Goal: Information Seeking & Learning: Compare options

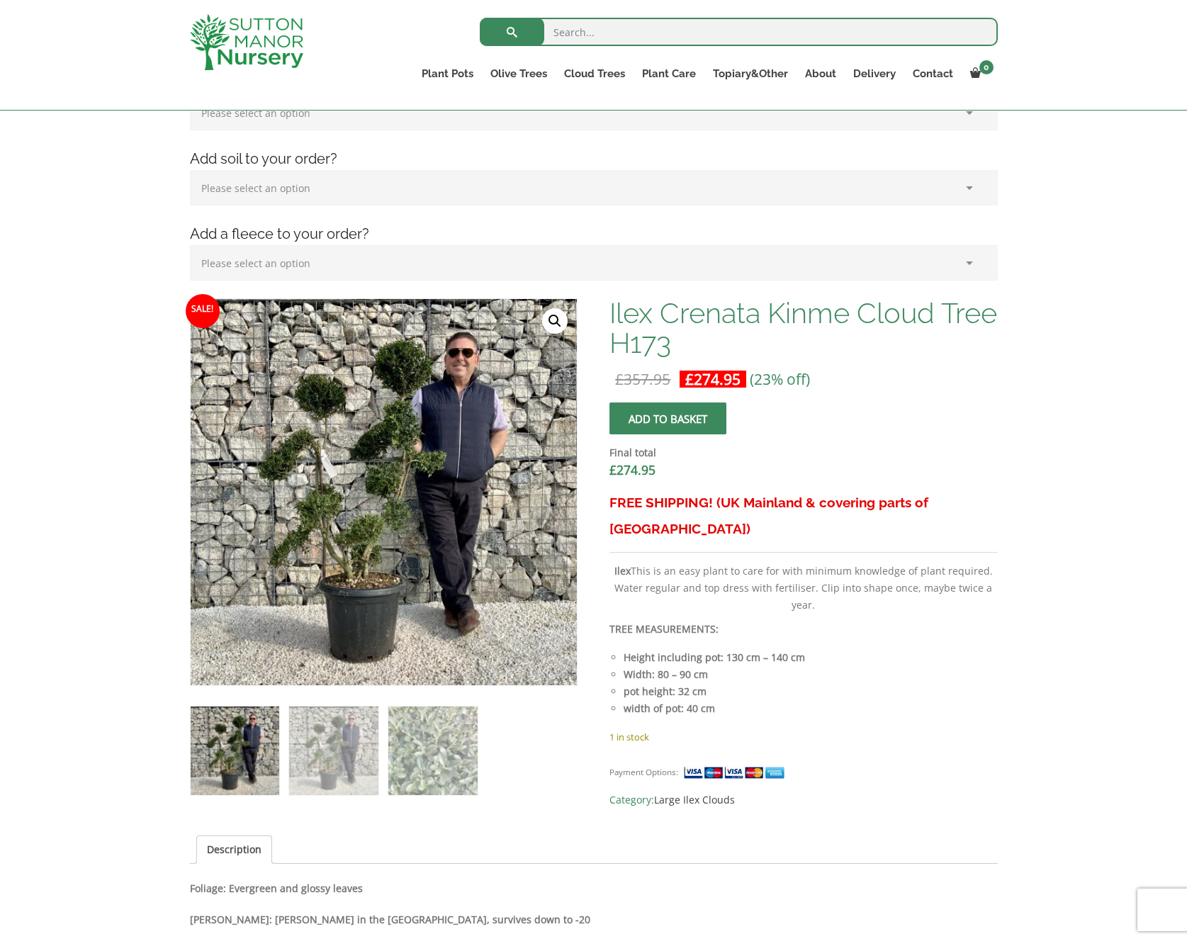
scroll to position [255, 0]
drag, startPoint x: 716, startPoint y: 381, endPoint x: 657, endPoint y: 378, distance: 59.6
click at [660, 377] on p "£ 357.95 Original price was: £357.95. £ 274.95 Current price is: £274.95. (23% …" at bounding box center [803, 378] width 388 height 17
click at [324, 759] on img at bounding box center [333, 750] width 89 height 89
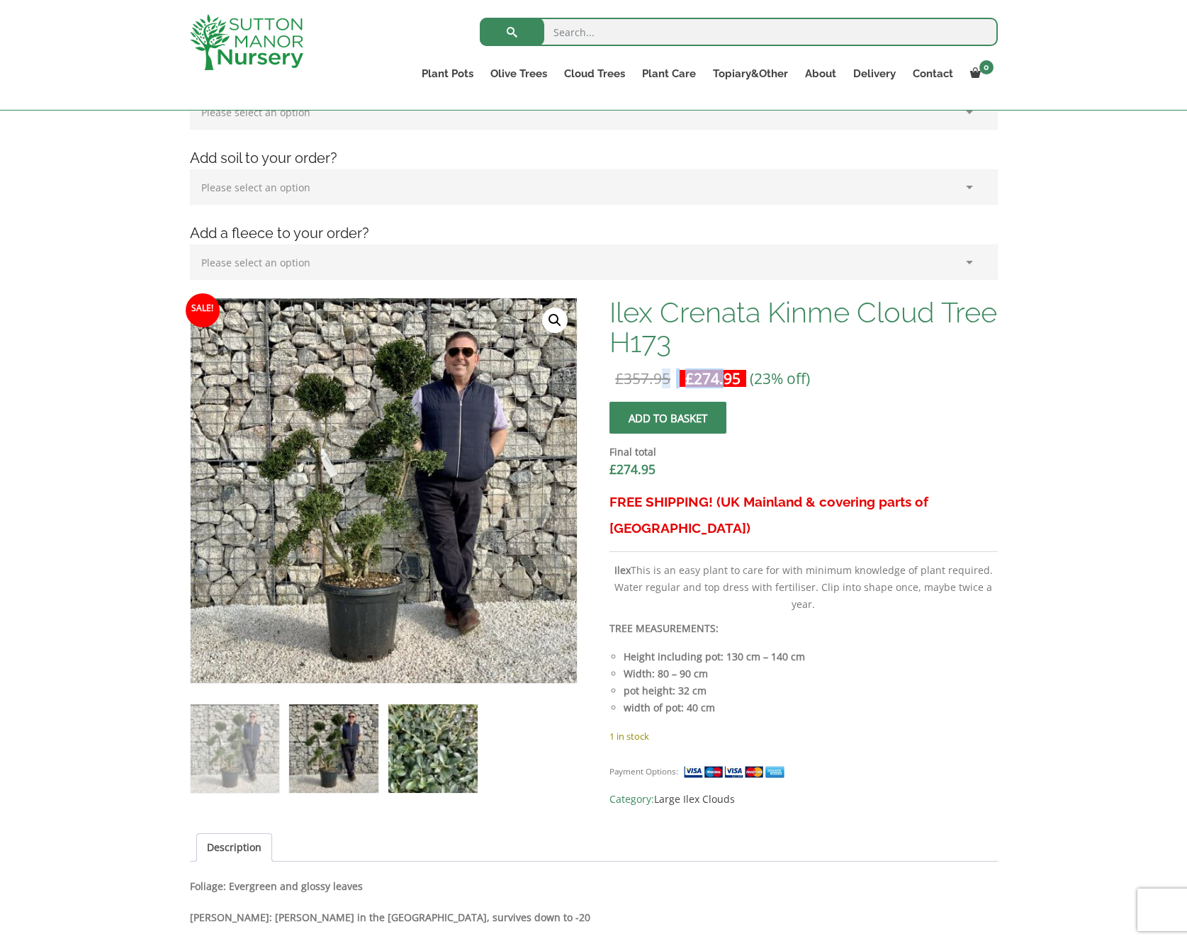
click at [439, 740] on img at bounding box center [432, 748] width 89 height 89
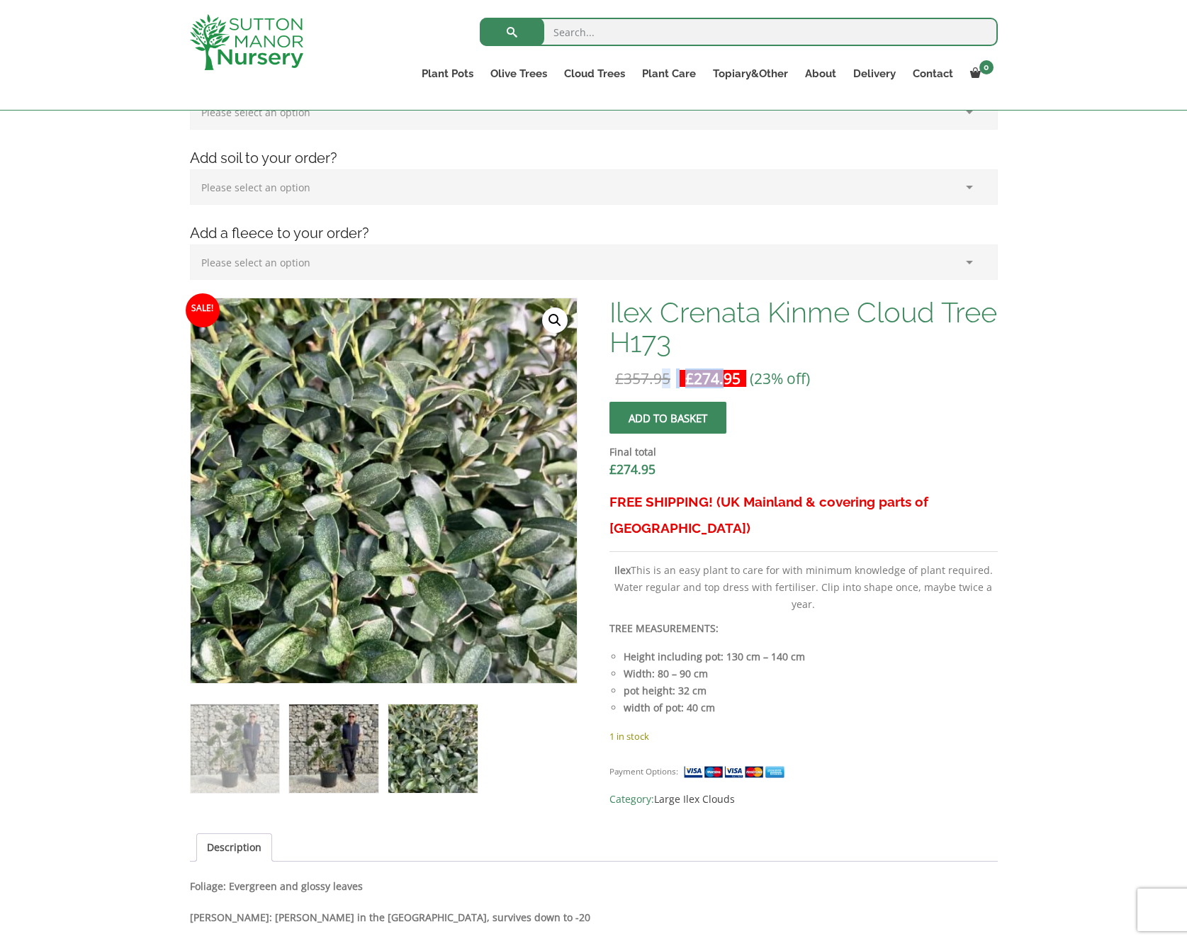
click at [334, 746] on img at bounding box center [333, 748] width 89 height 89
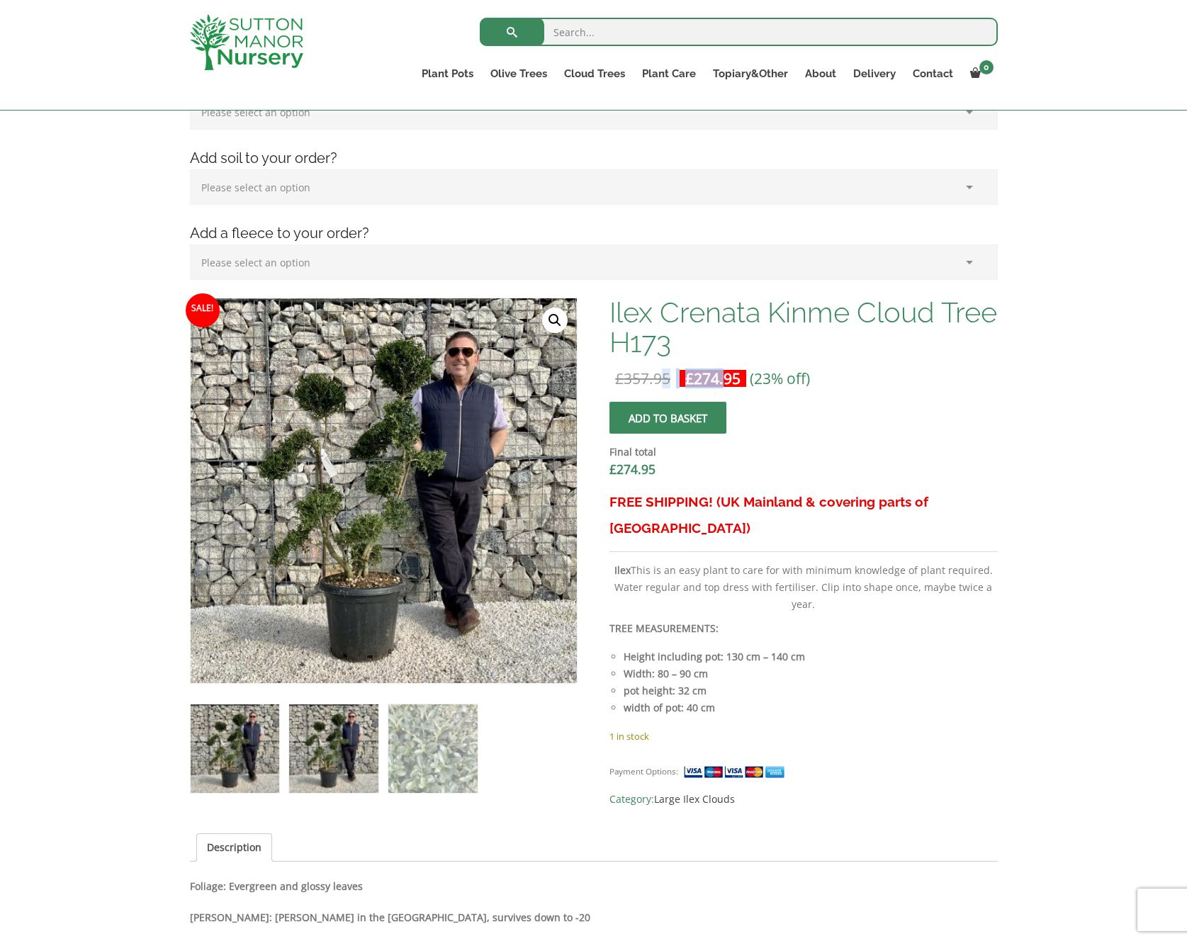
click at [253, 745] on img at bounding box center [235, 748] width 89 height 89
click at [576, 33] on input "search" at bounding box center [739, 32] width 518 height 28
paste input "villaggioverde.co.uk"
drag, startPoint x: 832, startPoint y: 365, endPoint x: 710, endPoint y: 344, distance: 123.6
click at [832, 365] on div "Ilex Crenata Kinme Cloud Tree H173 £ 357.95 Original price was: £357.95. £ 274.…" at bounding box center [803, 553] width 388 height 510
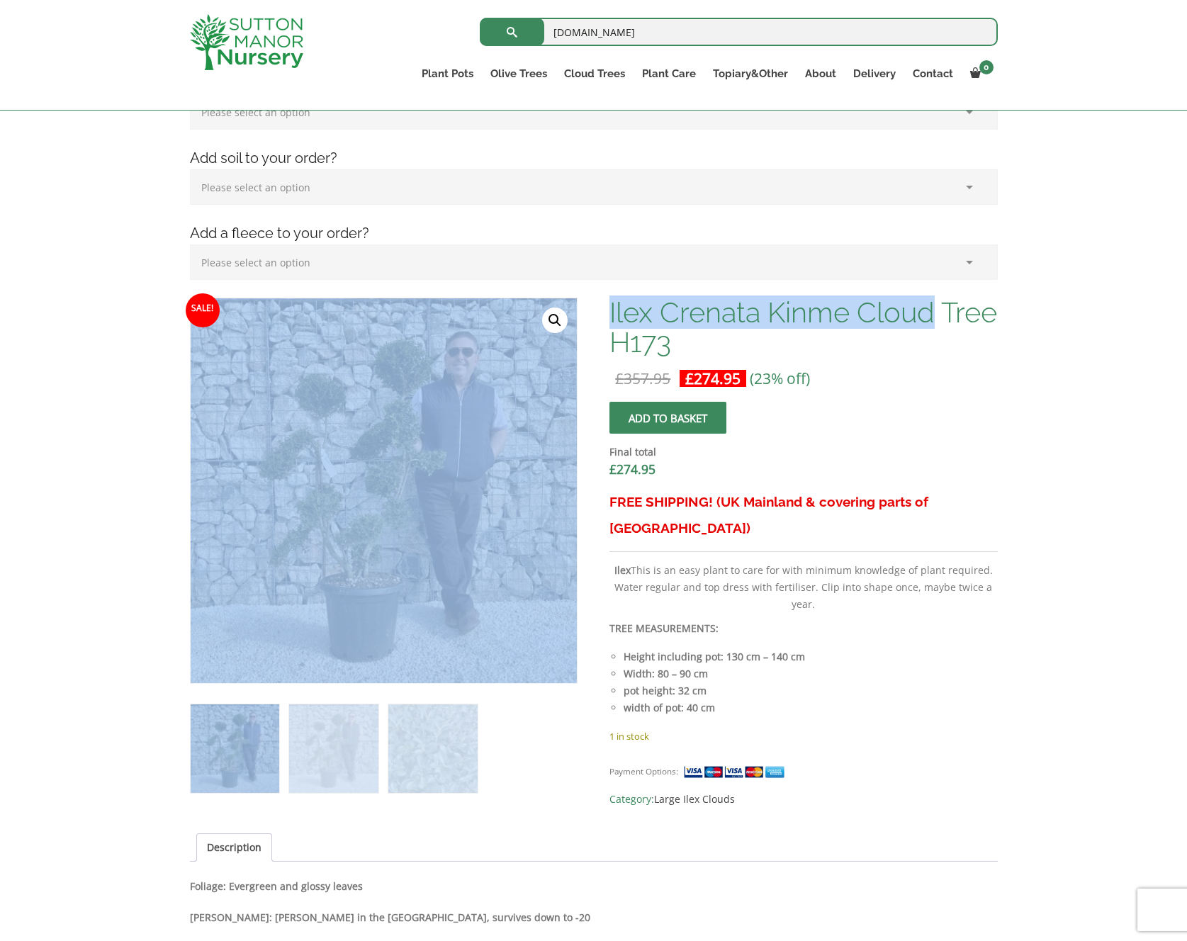
drag, startPoint x: 606, startPoint y: 300, endPoint x: 952, endPoint y: 312, distance: 346.6
click at [952, 312] on div "Sale! 🔍 Ilex Crenata Kinme Cloud Tree H173 £ 357.95 Original price was: £357.95…" at bounding box center [594, 913] width 808 height 1231
click at [952, 312] on h1 "Ilex Crenata Kinme Cloud Tree H173" at bounding box center [803, 328] width 388 height 60
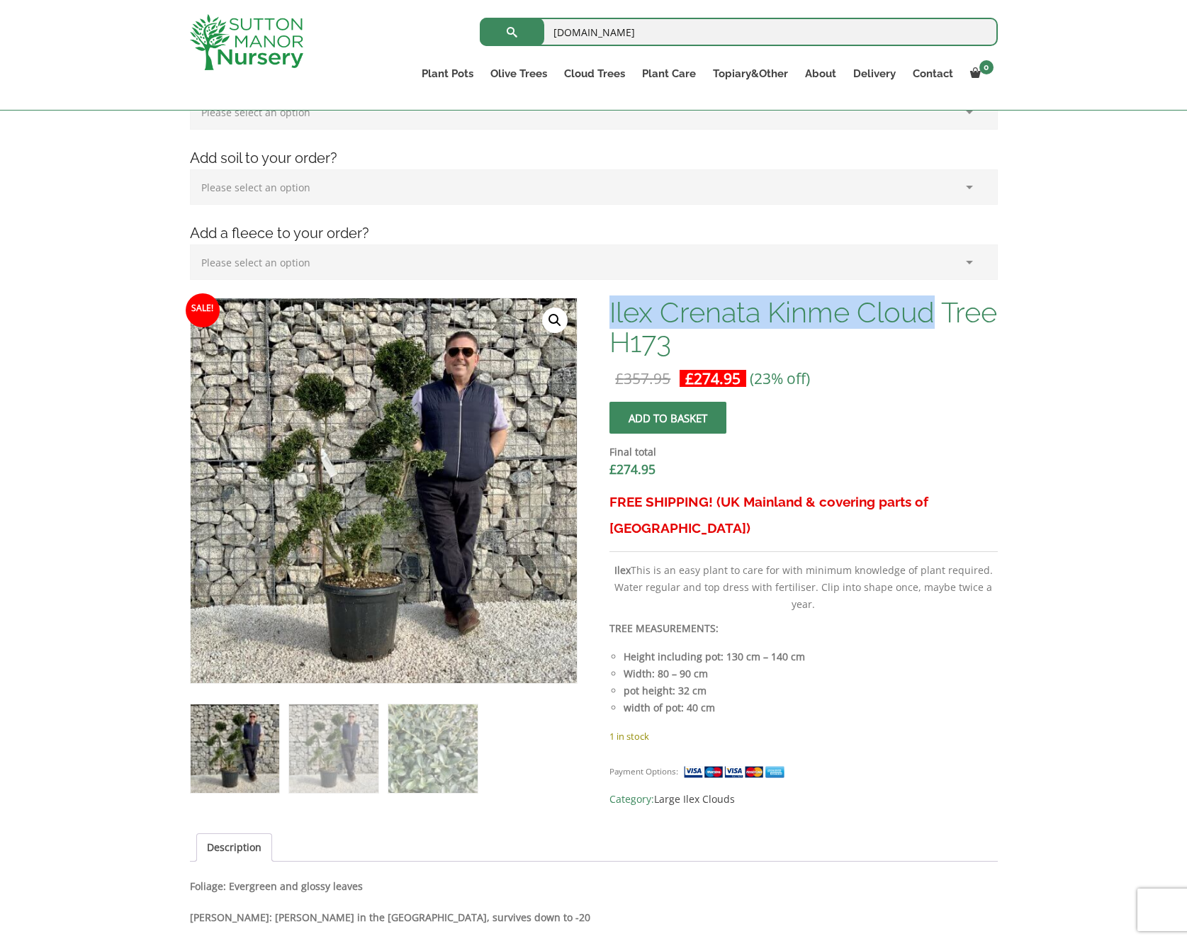
drag, startPoint x: 944, startPoint y: 314, endPoint x: 616, endPoint y: 315, distance: 328.0
click at [610, 316] on h1 "Ilex Crenata Kinme Cloud Tree H173" at bounding box center [803, 328] width 388 height 60
copy h1 "Ilex Crenata Kinme Cloud"
click at [580, 26] on input "villaggioverde.co.uk" at bounding box center [739, 32] width 518 height 28
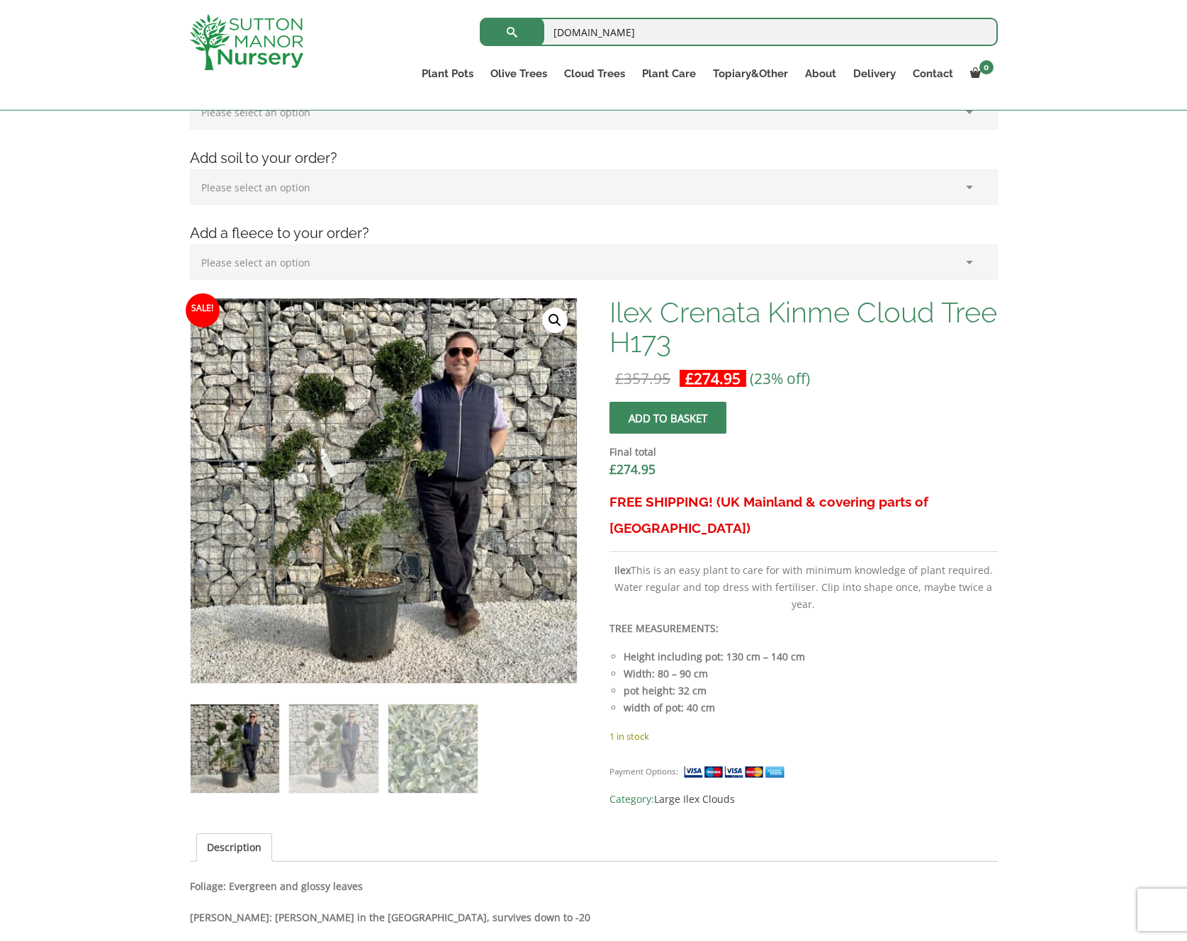
paste input "Ilex Crenata Kinme Cloud"
type input "Ilex Crenata Kinme Cloud"
click at [511, 32] on button "submit" at bounding box center [512, 32] width 64 height 28
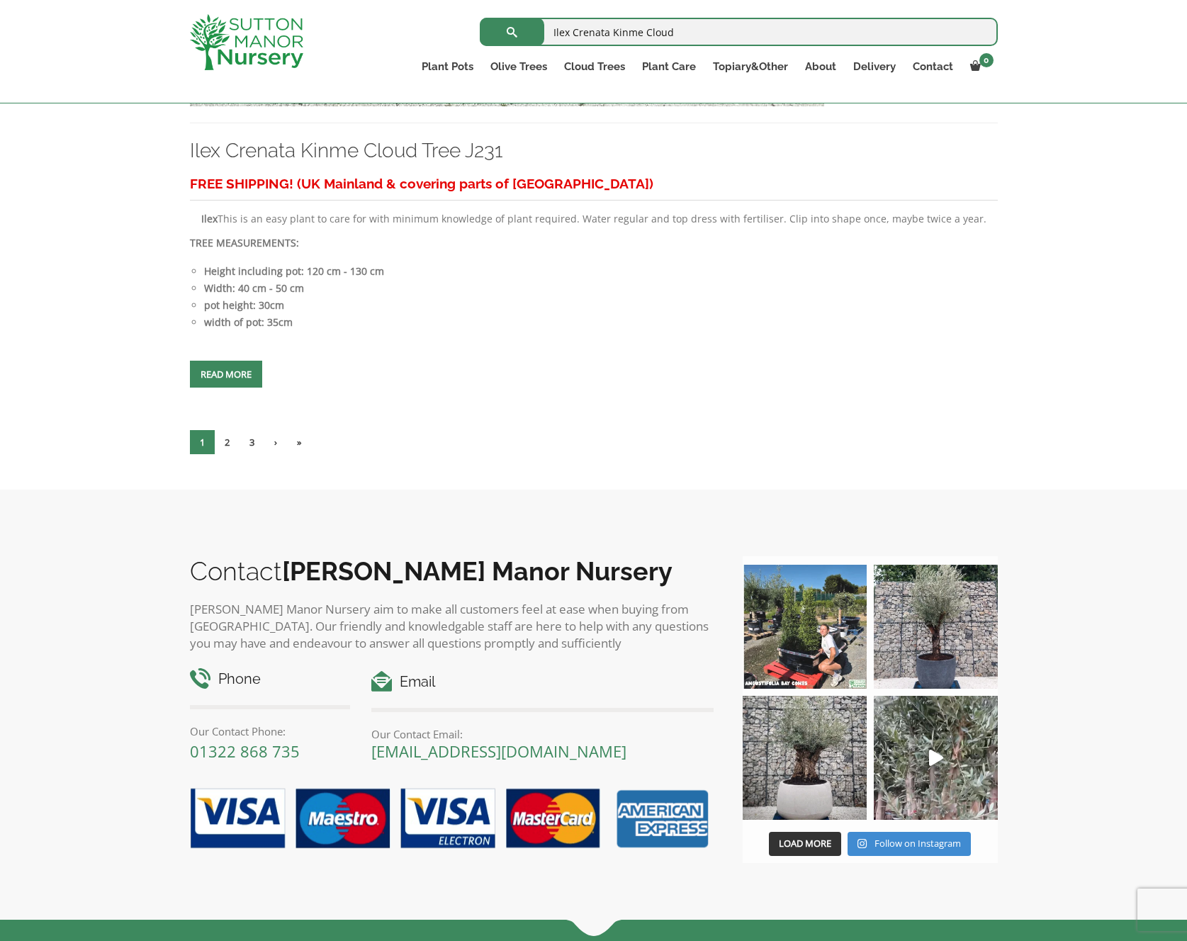
scroll to position [6296, 0]
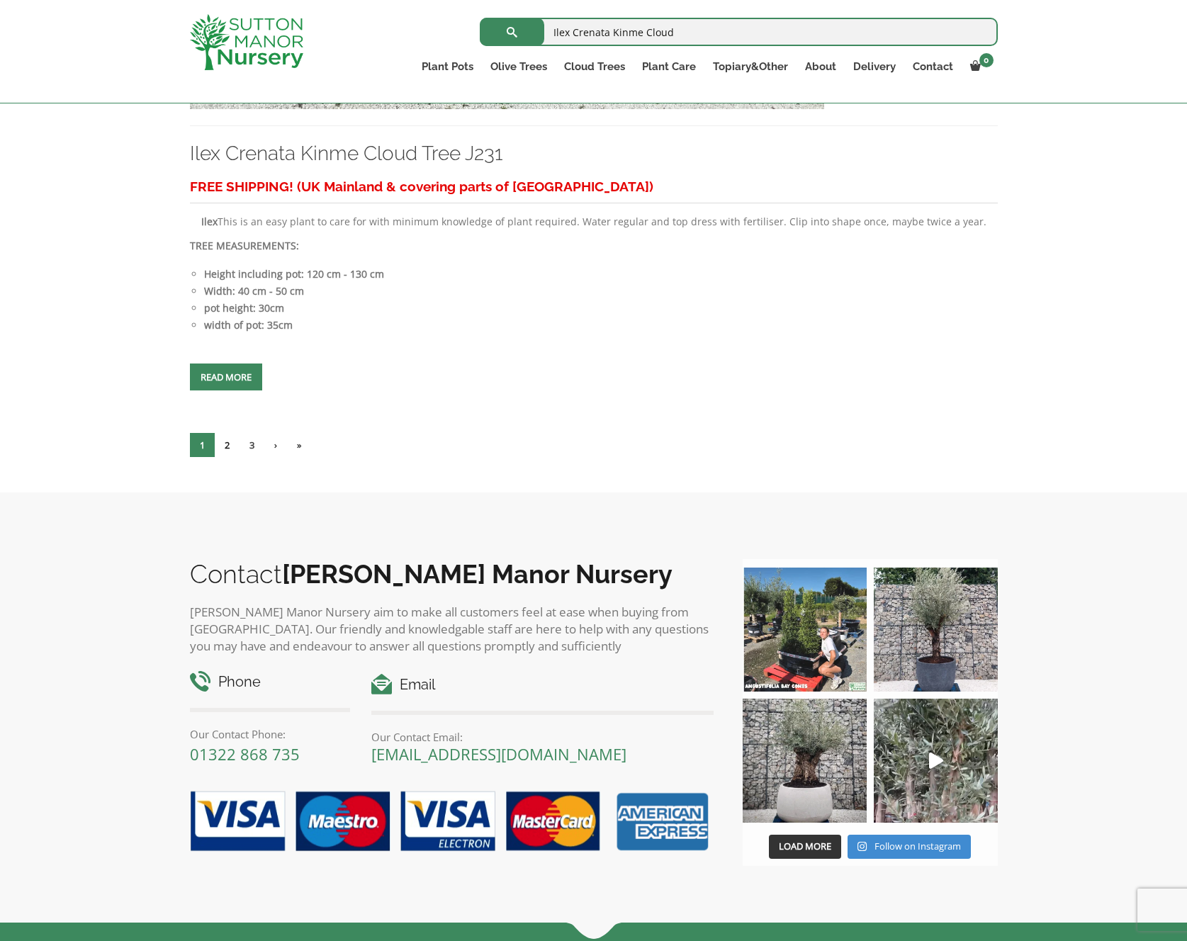
click at [226, 457] on link "2" at bounding box center [227, 445] width 25 height 24
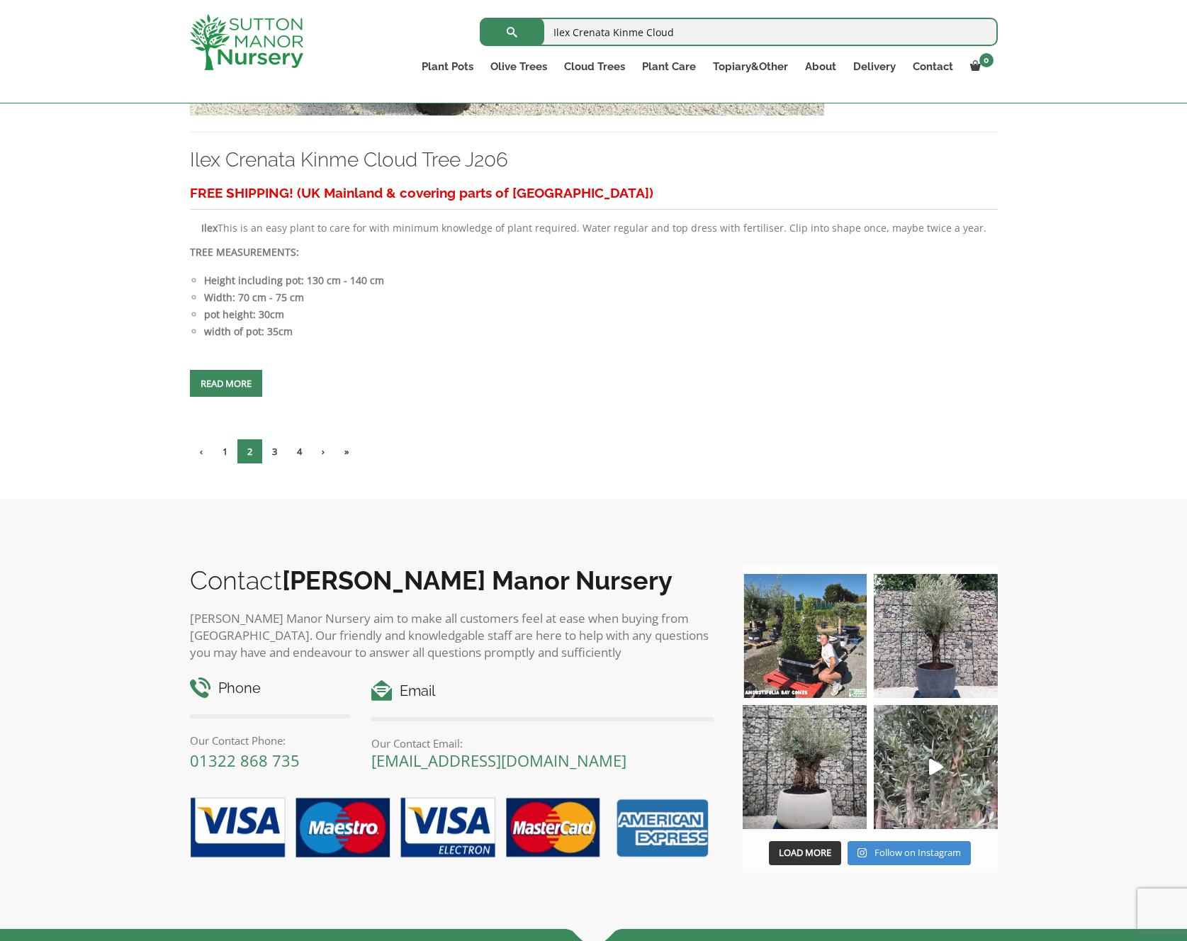
scroll to position [6290, 0]
click at [276, 463] on link "3" at bounding box center [274, 451] width 25 height 24
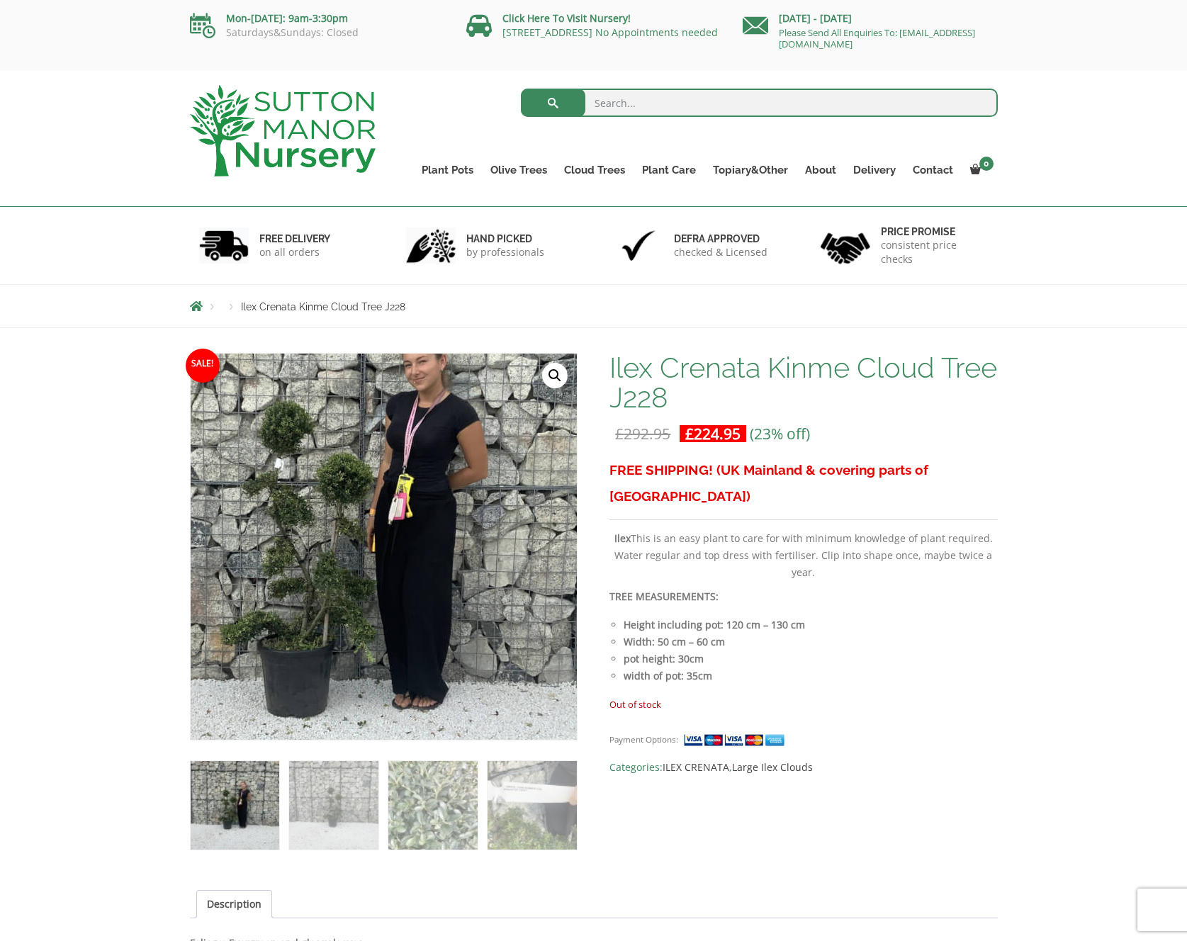
scroll to position [1, 0]
click at [415, 572] on img at bounding box center [356, 524] width 708 height 708
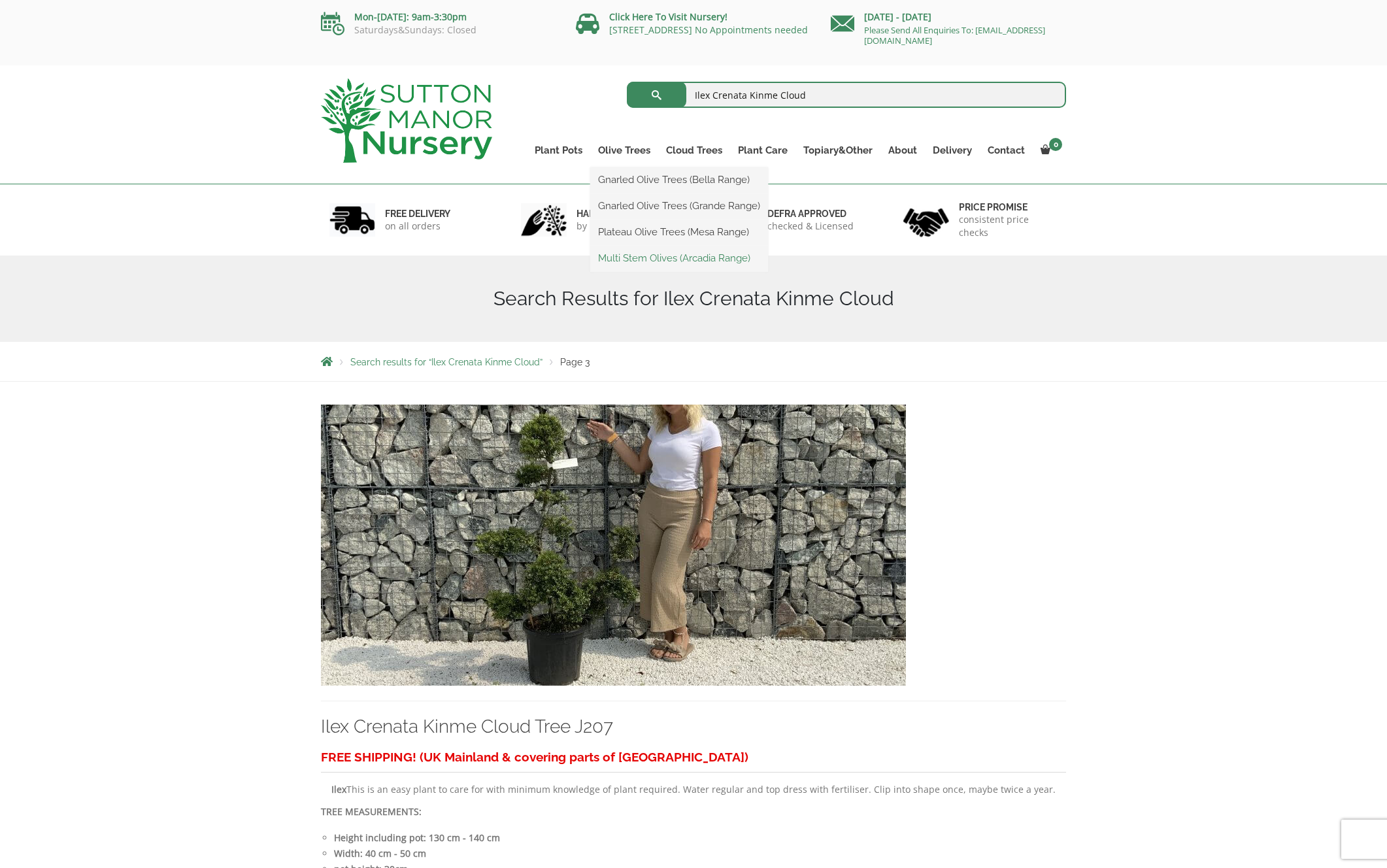
click at [645, 256] on link "Multi Stem Olives (Arcadia Range)" at bounding box center [679, 257] width 178 height 19
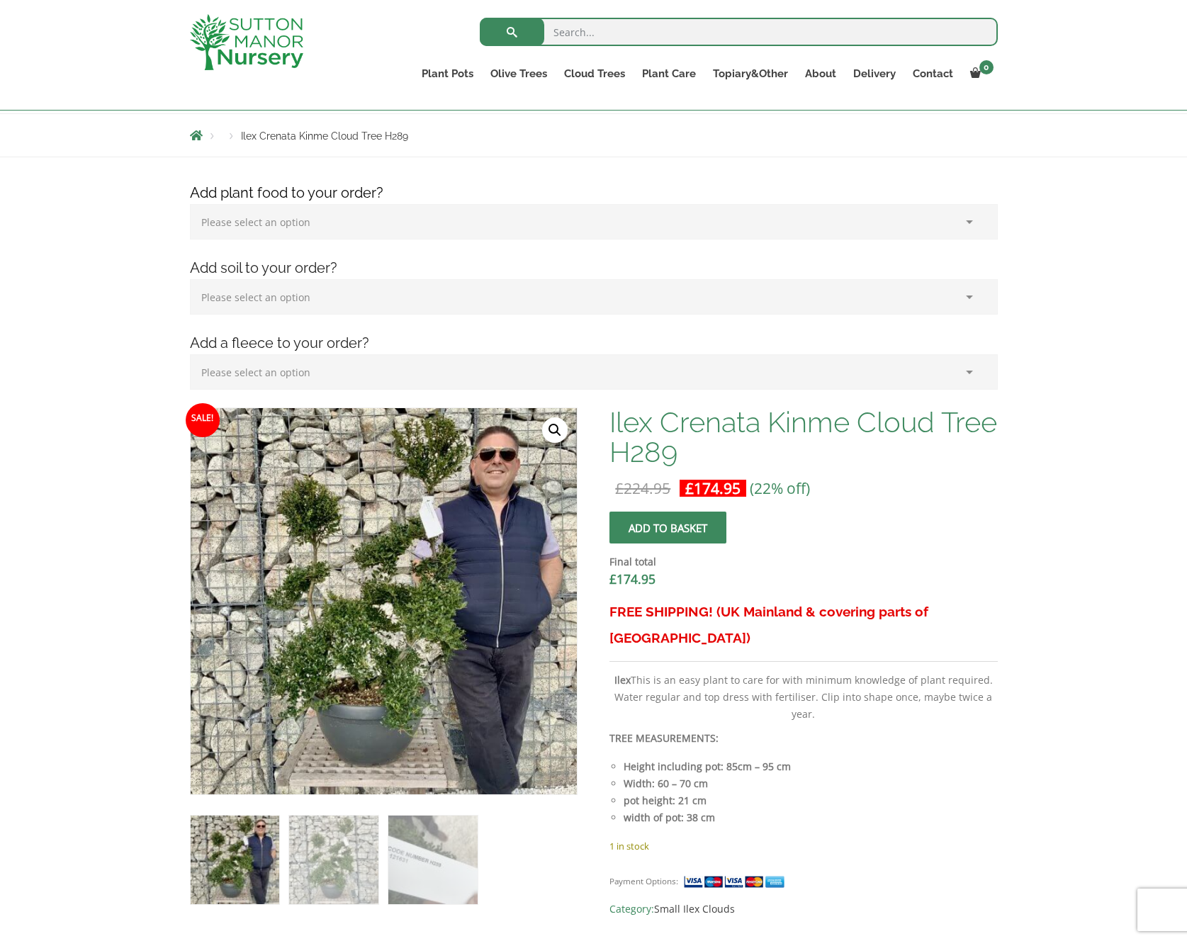
scroll to position [168, 0]
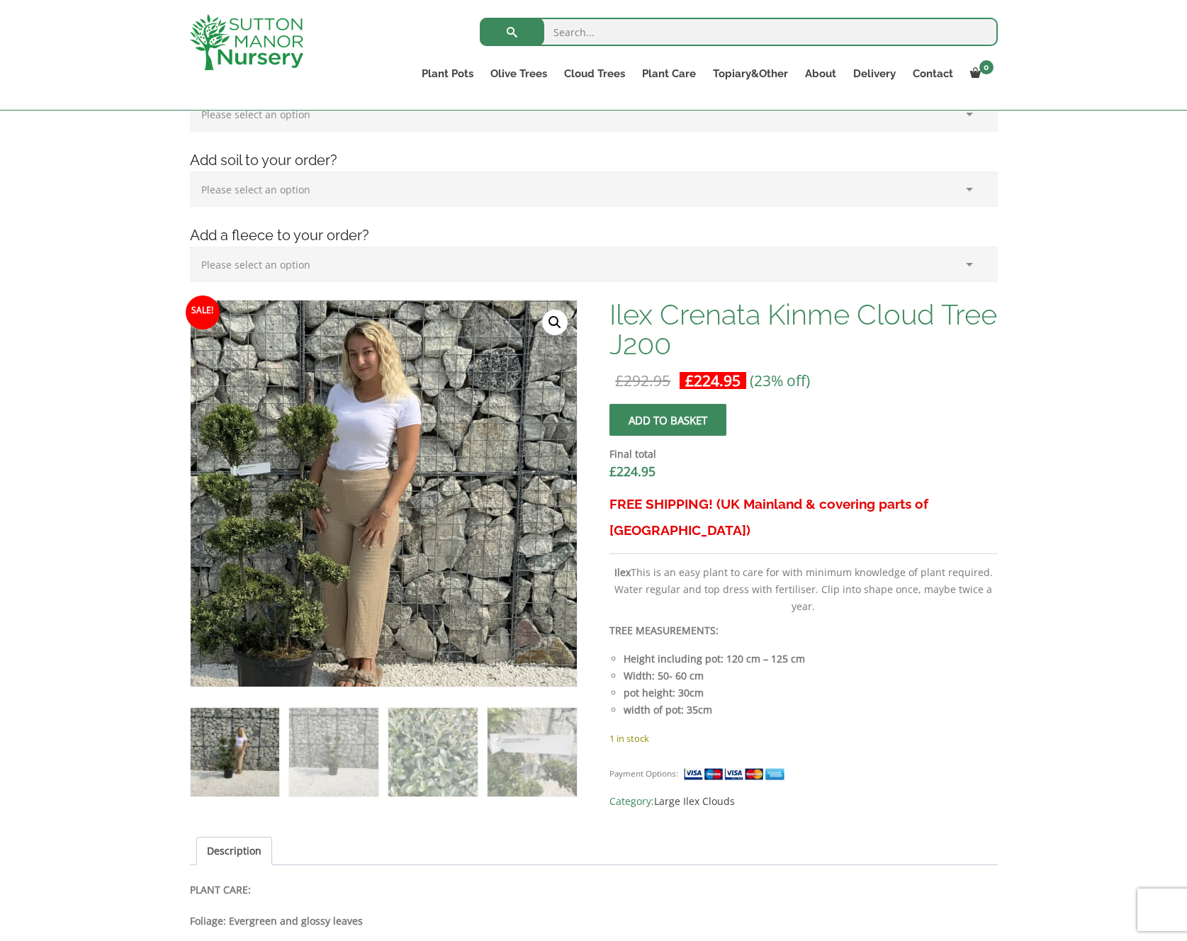
scroll to position [271, 0]
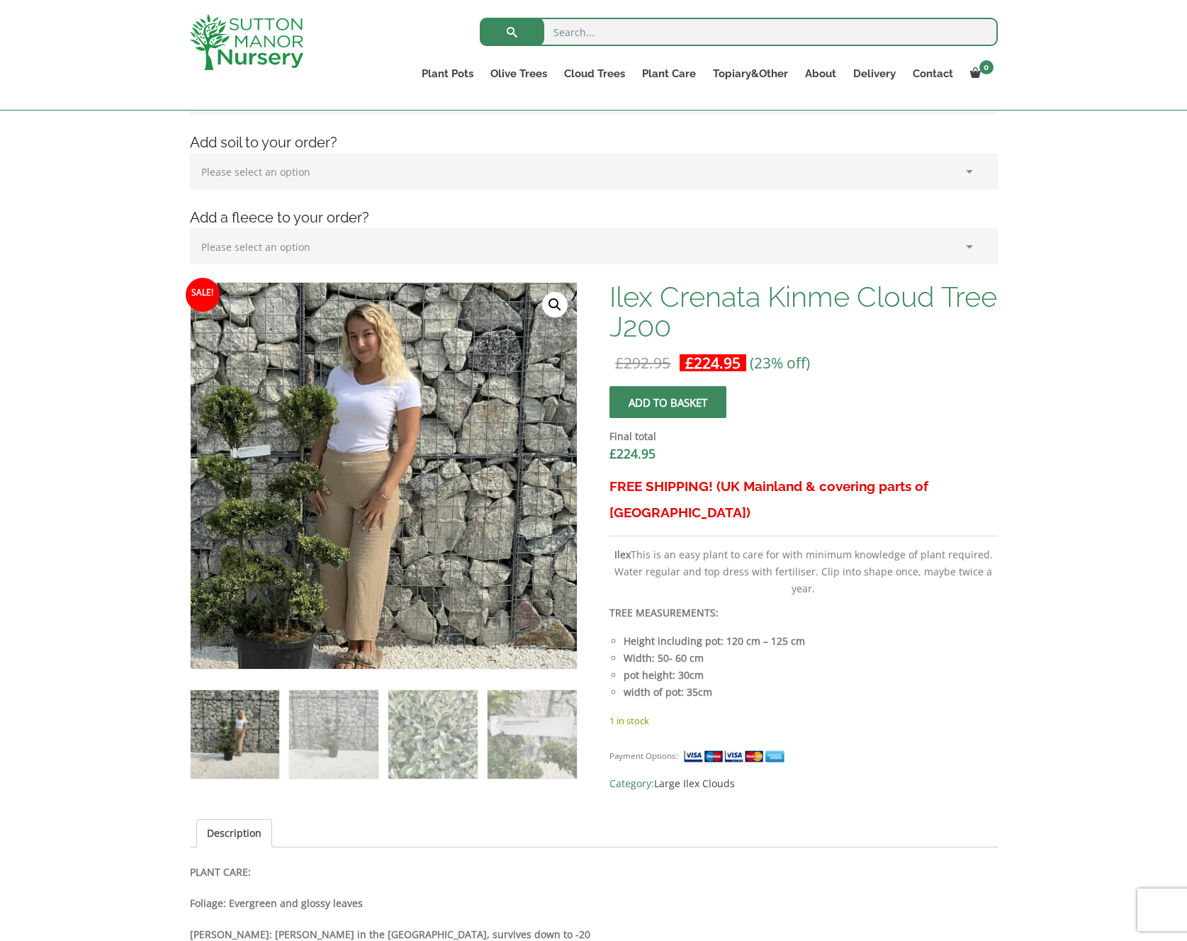
click at [453, 451] on img at bounding box center [325, 501] width 708 height 708
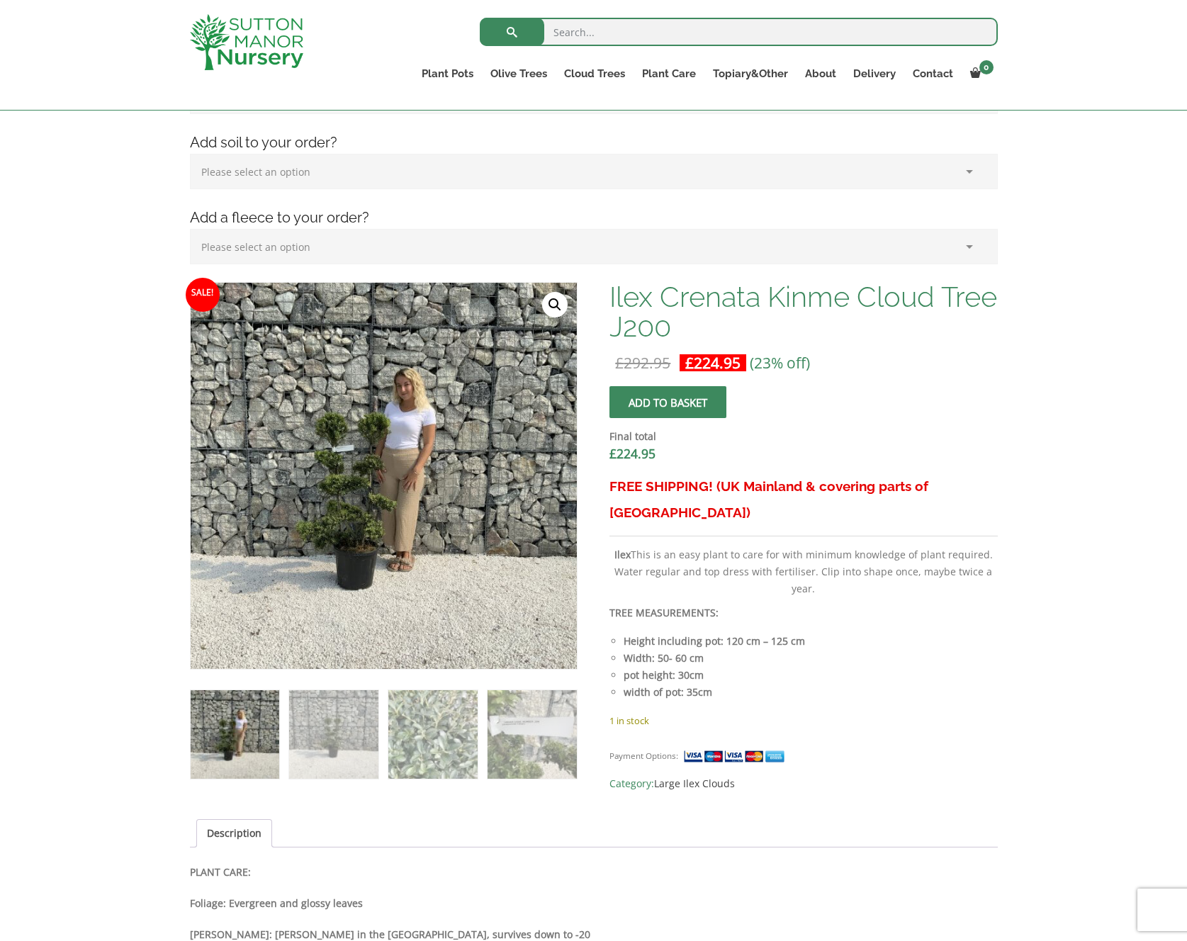
click at [217, 735] on img at bounding box center [235, 734] width 89 height 89
click at [554, 312] on link "🔍" at bounding box center [555, 305] width 26 height 26
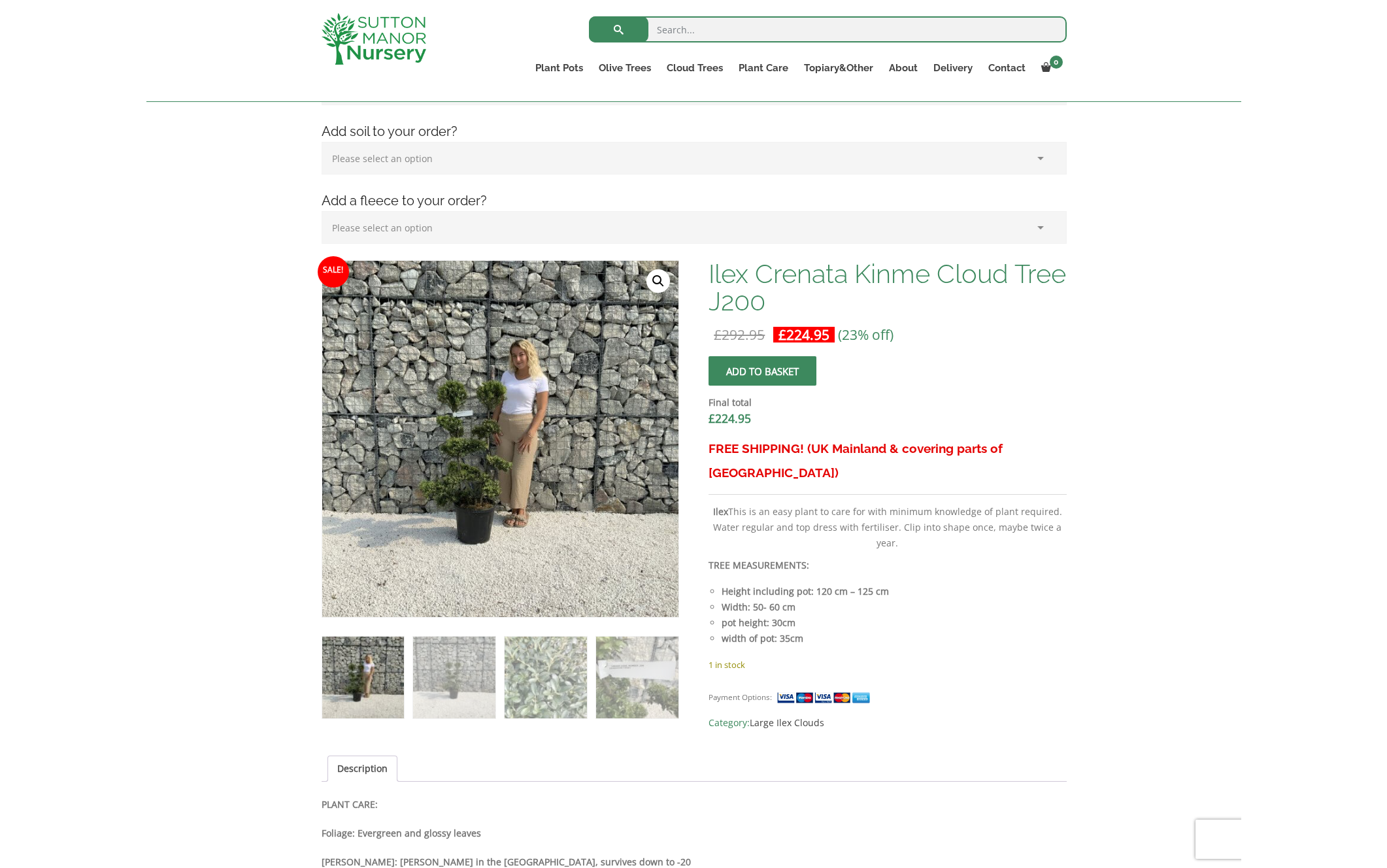
scroll to position [250, 0]
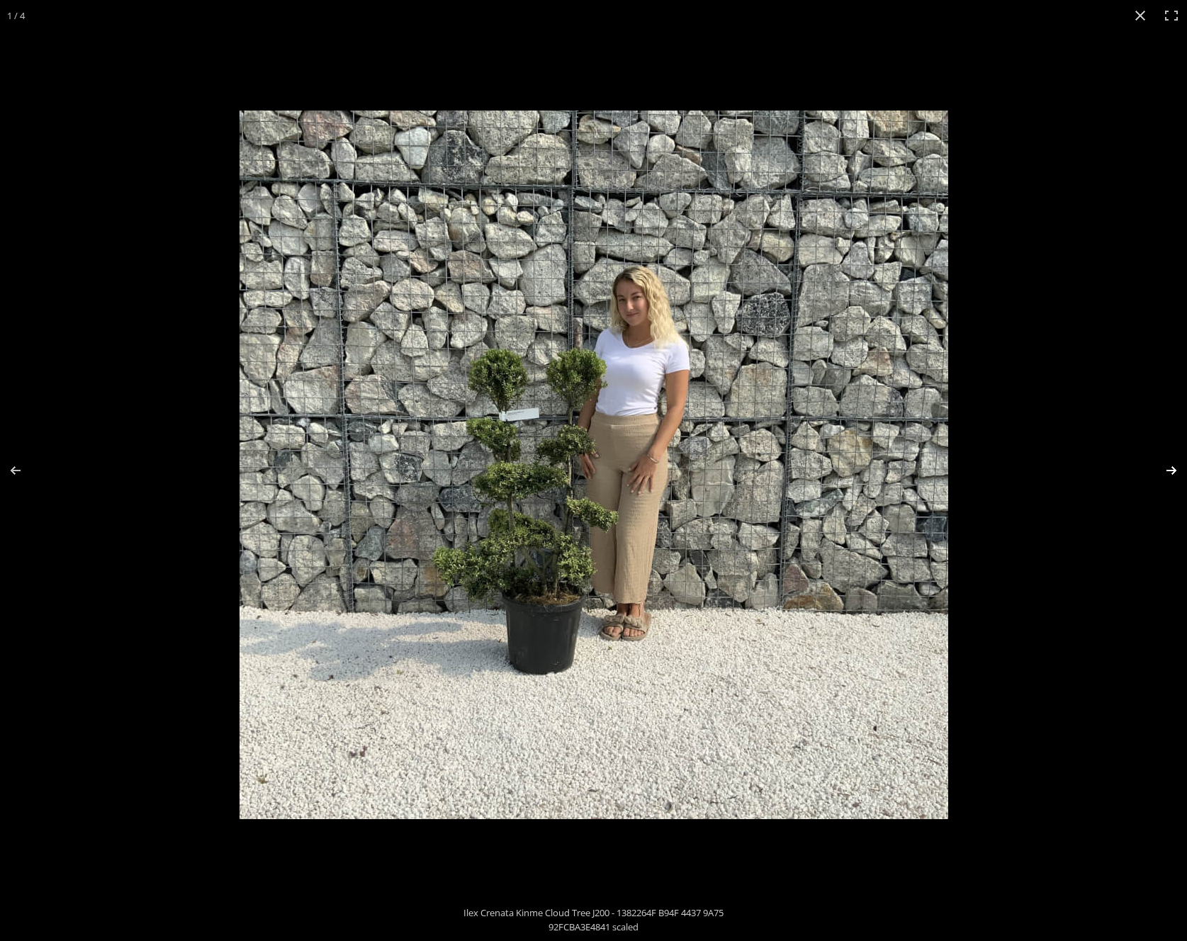
click at [1169, 466] on button "Next (arrow right)" at bounding box center [1162, 470] width 50 height 71
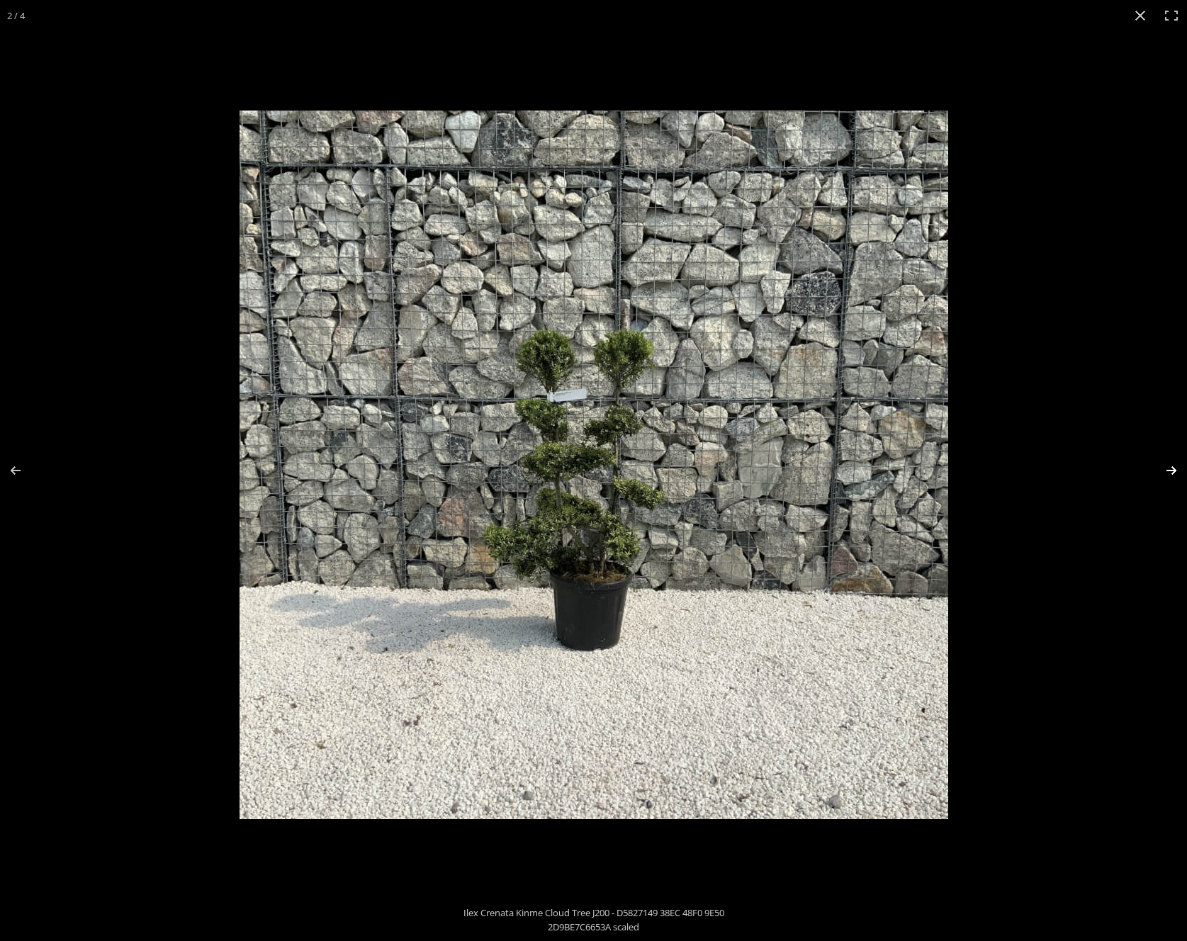
click at [1169, 466] on button "Next (arrow right)" at bounding box center [1162, 470] width 50 height 71
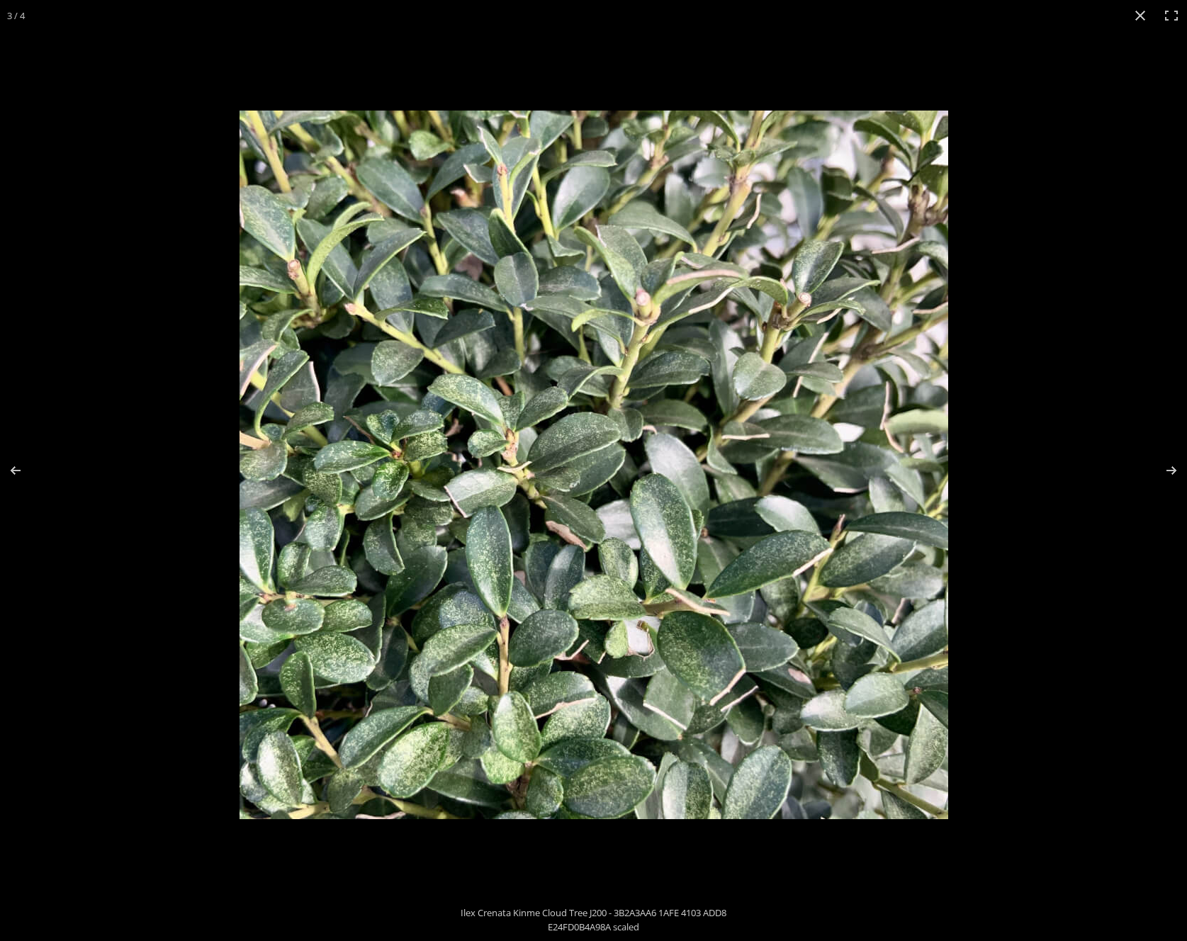
click at [1147, 11] on button "Close (Esc)" at bounding box center [1139, 15] width 31 height 31
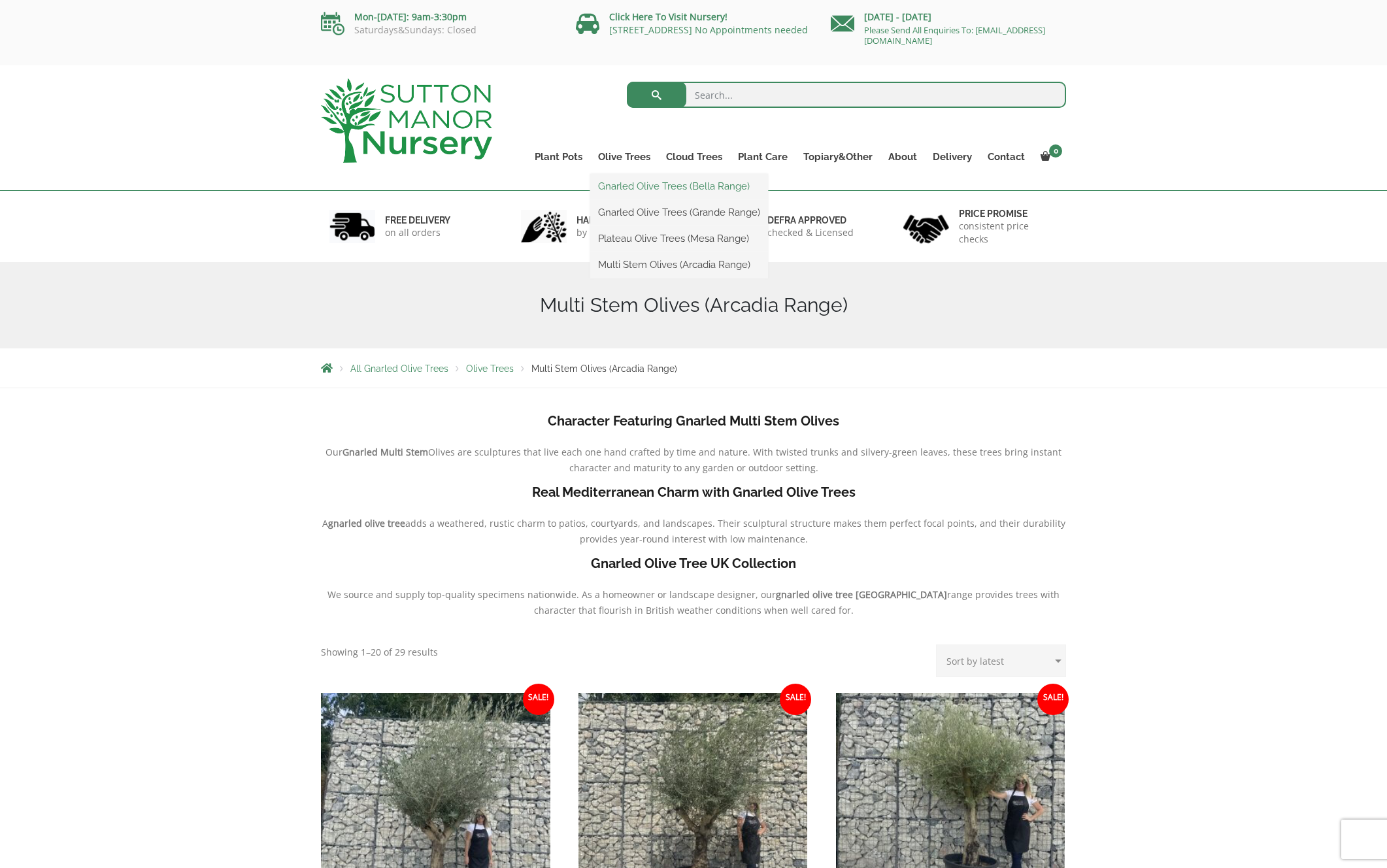
click at [626, 186] on link "Gnarled Olive Trees (Bella Range)" at bounding box center [679, 185] width 178 height 19
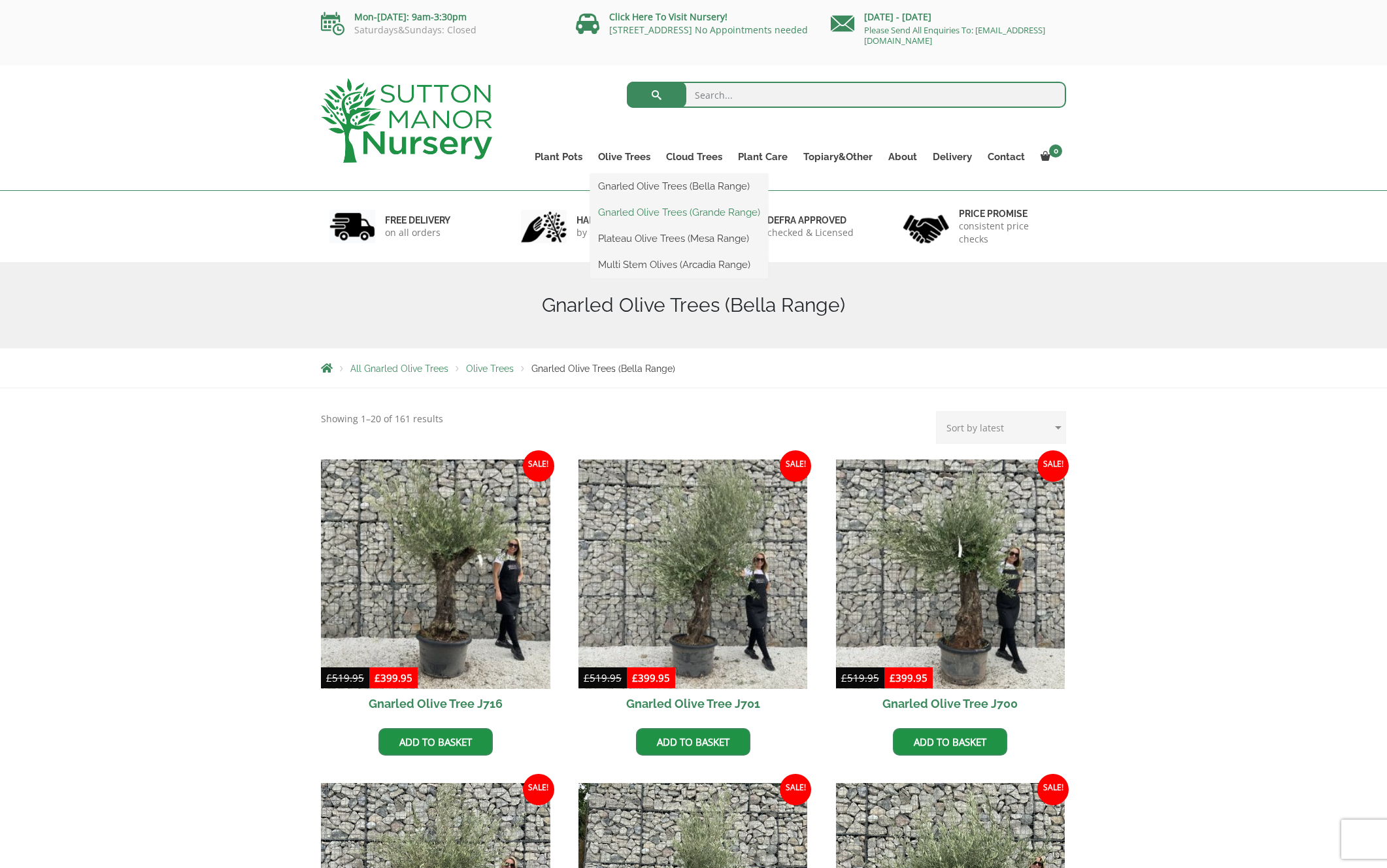
click at [626, 212] on link "Gnarled Olive Trees (Grande Range)" at bounding box center [679, 212] width 178 height 19
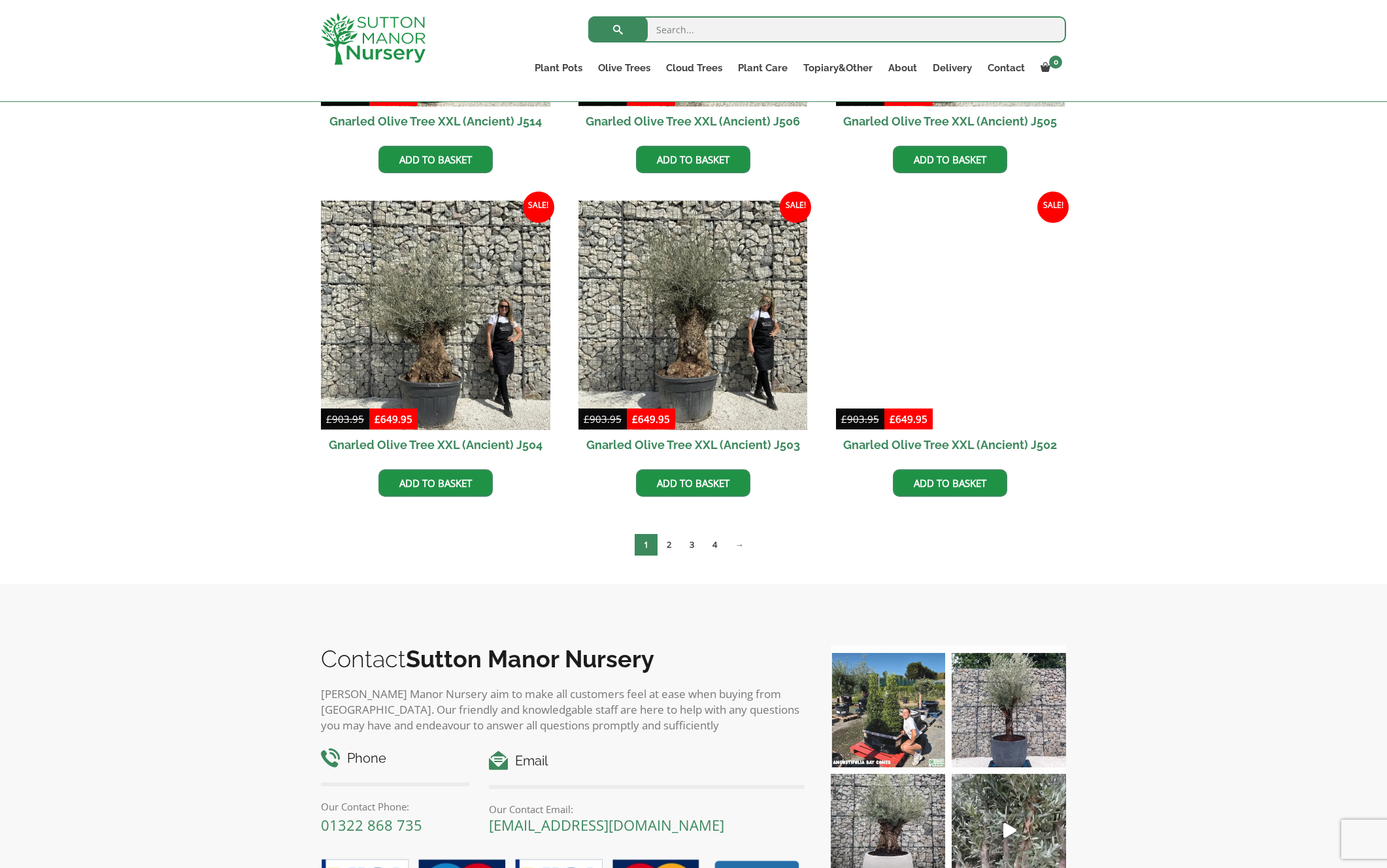
scroll to position [1851, 0]
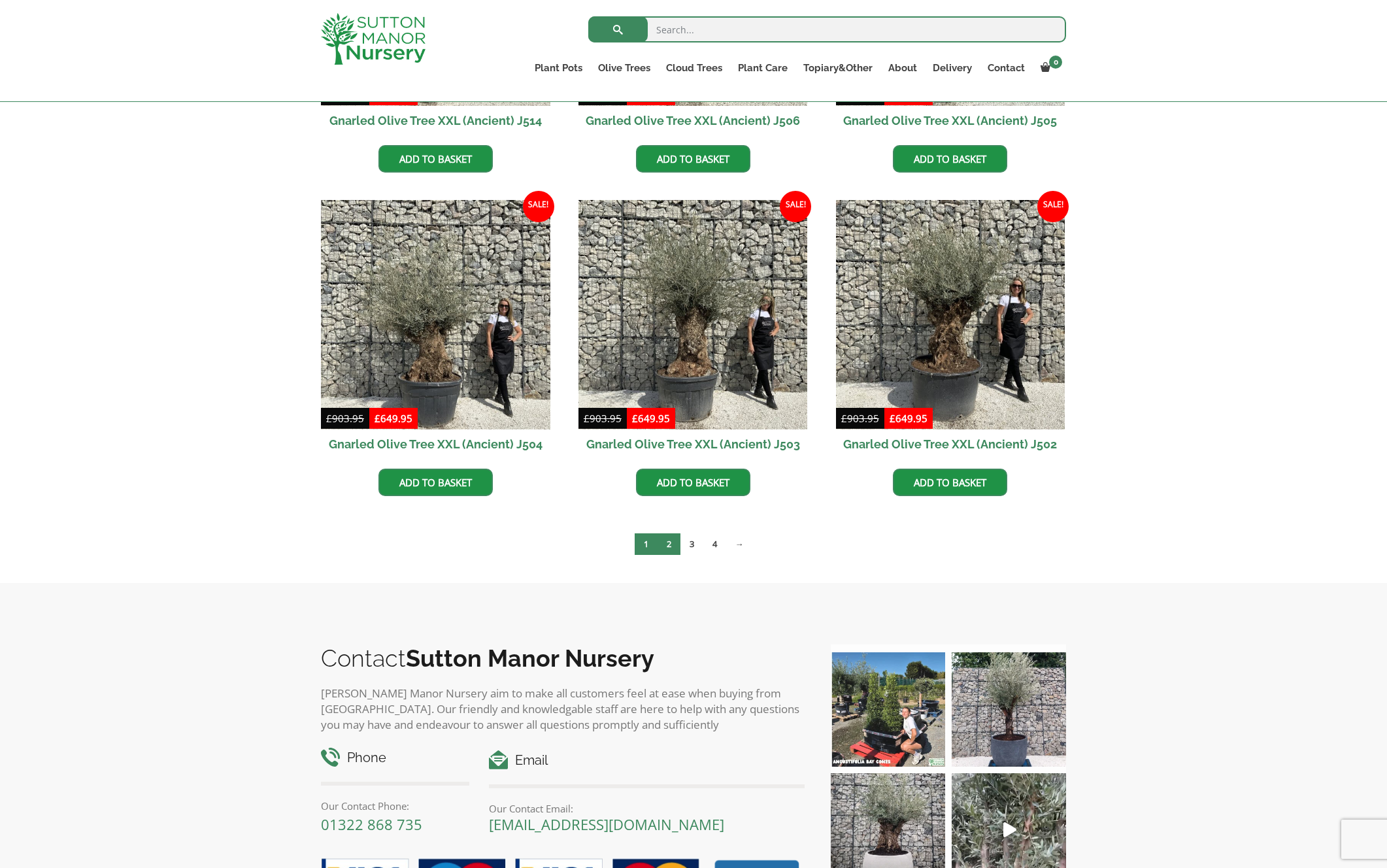
click at [676, 542] on link "2" at bounding box center [669, 543] width 23 height 21
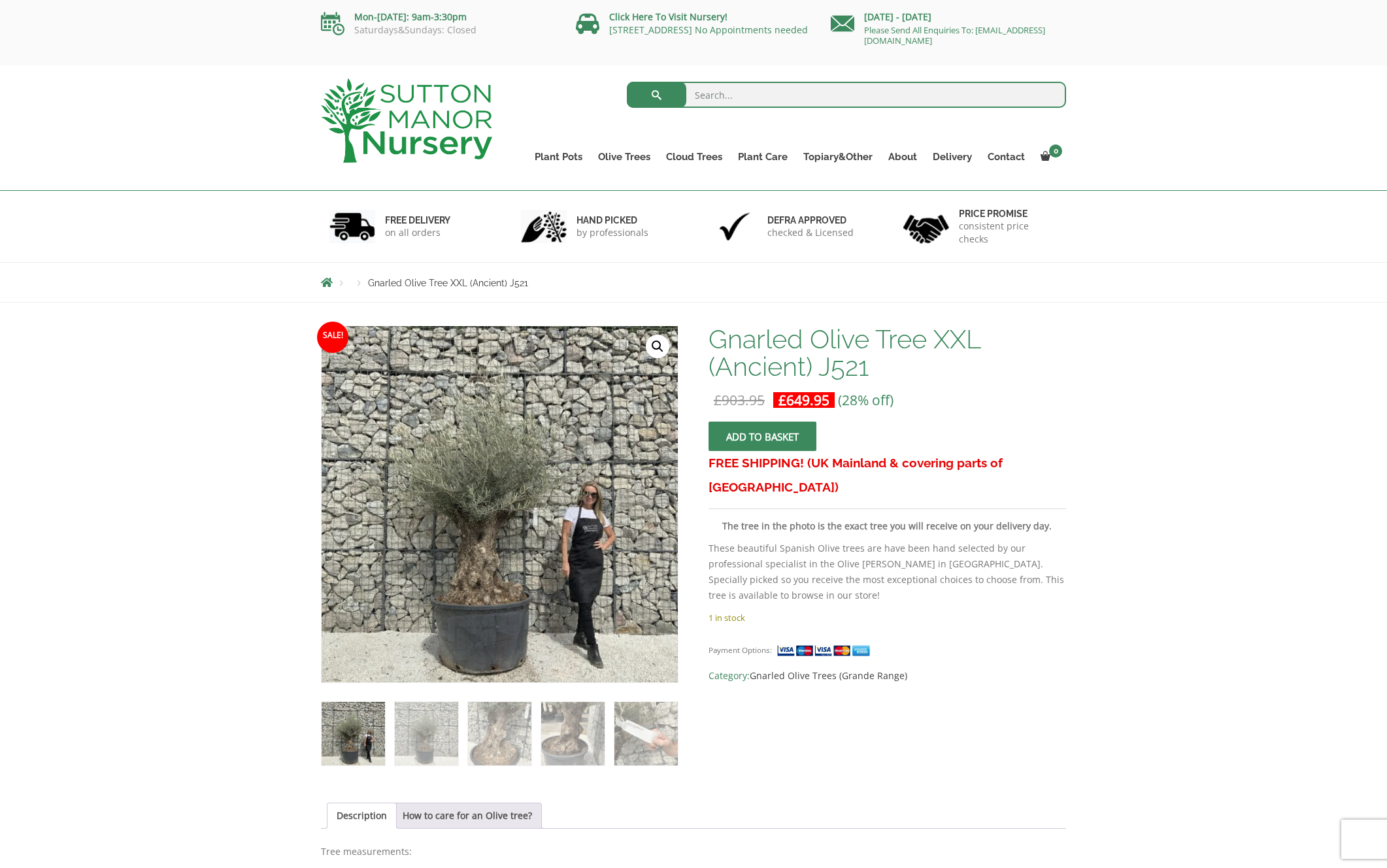
click at [658, 345] on link "🔍" at bounding box center [658, 347] width 24 height 24
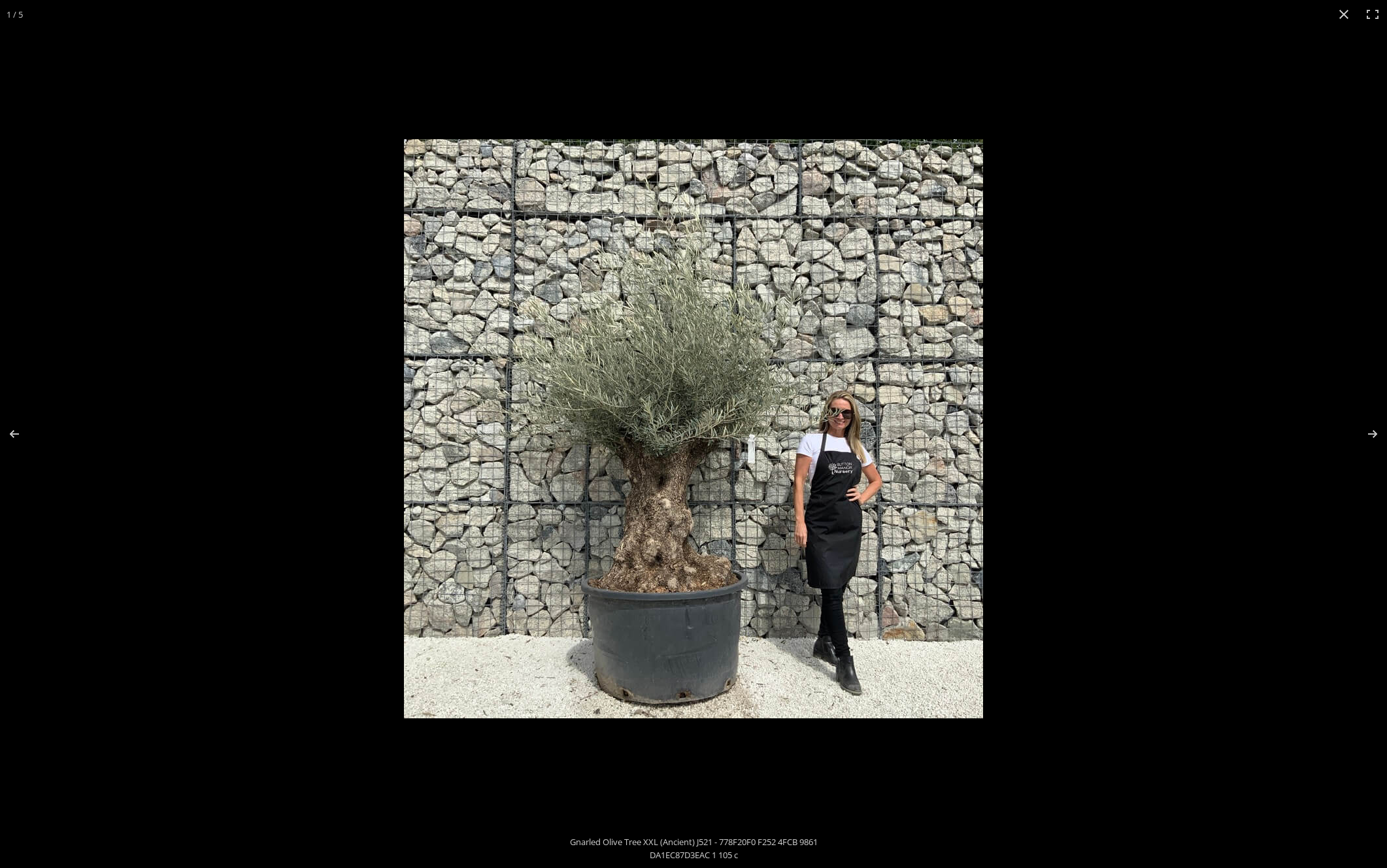
scroll to position [1, 0]
click at [1368, 432] on button "Next (arrow right)" at bounding box center [1365, 434] width 46 height 65
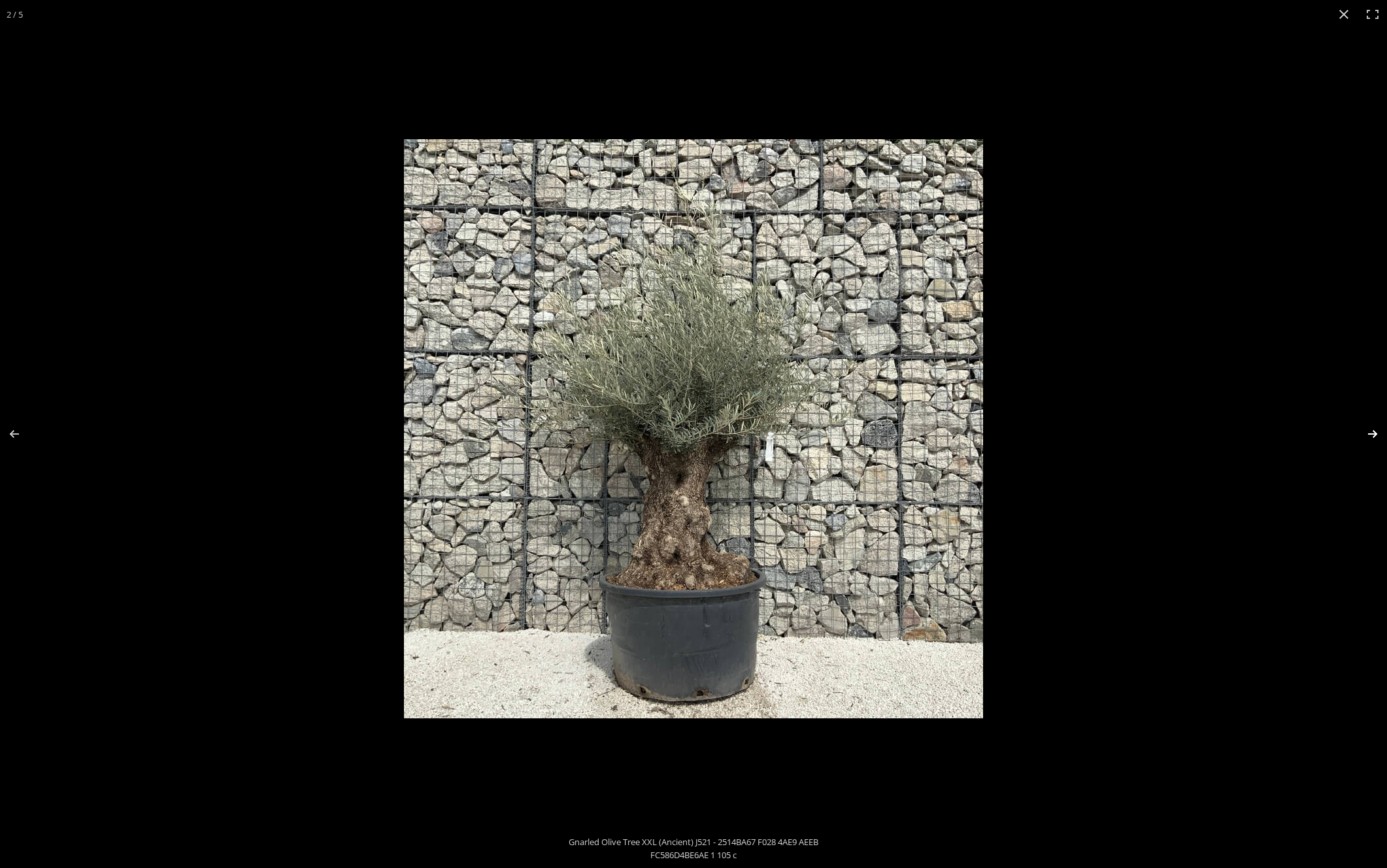
click at [1368, 432] on button "Next (arrow right)" at bounding box center [1365, 434] width 46 height 65
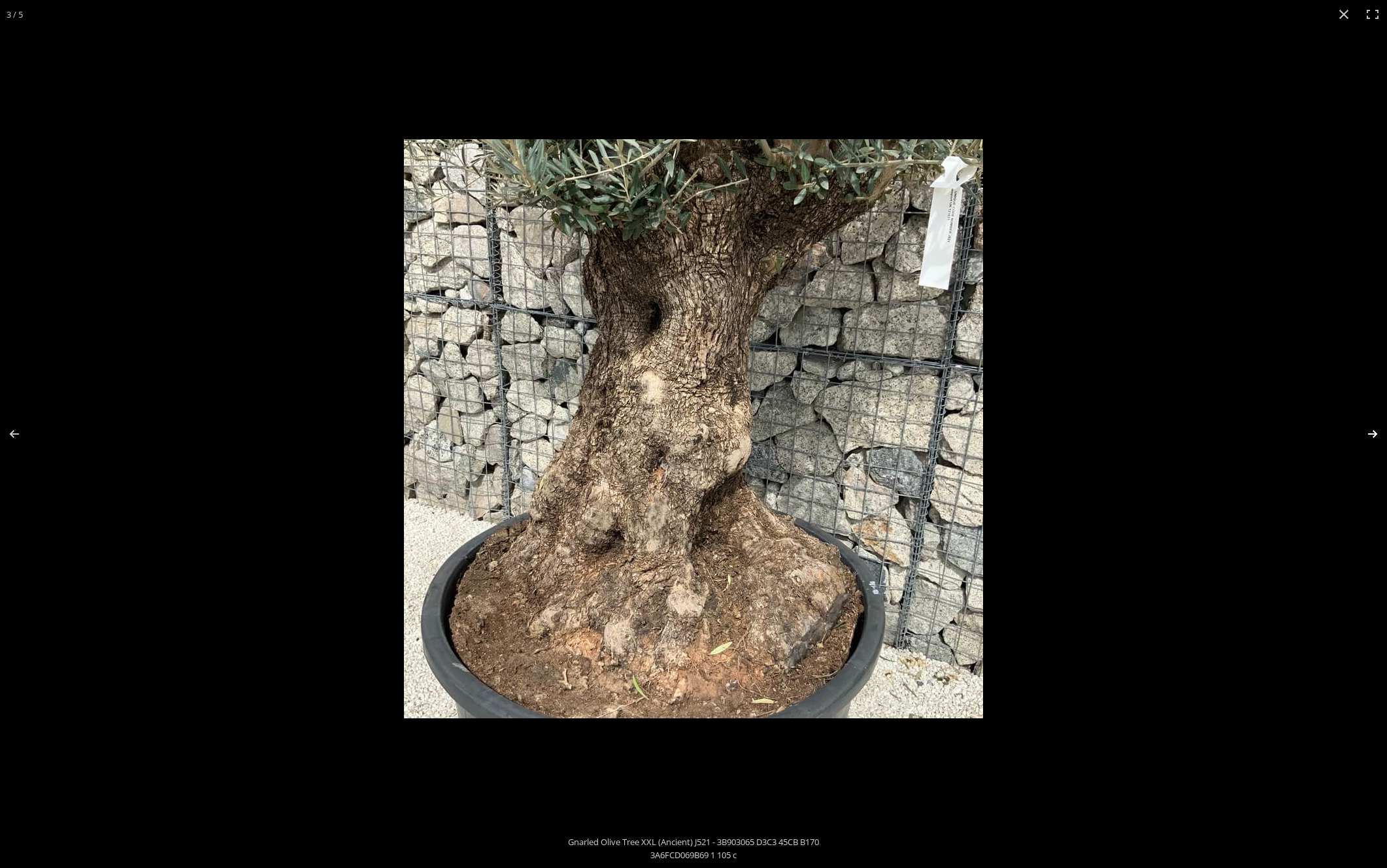
click at [1368, 432] on button "Next (arrow right)" at bounding box center [1365, 434] width 46 height 65
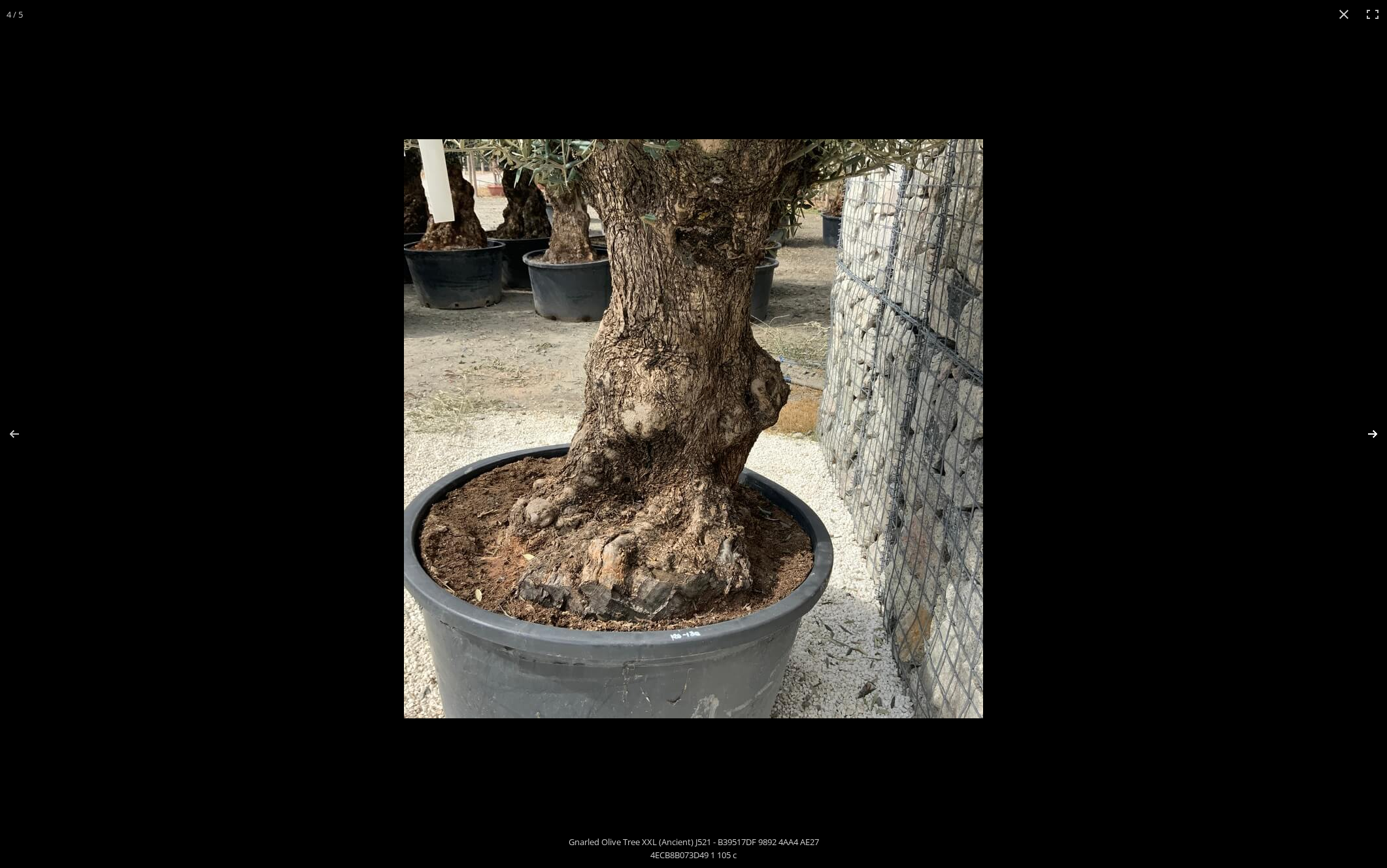
click at [1368, 432] on button "Next (arrow right)" at bounding box center [1365, 434] width 46 height 65
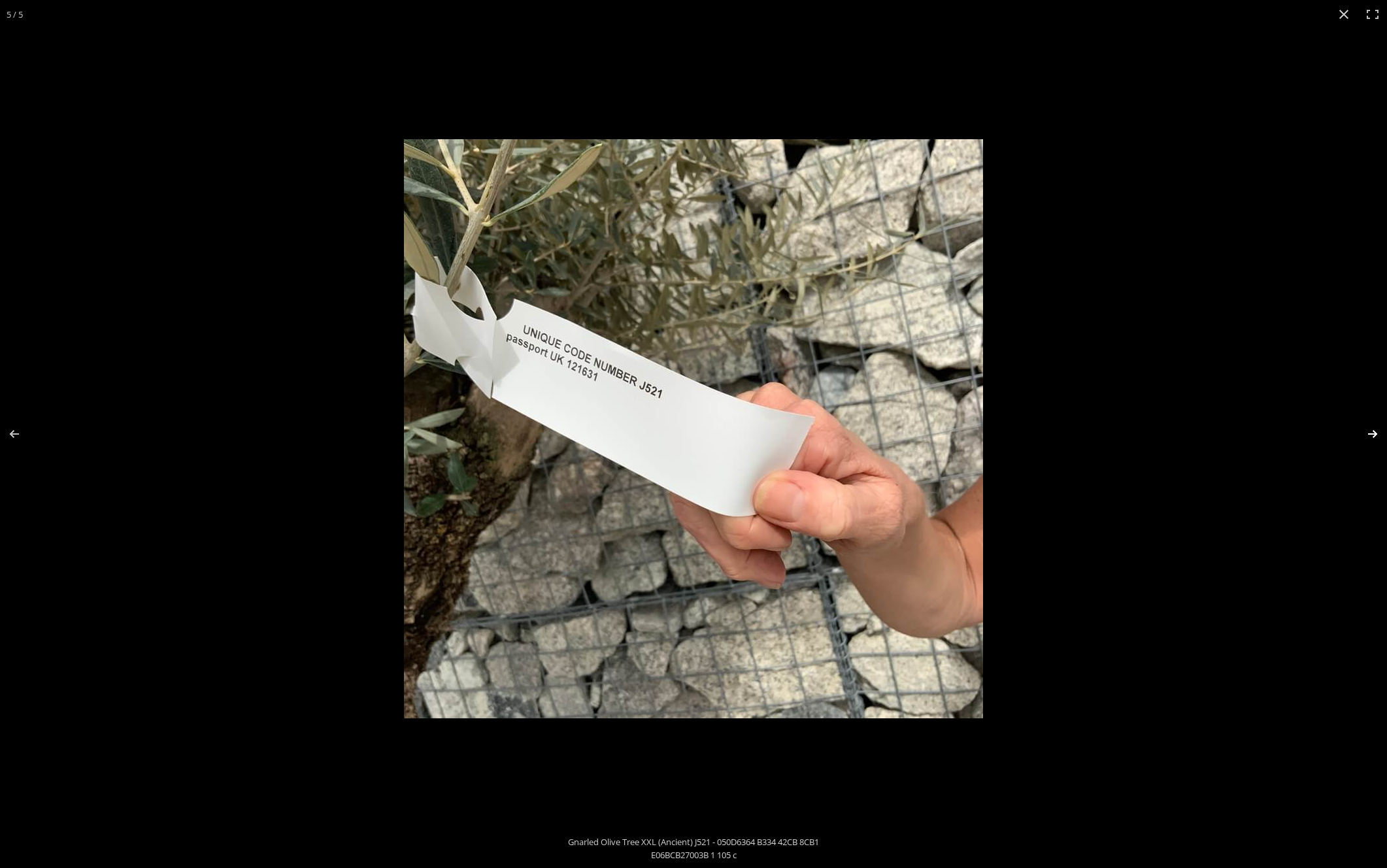
click at [1368, 432] on button "Next (arrow right)" at bounding box center [1365, 434] width 46 height 65
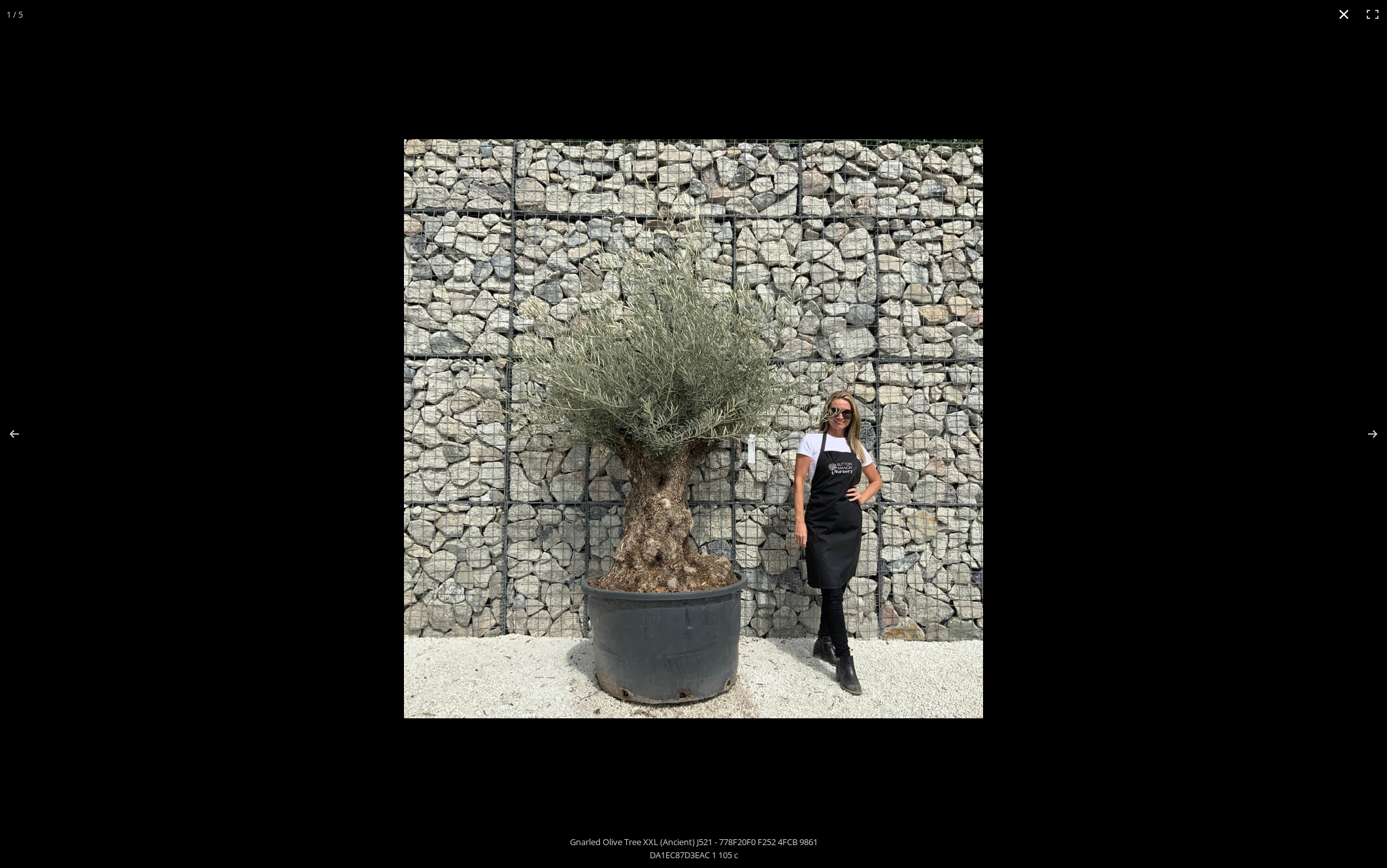
click at [1345, 14] on button "Close (Esc)" at bounding box center [1344, 14] width 29 height 29
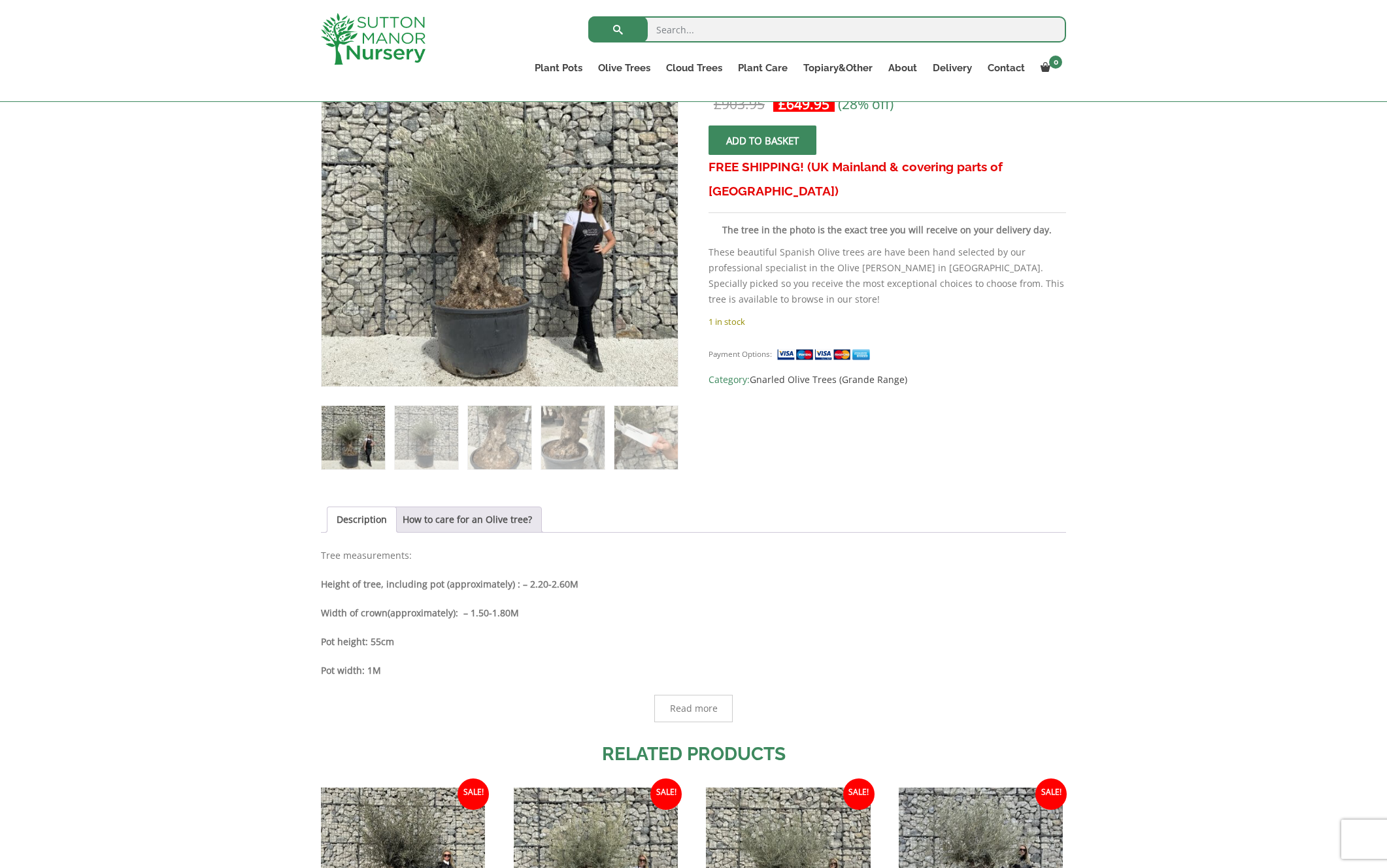
scroll to position [274, 0]
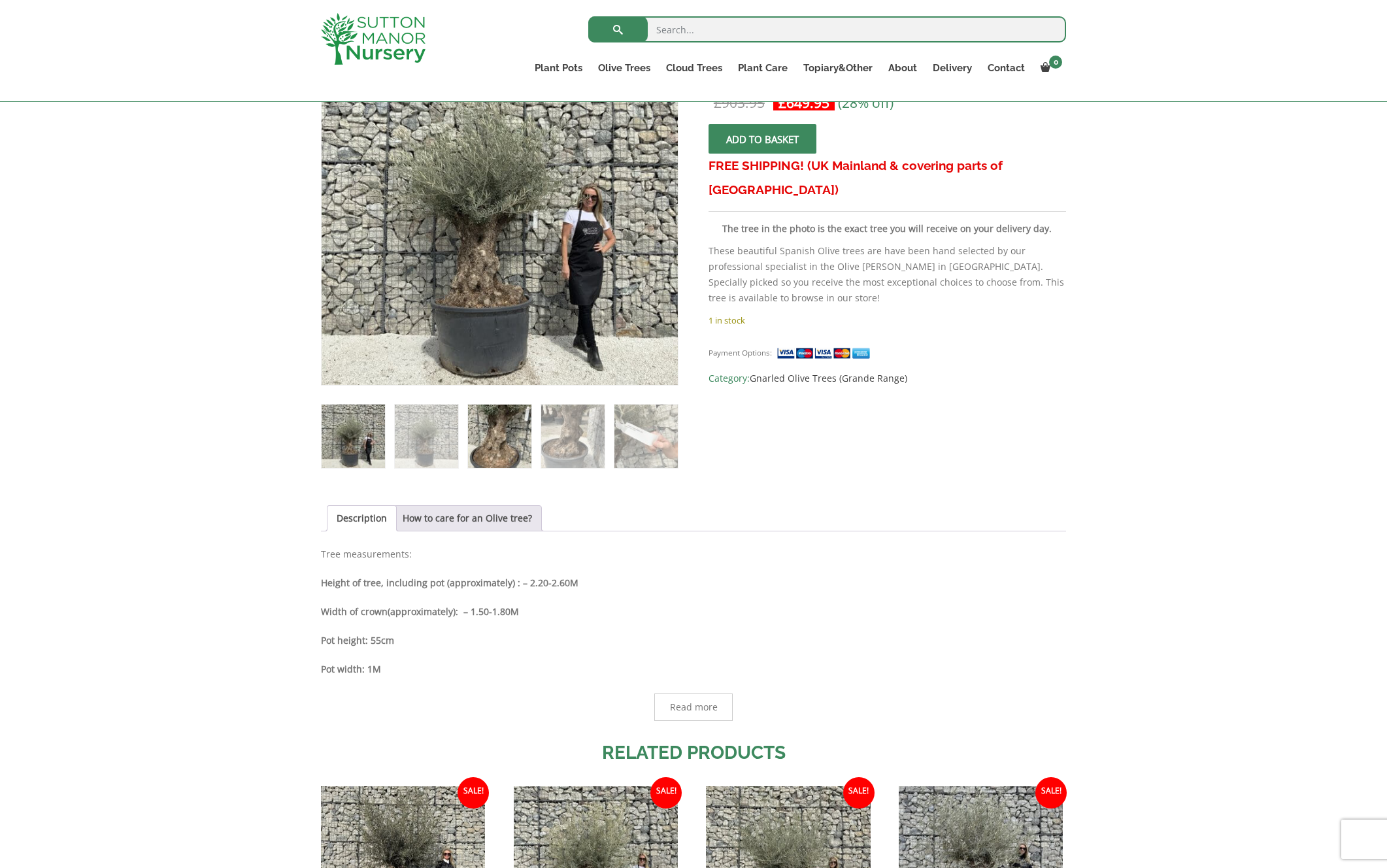
click at [513, 438] on img at bounding box center [499, 436] width 64 height 64
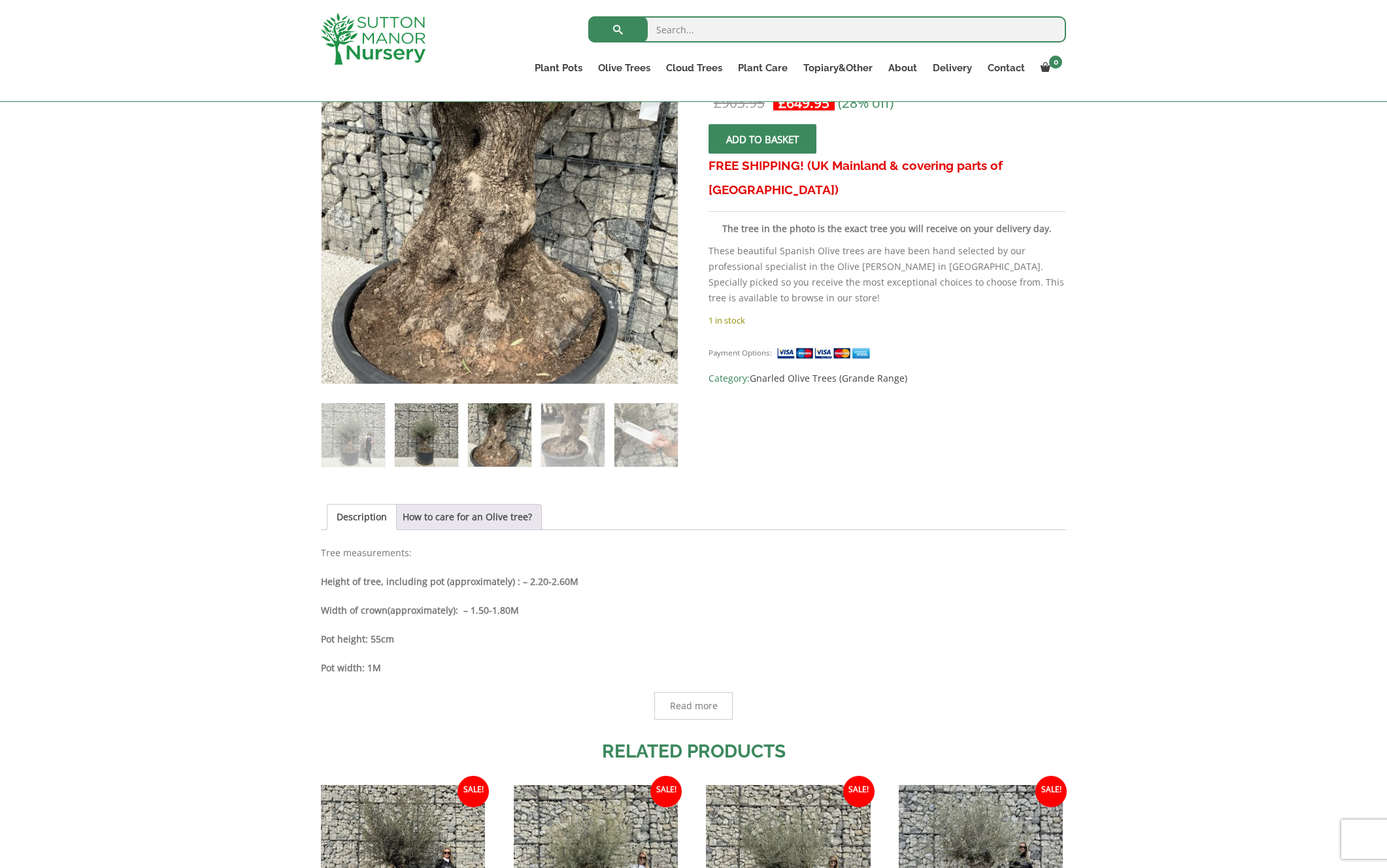
click at [421, 432] on img at bounding box center [426, 434] width 64 height 64
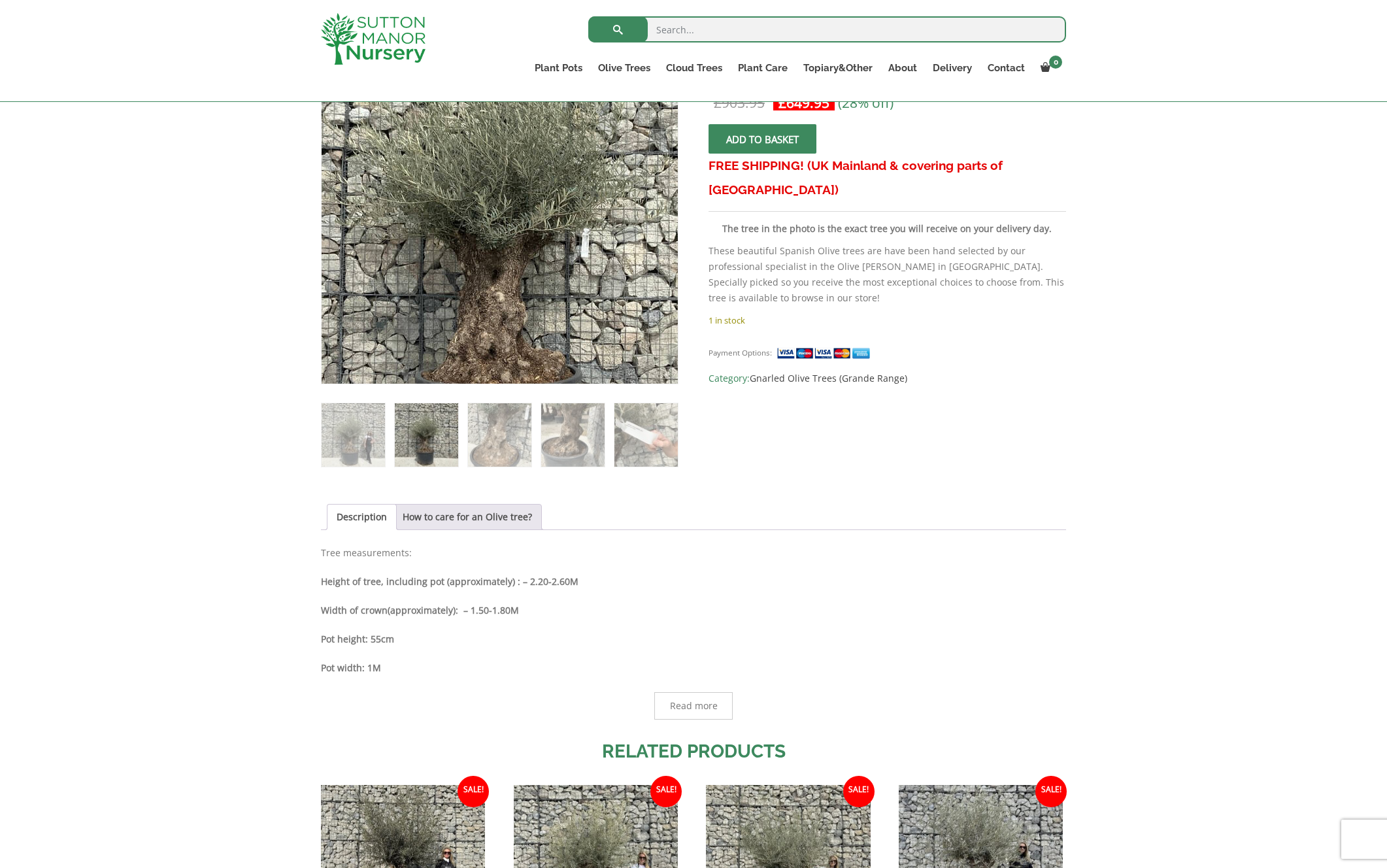
click at [485, 179] on img at bounding box center [509, 225] width 580 height 579
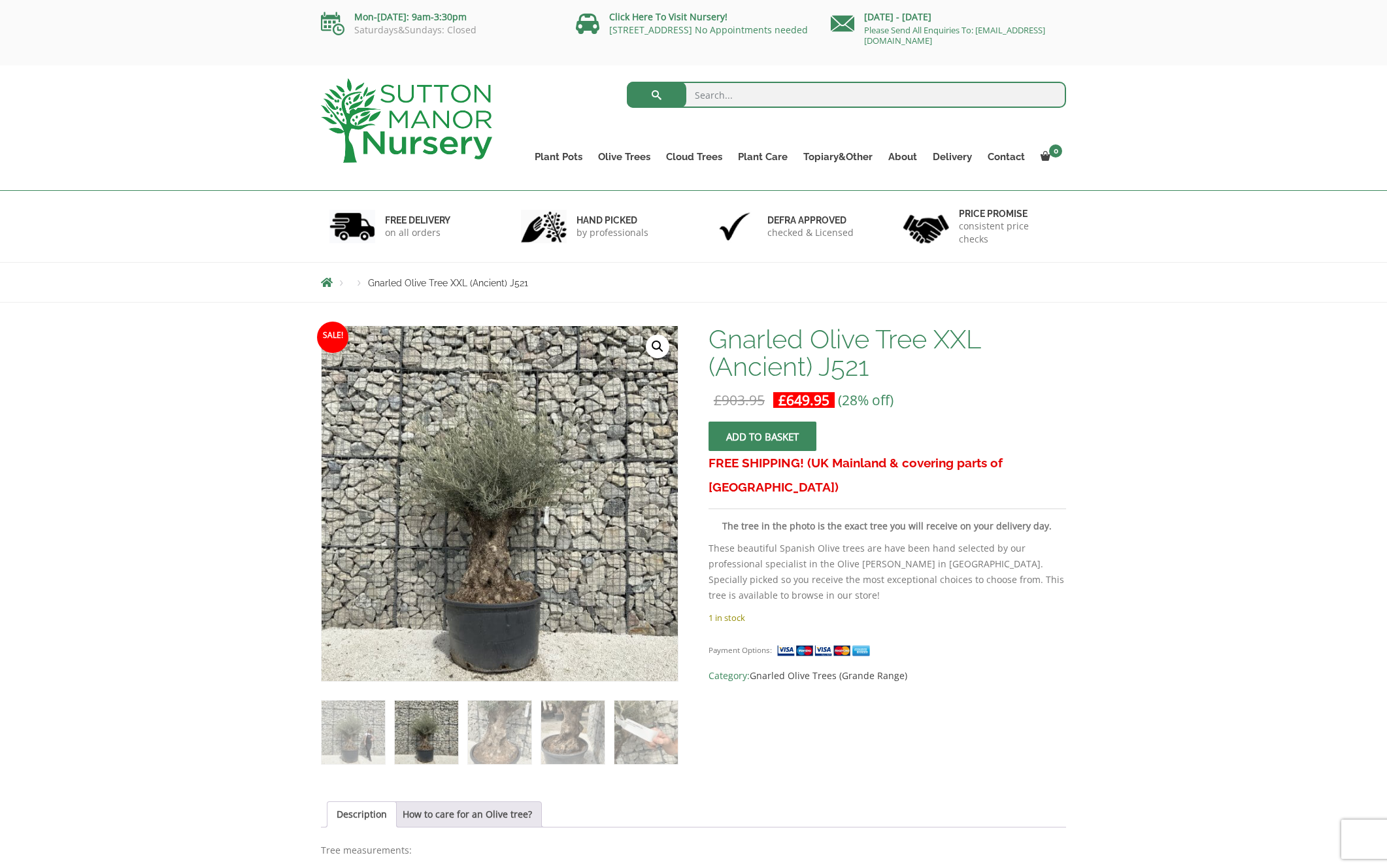
scroll to position [0, 0]
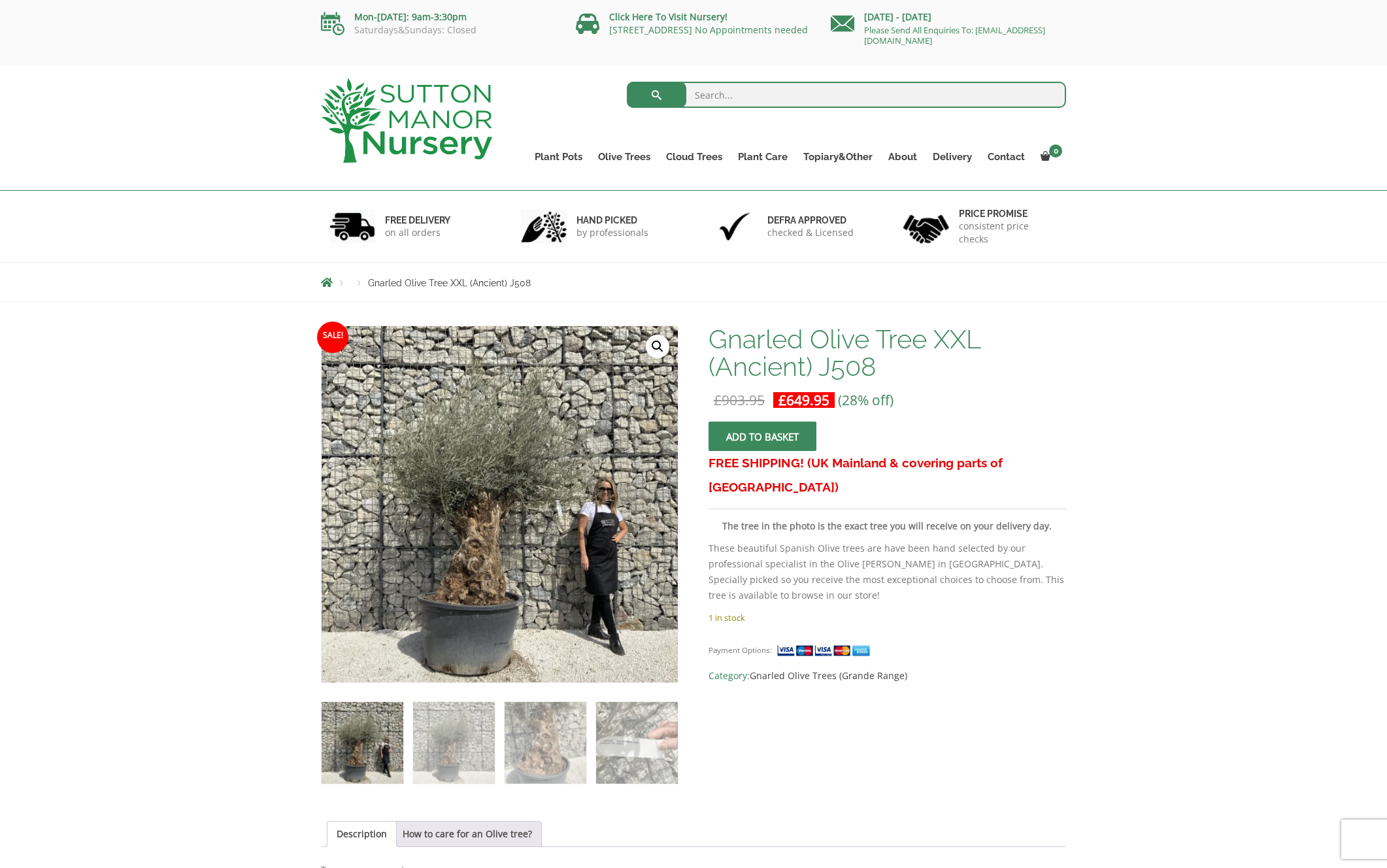
click at [658, 346] on link "🔍" at bounding box center [658, 347] width 24 height 24
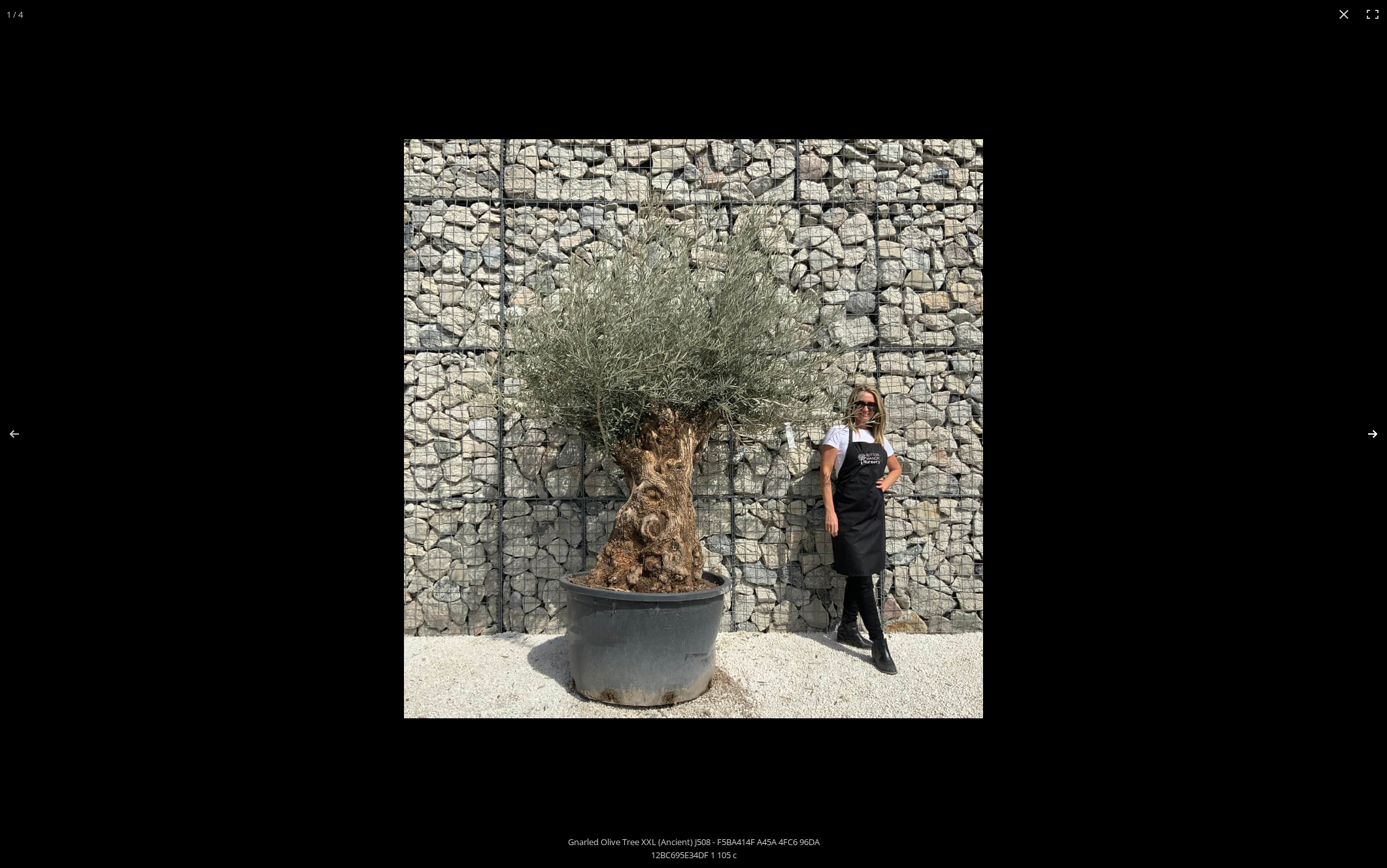
click at [1371, 434] on button "Next (arrow right)" at bounding box center [1365, 434] width 46 height 65
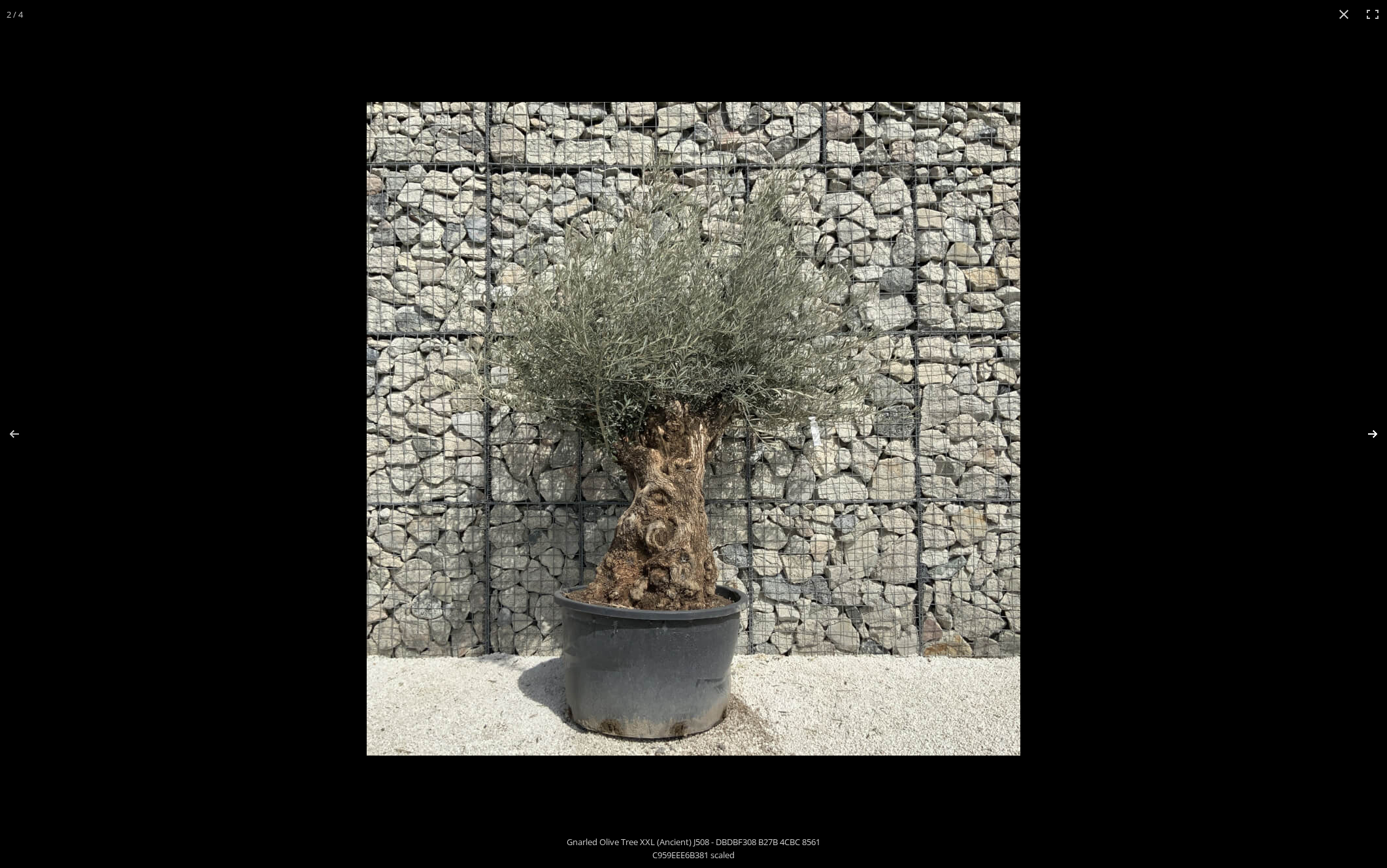
click at [1371, 434] on button "Next (arrow right)" at bounding box center [1365, 434] width 46 height 65
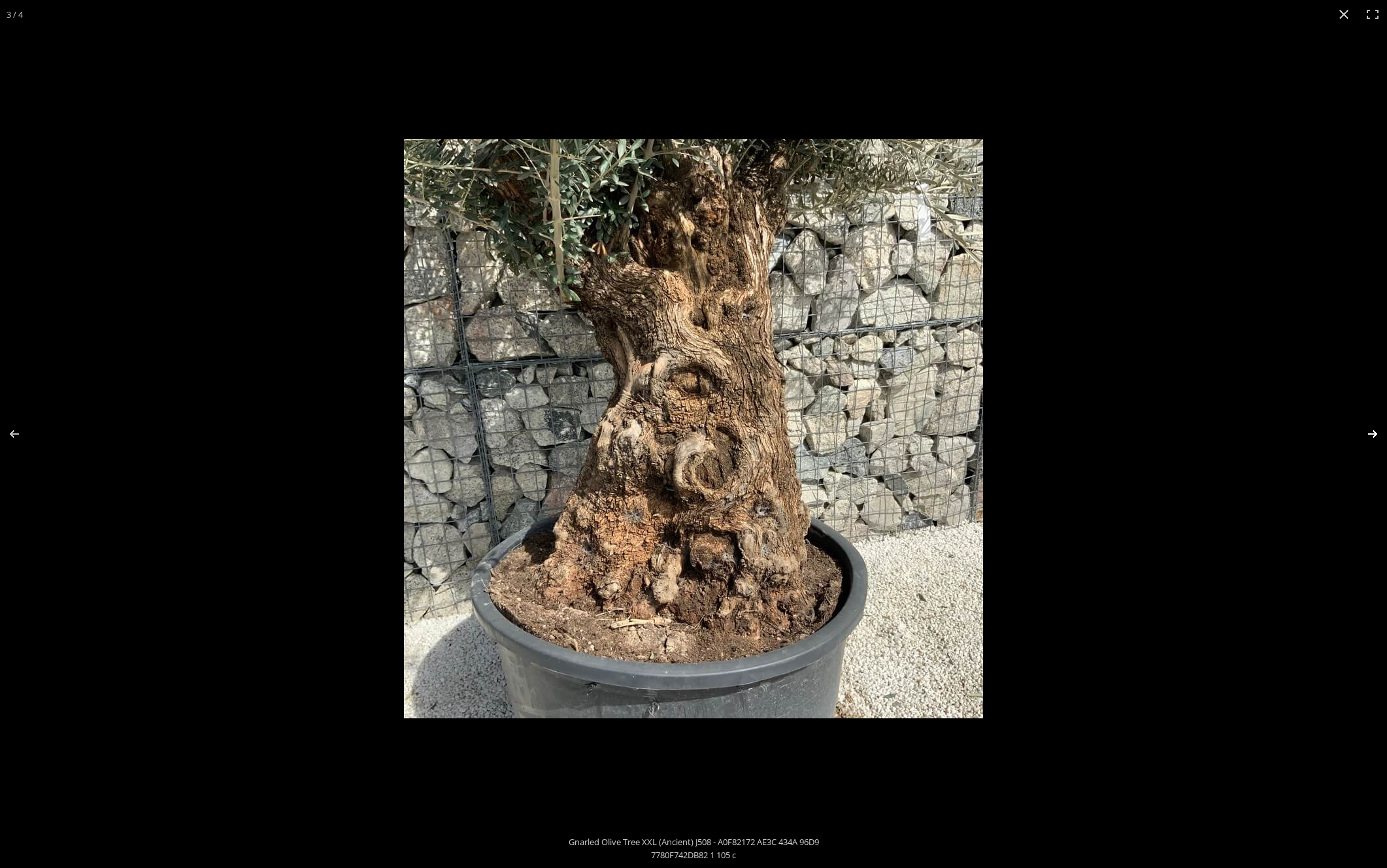
click at [1371, 434] on button "Next (arrow right)" at bounding box center [1365, 434] width 46 height 65
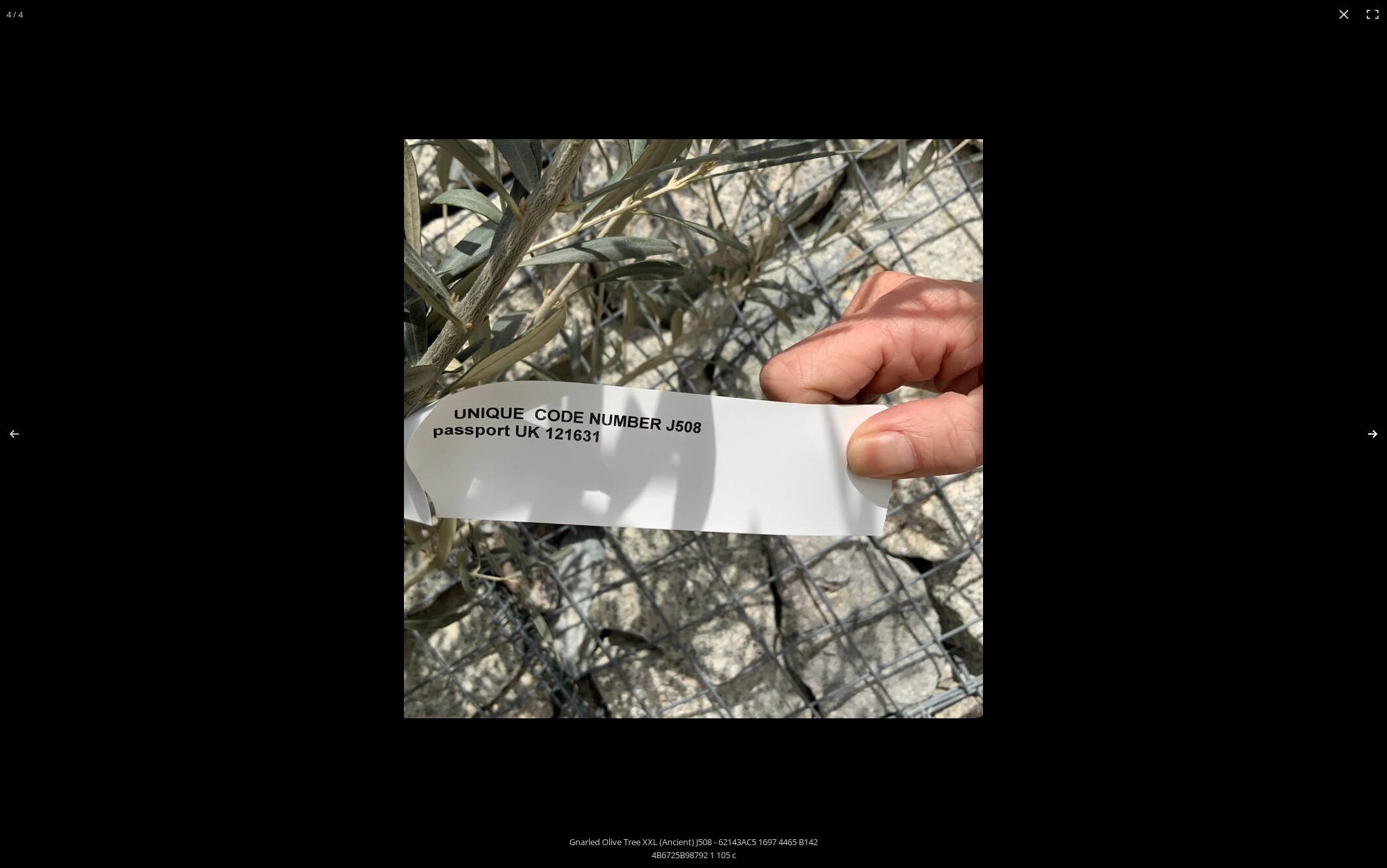
click at [1371, 434] on button "Next (arrow right)" at bounding box center [1365, 434] width 46 height 65
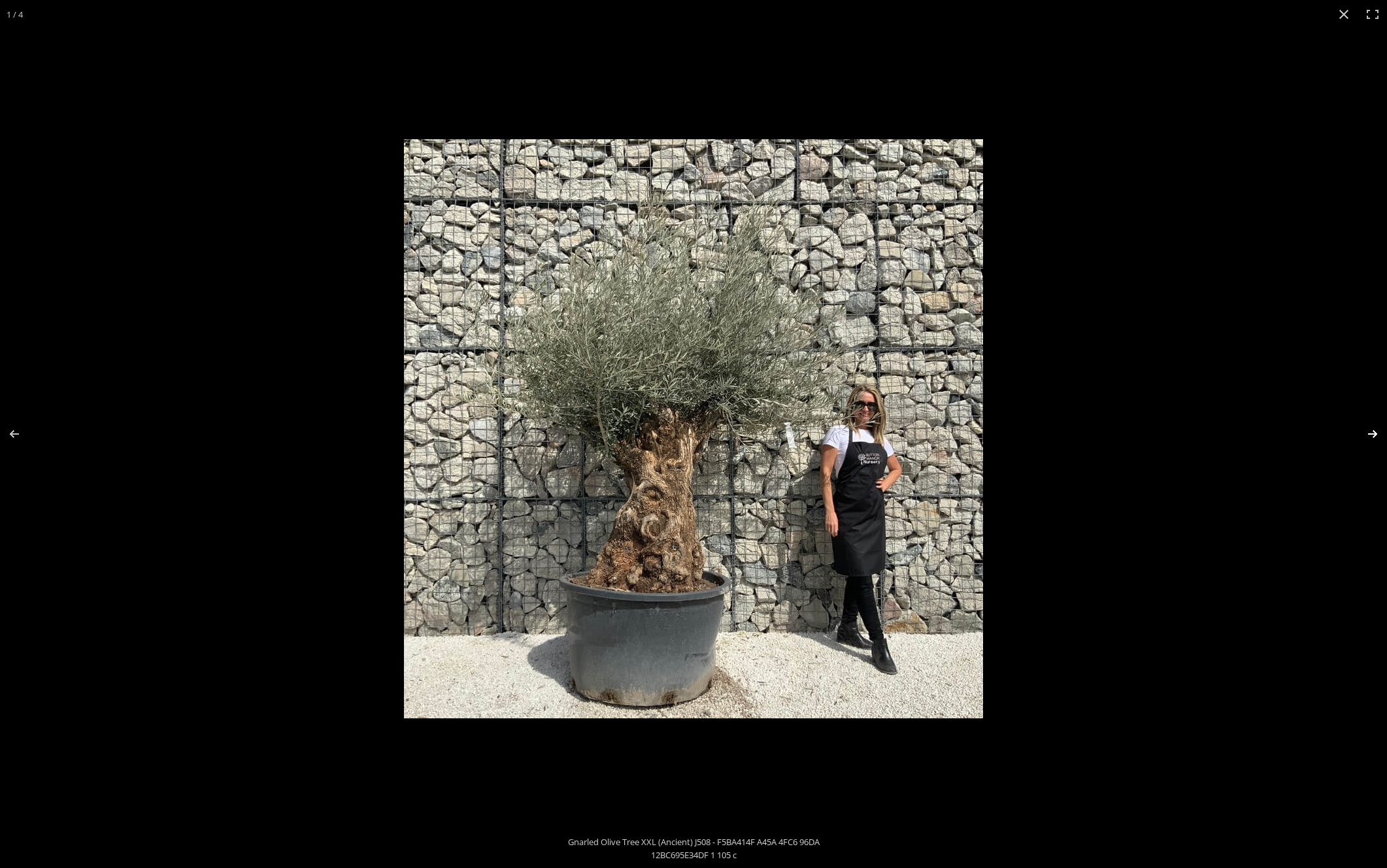
click at [1371, 434] on button "Next (arrow right)" at bounding box center [1365, 434] width 46 height 65
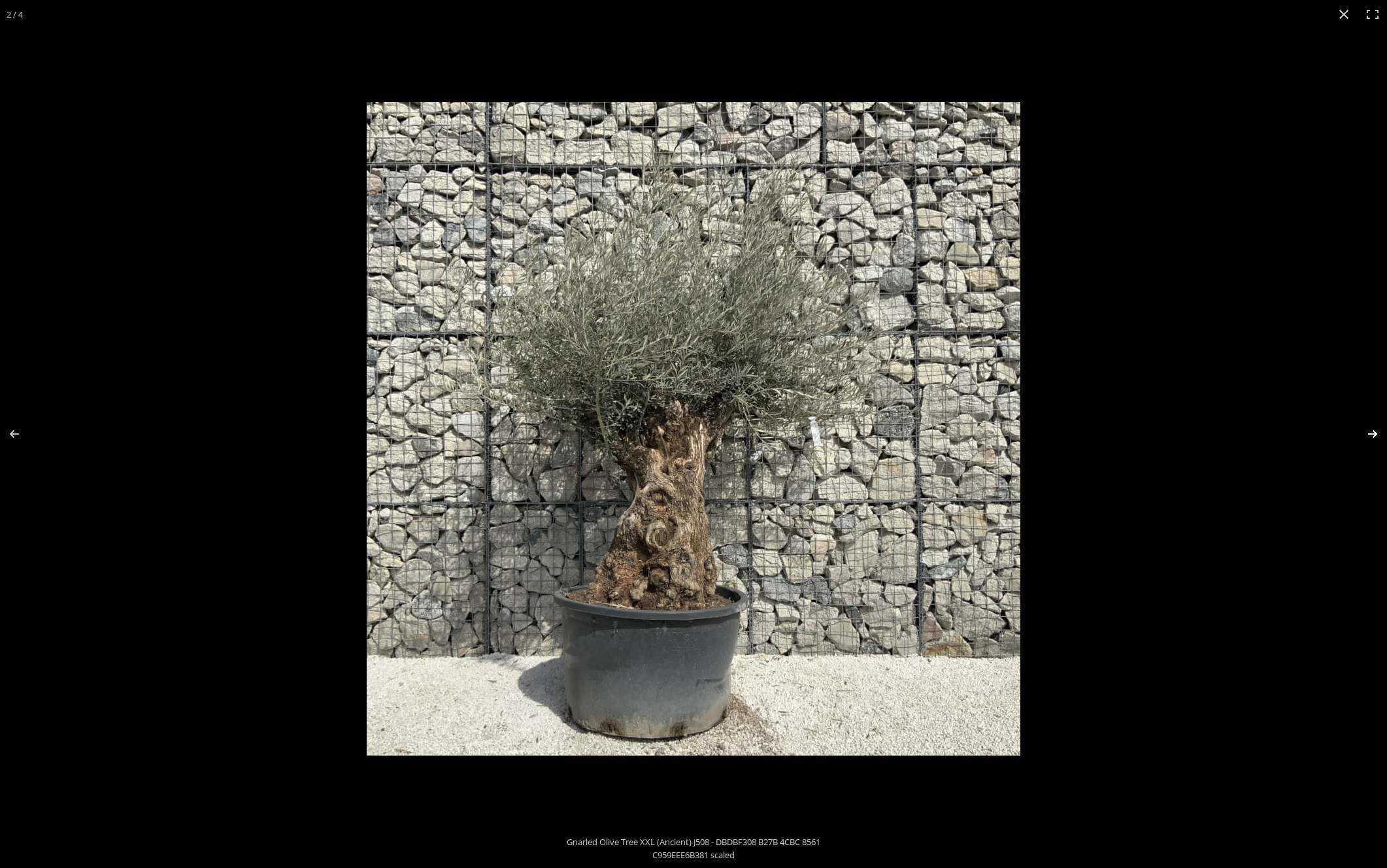
click at [1371, 434] on button "Next (arrow right)" at bounding box center [1365, 434] width 46 height 65
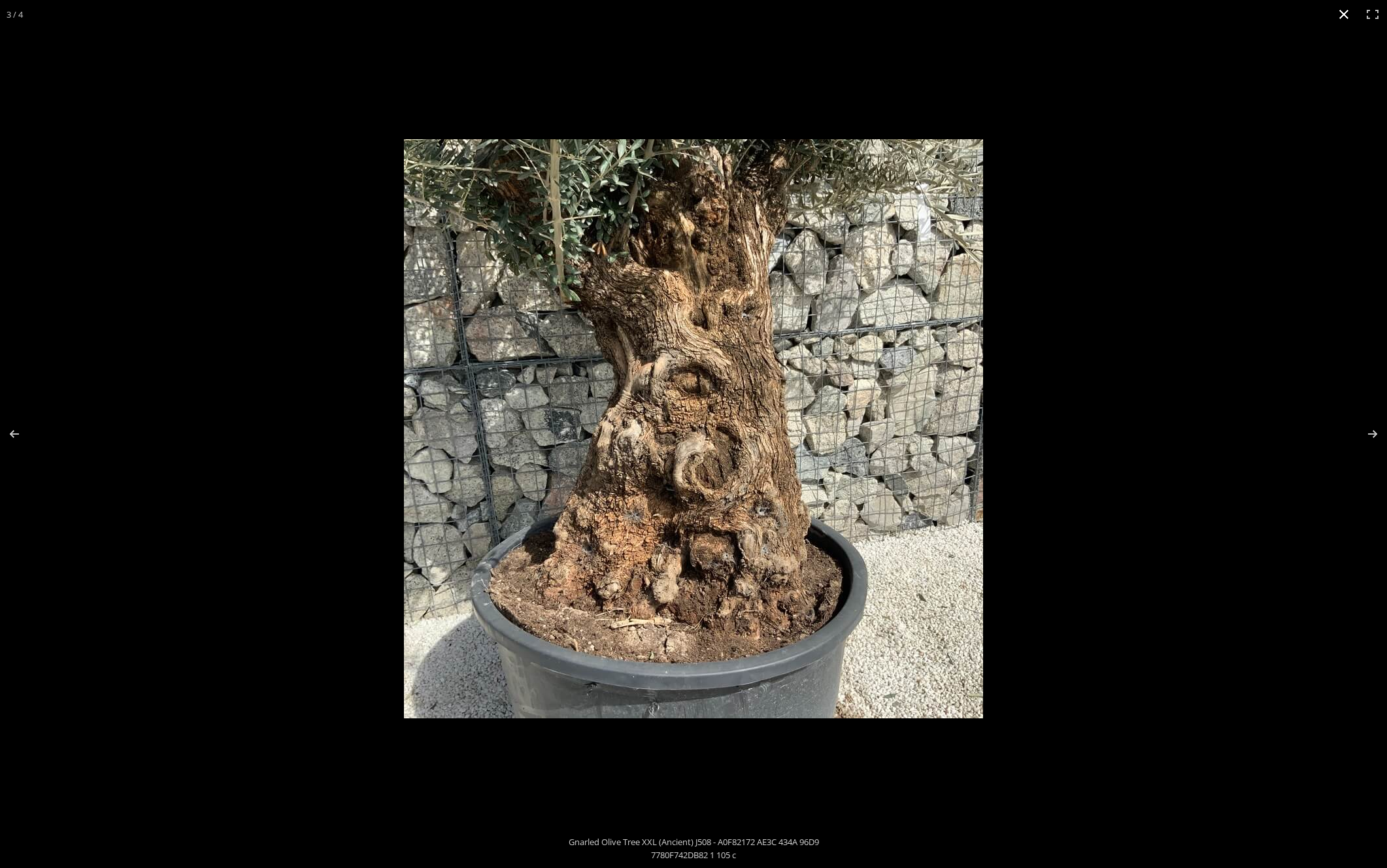
click at [1345, 9] on button "Close (Esc)" at bounding box center [1344, 14] width 29 height 29
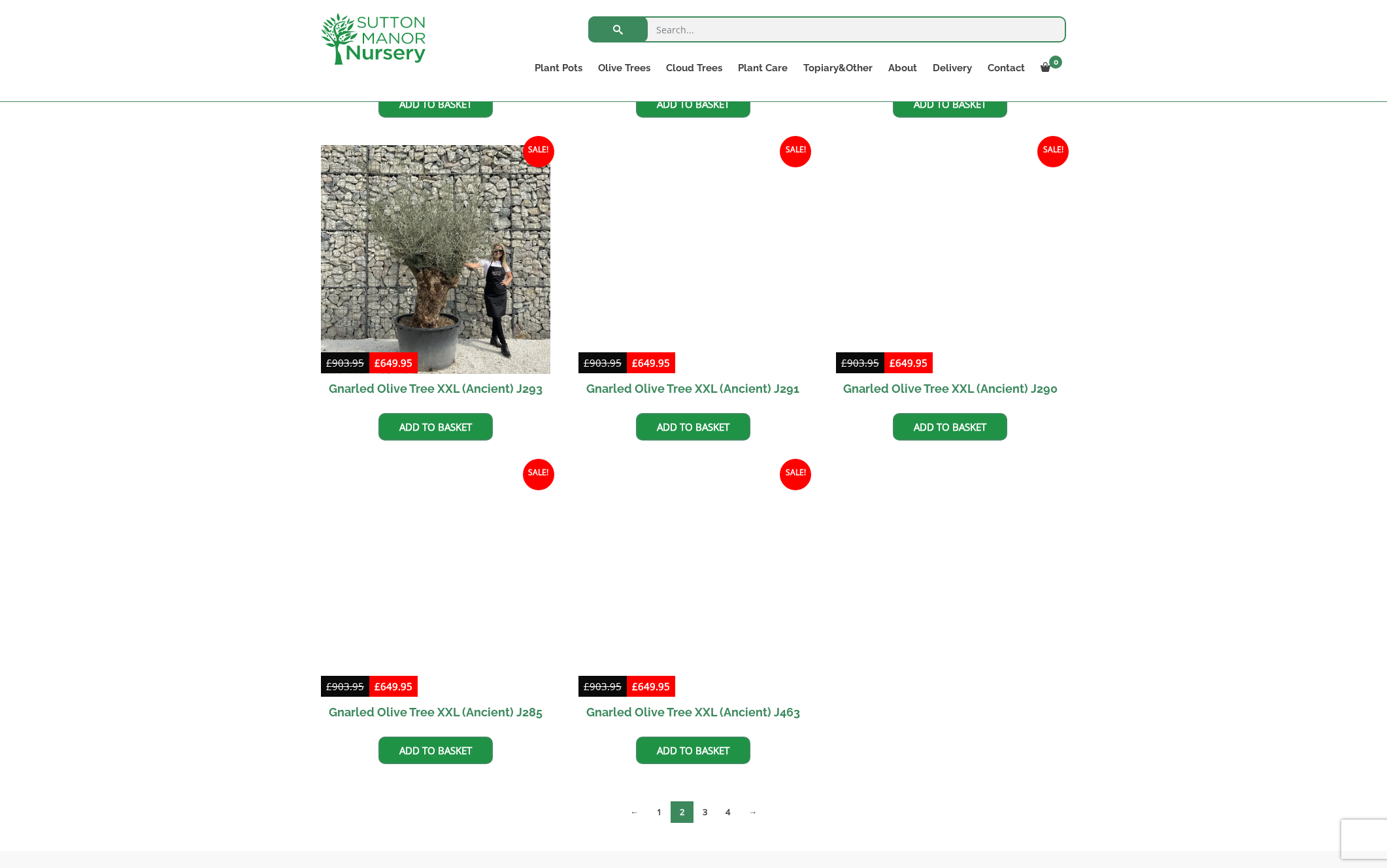
scroll to position [1585, 0]
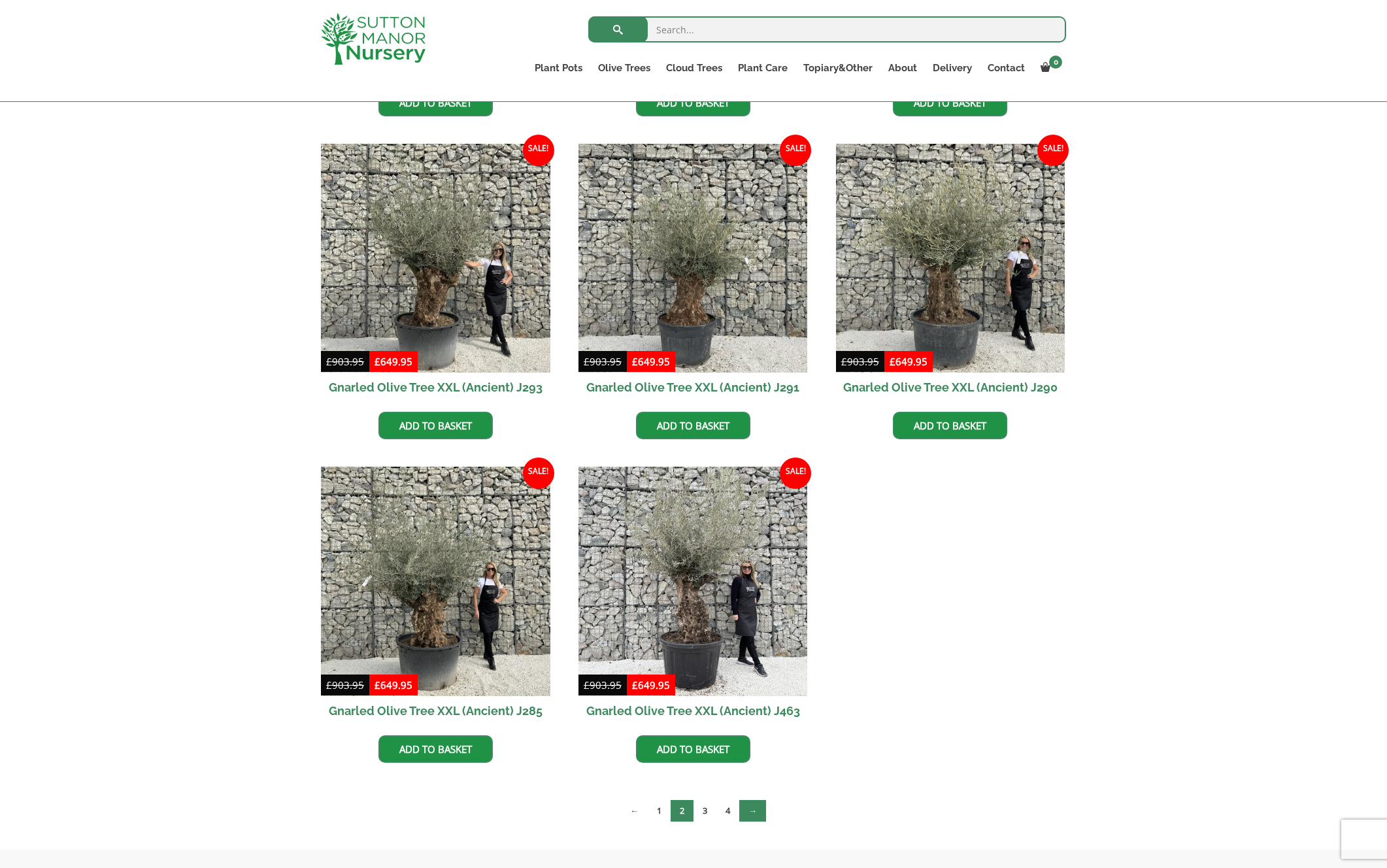
click at [748, 805] on link "→" at bounding box center [752, 810] width 27 height 21
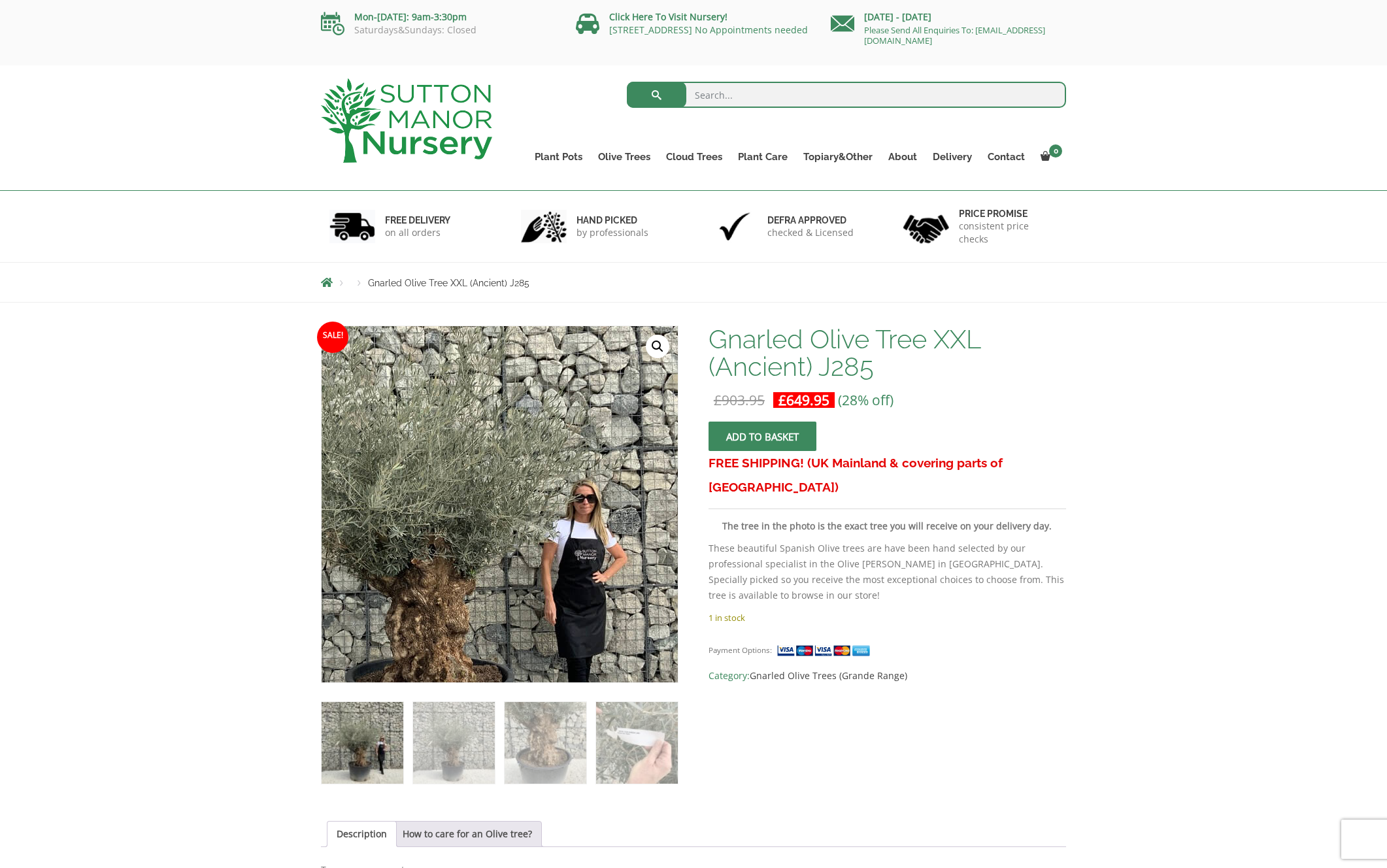
click at [553, 469] on img at bounding box center [447, 529] width 580 height 579
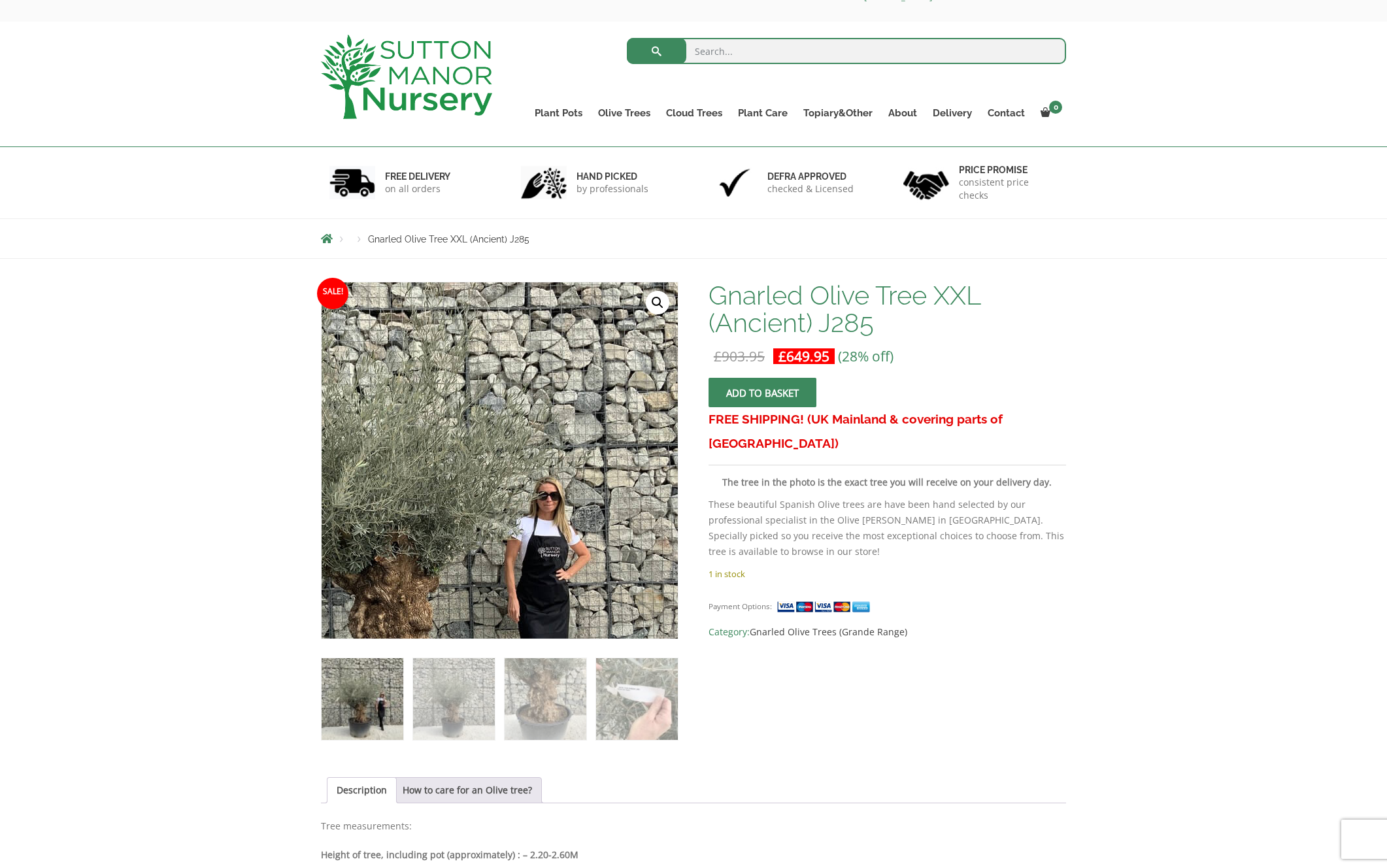
scroll to position [48, 0]
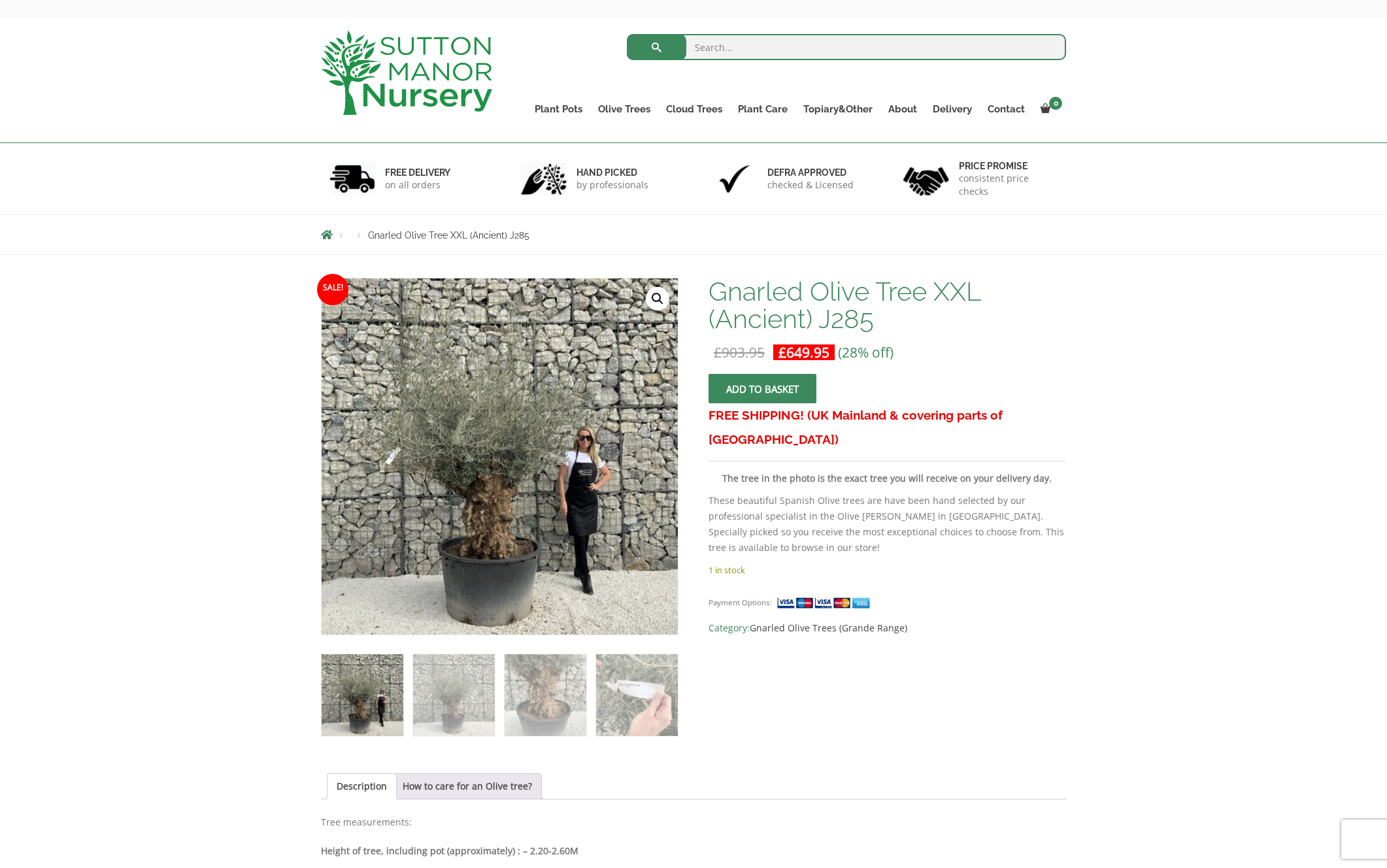
click at [654, 303] on link "🔍" at bounding box center [658, 299] width 24 height 24
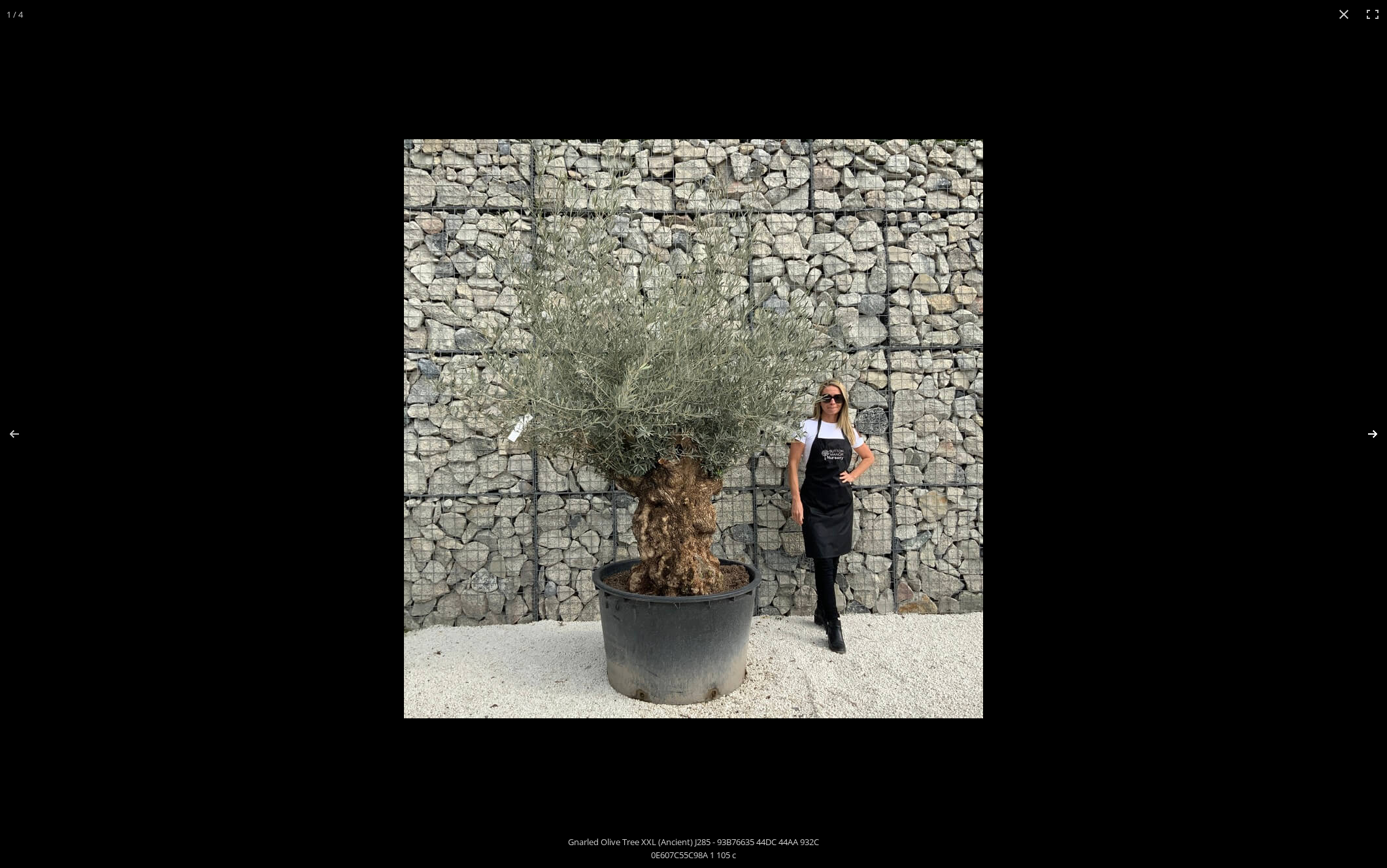
click at [1367, 428] on button "Next (arrow right)" at bounding box center [1365, 434] width 46 height 65
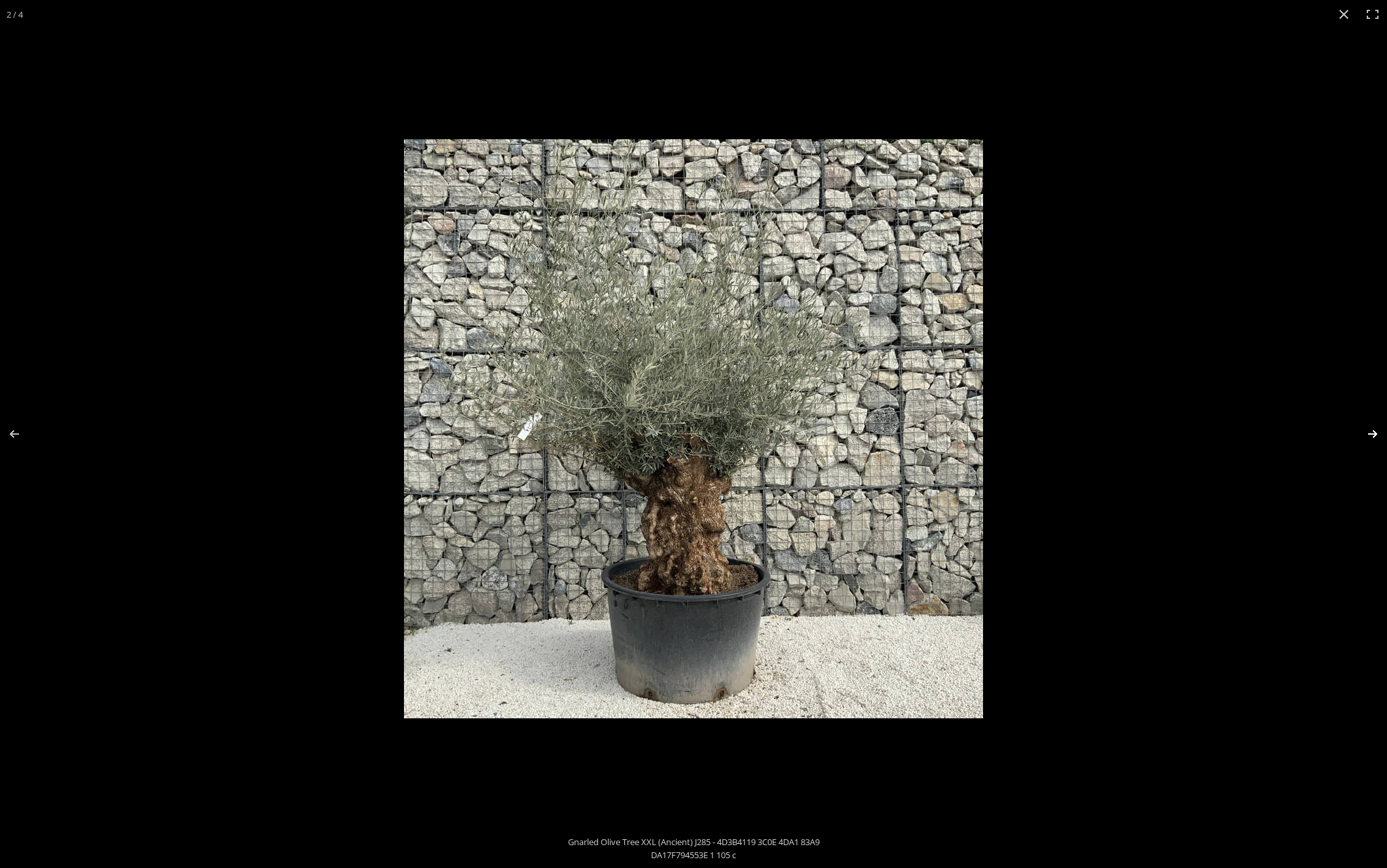
click at [1367, 428] on button "Next (arrow right)" at bounding box center [1365, 434] width 46 height 65
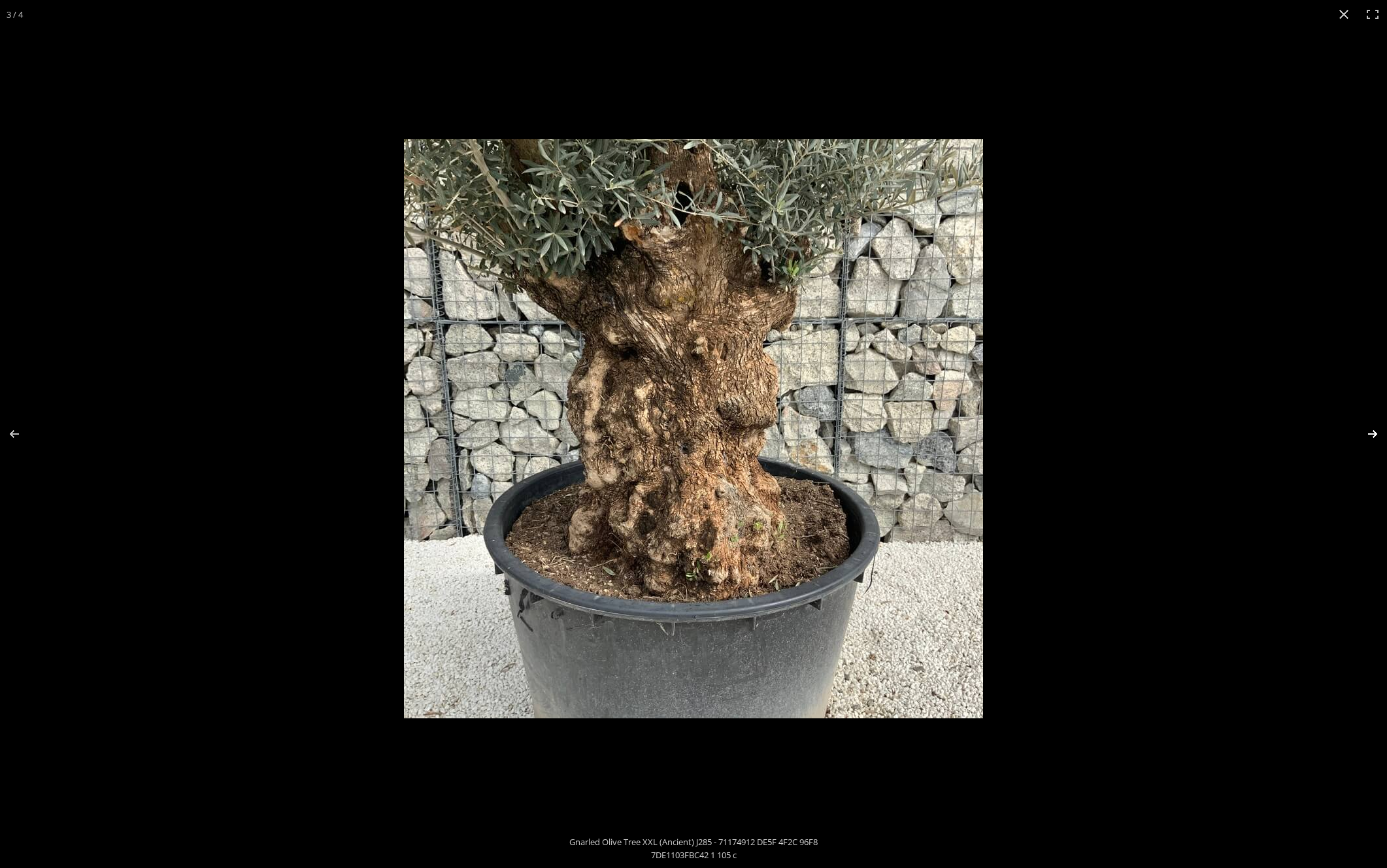
click at [1367, 428] on button "Next (arrow right)" at bounding box center [1365, 434] width 46 height 65
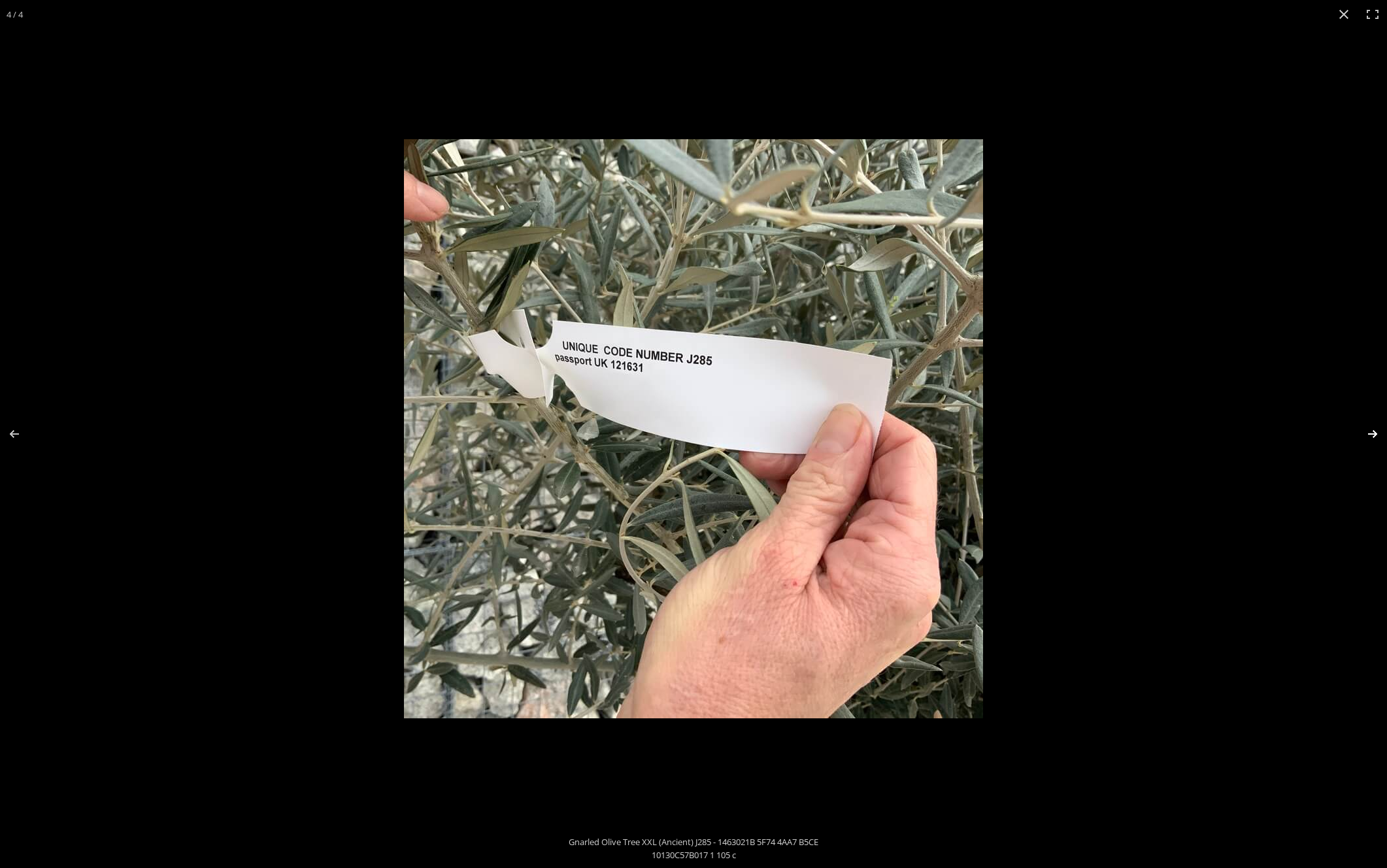
click at [1367, 428] on button "Next (arrow right)" at bounding box center [1365, 434] width 46 height 65
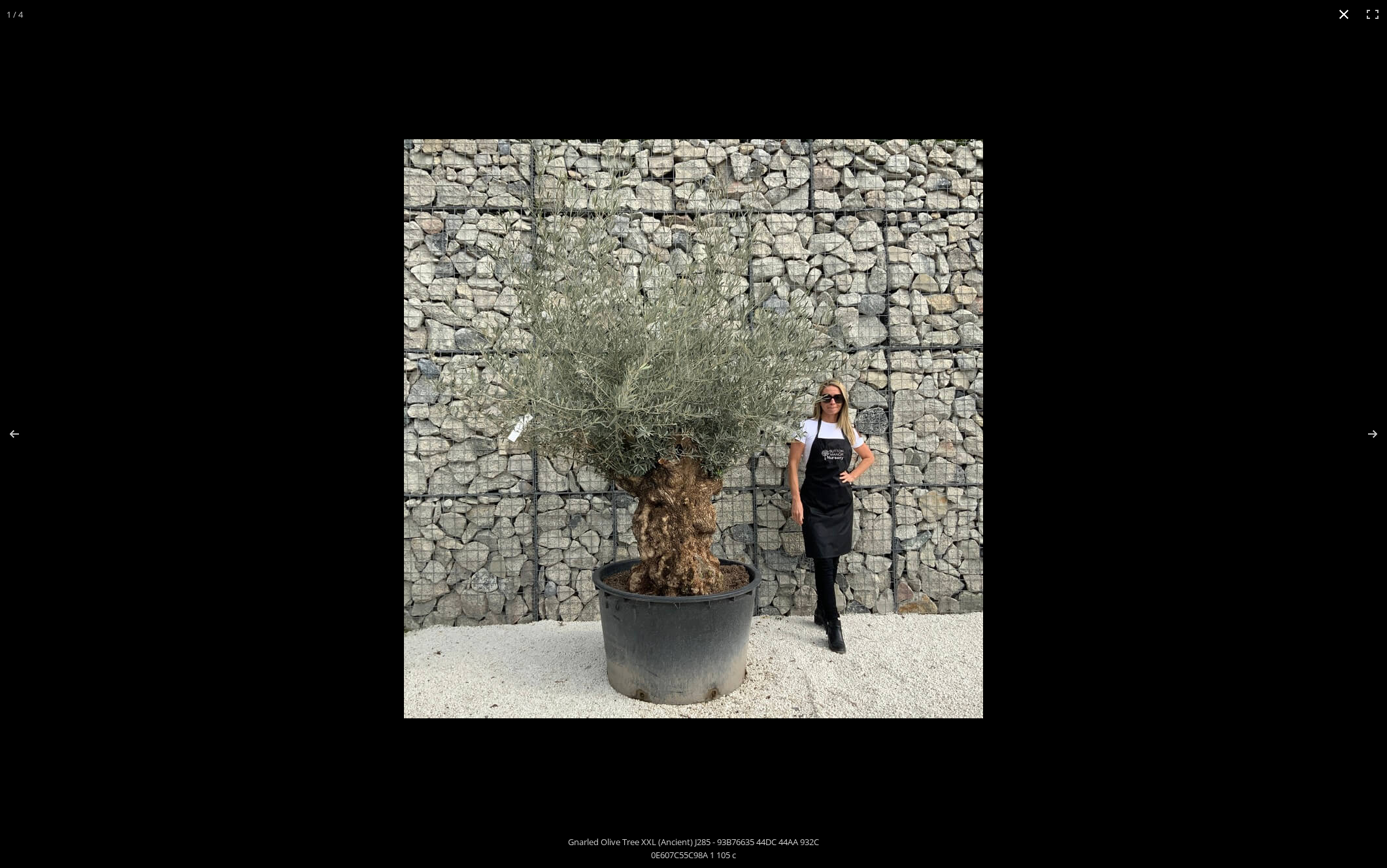
click at [1343, 12] on button "Close (Esc)" at bounding box center [1344, 14] width 29 height 29
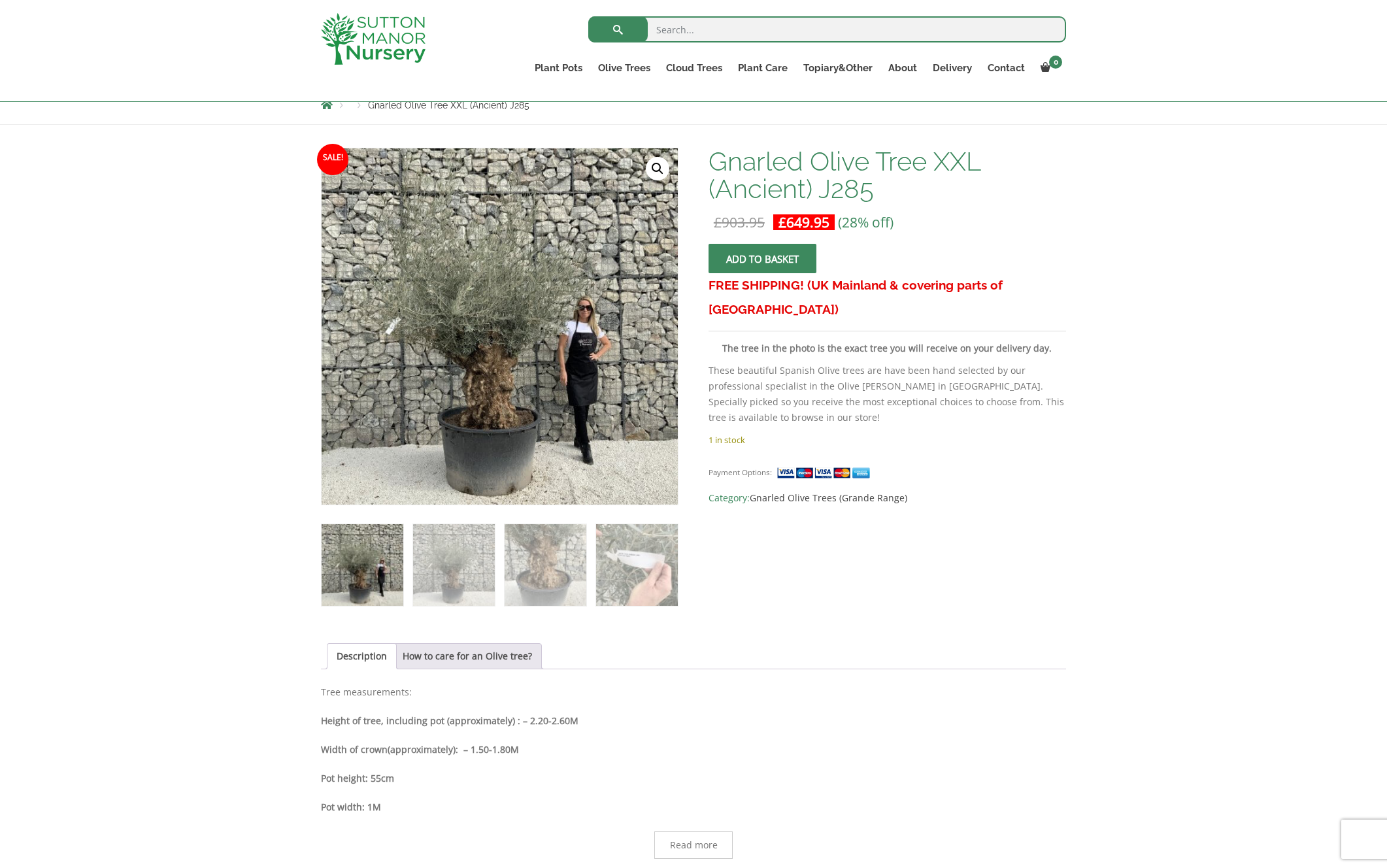
scroll to position [153, 0]
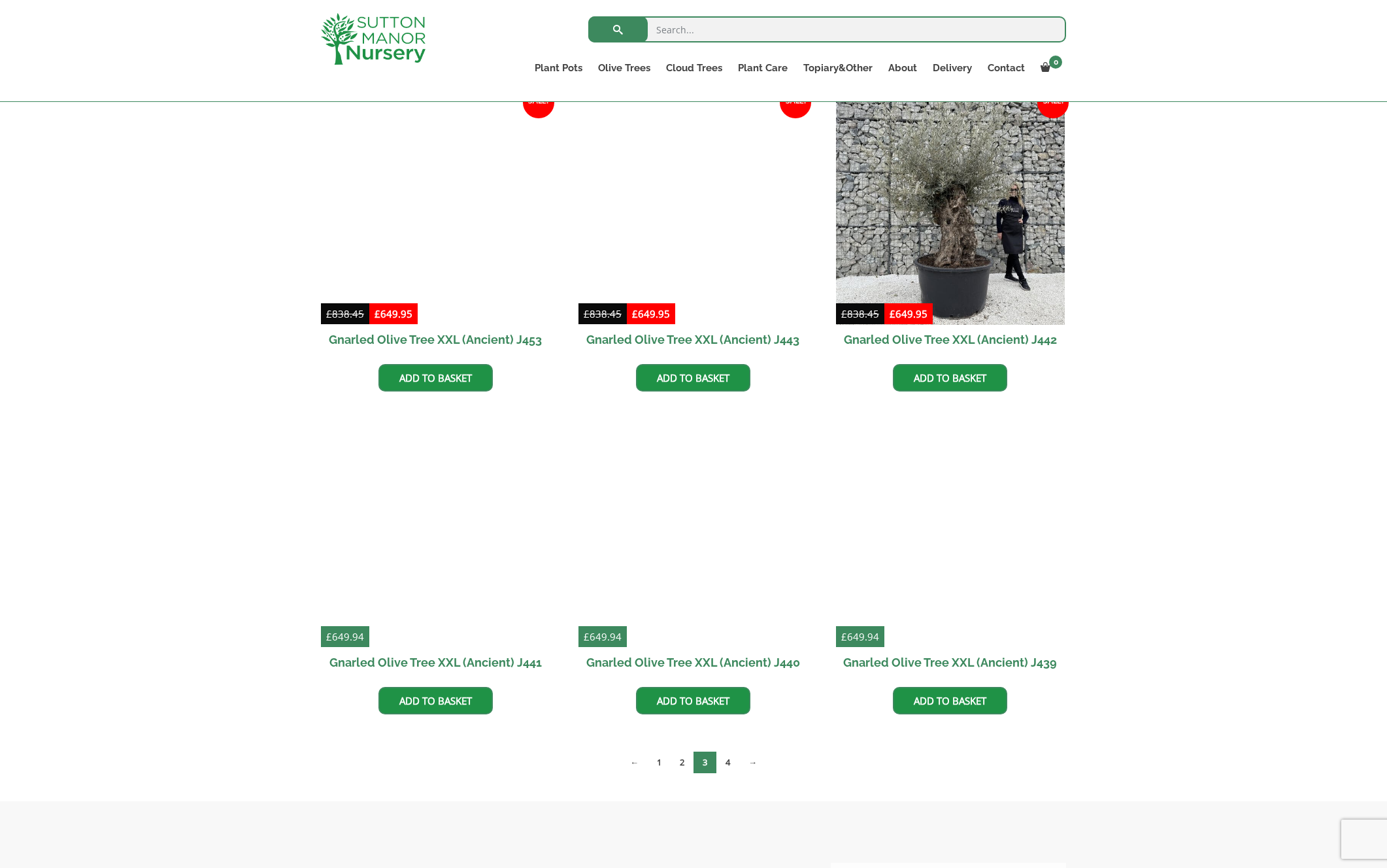
scroll to position [1311, 0]
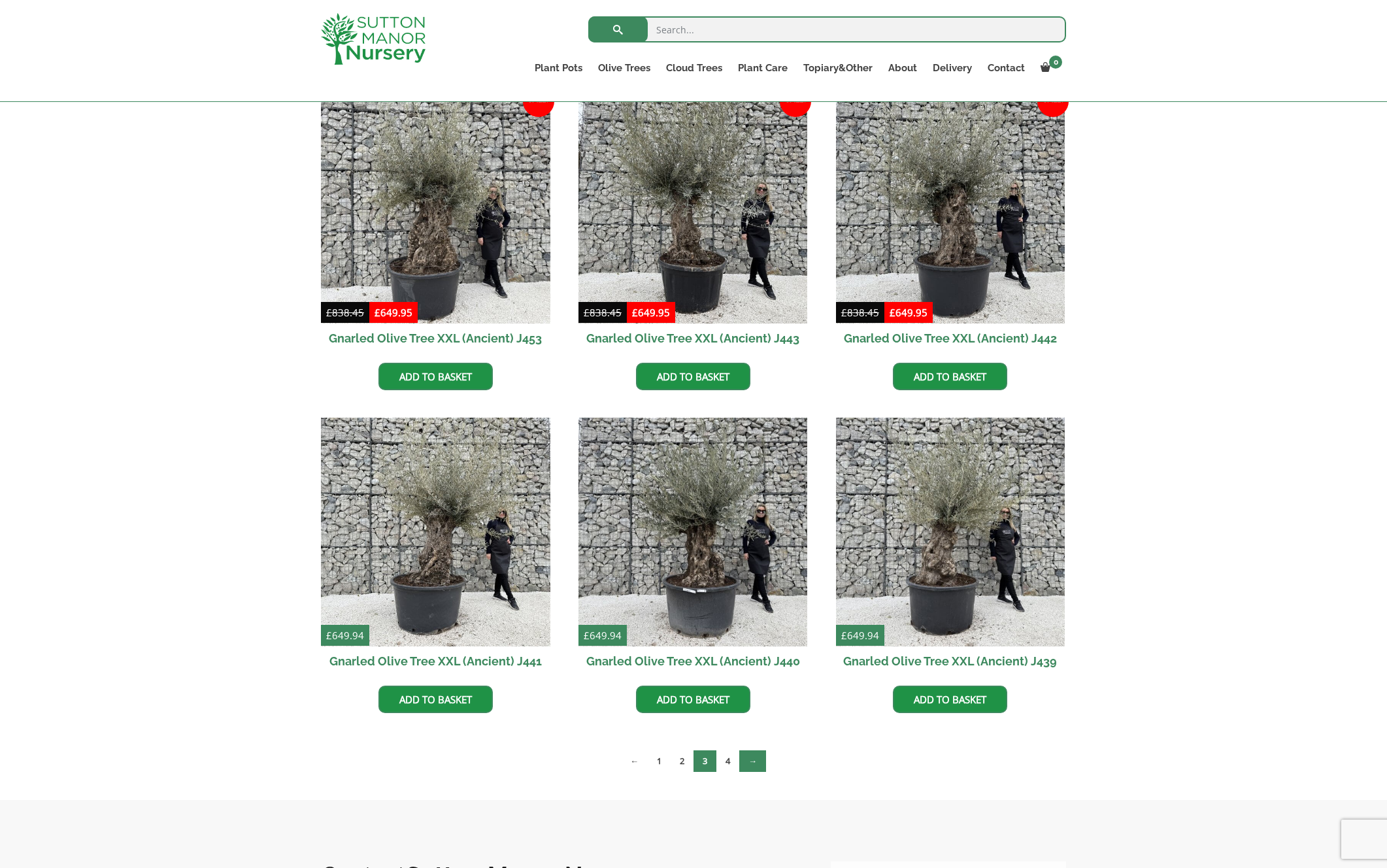
click at [751, 758] on link "→" at bounding box center [752, 760] width 27 height 21
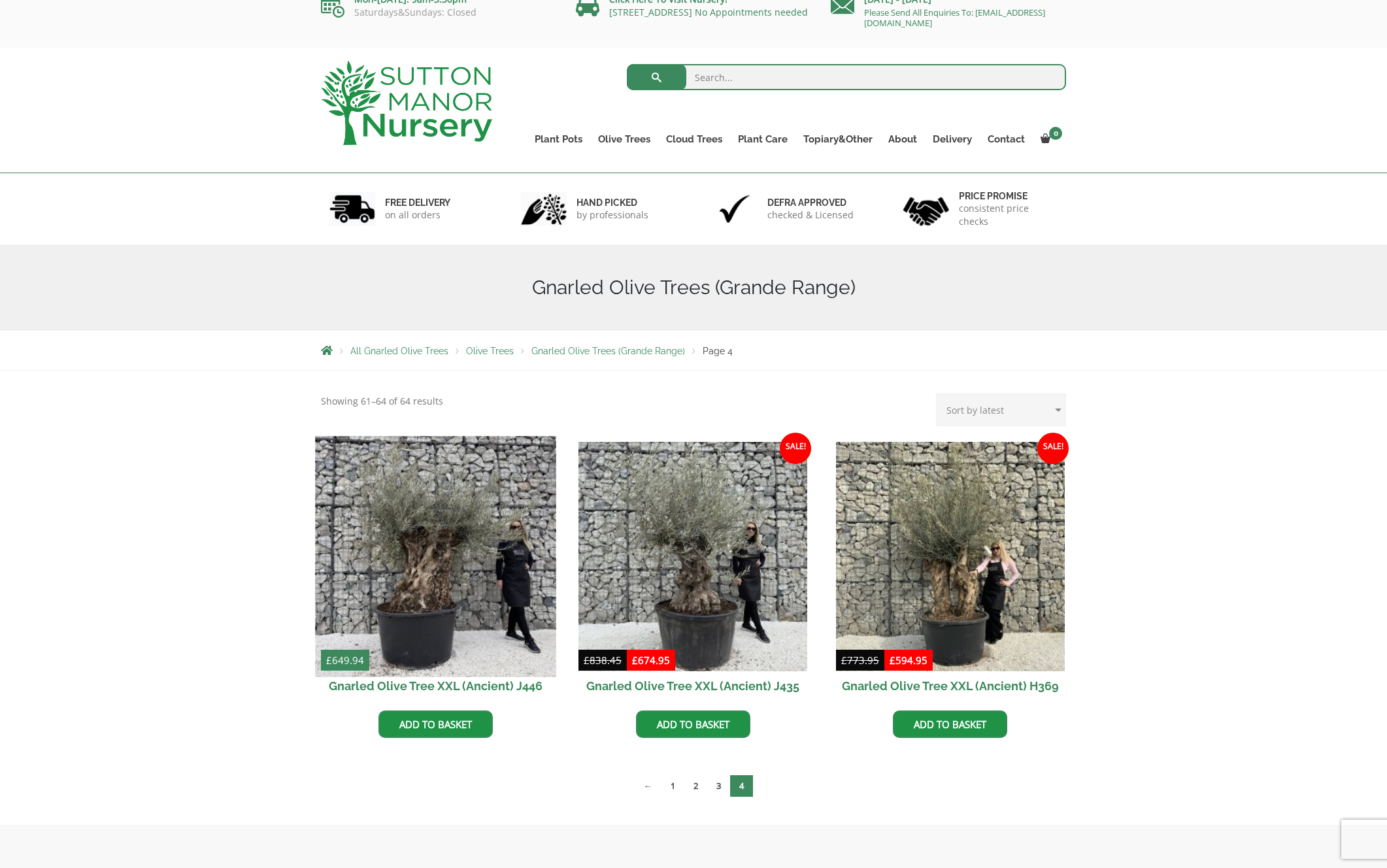
scroll to position [18, 1]
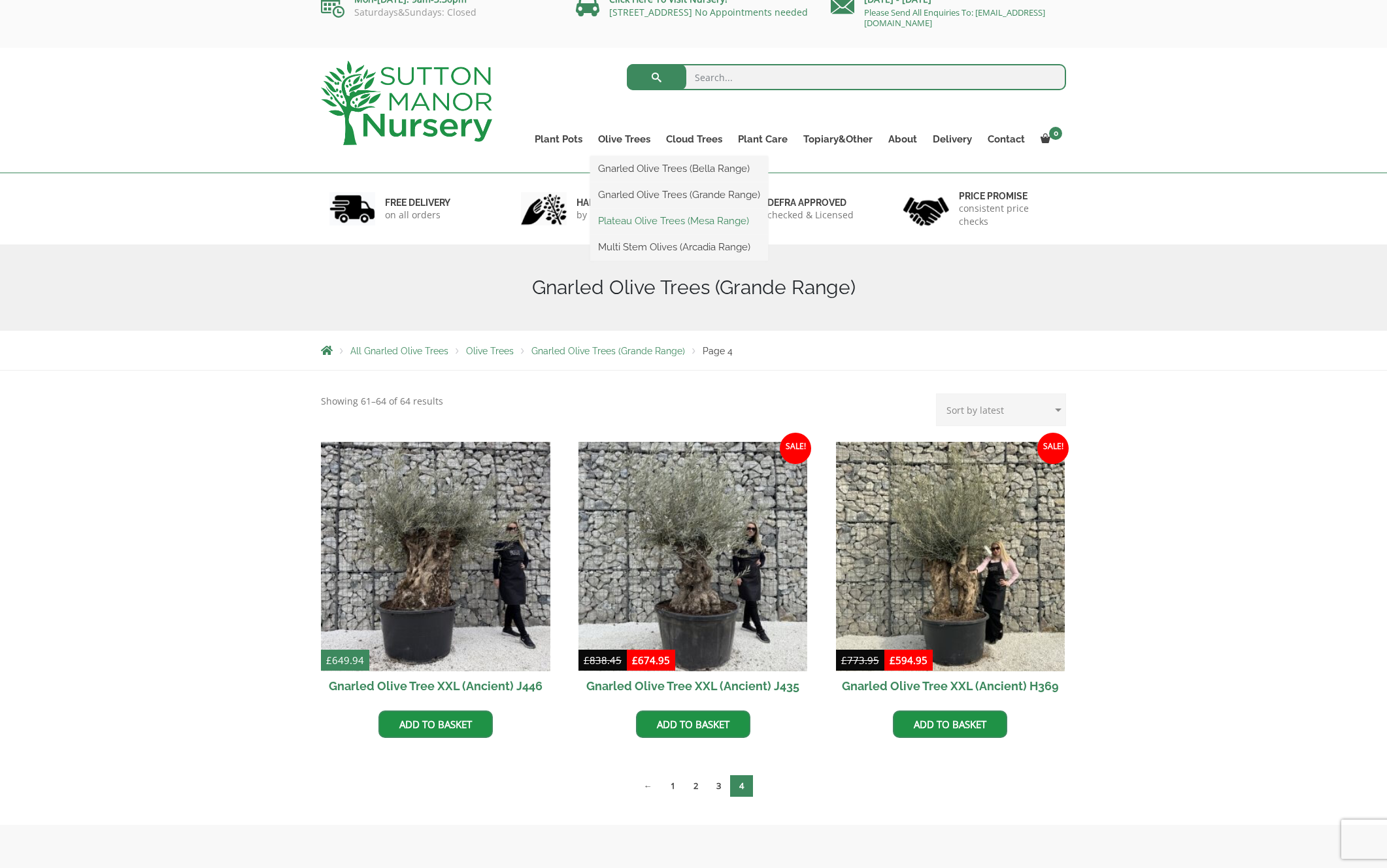
click at [616, 218] on link "Plateau Olive Trees (Mesa Range)" at bounding box center [679, 220] width 178 height 19
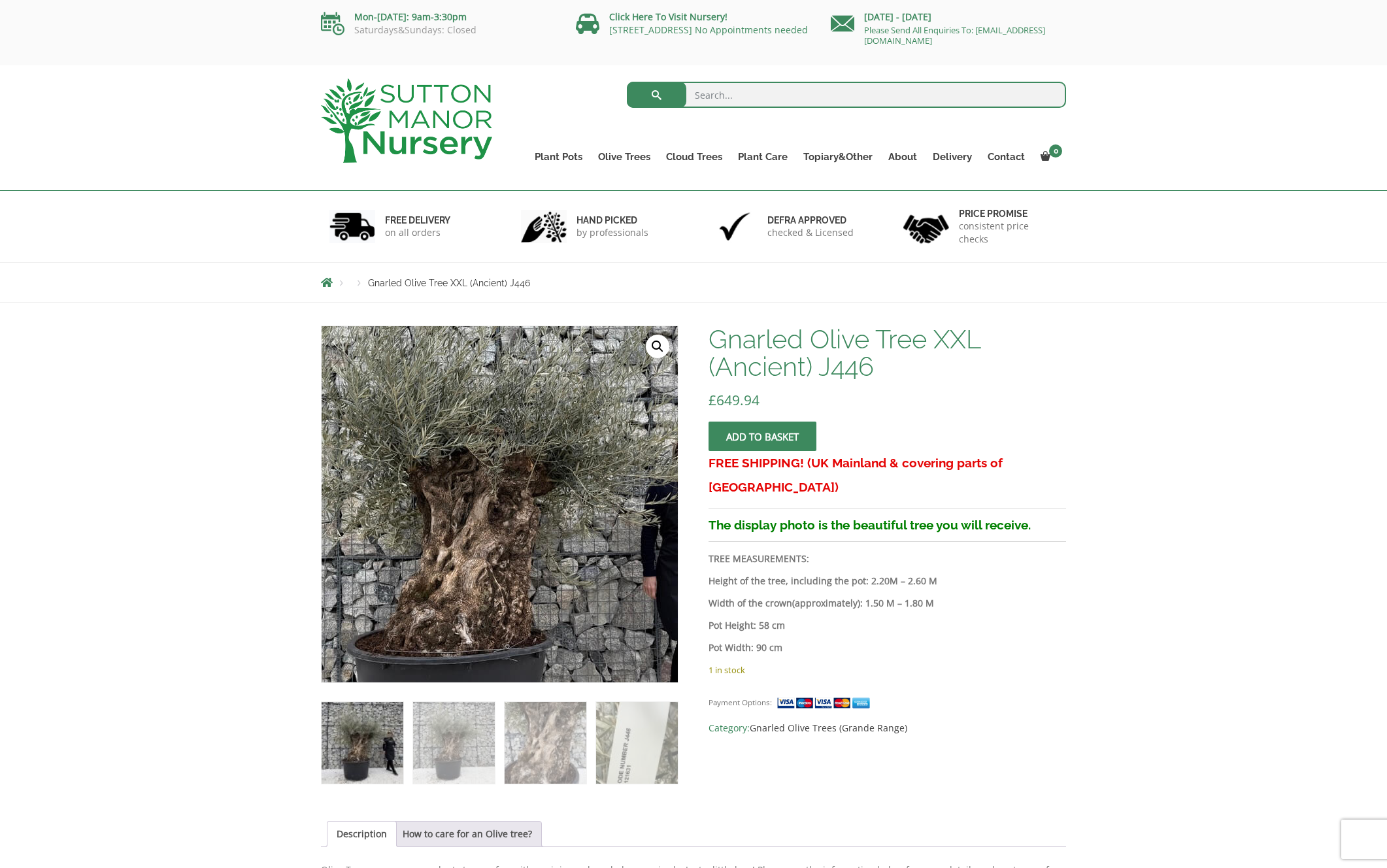
click at [506, 479] on img at bounding box center [496, 520] width 580 height 579
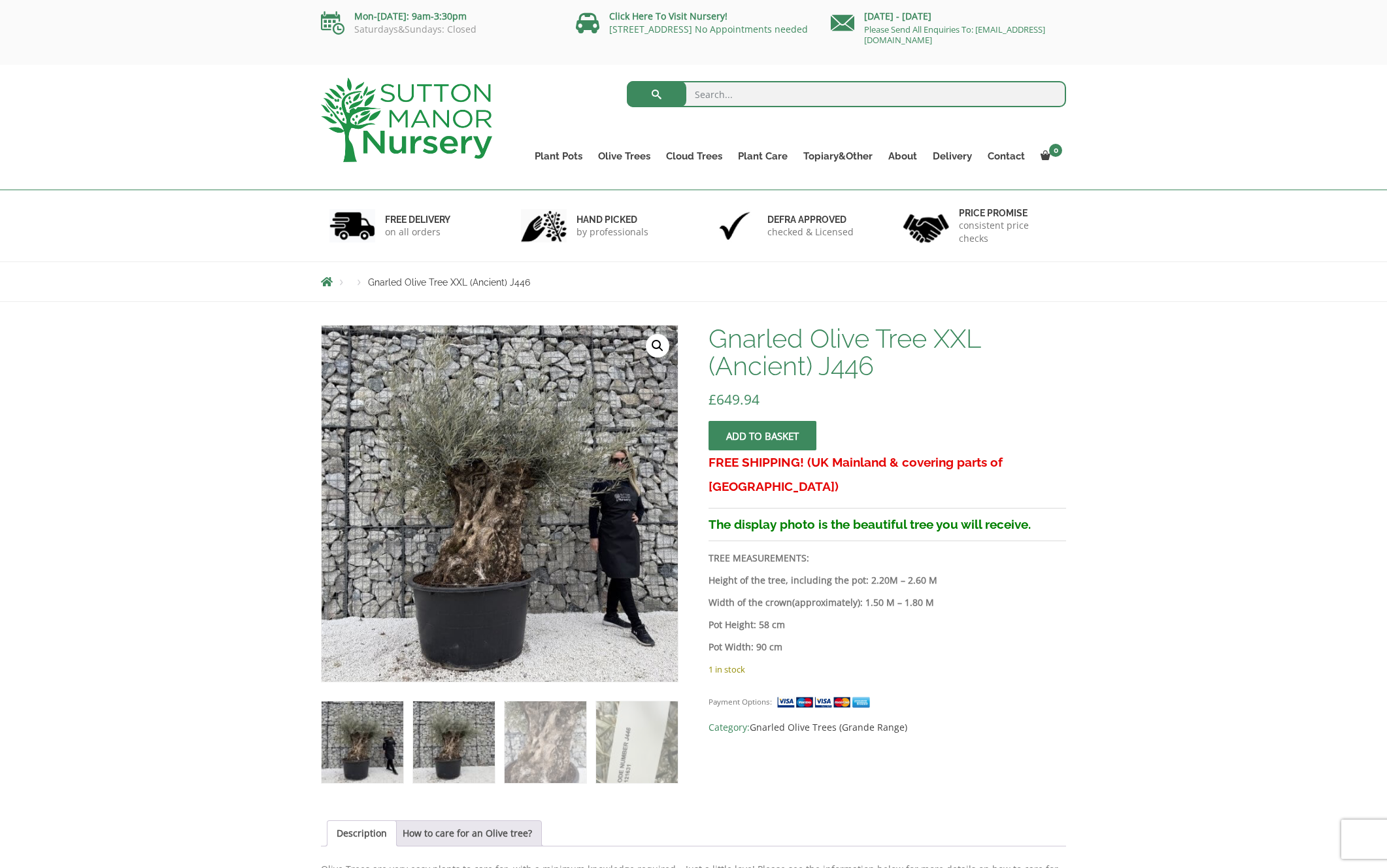
click at [460, 730] on img at bounding box center [454, 742] width 82 height 82
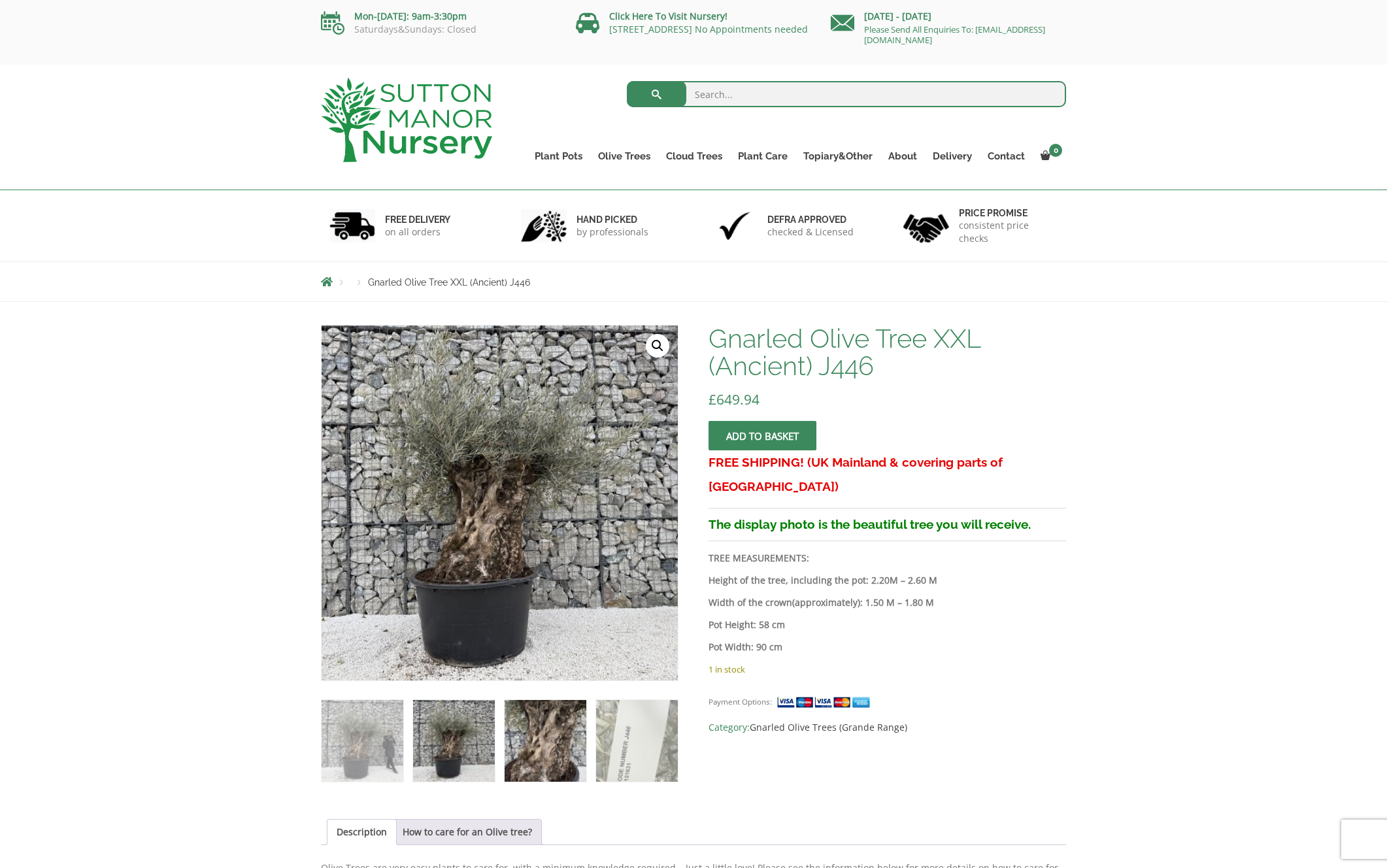
click at [565, 728] on img at bounding box center [545, 741] width 82 height 82
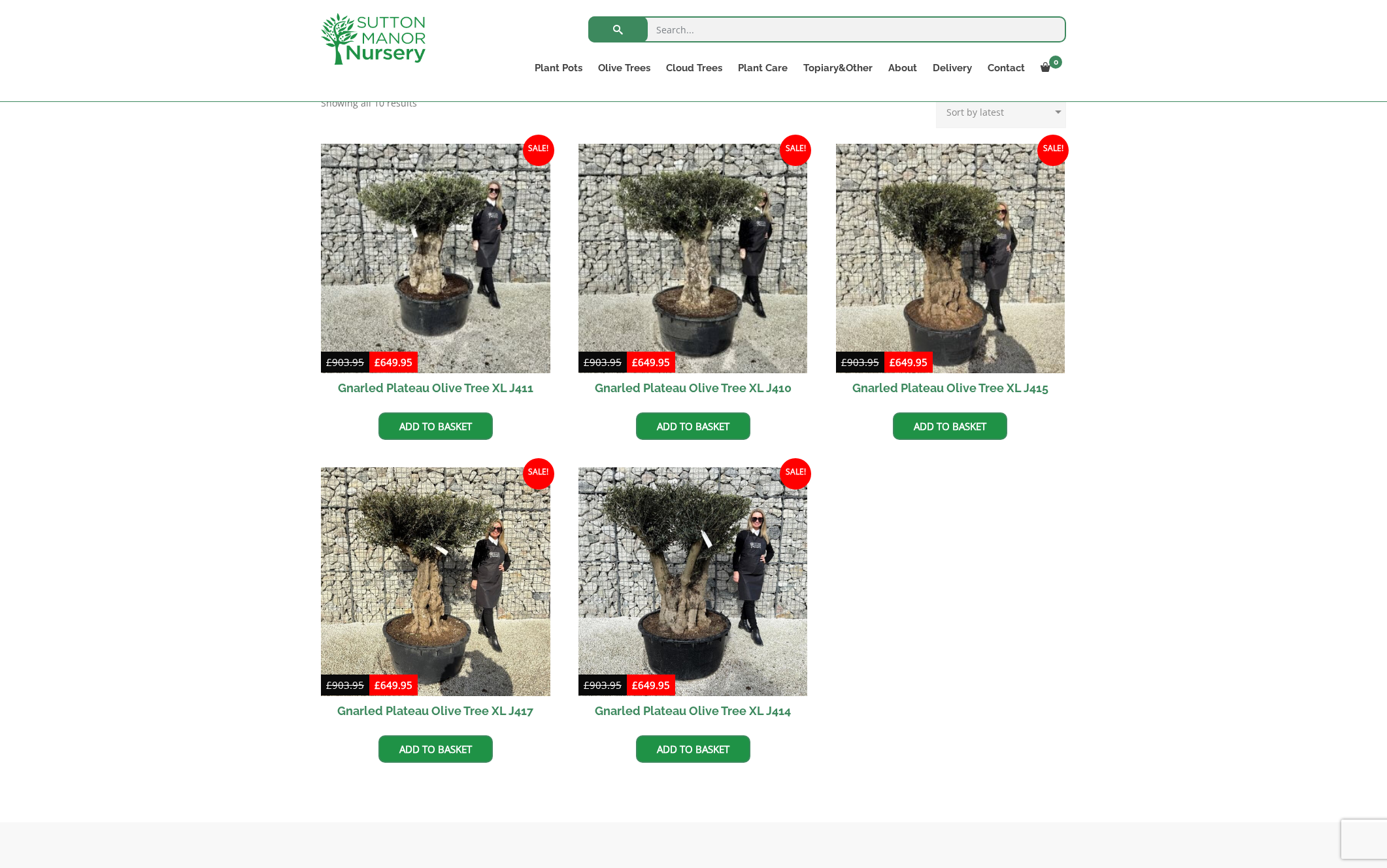
scroll to position [533, 0]
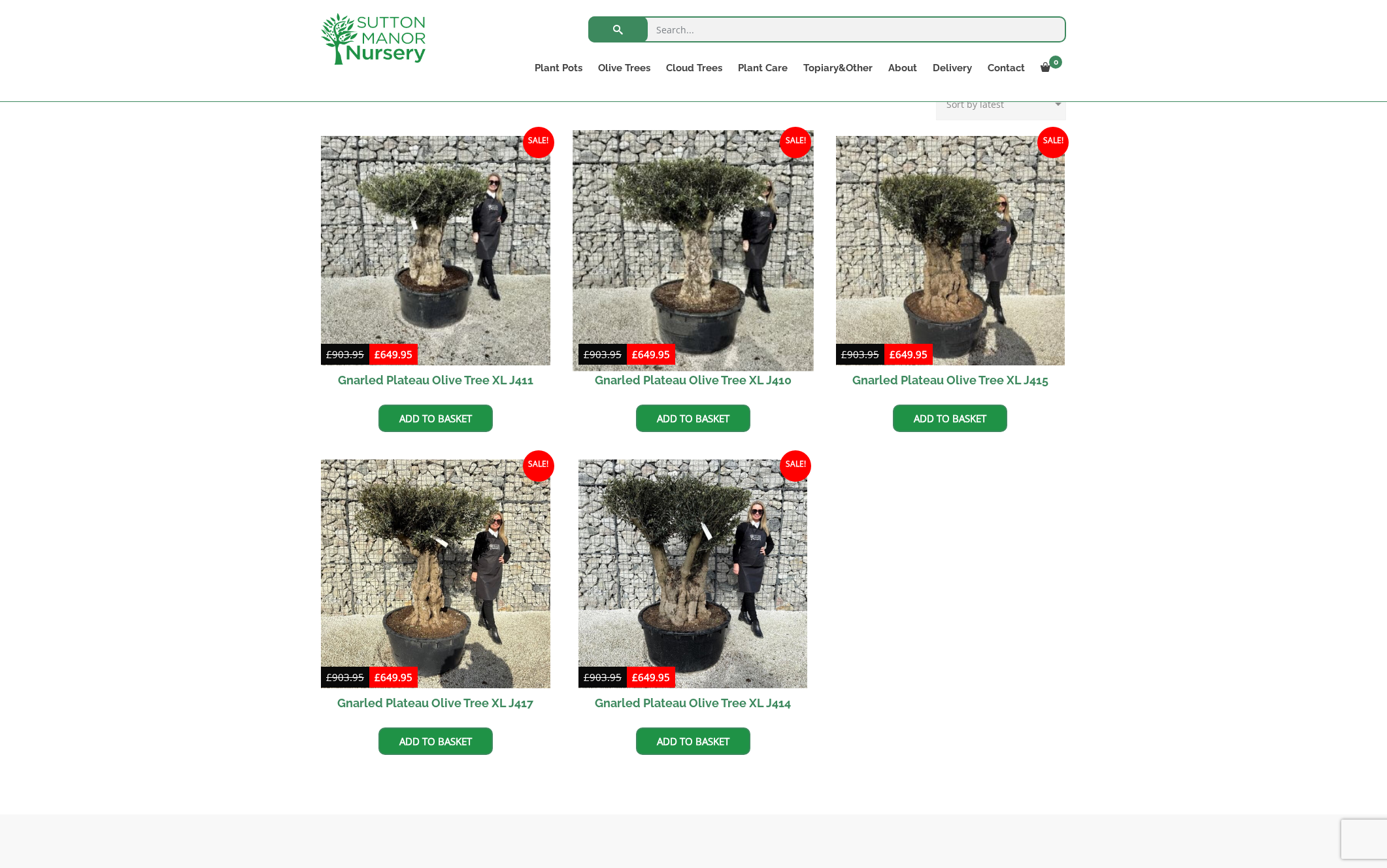
click at [676, 241] on img at bounding box center [693, 250] width 241 height 241
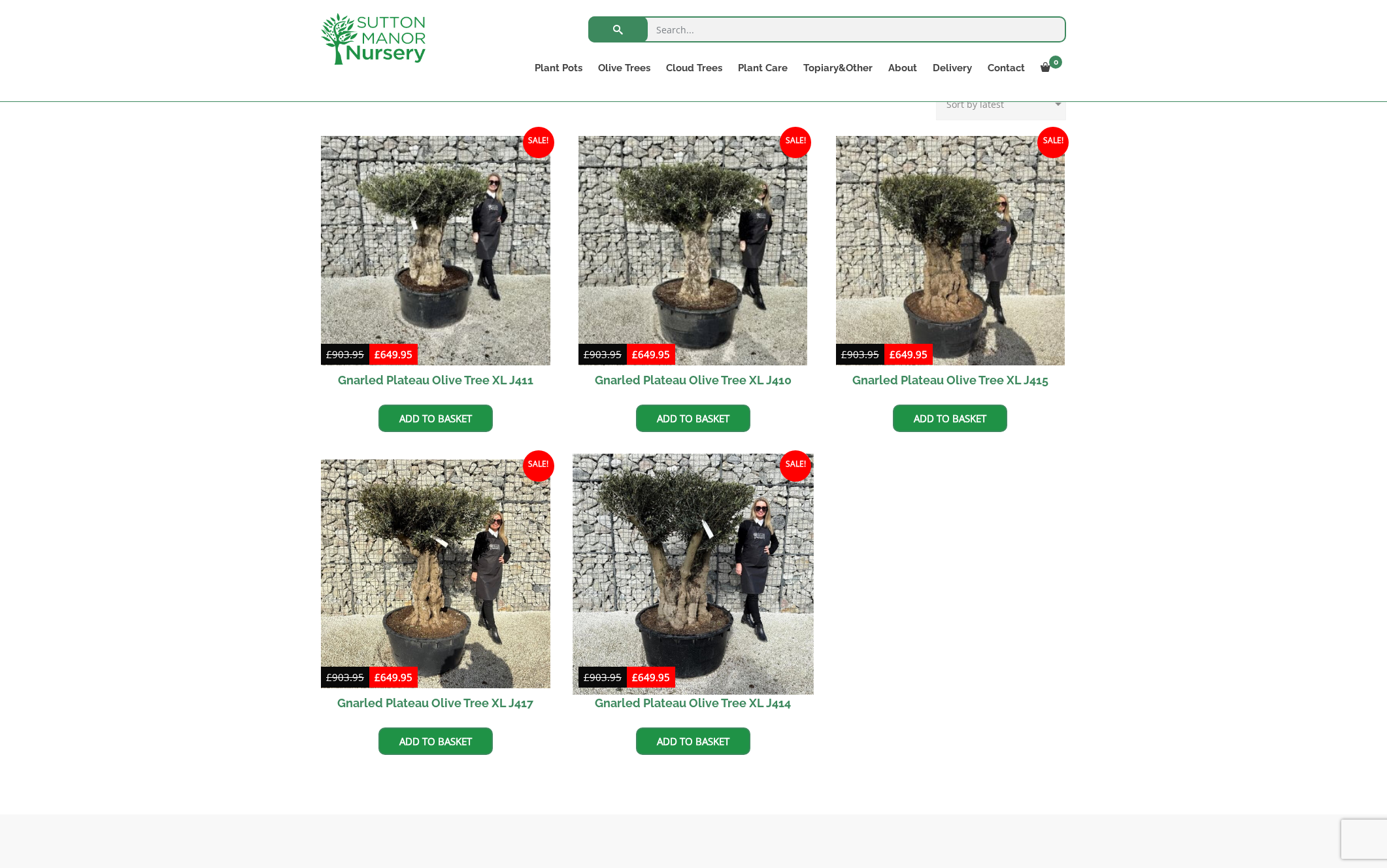
click at [700, 556] on img at bounding box center [693, 574] width 241 height 241
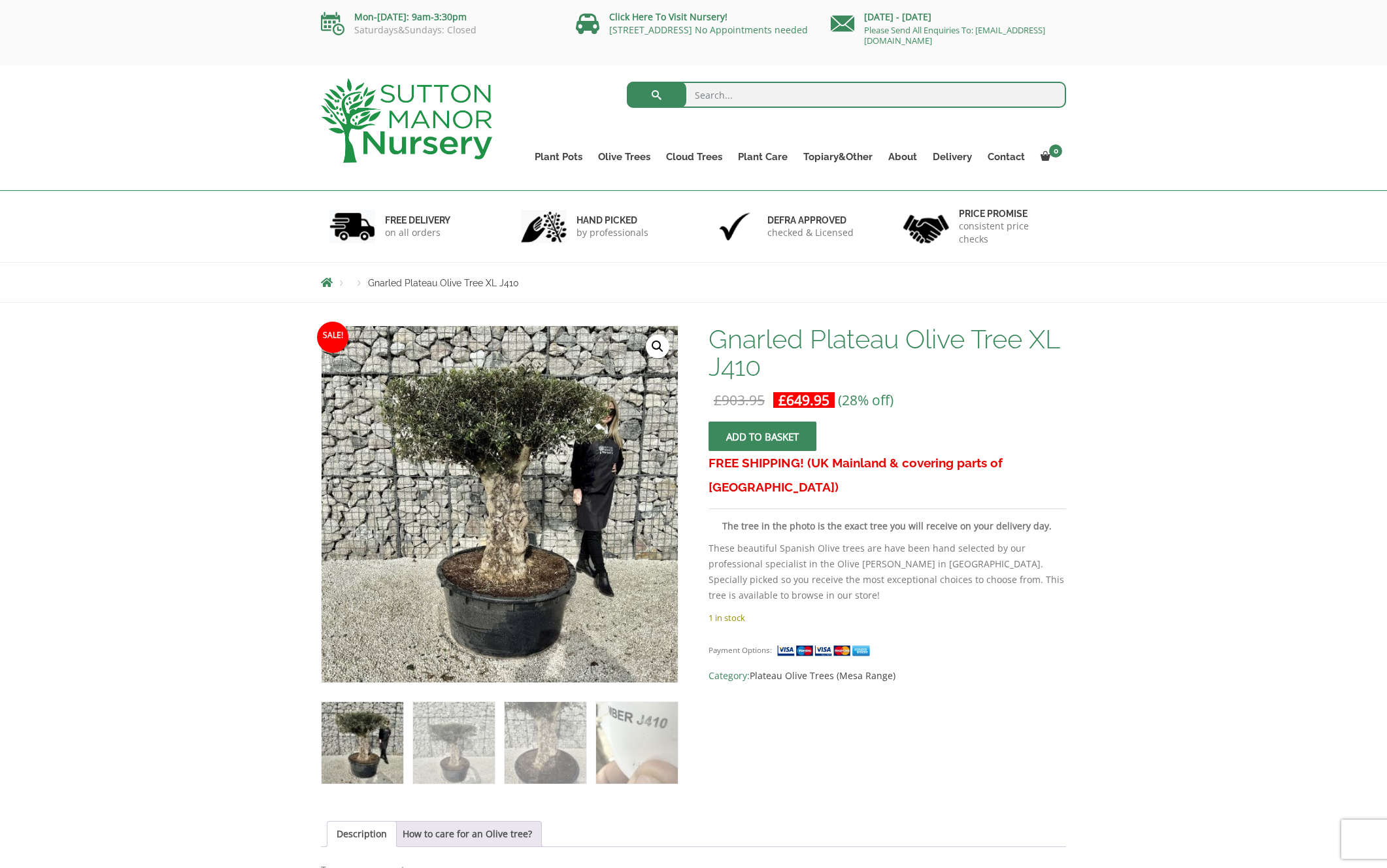
click at [663, 340] on link "🔍" at bounding box center [658, 347] width 24 height 24
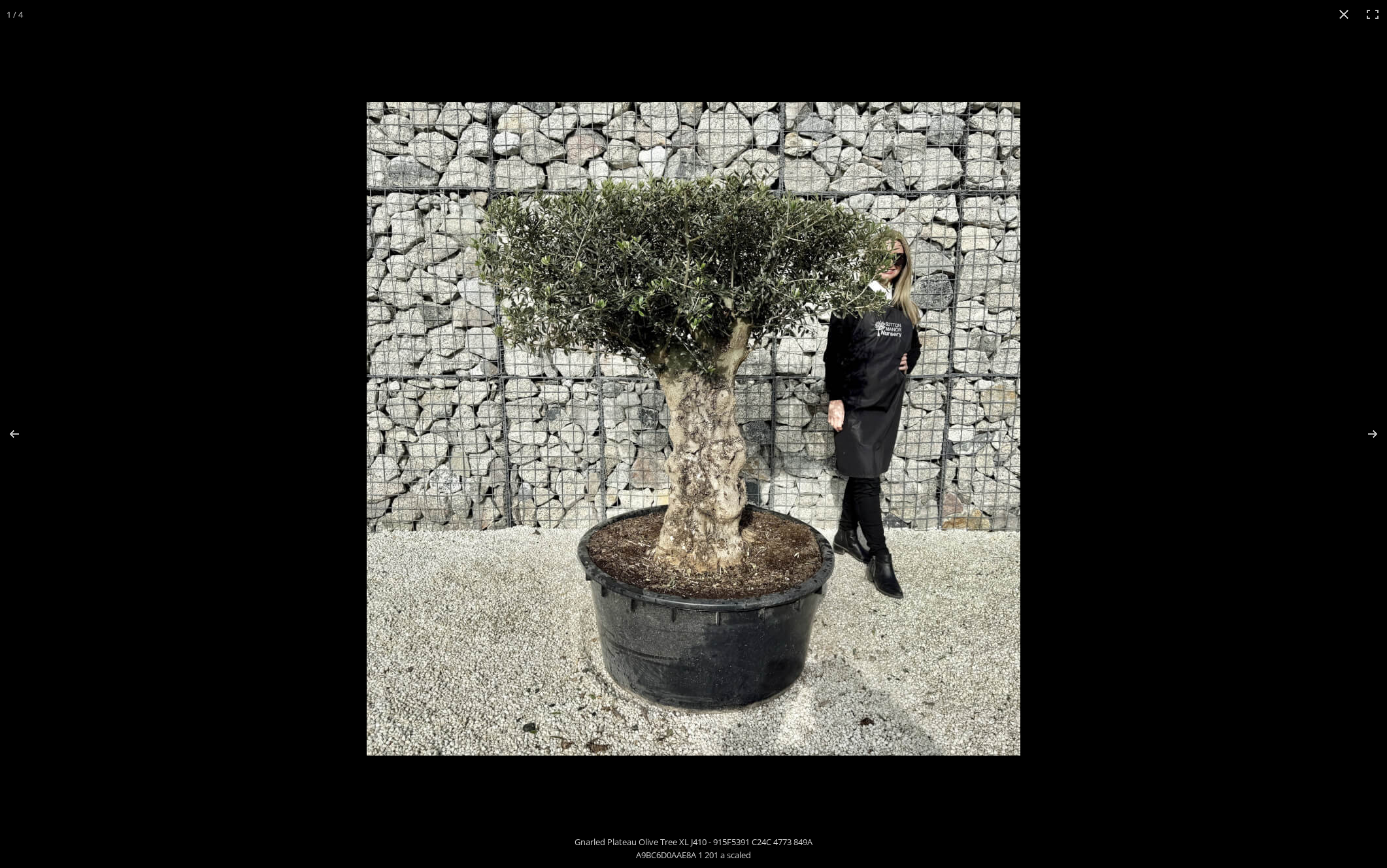
scroll to position [24, 0]
click at [753, 327] on img at bounding box center [693, 429] width 653 height 653
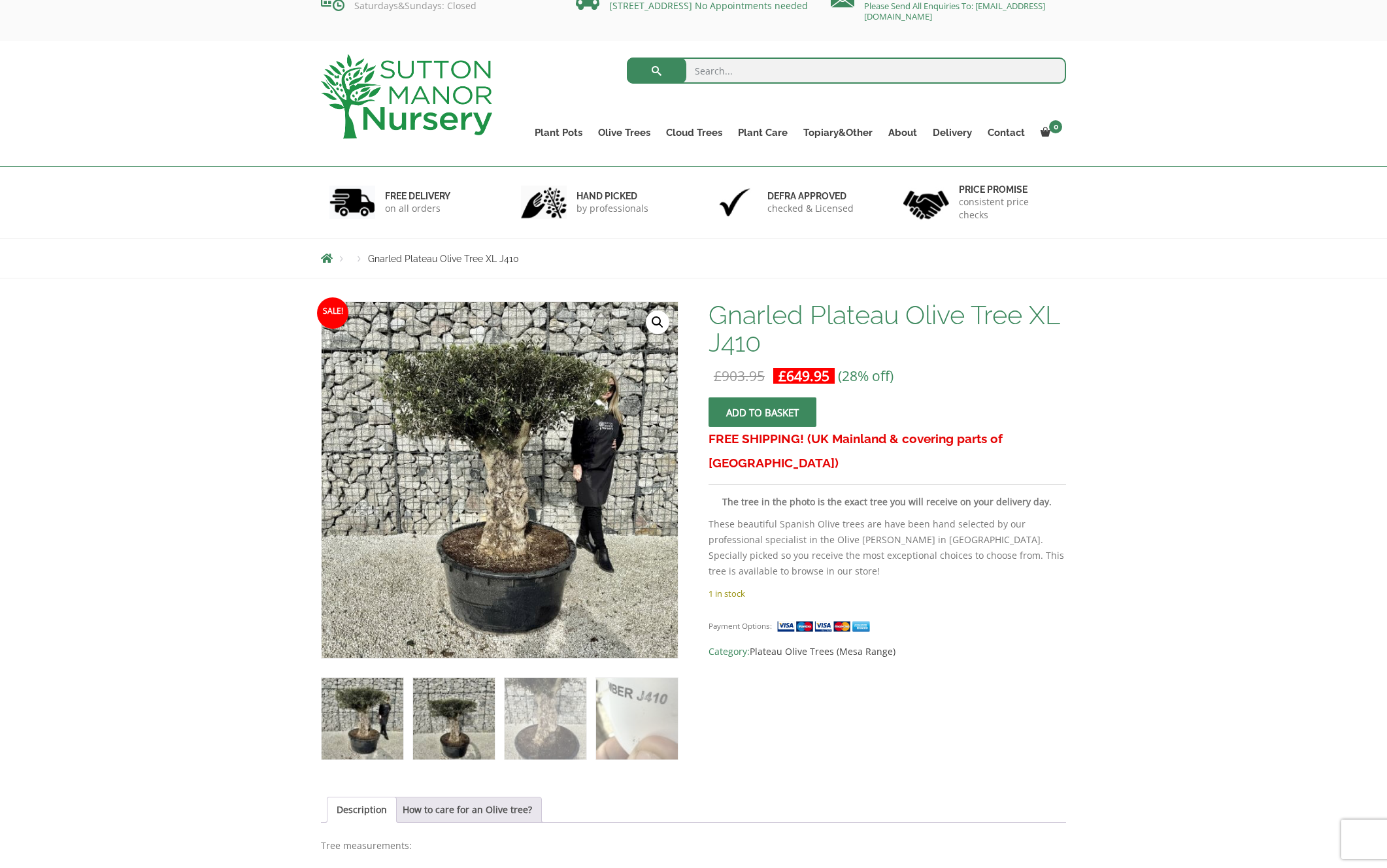
click at [464, 715] on img at bounding box center [454, 719] width 82 height 82
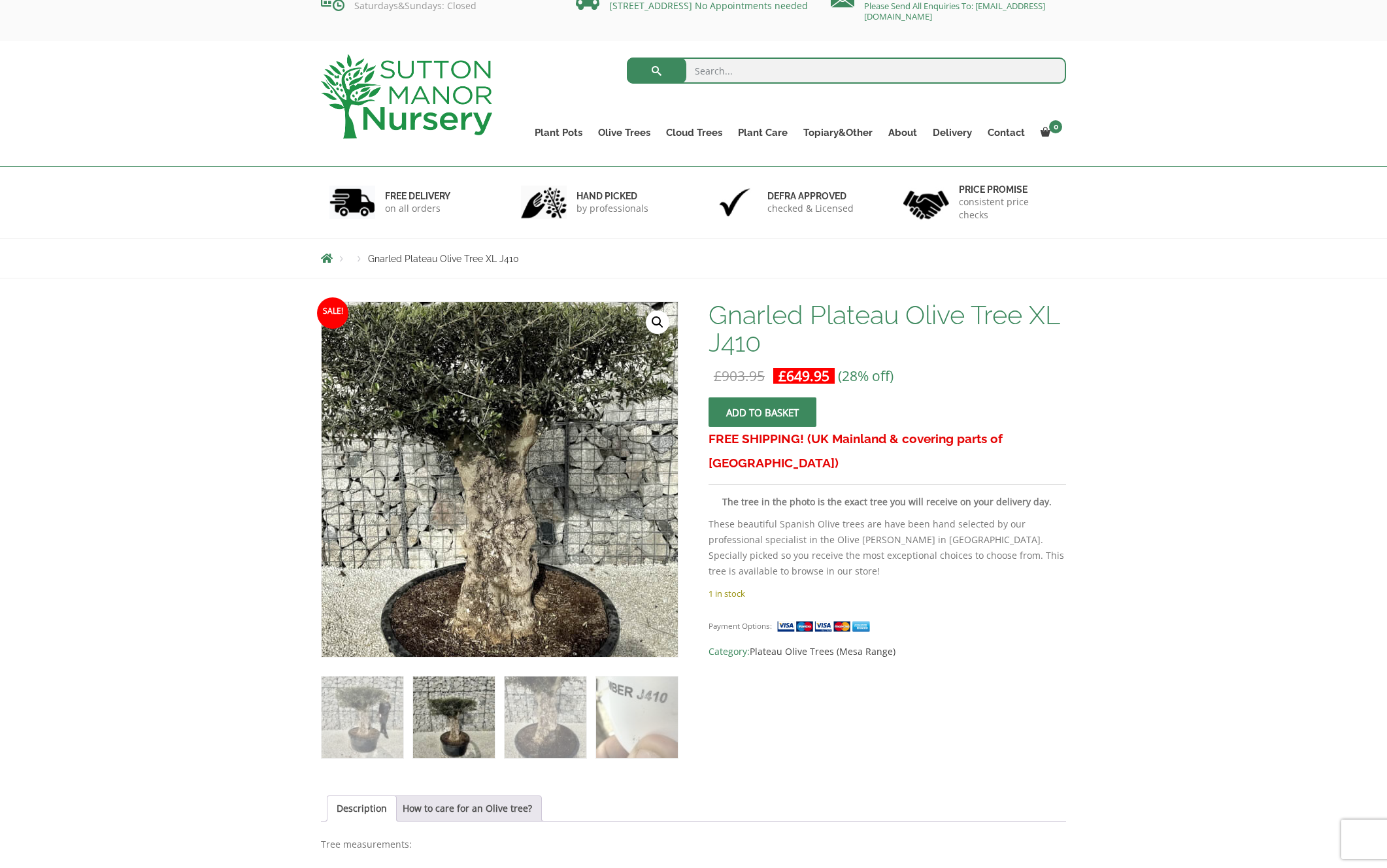
click at [508, 512] on img at bounding box center [493, 453] width 653 height 653
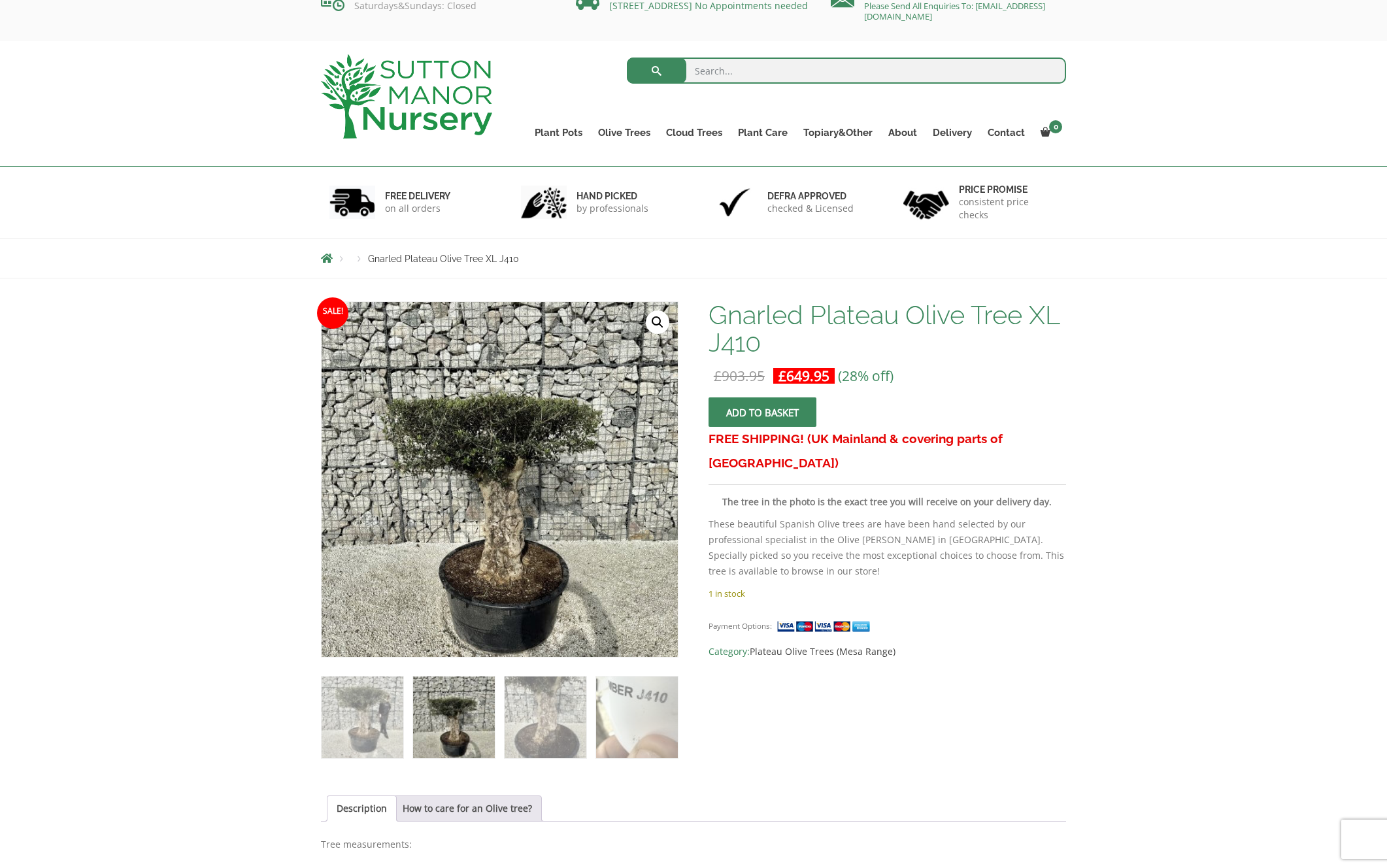
click at [657, 325] on link "🔍" at bounding box center [658, 323] width 24 height 24
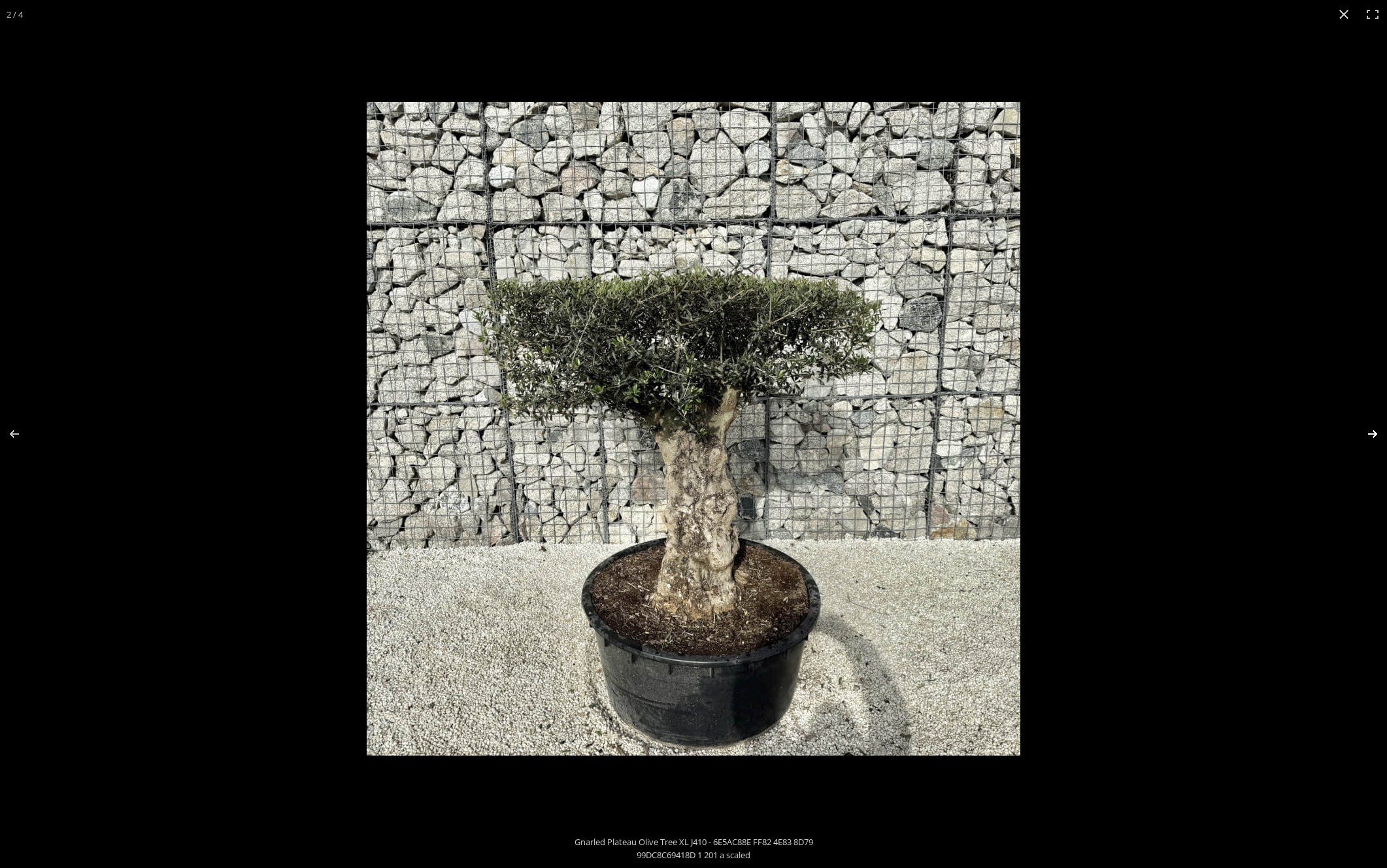
click at [1379, 436] on button "Next (arrow right)" at bounding box center [1365, 434] width 46 height 65
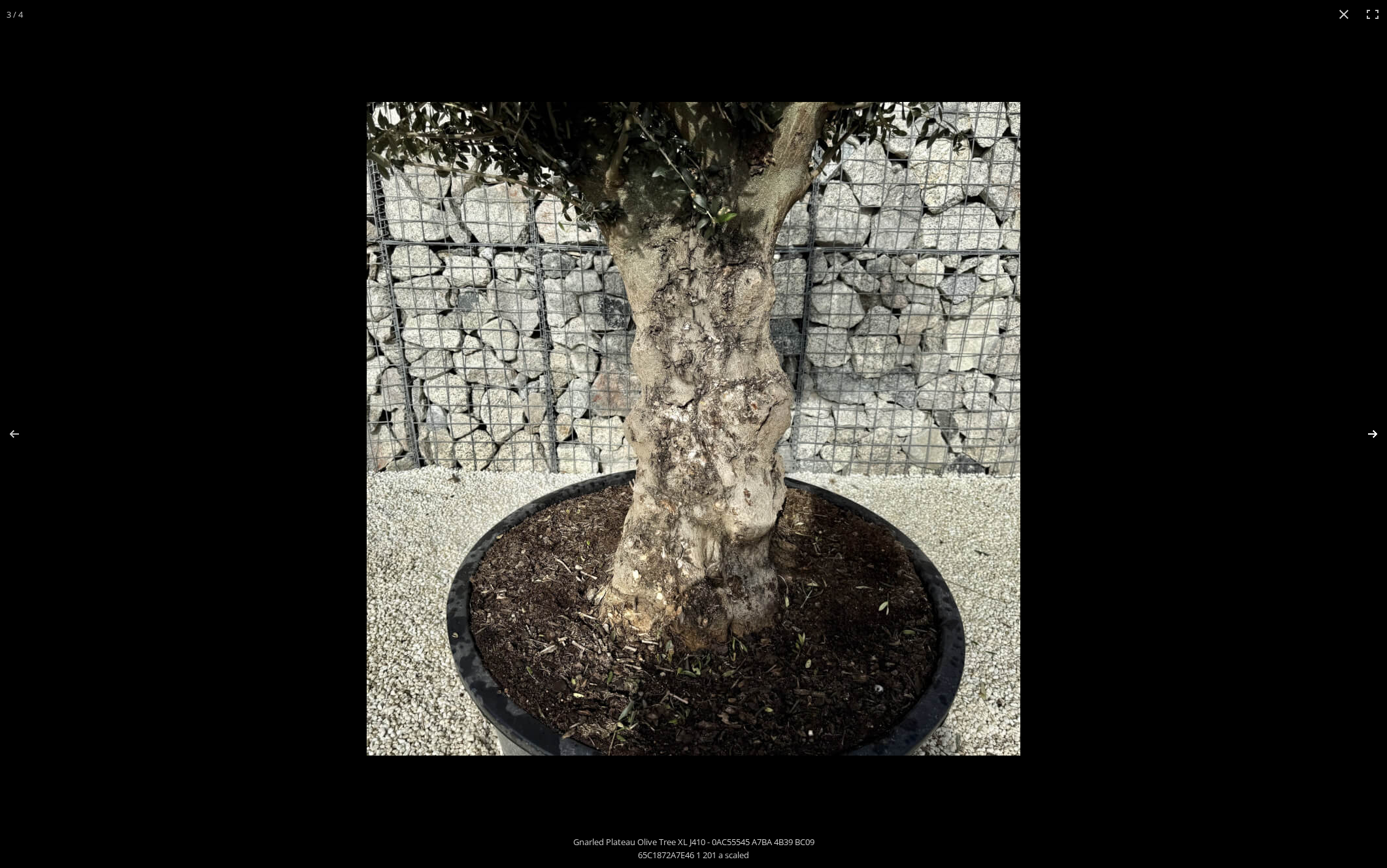
click at [1367, 434] on button "Next (arrow right)" at bounding box center [1365, 434] width 46 height 65
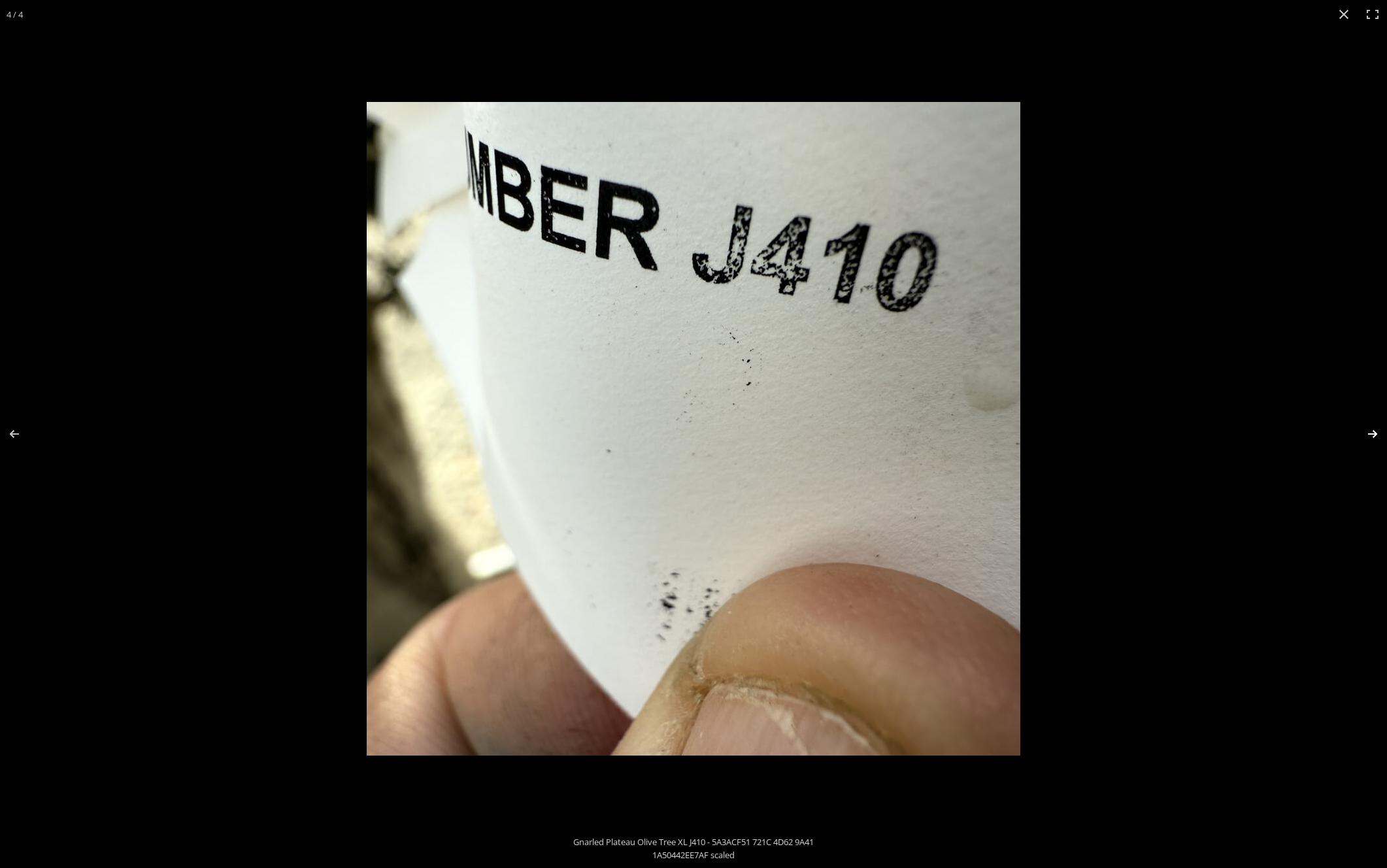
click at [1367, 434] on button "Next (arrow right)" at bounding box center [1365, 434] width 46 height 65
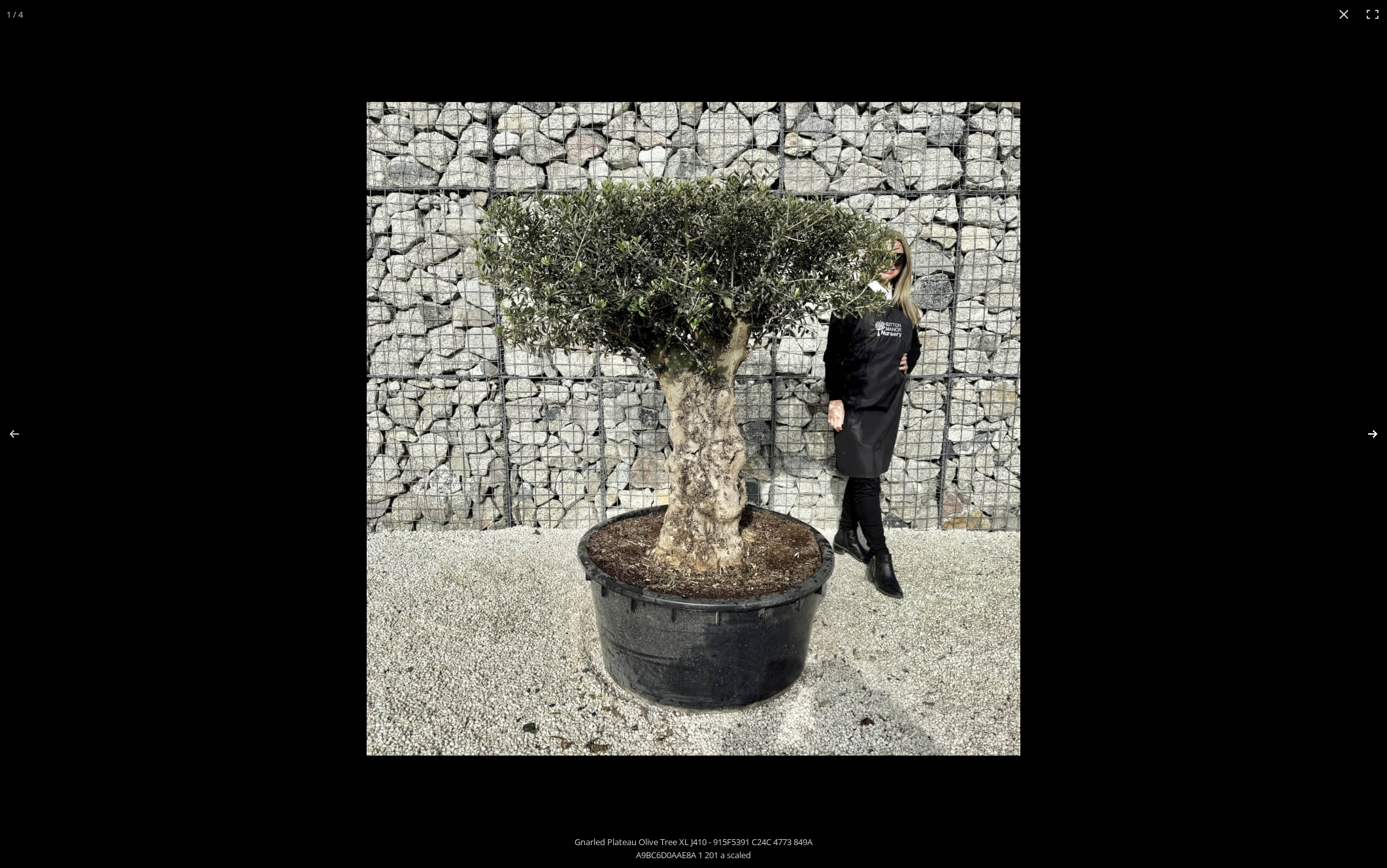
click at [1367, 434] on button "Next (arrow right)" at bounding box center [1365, 434] width 46 height 65
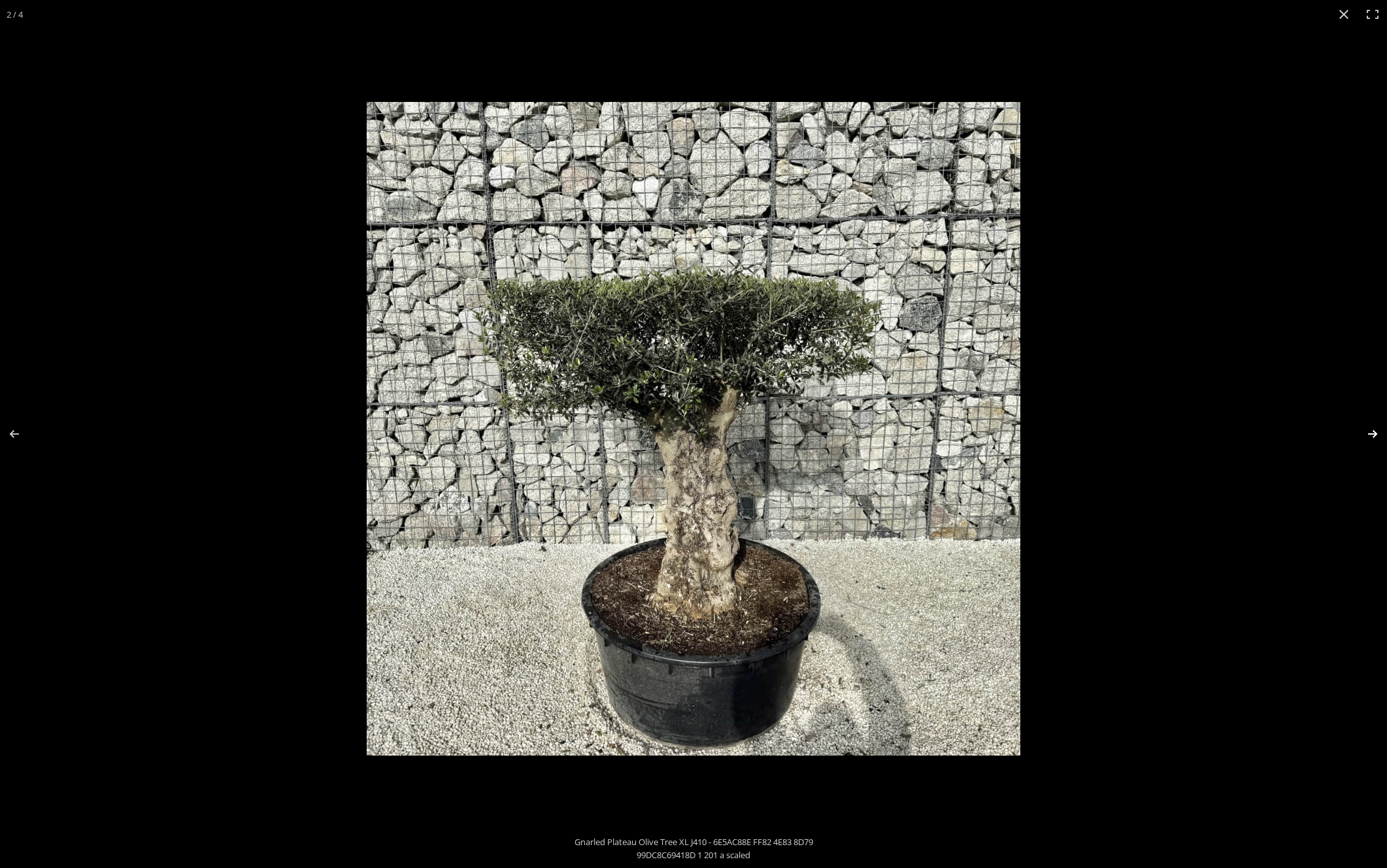
click at [1367, 434] on button "Next (arrow right)" at bounding box center [1365, 434] width 46 height 65
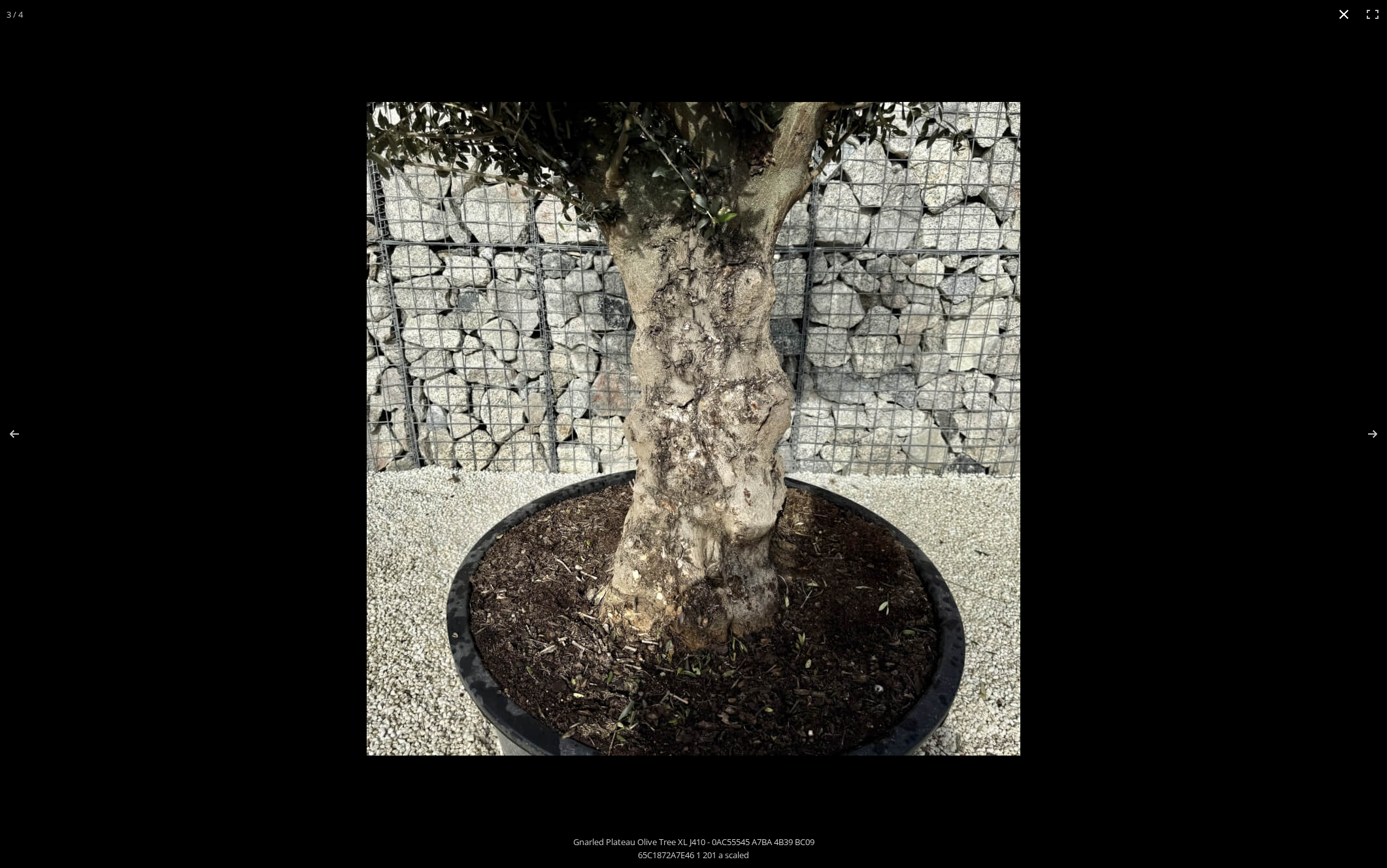
click at [1341, 11] on button "Close (Esc)" at bounding box center [1344, 14] width 29 height 29
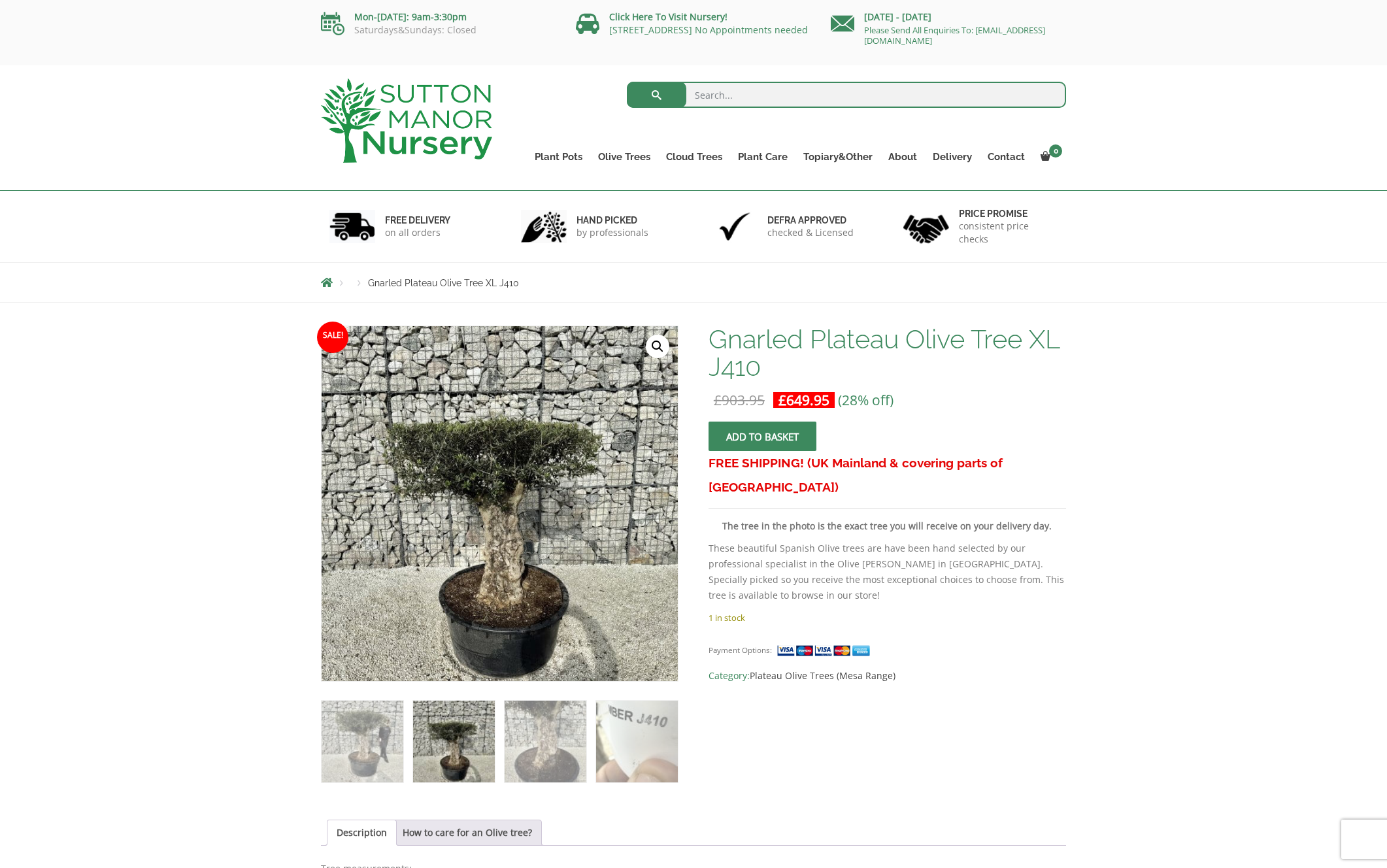
scroll to position [0, 0]
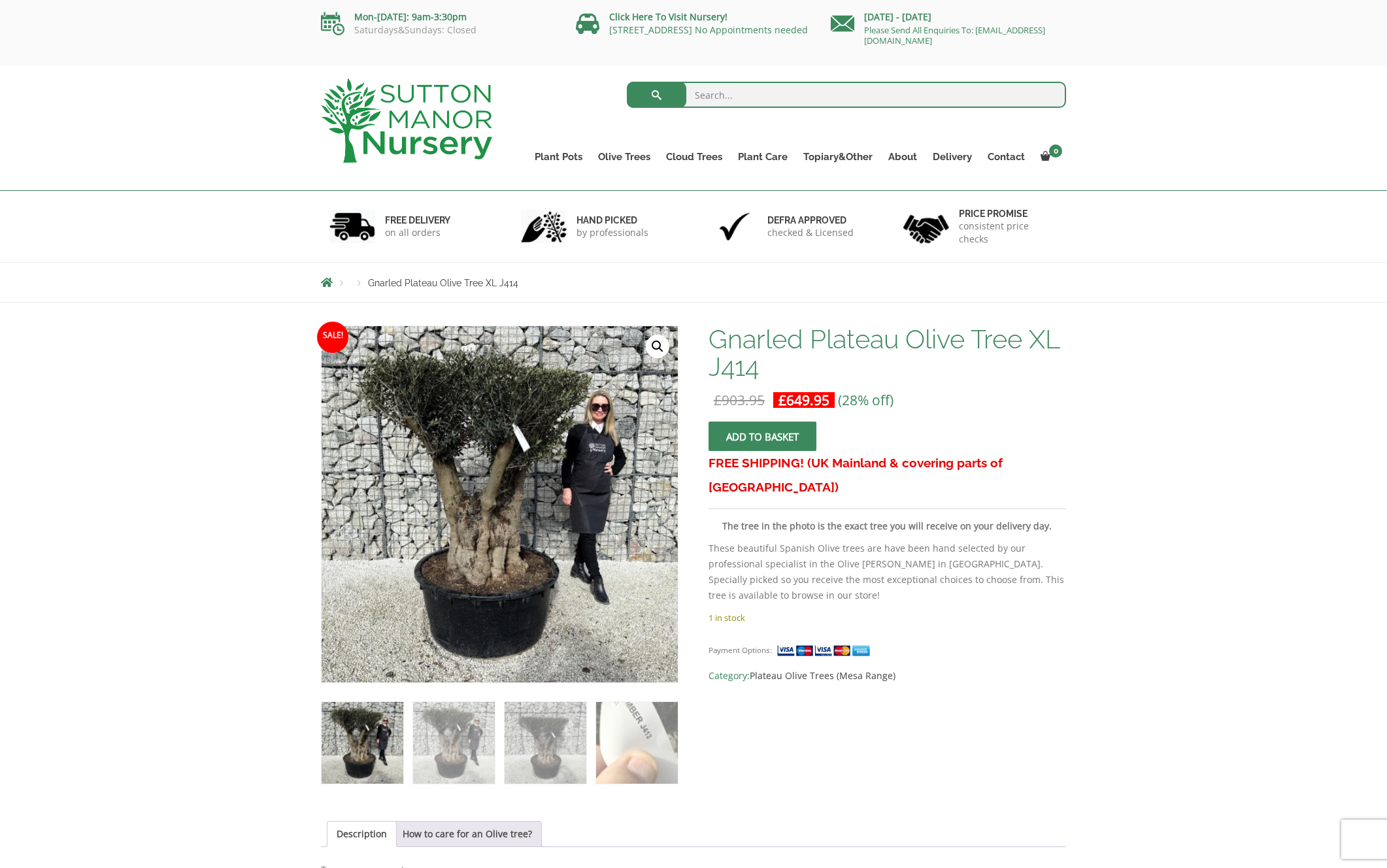
click at [661, 342] on link "🔍" at bounding box center [658, 347] width 24 height 24
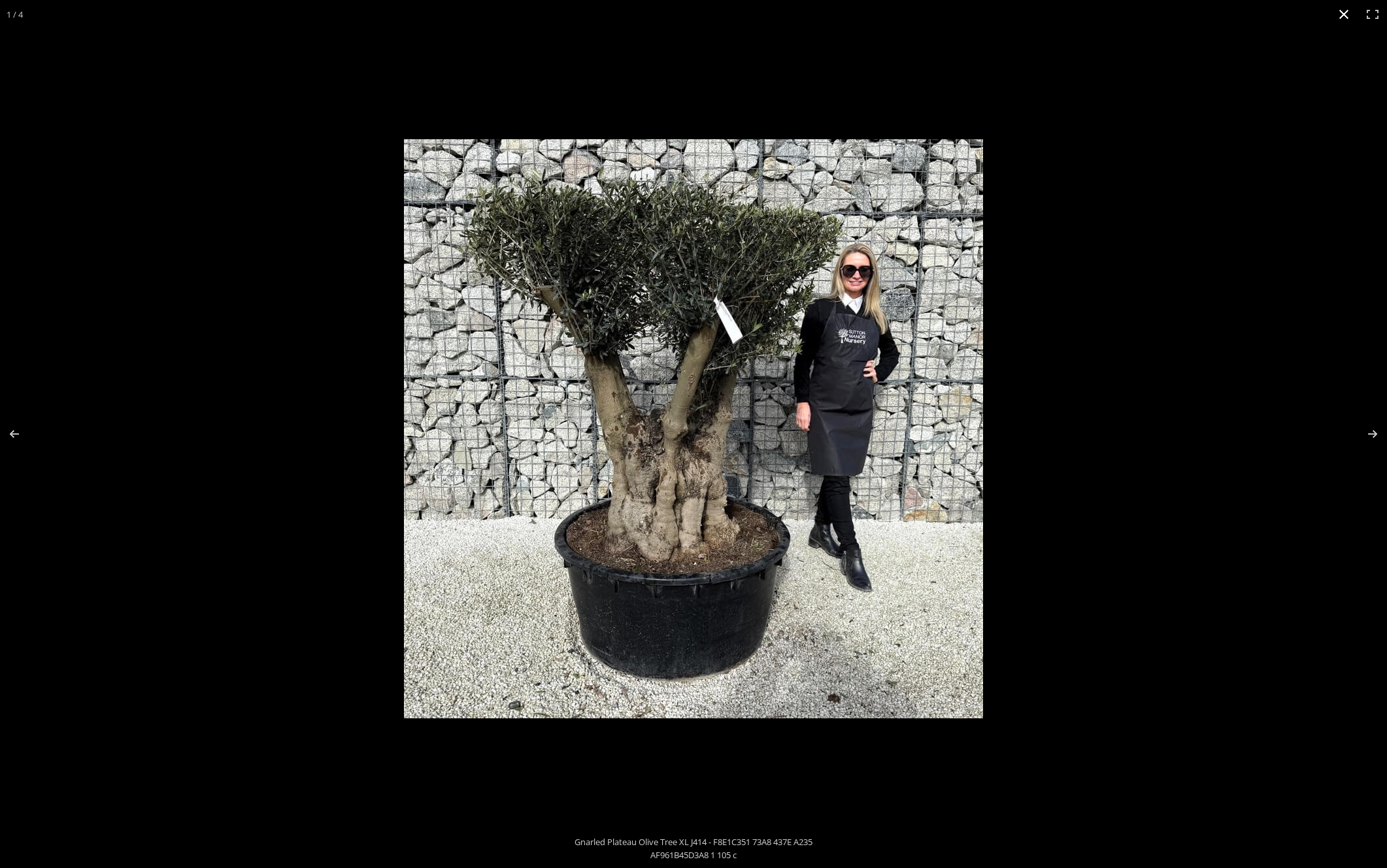
click at [1345, 16] on button "Close (Esc)" at bounding box center [1344, 14] width 29 height 29
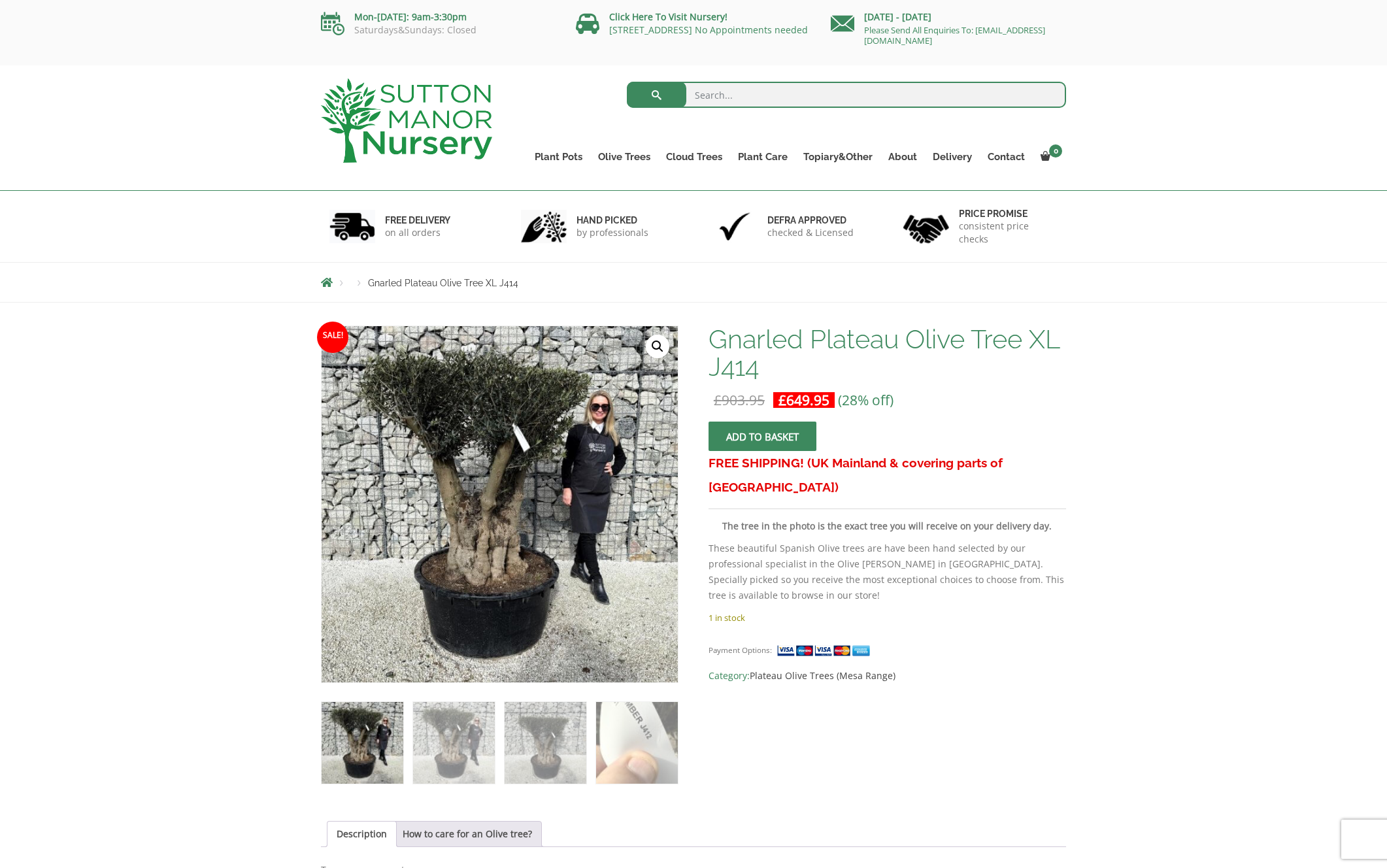
scroll to position [0, 0]
click at [620, 258] on link "Multi Stem Olives (Arcadia Range)" at bounding box center [679, 264] width 178 height 19
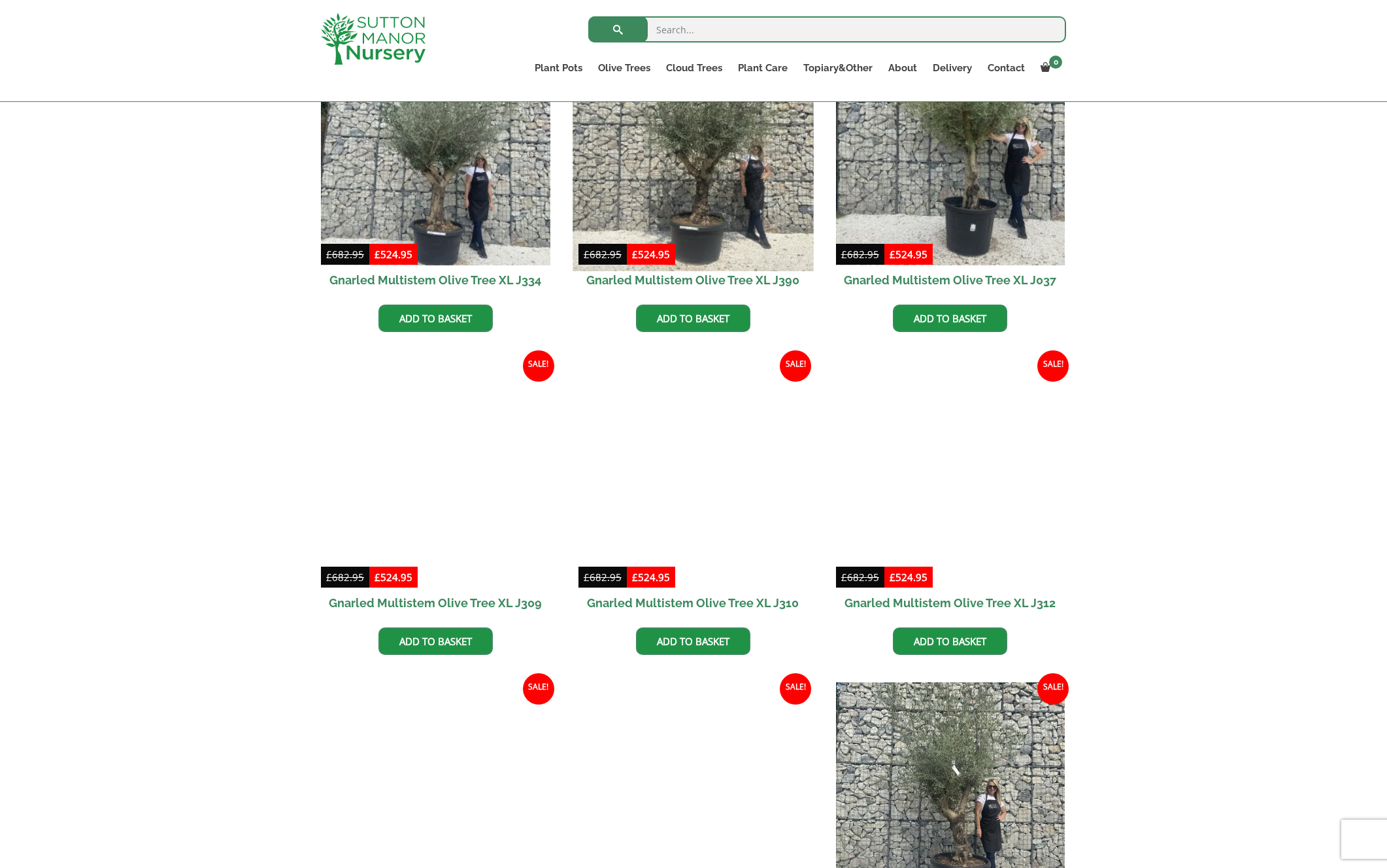
scroll to position [632, 0]
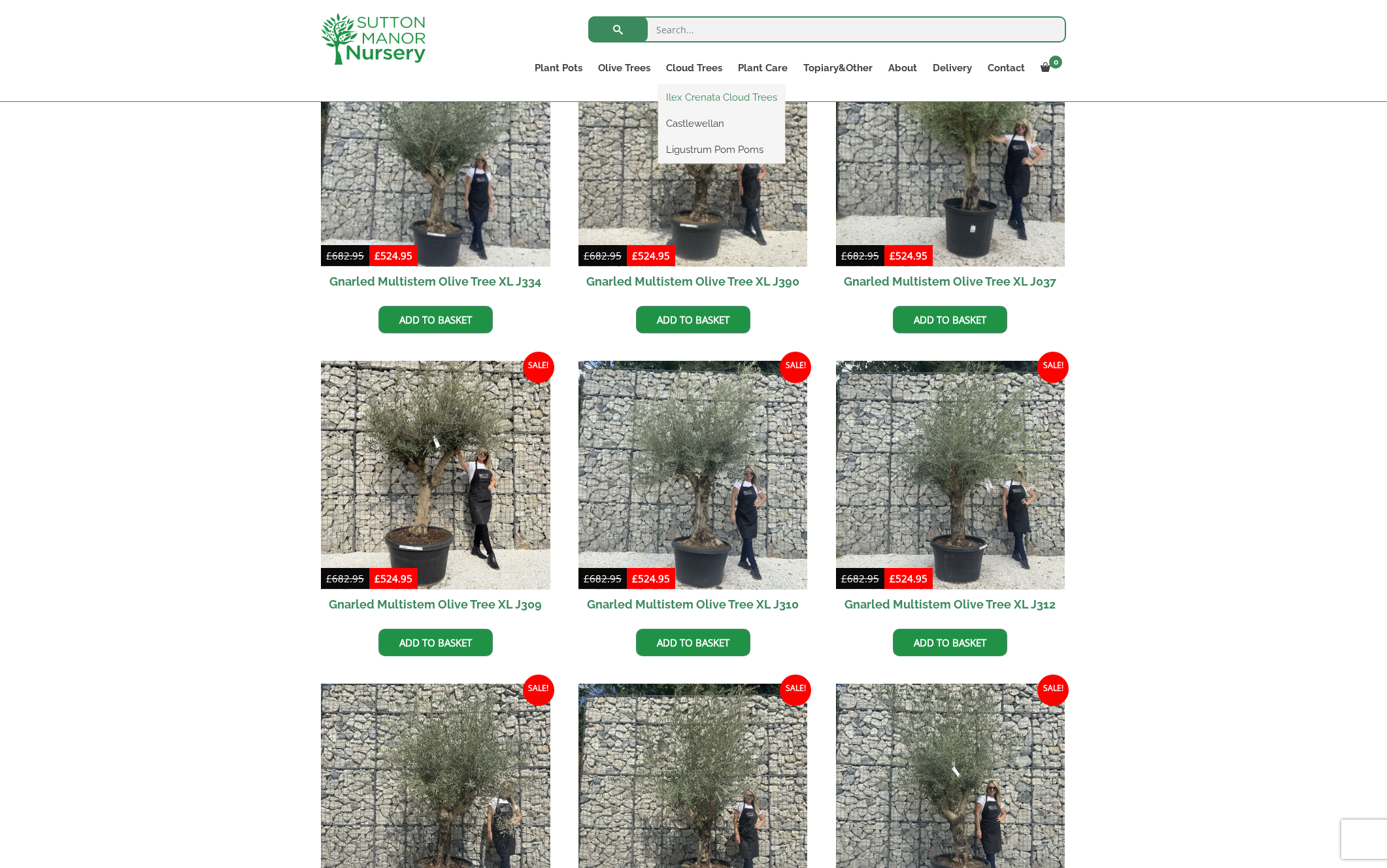
click at [684, 93] on link "Ilex Crenata Cloud Trees" at bounding box center [721, 97] width 126 height 19
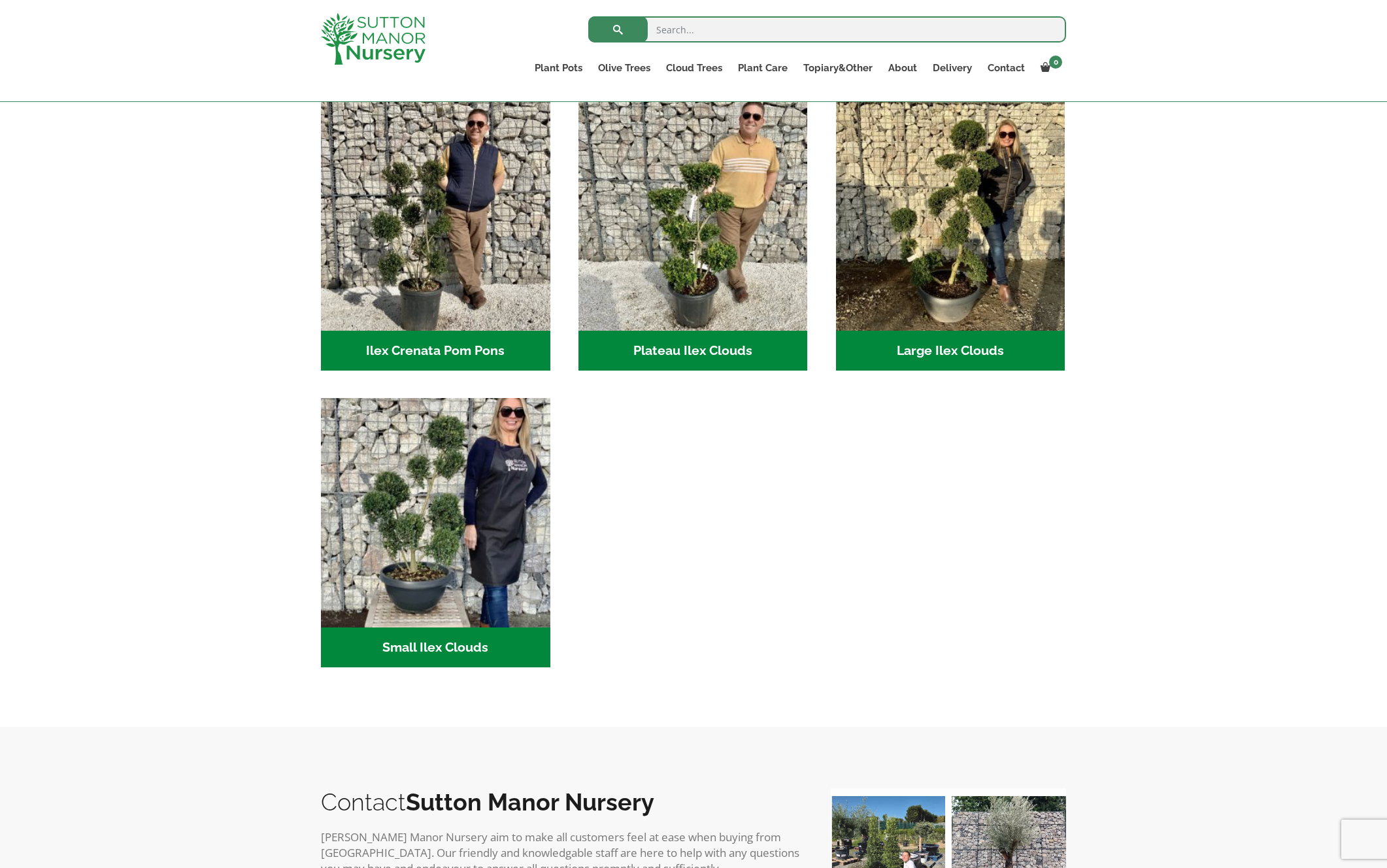
scroll to position [254, 0]
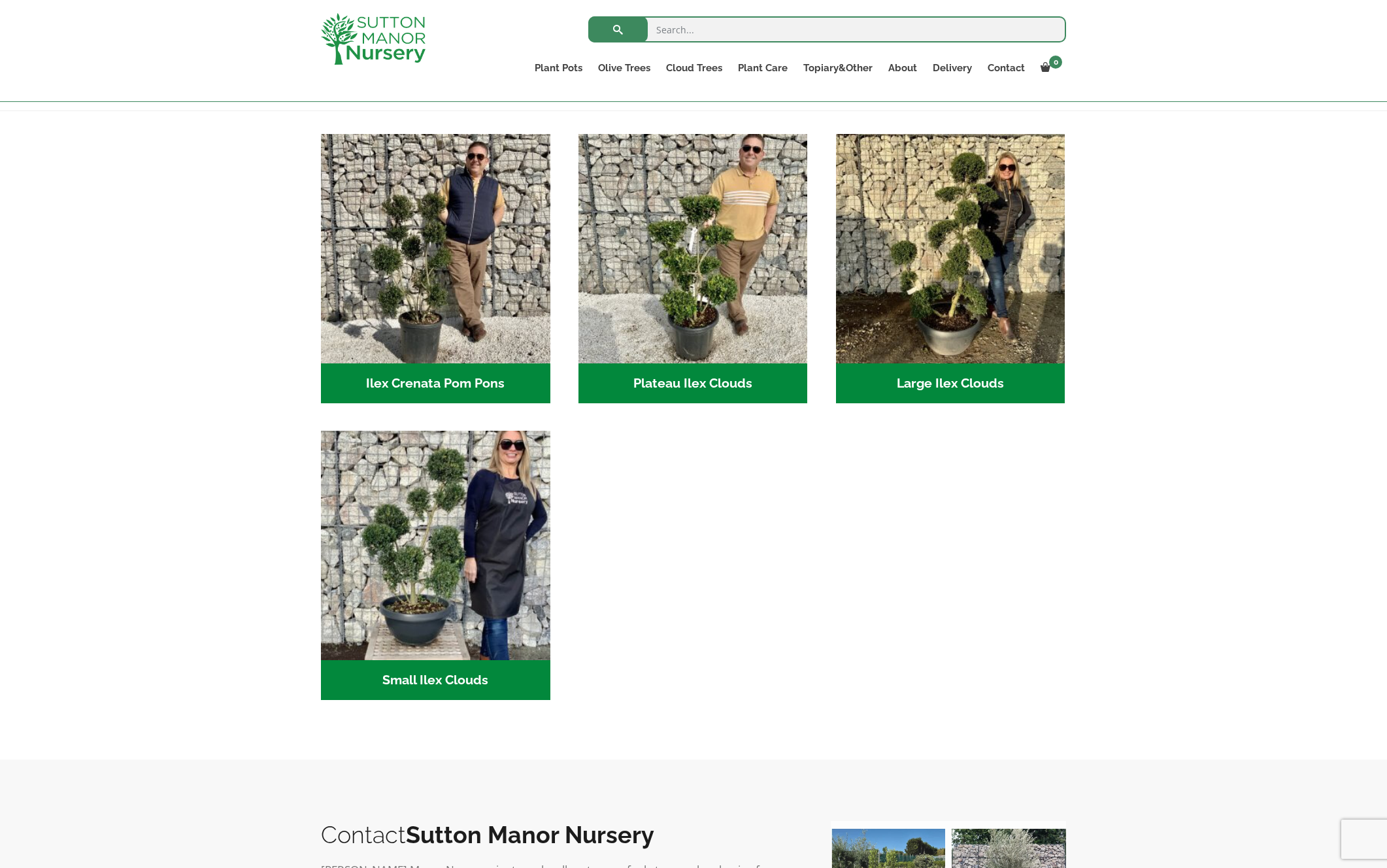
drag, startPoint x: 412, startPoint y: 386, endPoint x: 442, endPoint y: 387, distance: 30.0
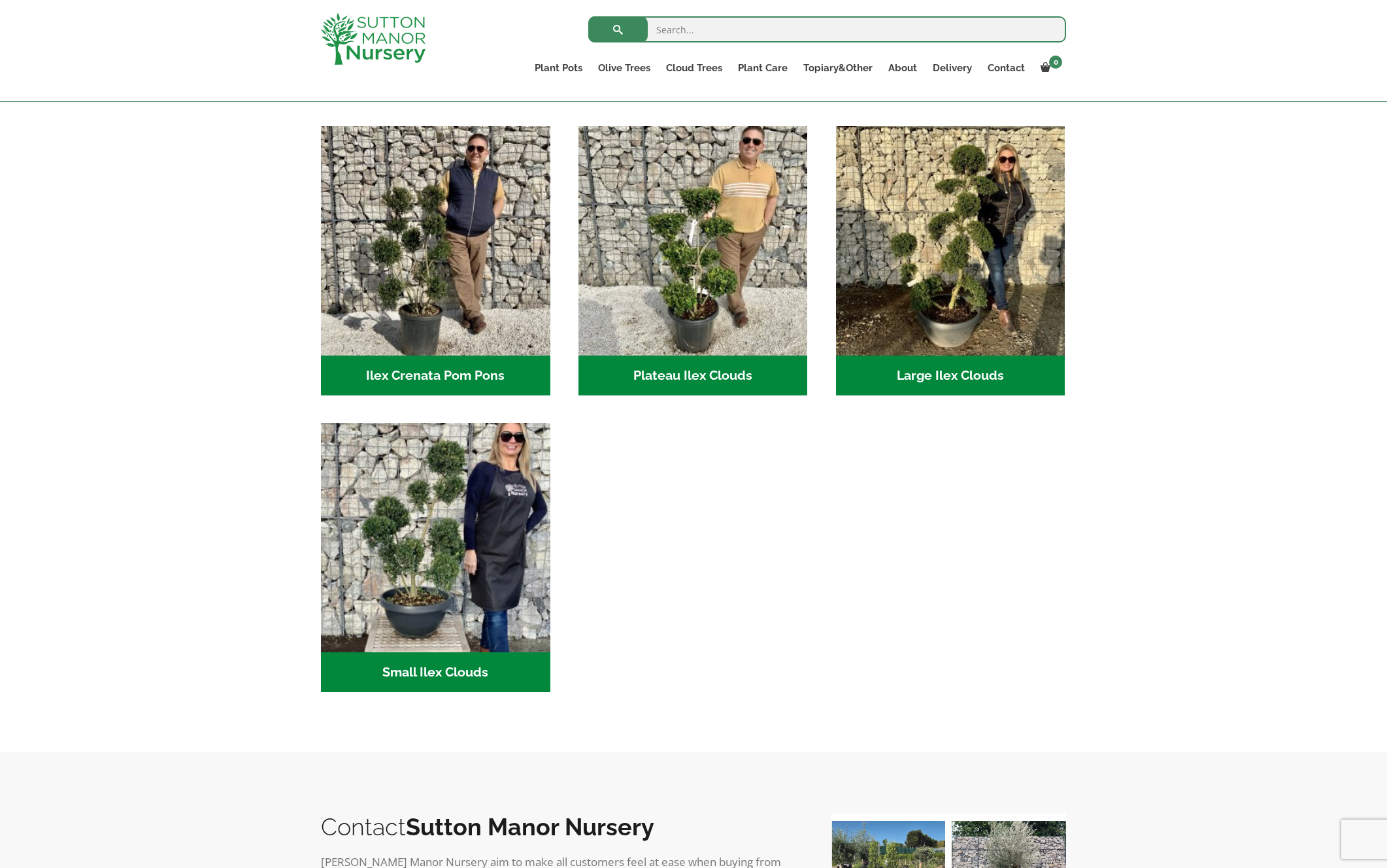
click at [932, 375] on h2 "Large Ilex Clouds (36)" at bounding box center [951, 375] width 230 height 41
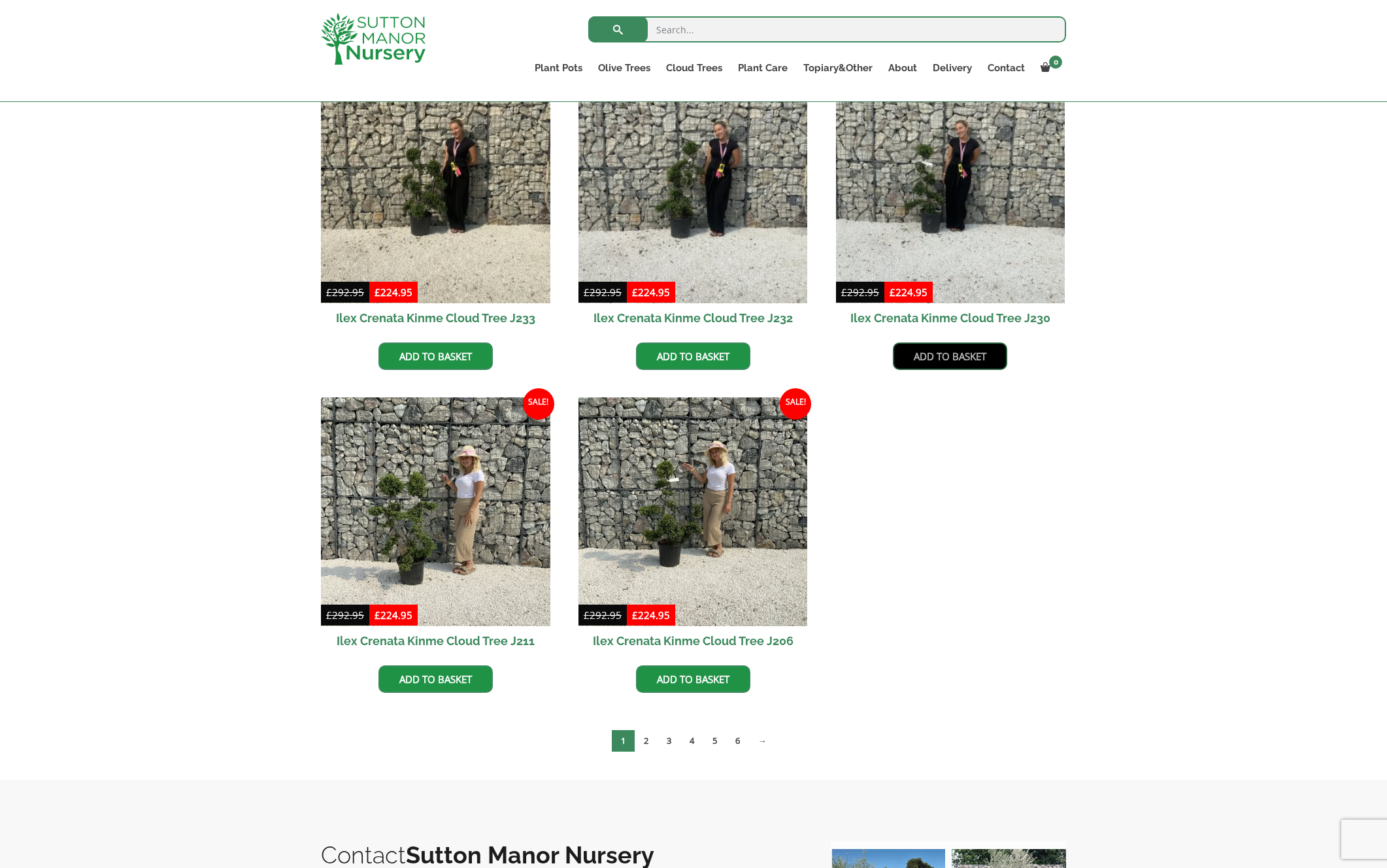
scroll to position [400, 0]
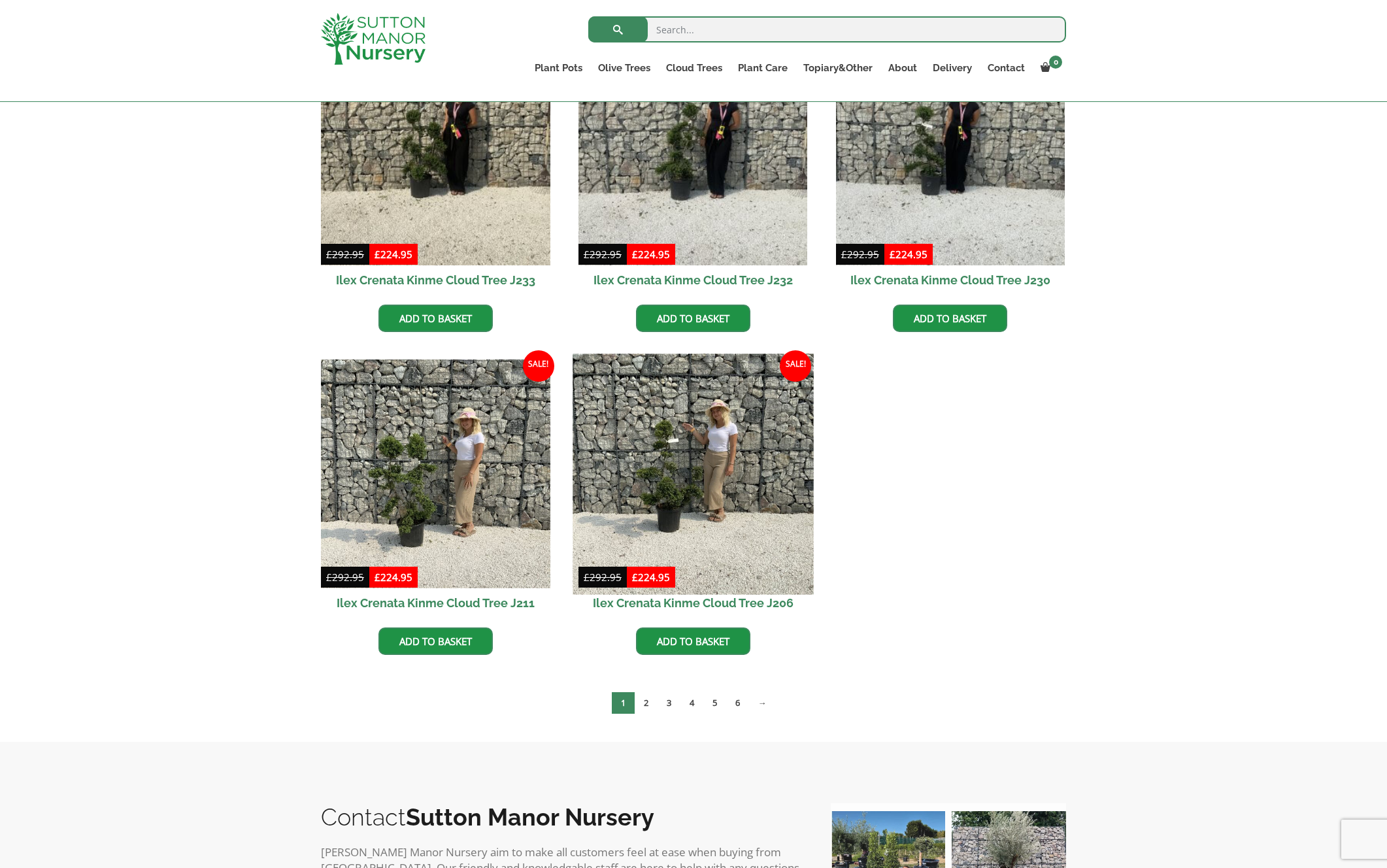
click at [636, 481] on img at bounding box center [693, 473] width 241 height 241
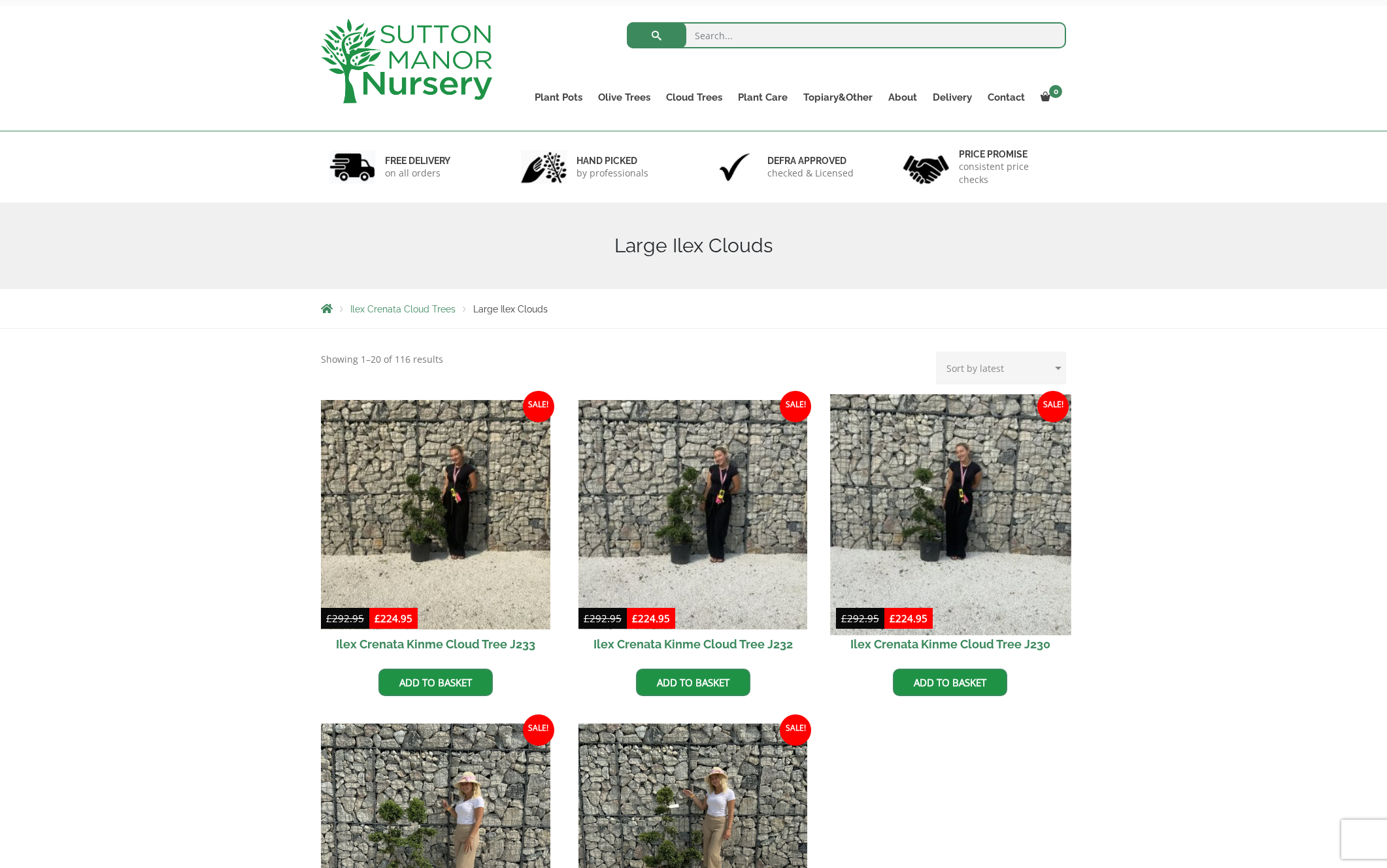
scroll to position [58, 0]
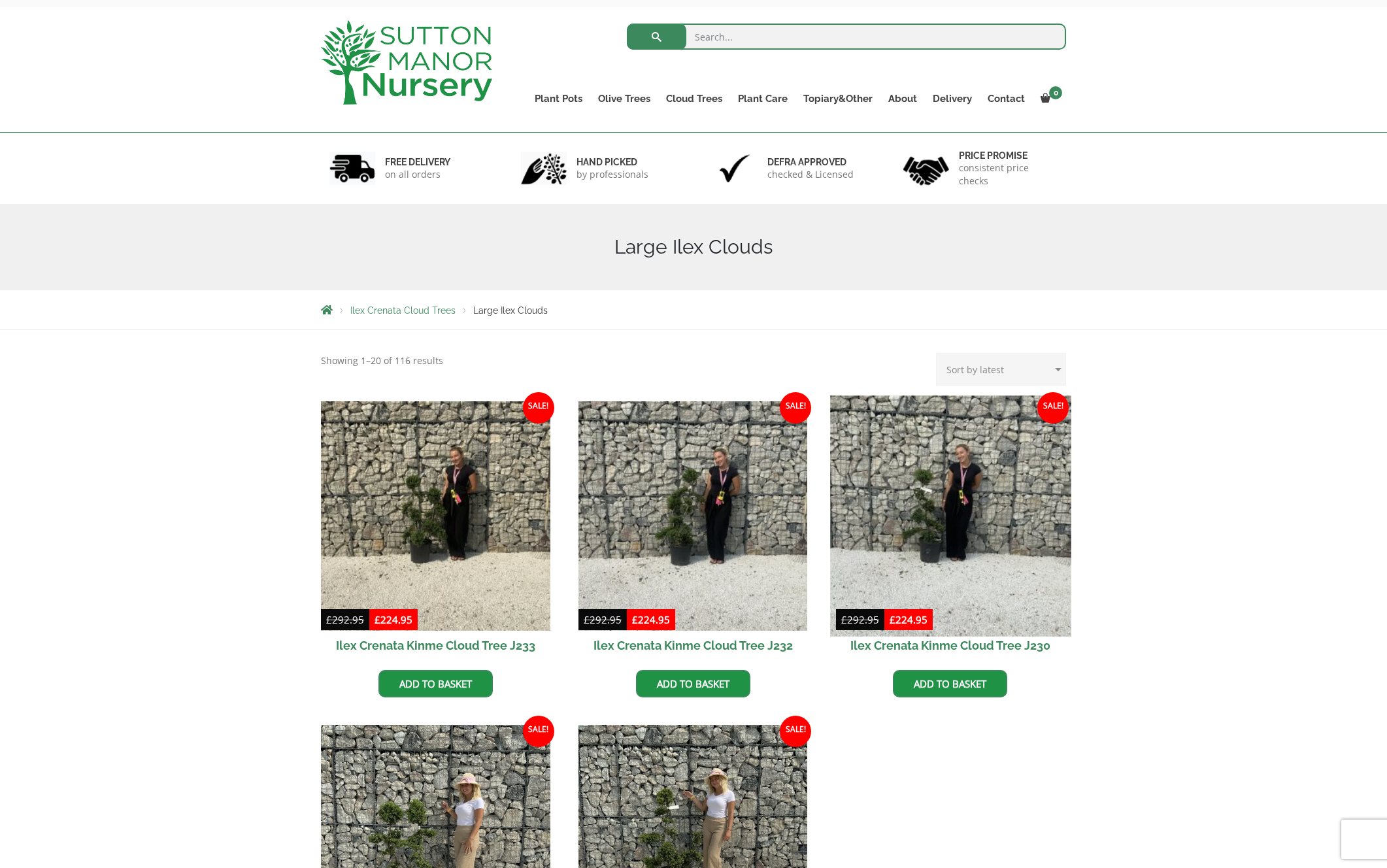
click at [908, 490] on img at bounding box center [951, 516] width 241 height 241
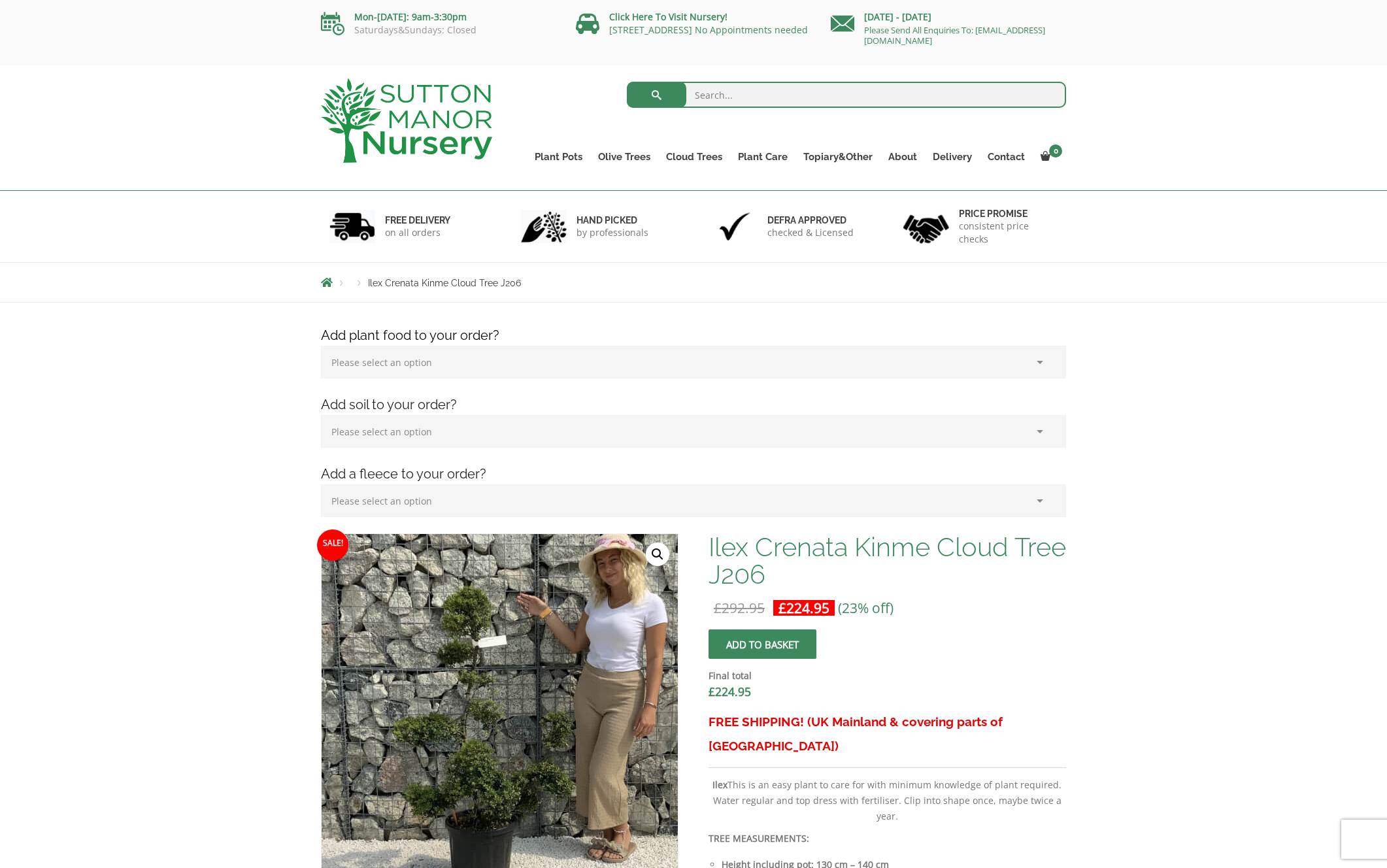
click at [444, 688] on img at bounding box center [546, 732] width 653 height 653
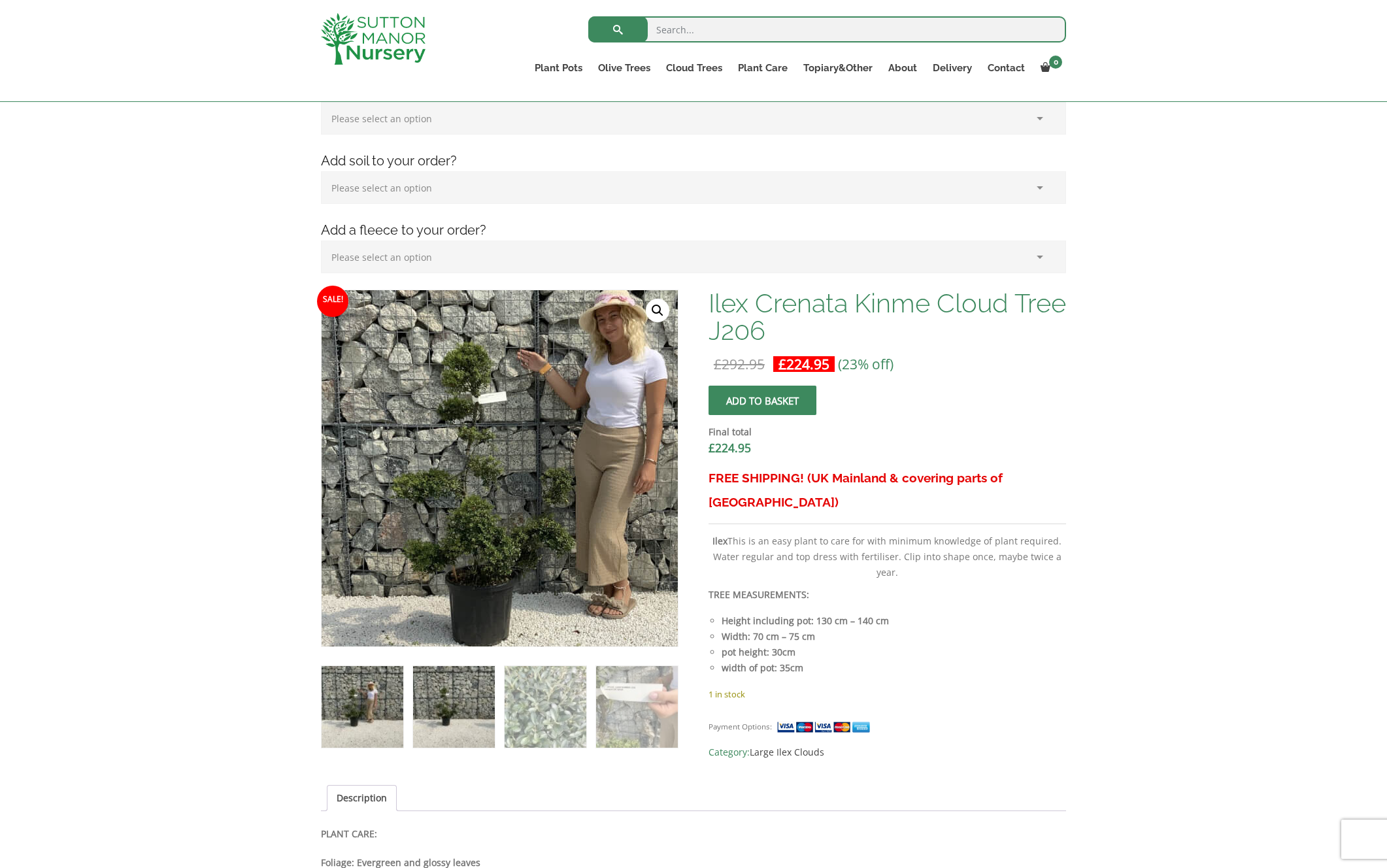
scroll to position [221, 0]
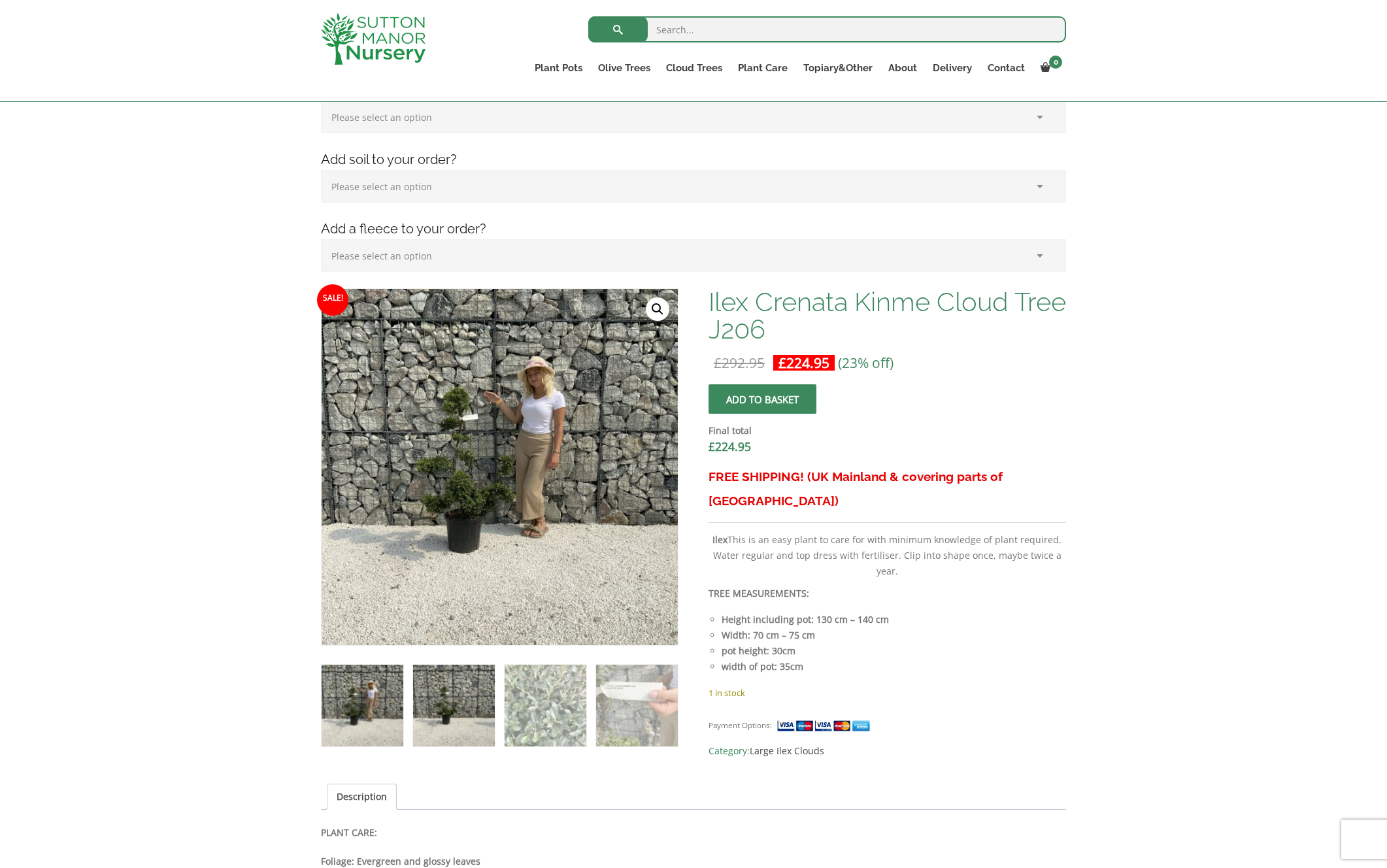
click at [453, 715] on img at bounding box center [454, 705] width 82 height 82
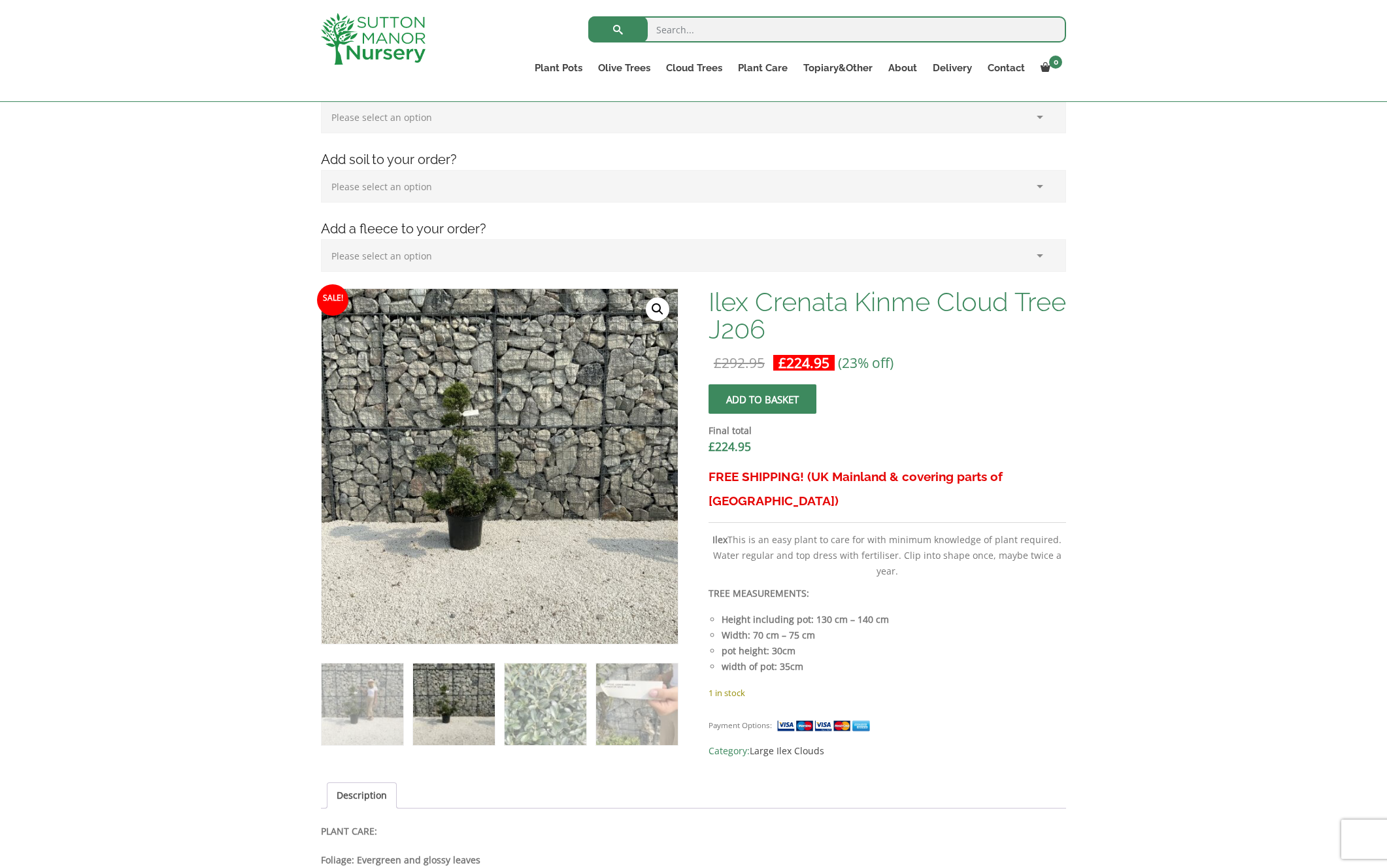
click at [654, 313] on link "🔍" at bounding box center [658, 309] width 24 height 24
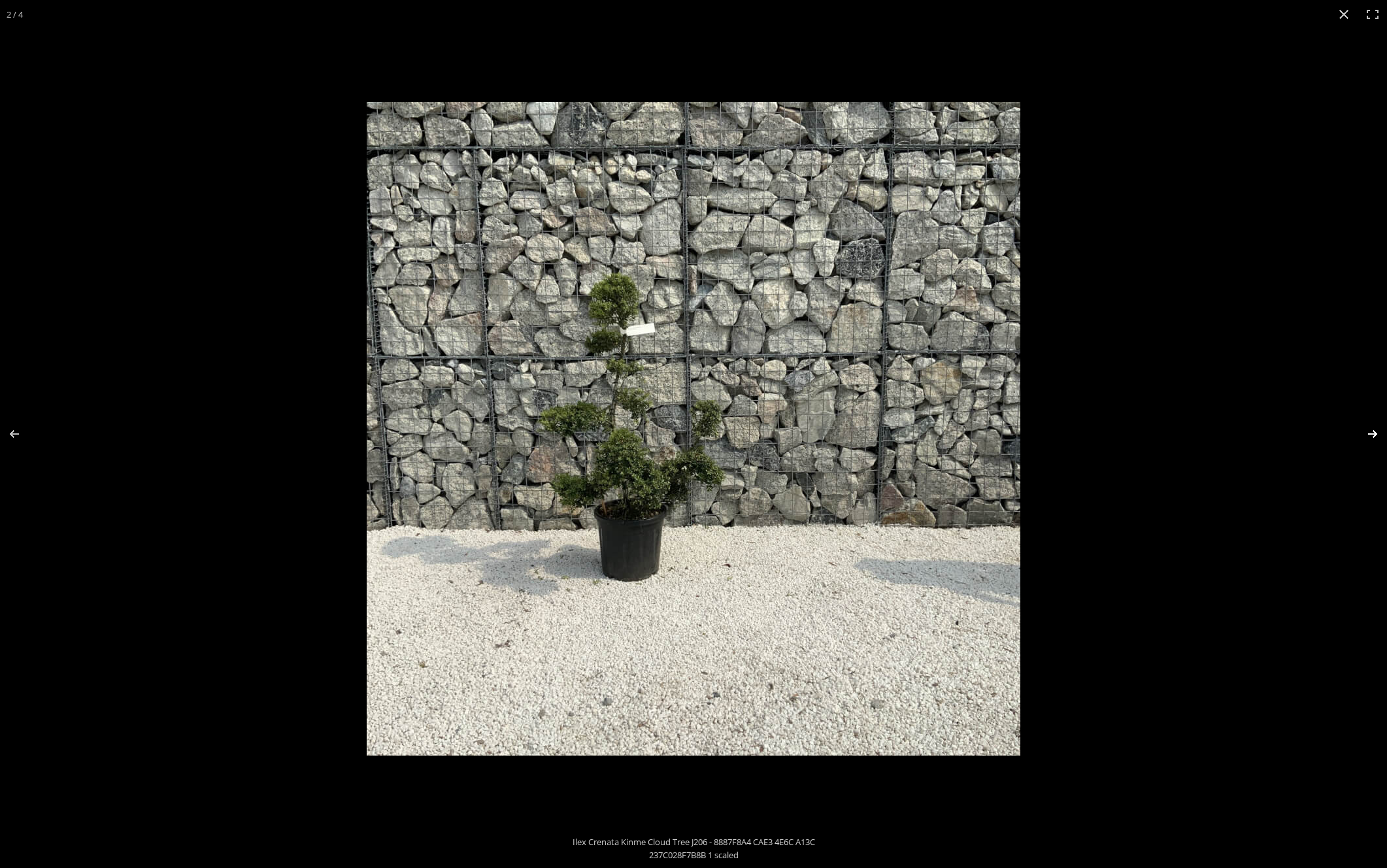
click at [1369, 429] on button "Next (arrow right)" at bounding box center [1365, 434] width 46 height 65
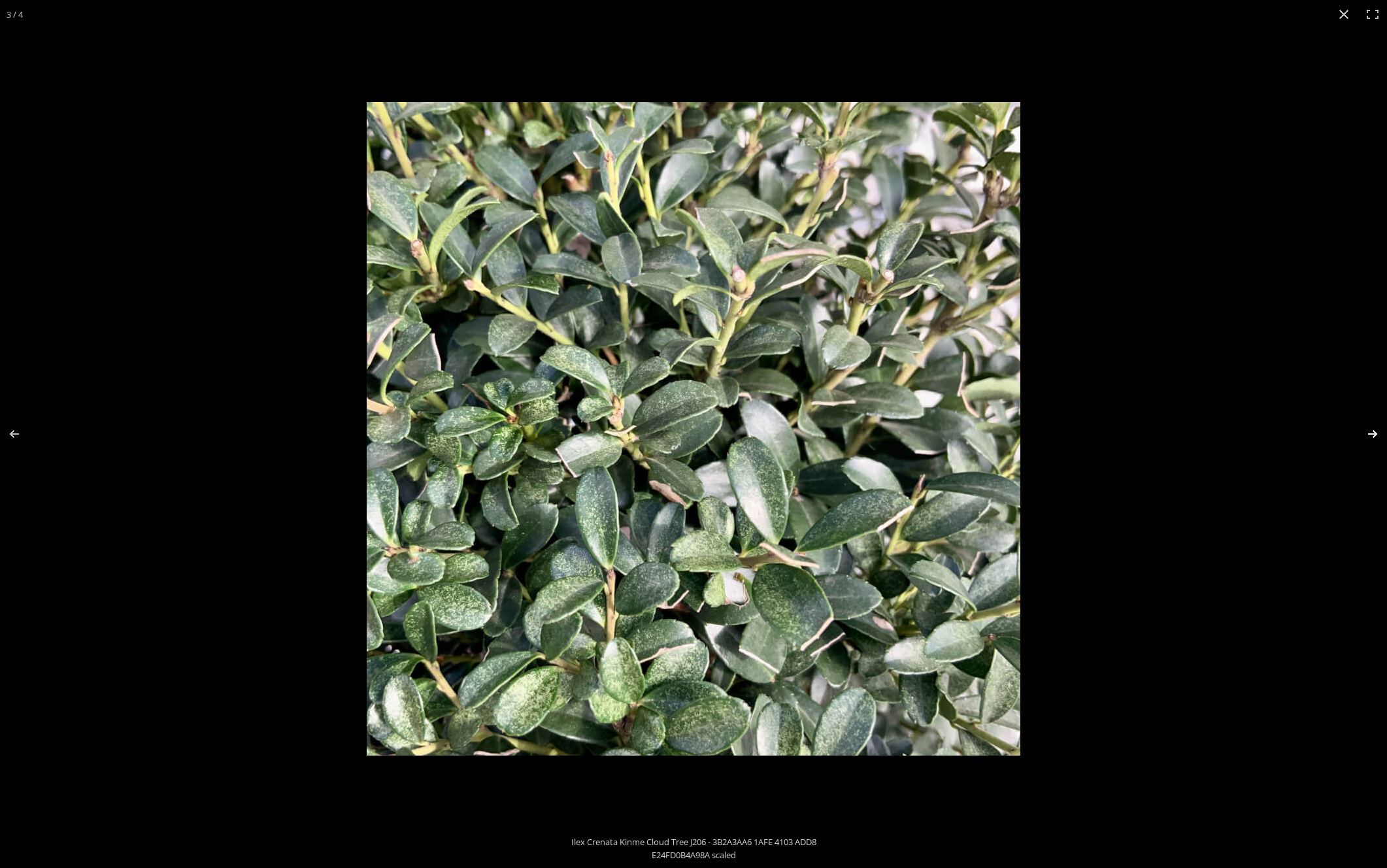
click at [1369, 429] on button "Next (arrow right)" at bounding box center [1365, 434] width 46 height 65
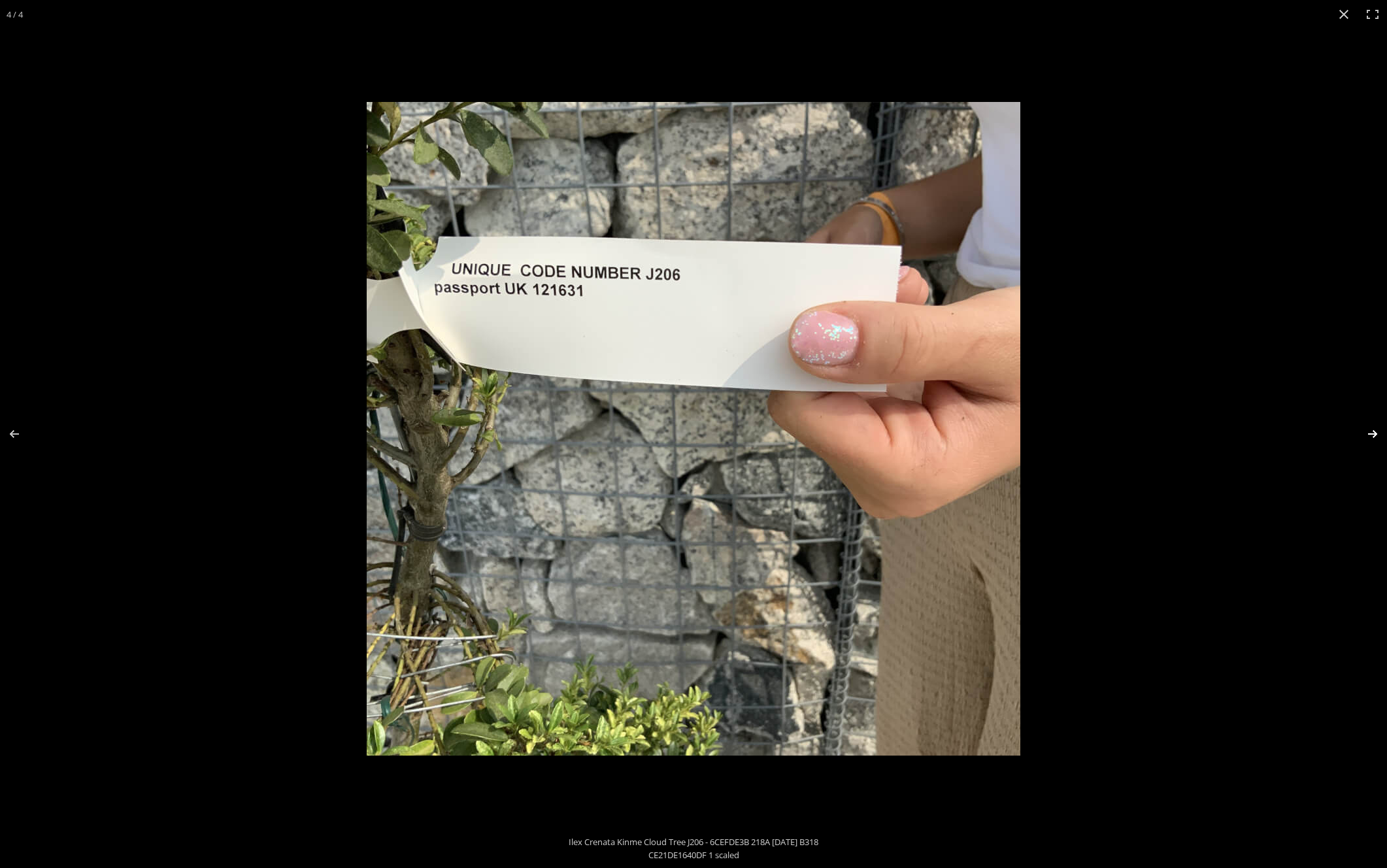
click at [1369, 429] on button "Next (arrow right)" at bounding box center [1365, 434] width 46 height 65
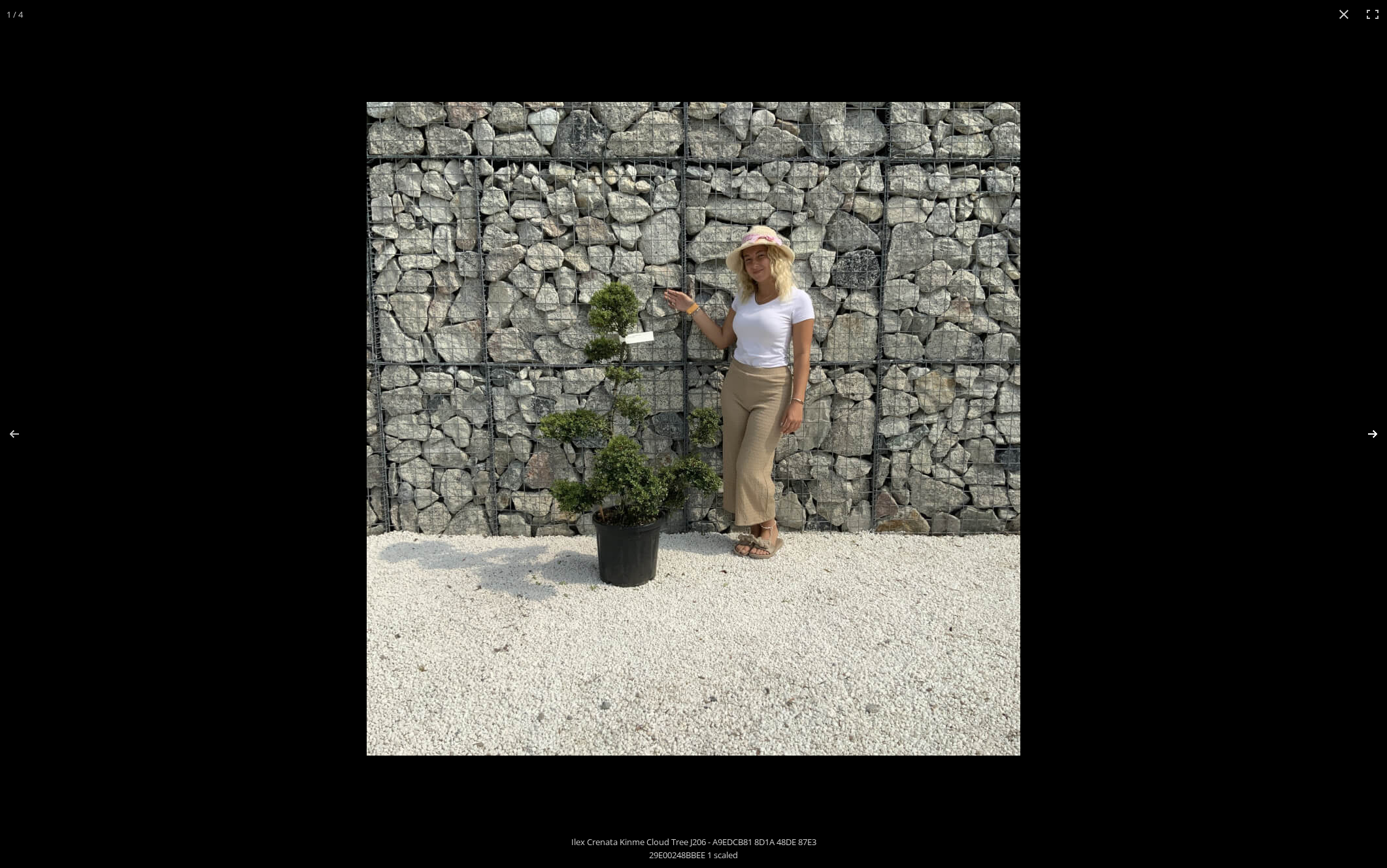
click at [1369, 429] on button "Next (arrow right)" at bounding box center [1365, 434] width 46 height 65
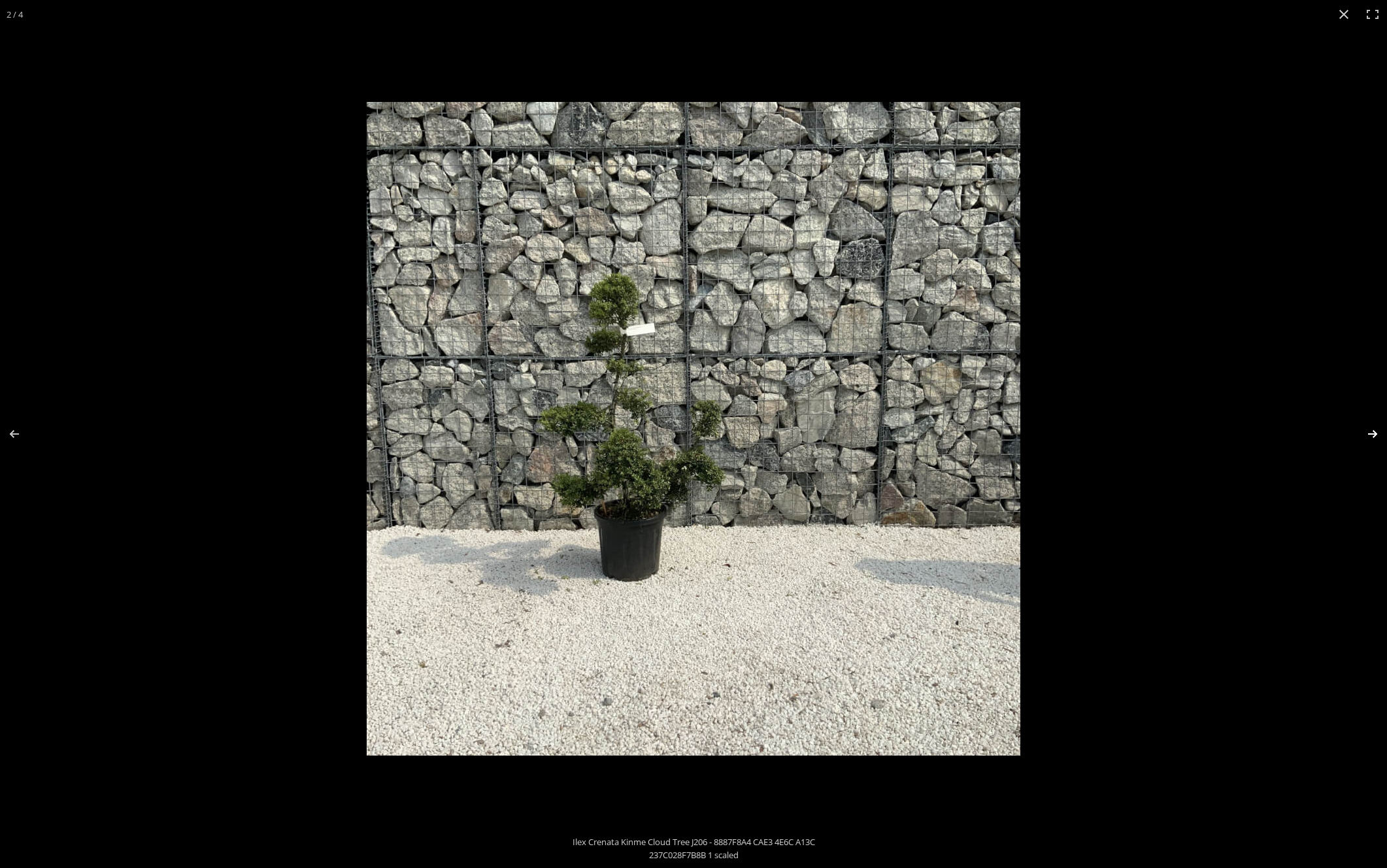
click at [1369, 429] on button "Next (arrow right)" at bounding box center [1365, 434] width 46 height 65
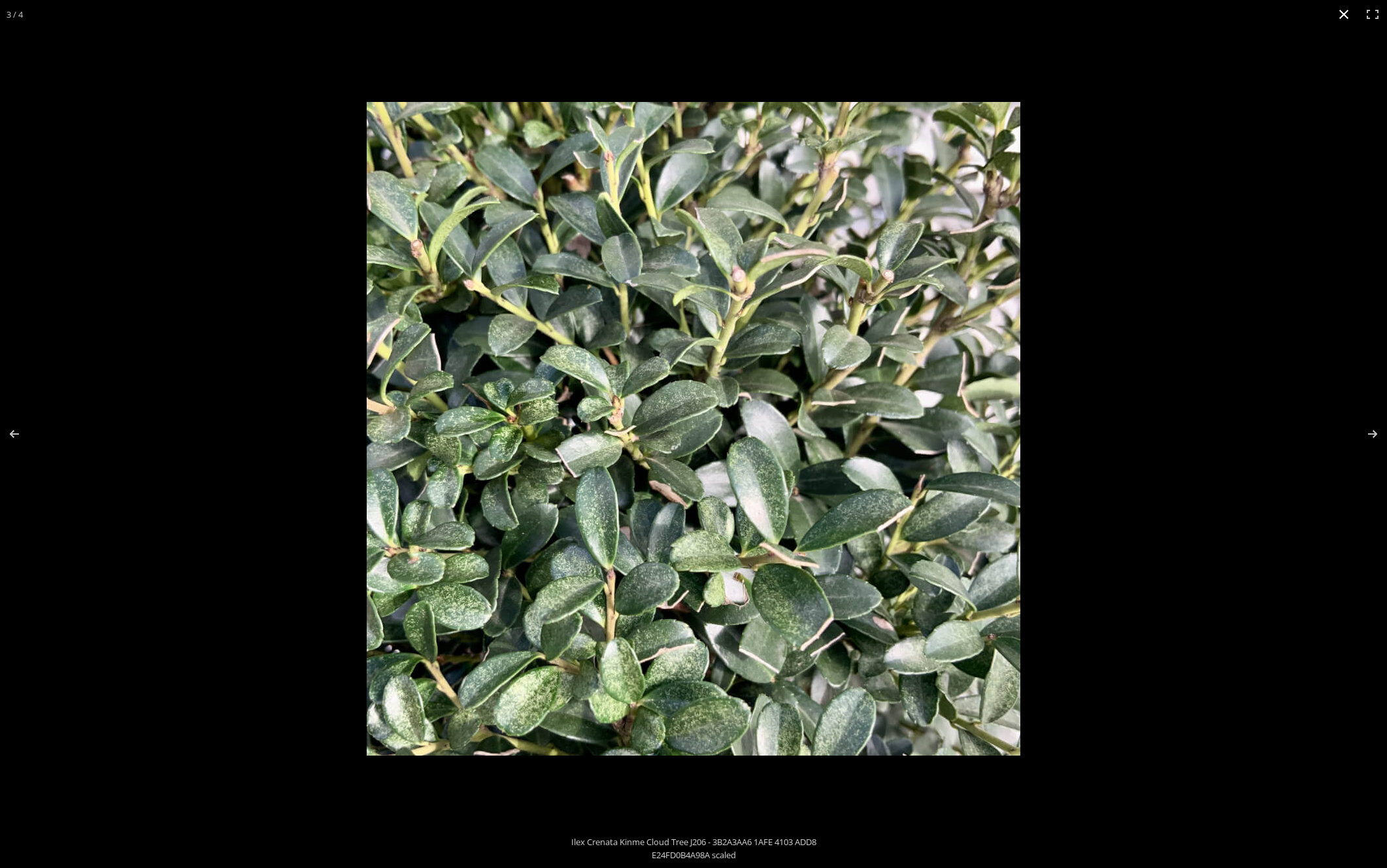
click at [1345, 10] on button "Close (Esc)" at bounding box center [1344, 14] width 29 height 29
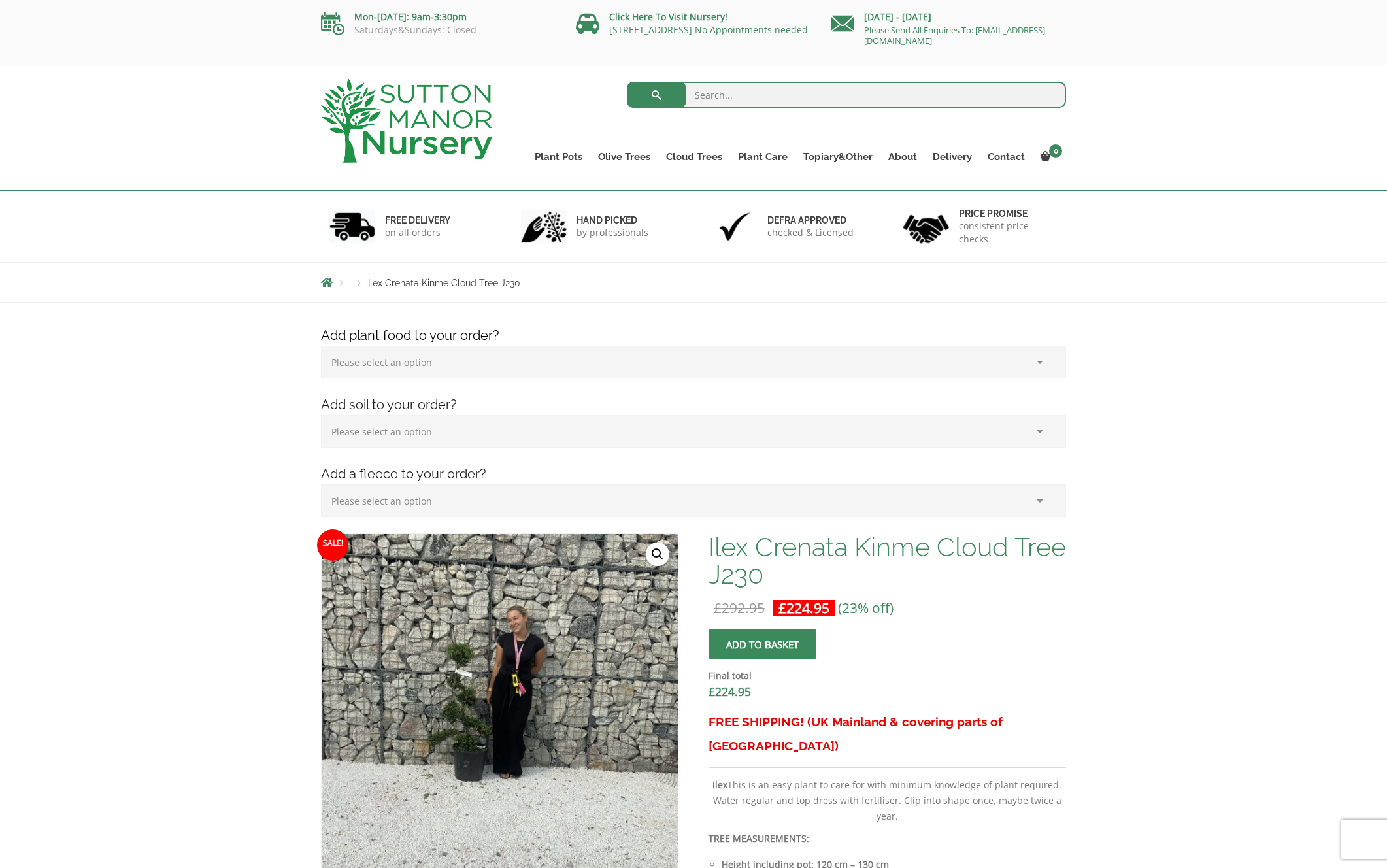
click at [658, 560] on link "🔍" at bounding box center [658, 554] width 24 height 24
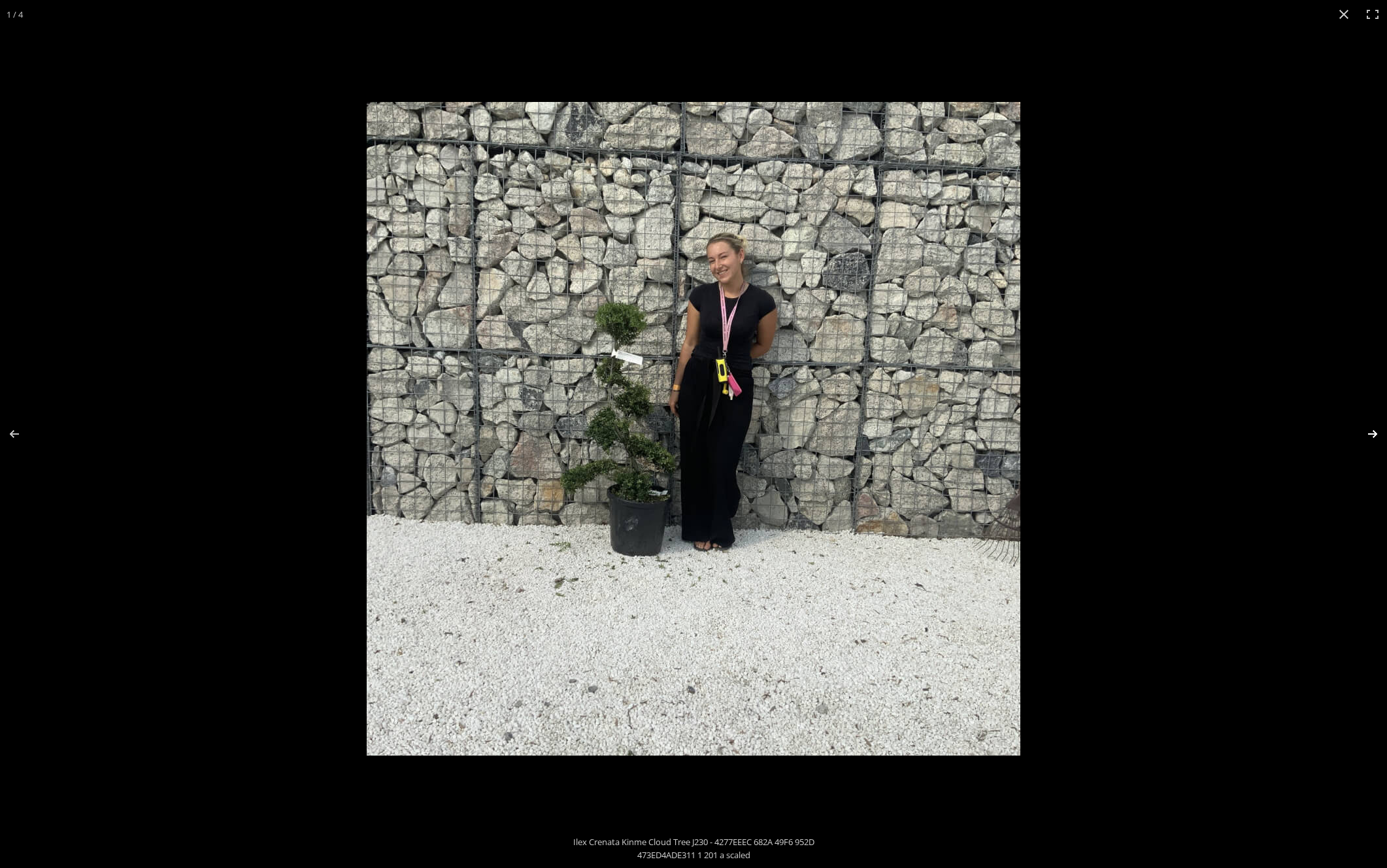
click at [1369, 433] on button "Next (arrow right)" at bounding box center [1365, 434] width 46 height 65
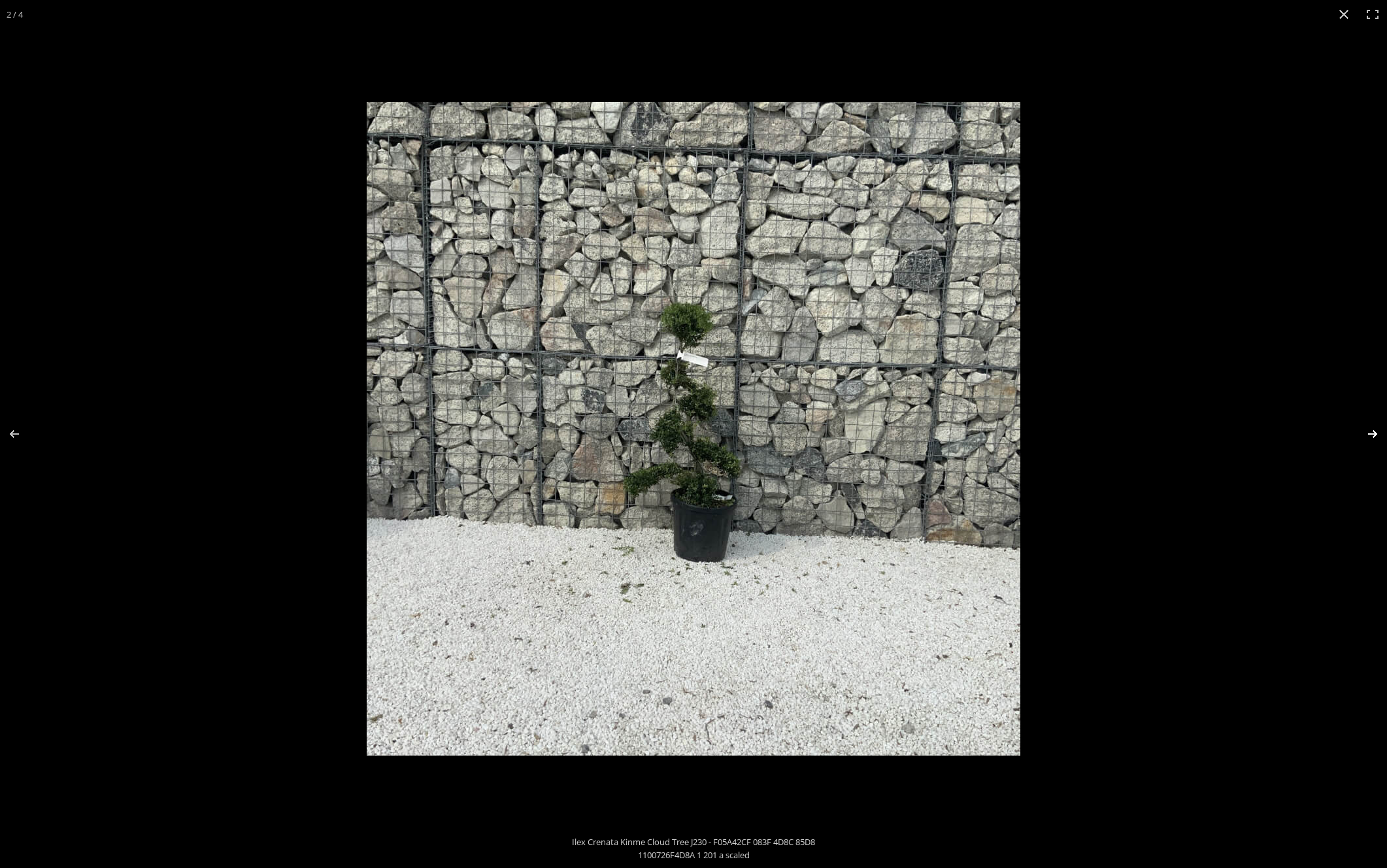
click at [1369, 433] on button "Next (arrow right)" at bounding box center [1365, 434] width 46 height 65
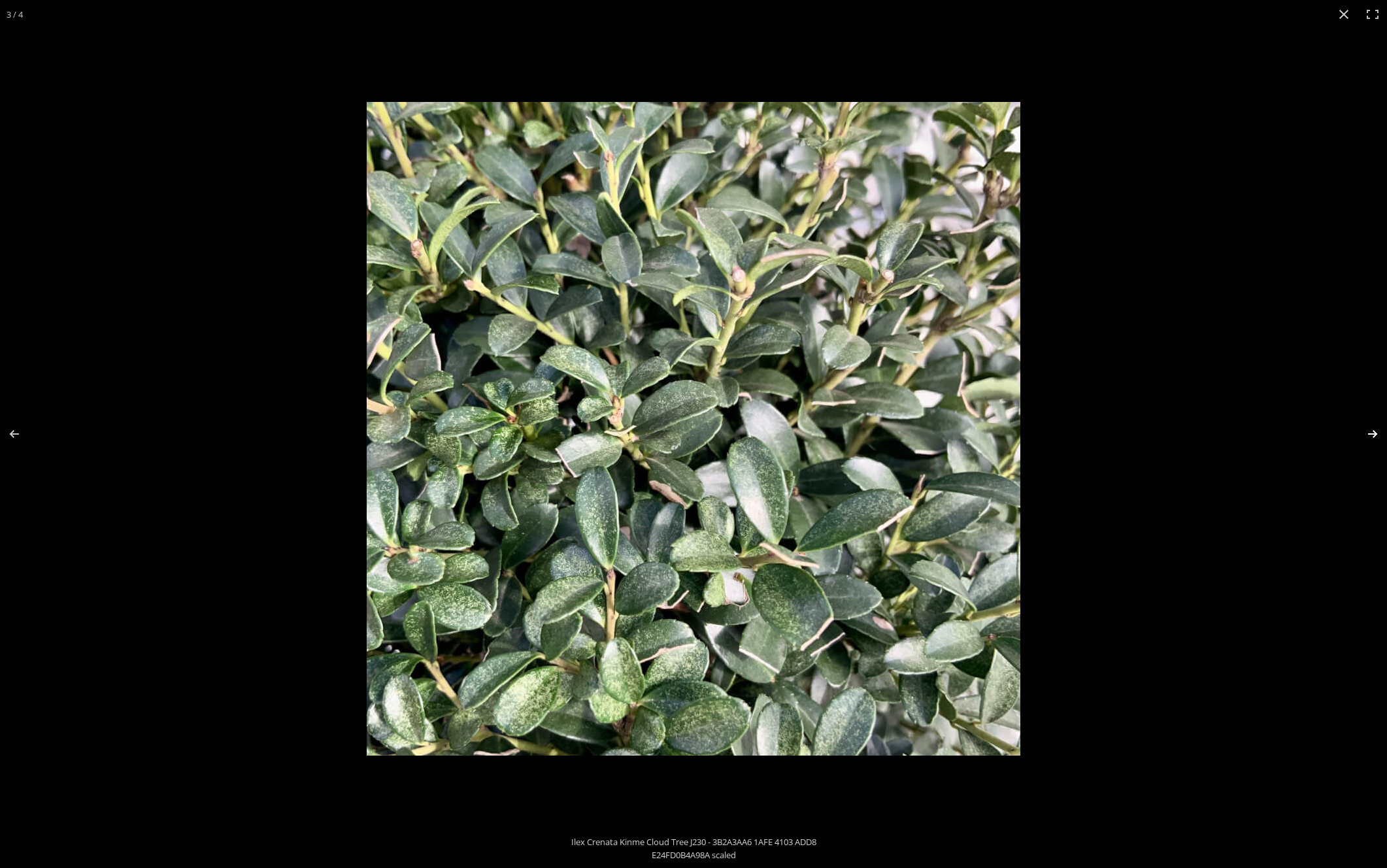
click at [1369, 433] on button "Next (arrow right)" at bounding box center [1365, 434] width 46 height 65
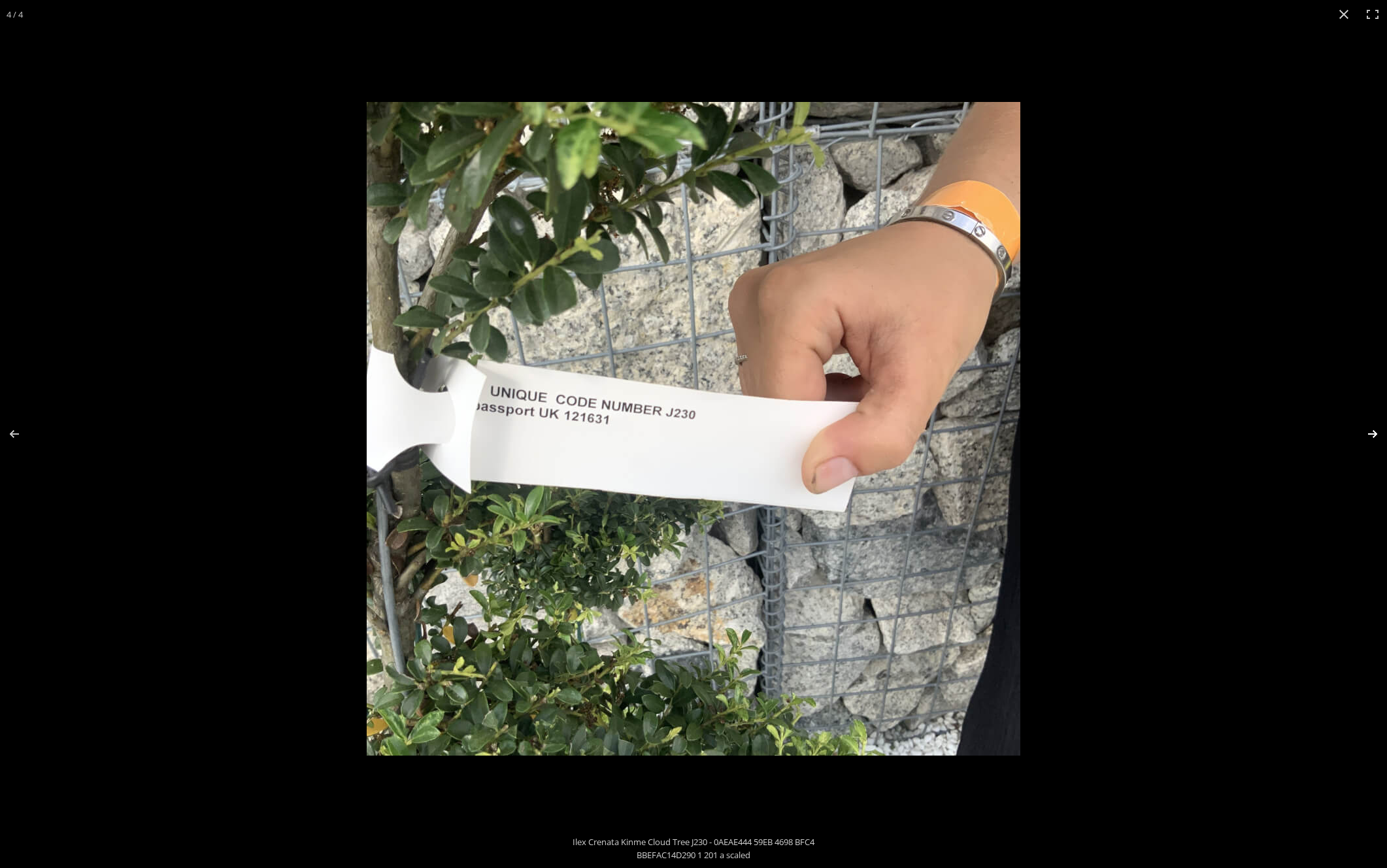
click at [1369, 433] on button "Next (arrow right)" at bounding box center [1365, 434] width 46 height 65
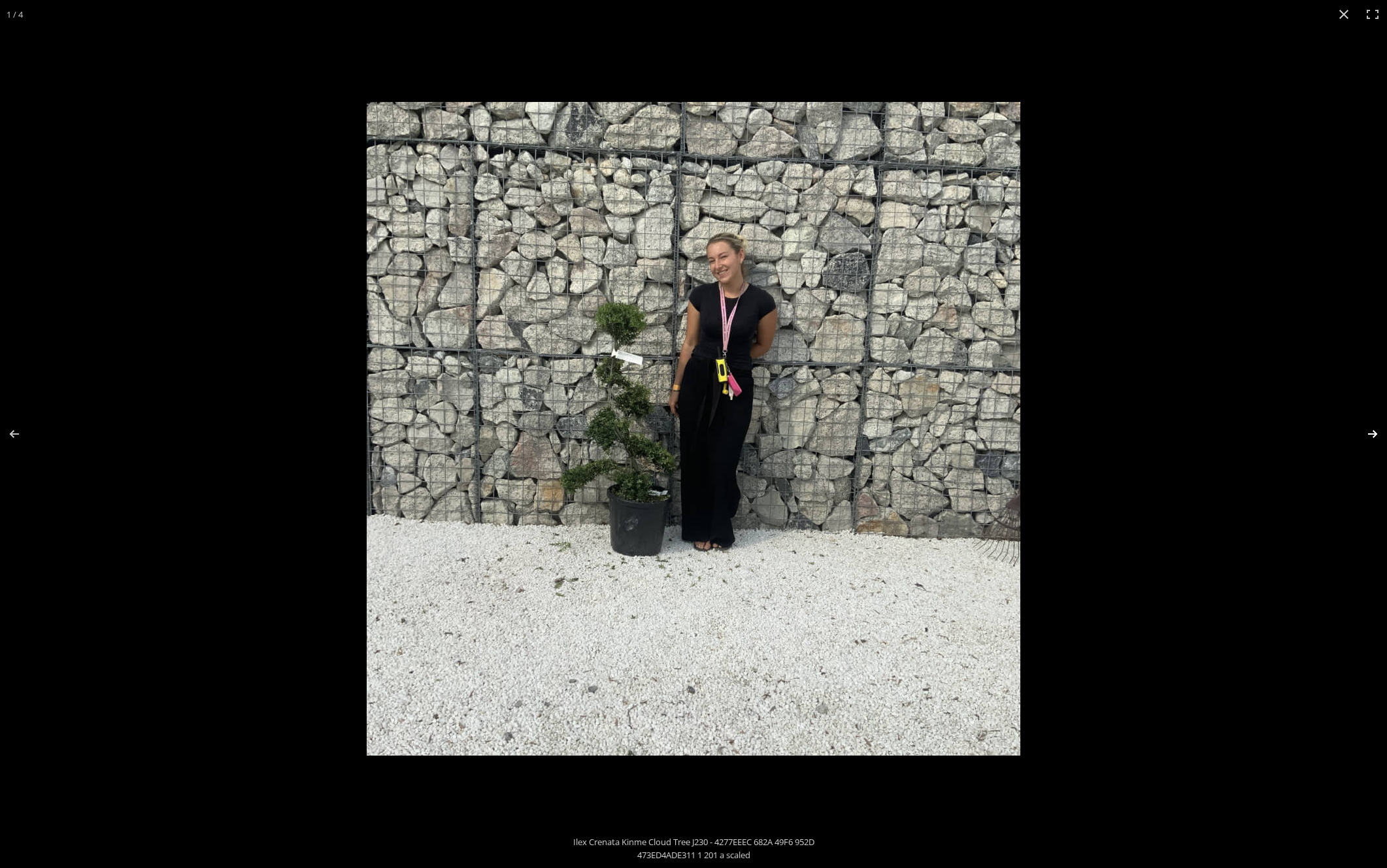
click at [1369, 433] on button "Next (arrow right)" at bounding box center [1365, 434] width 46 height 65
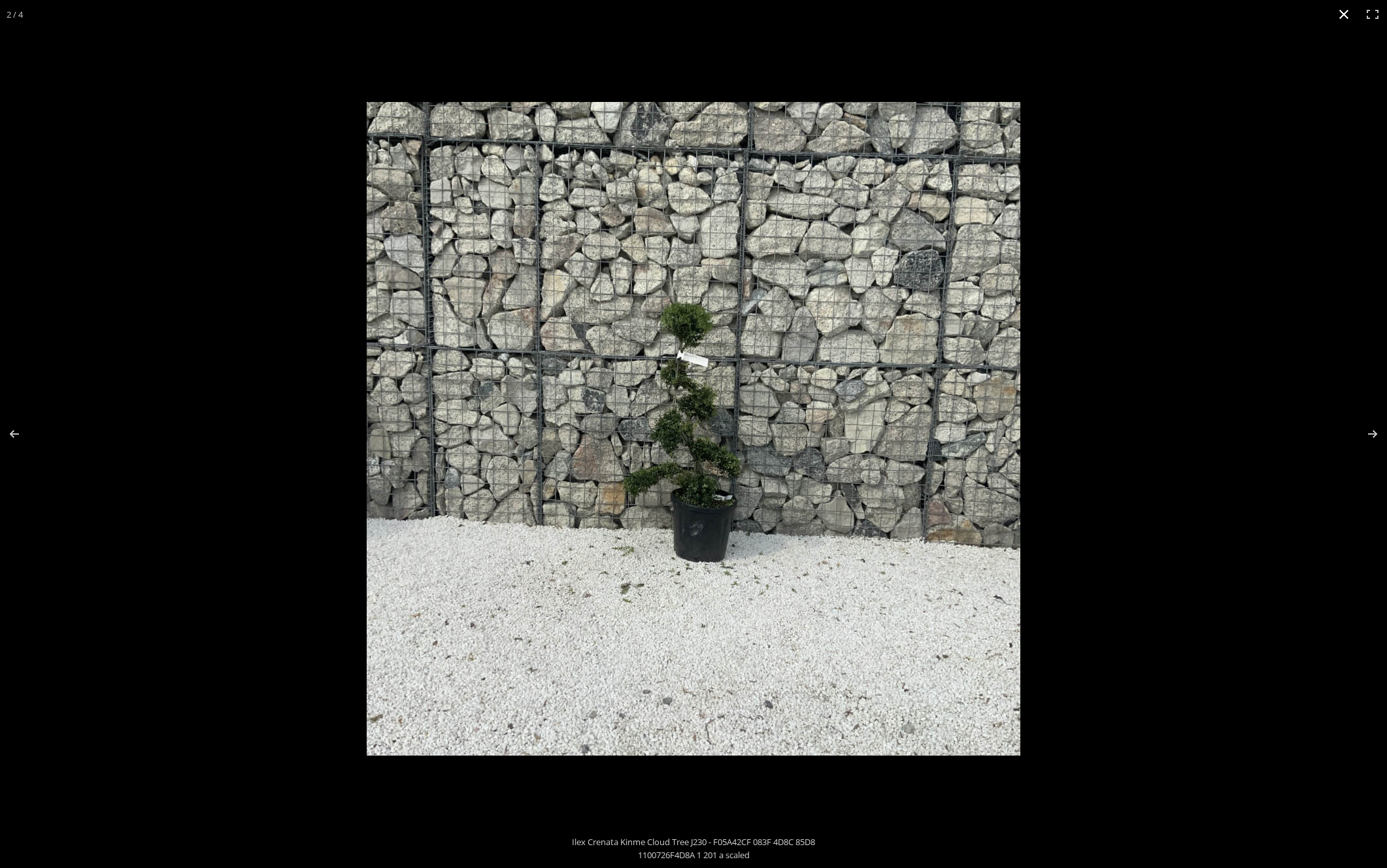
click at [1339, 12] on button "Close (Esc)" at bounding box center [1344, 14] width 29 height 29
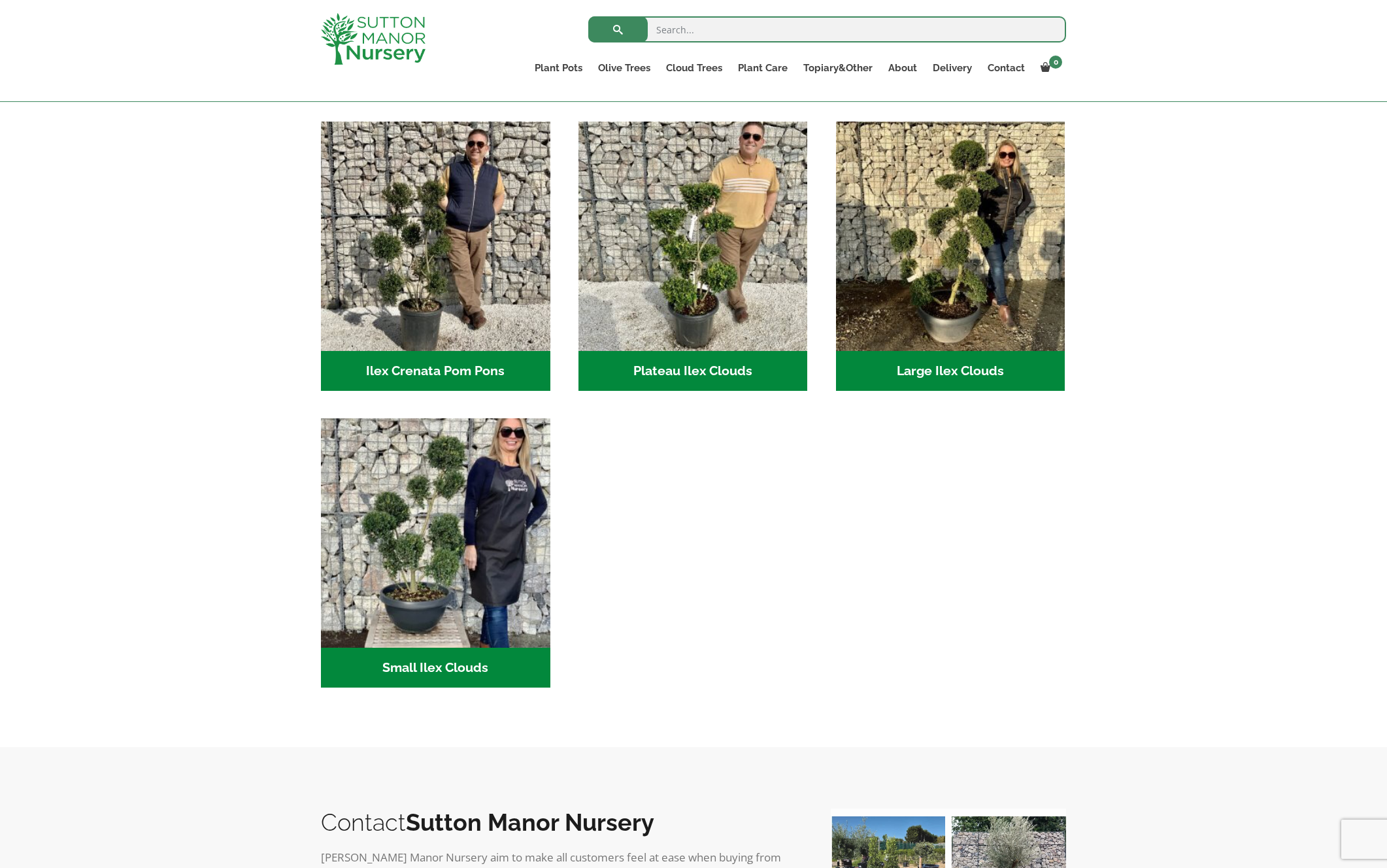
click at [407, 360] on h2 "Ilex Crenata Pom Pons (50)" at bounding box center [436, 371] width 230 height 41
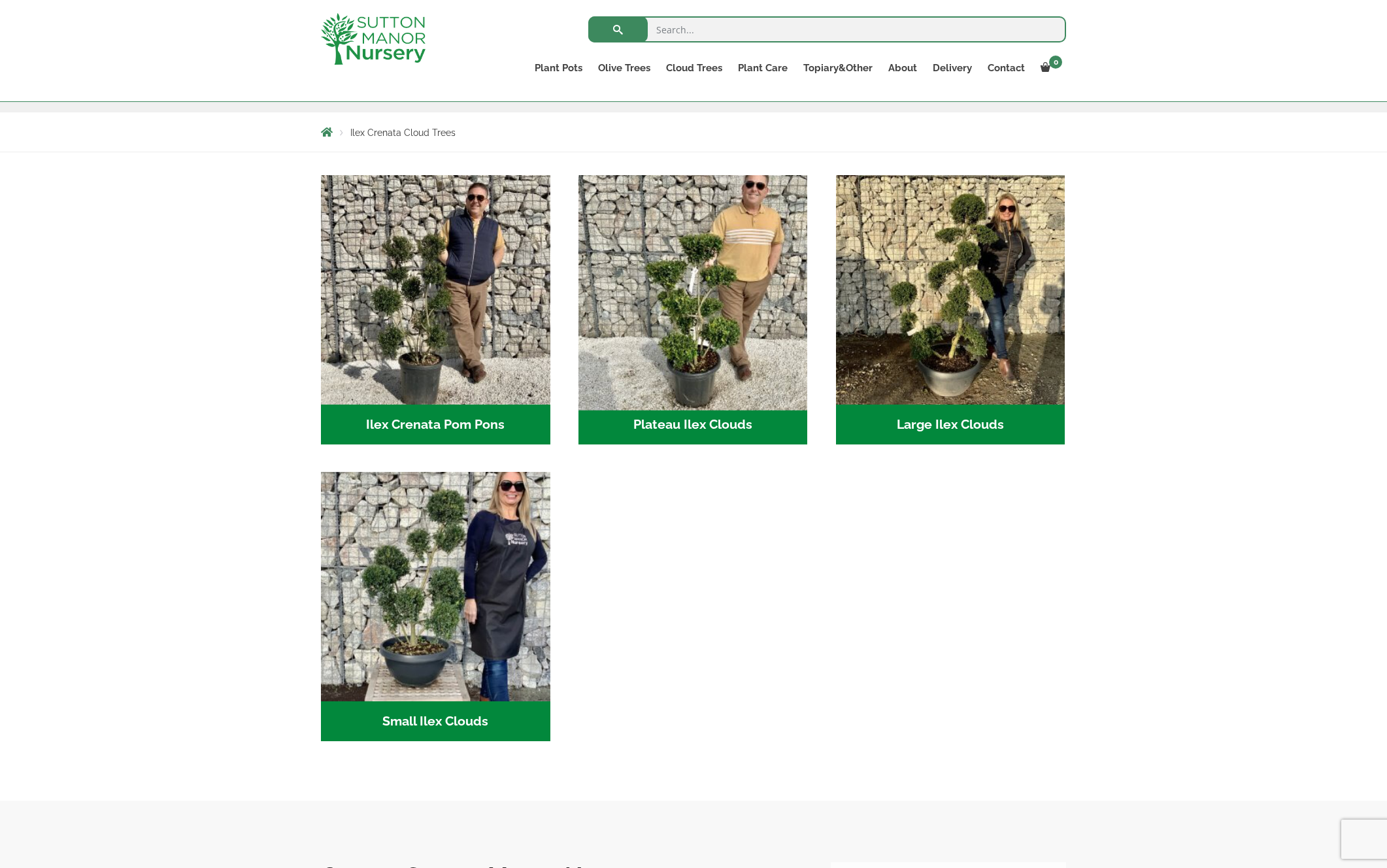
scroll to position [214, 0]
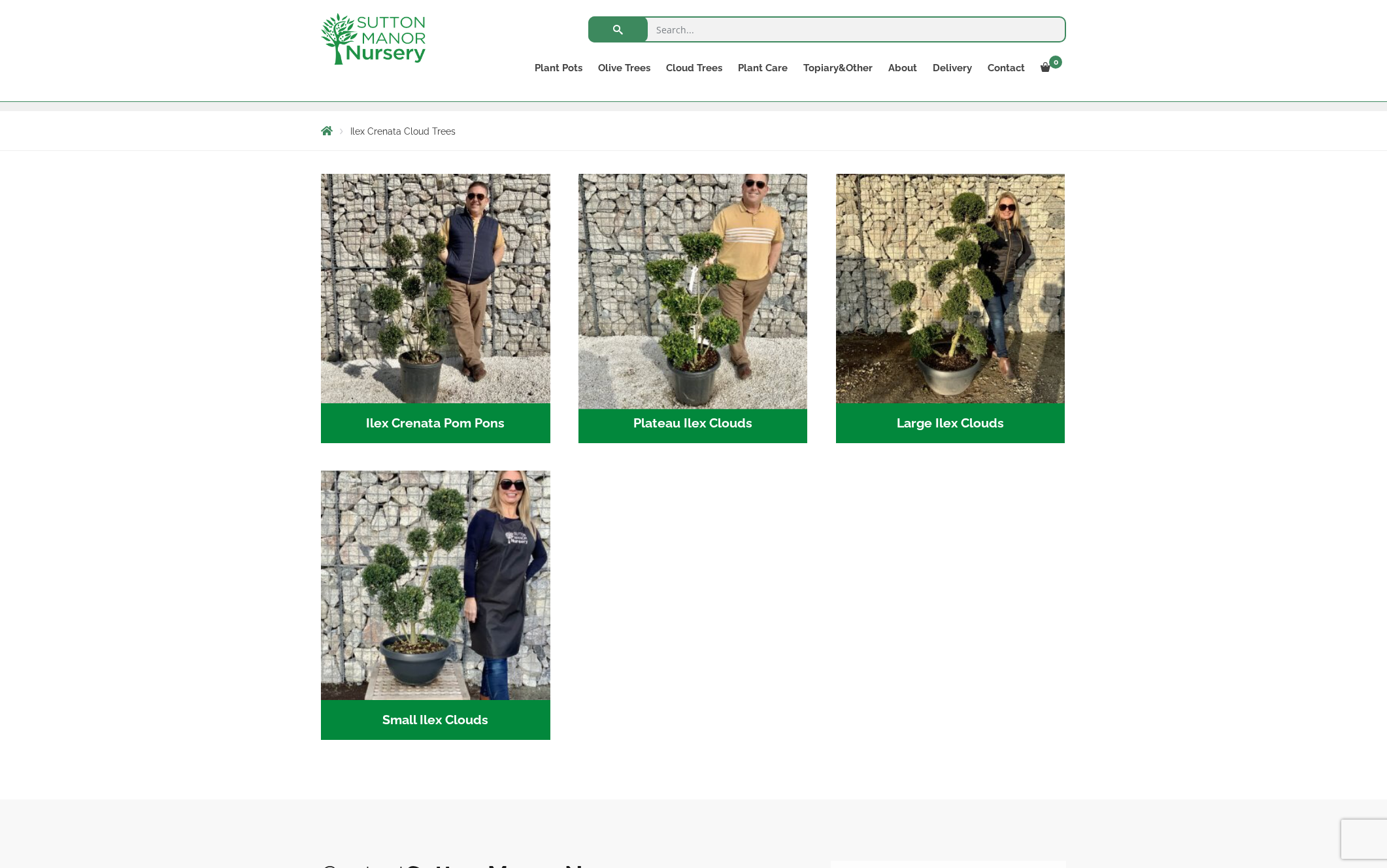
click at [676, 308] on img "Visit product category Plateau Ilex Clouds" at bounding box center [693, 288] width 241 height 241
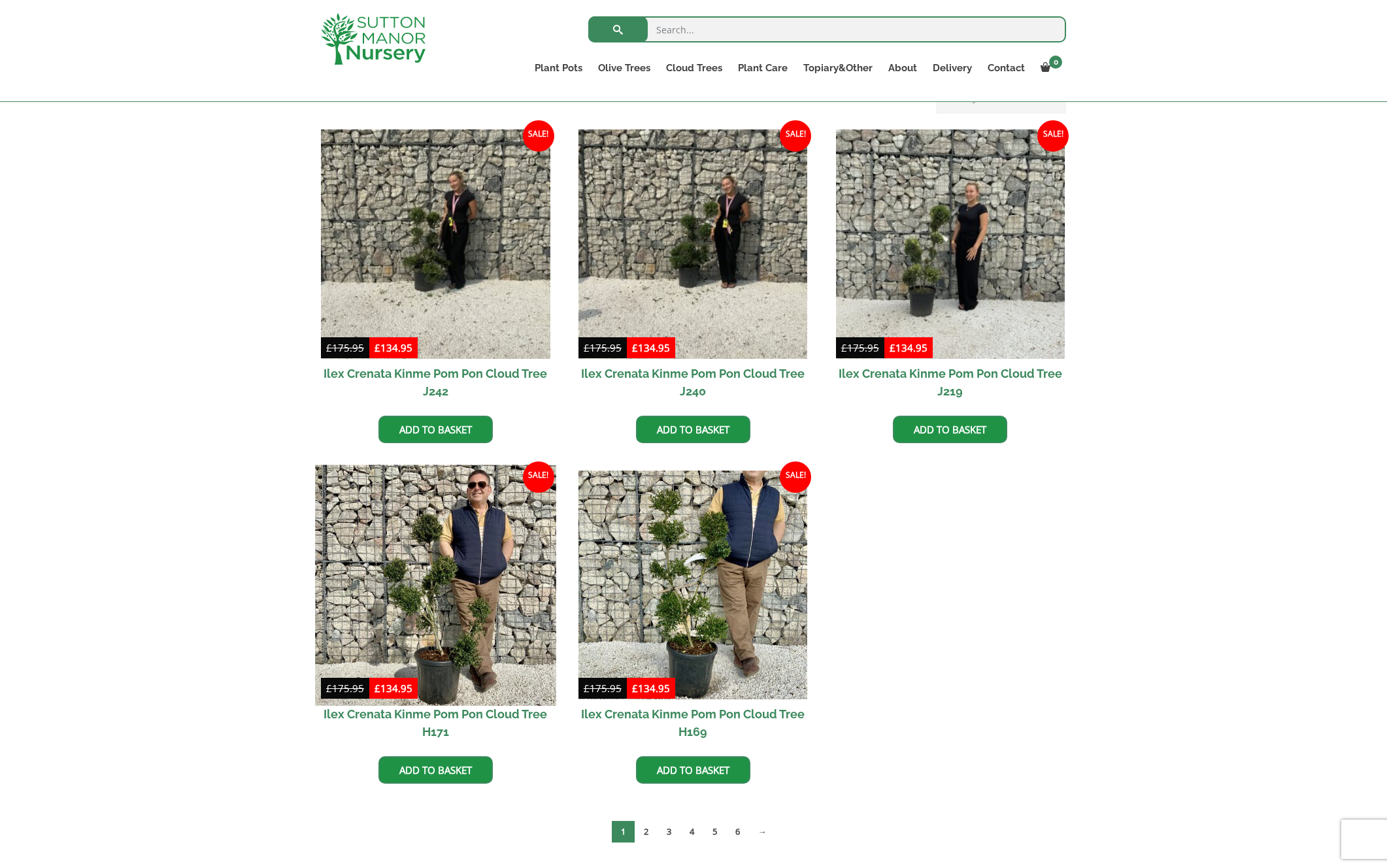
scroll to position [304, 0]
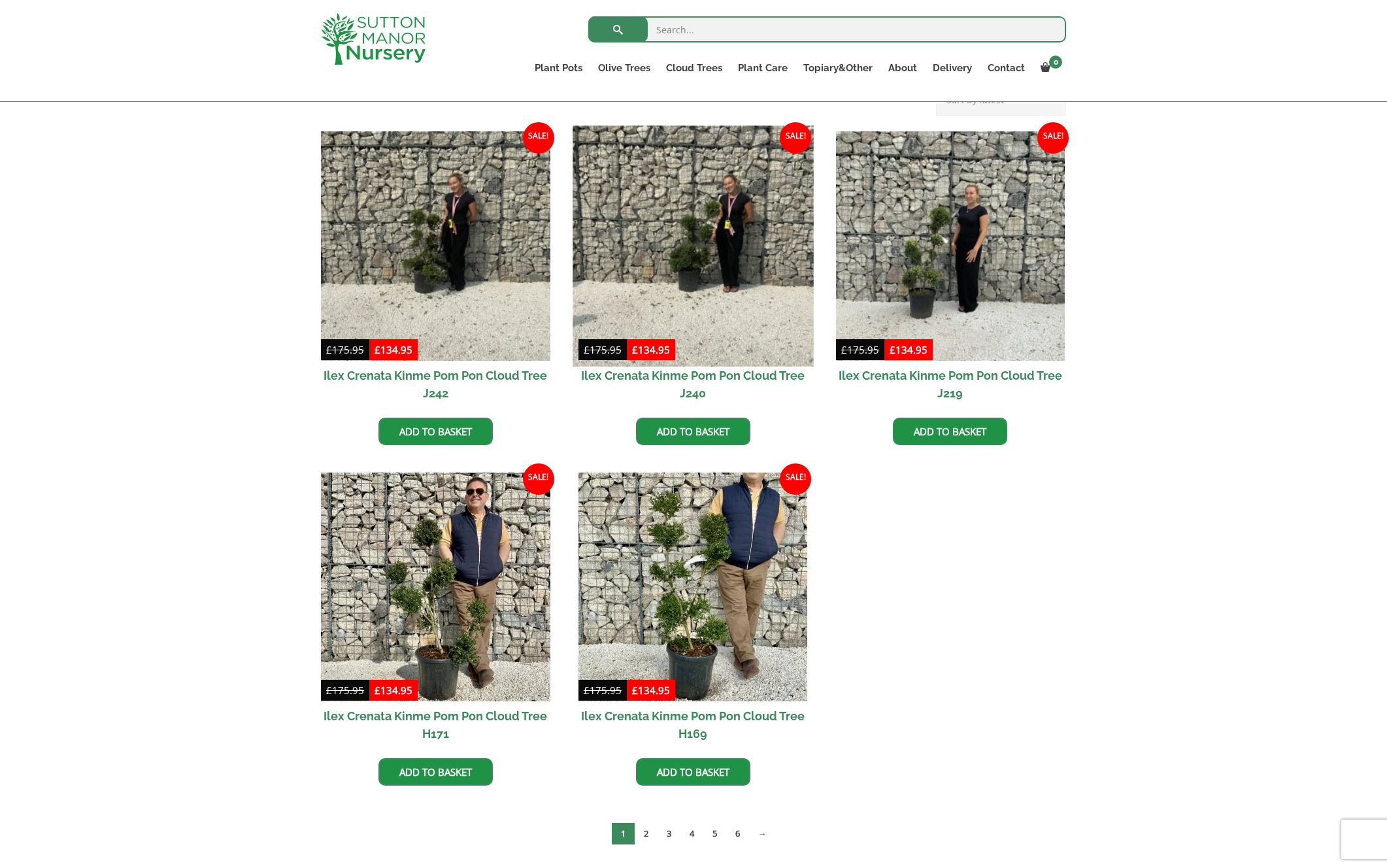
click at [693, 267] on img at bounding box center [693, 245] width 241 height 241
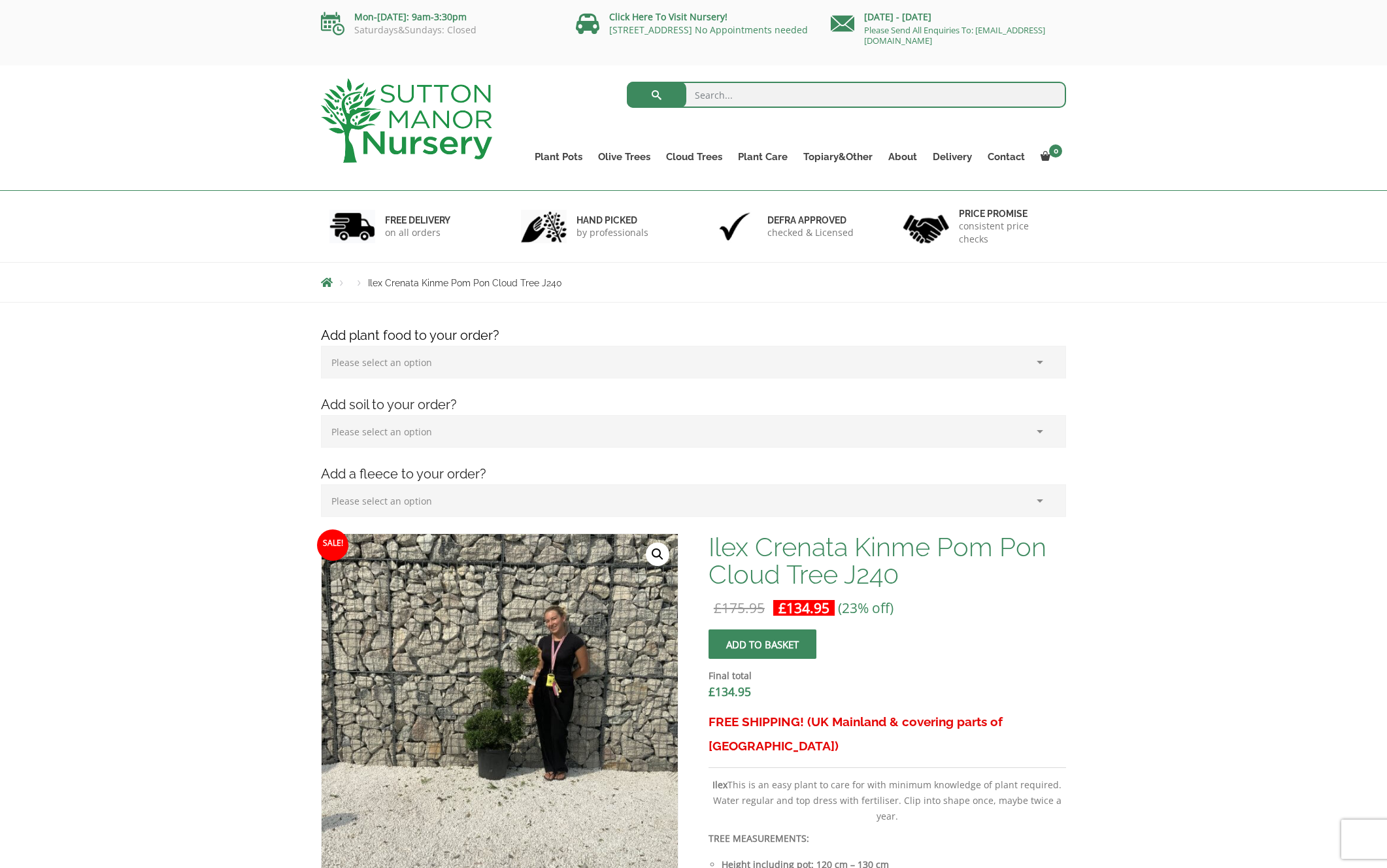
click at [653, 551] on link "🔍" at bounding box center [658, 554] width 24 height 24
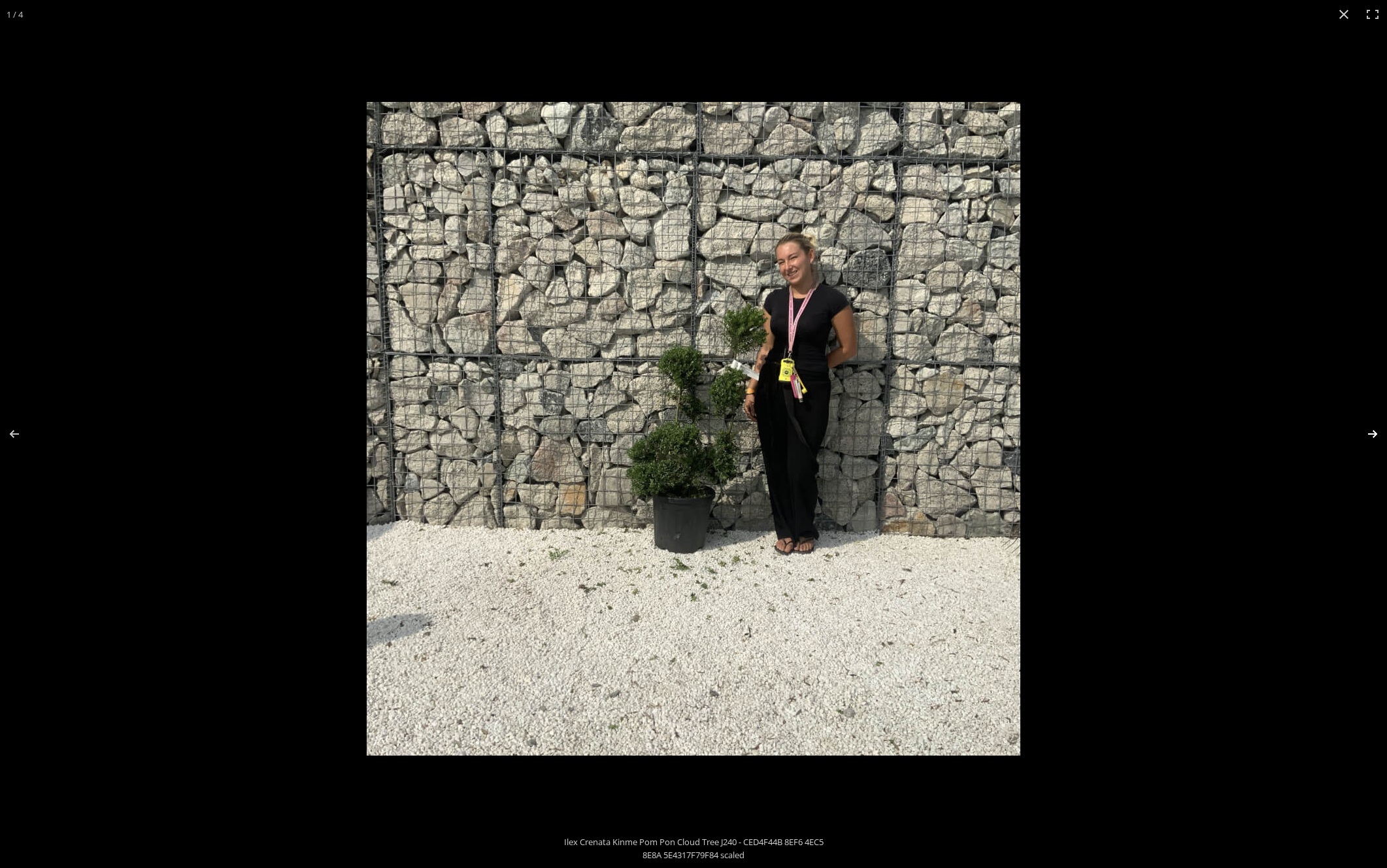
click at [1375, 440] on button "Next (arrow right)" at bounding box center [1365, 434] width 46 height 65
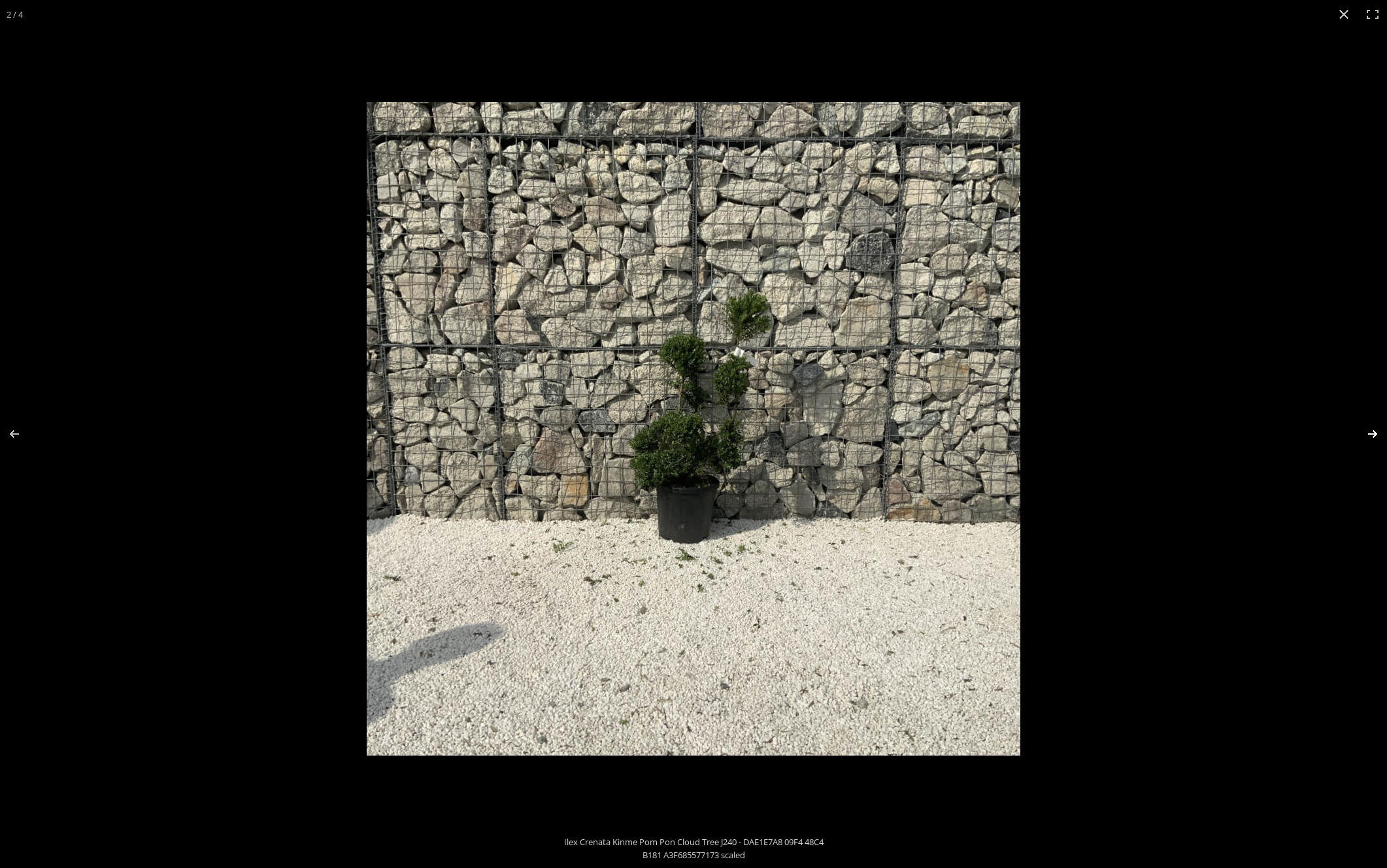
click at [1373, 434] on button "Next (arrow right)" at bounding box center [1365, 434] width 46 height 65
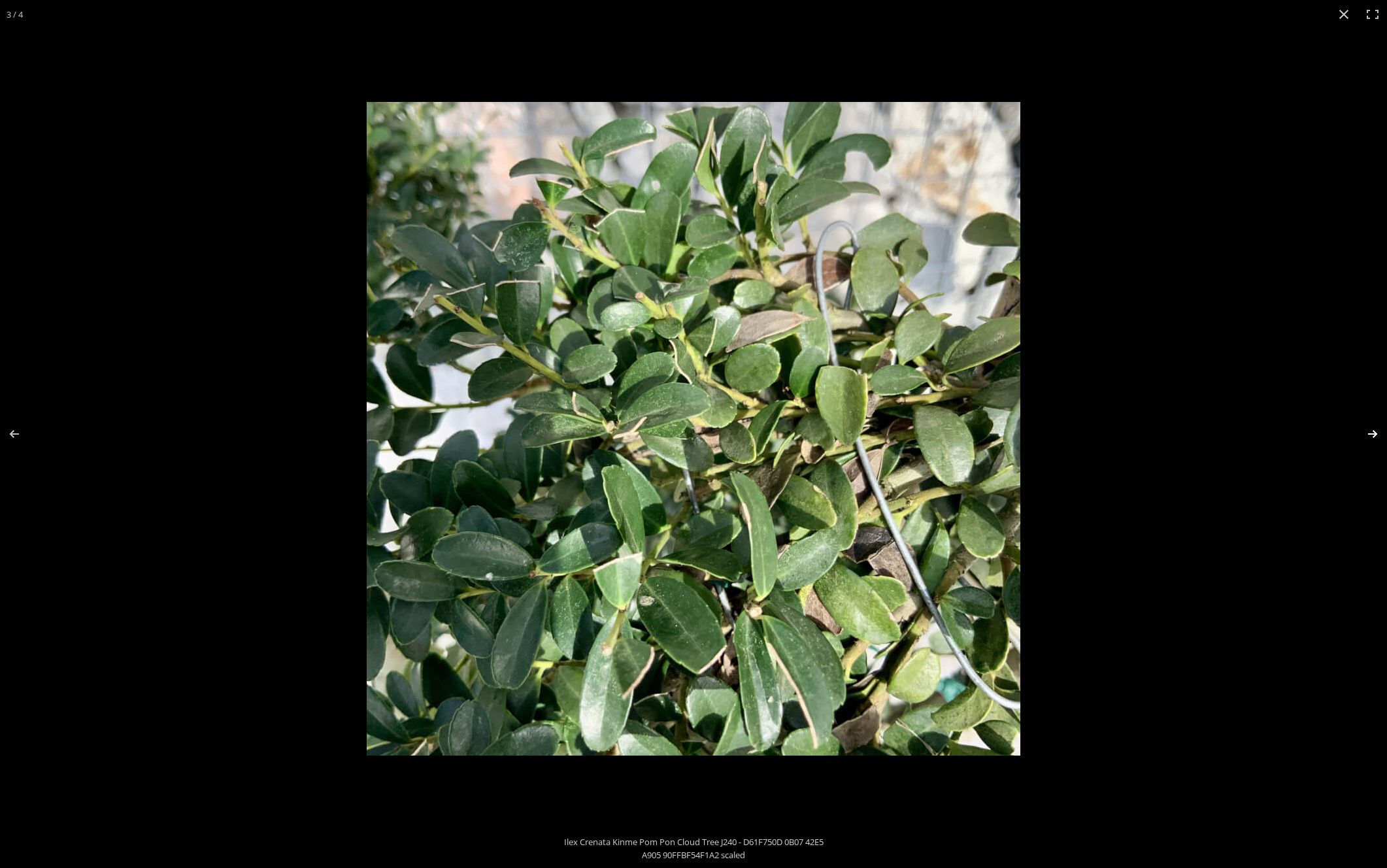
click at [1373, 434] on button "Next (arrow right)" at bounding box center [1365, 434] width 46 height 65
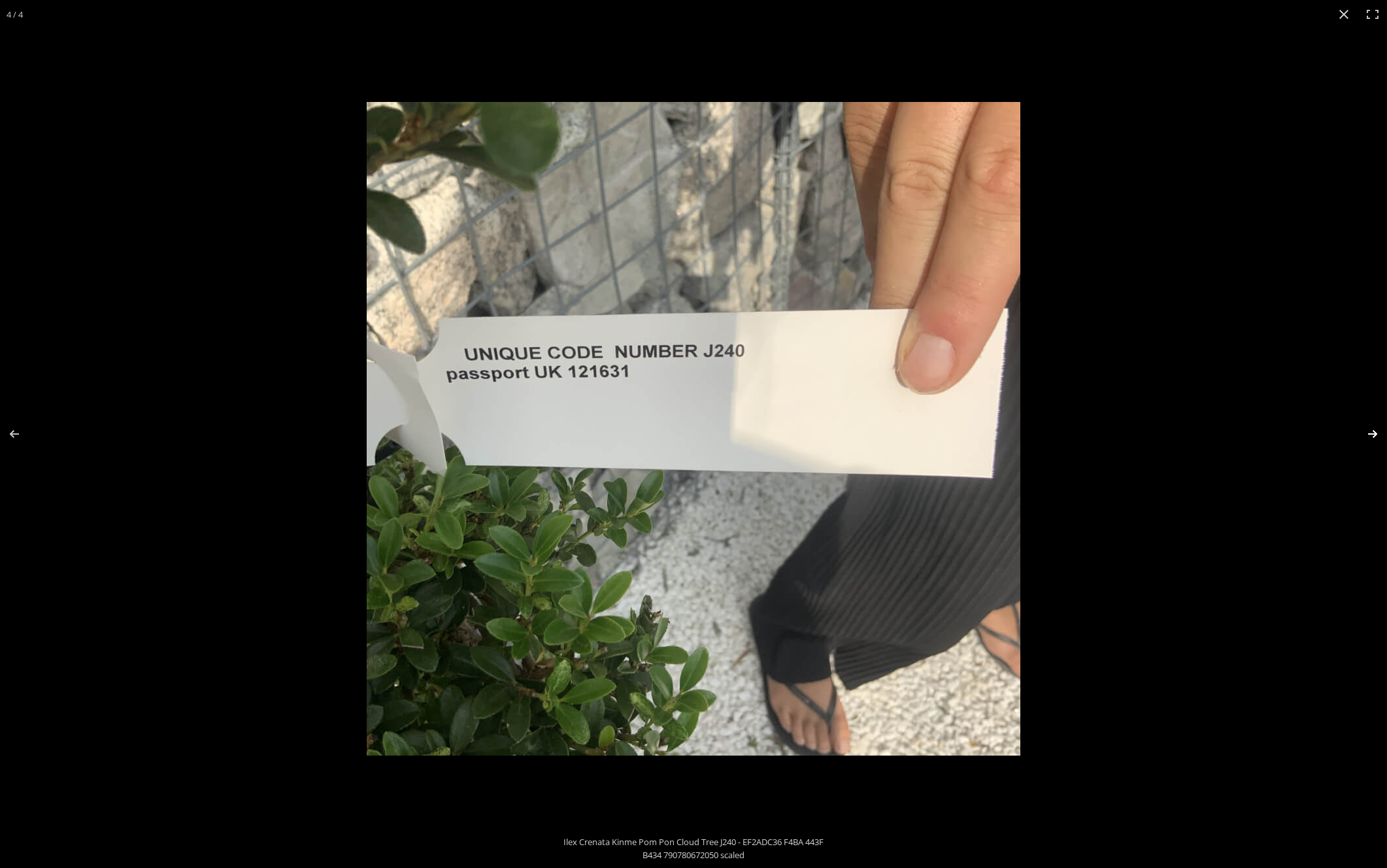
click at [1373, 434] on button "Next (arrow right)" at bounding box center [1365, 434] width 46 height 65
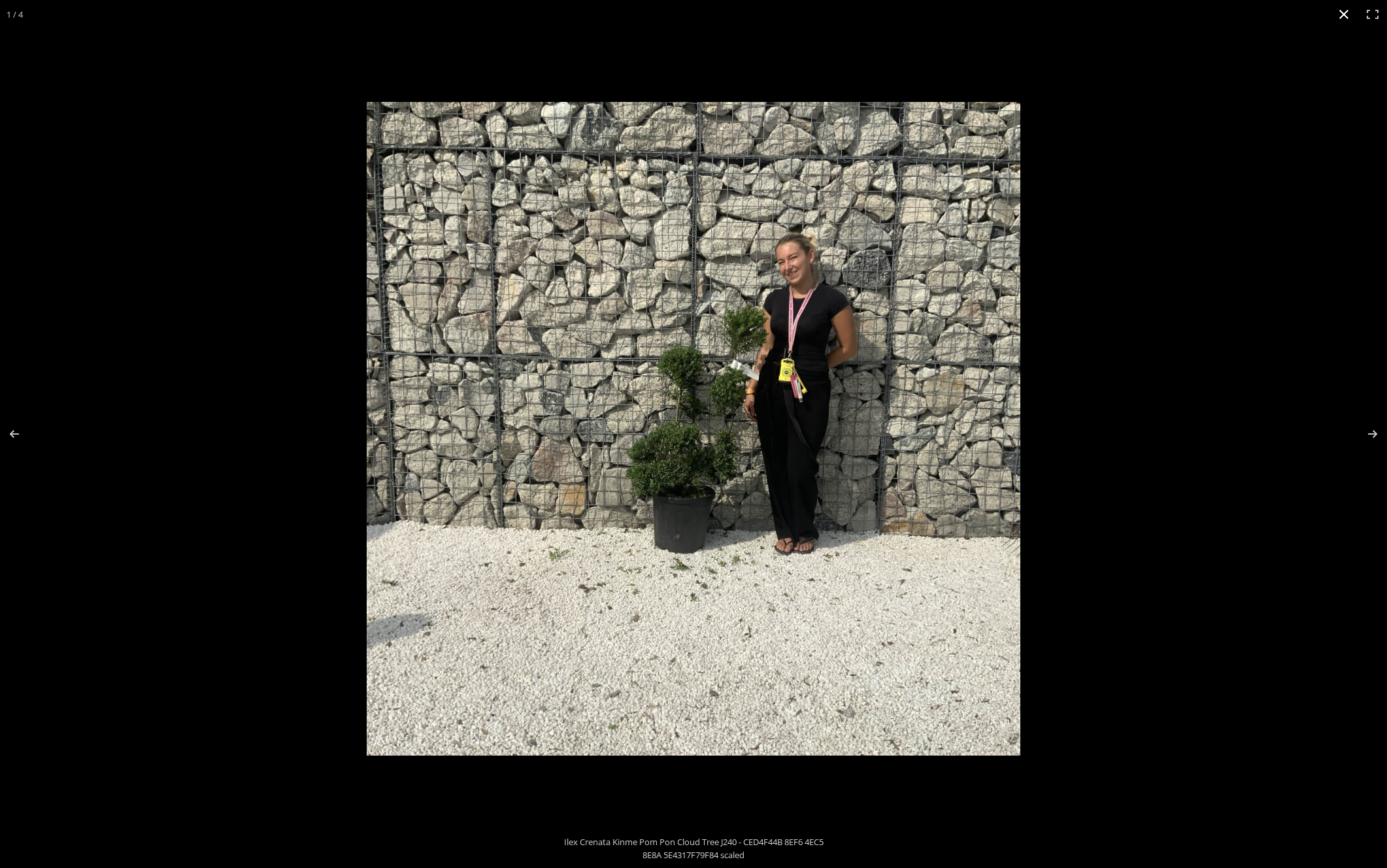
click at [1344, 10] on button "Close (Esc)" at bounding box center [1344, 14] width 29 height 29
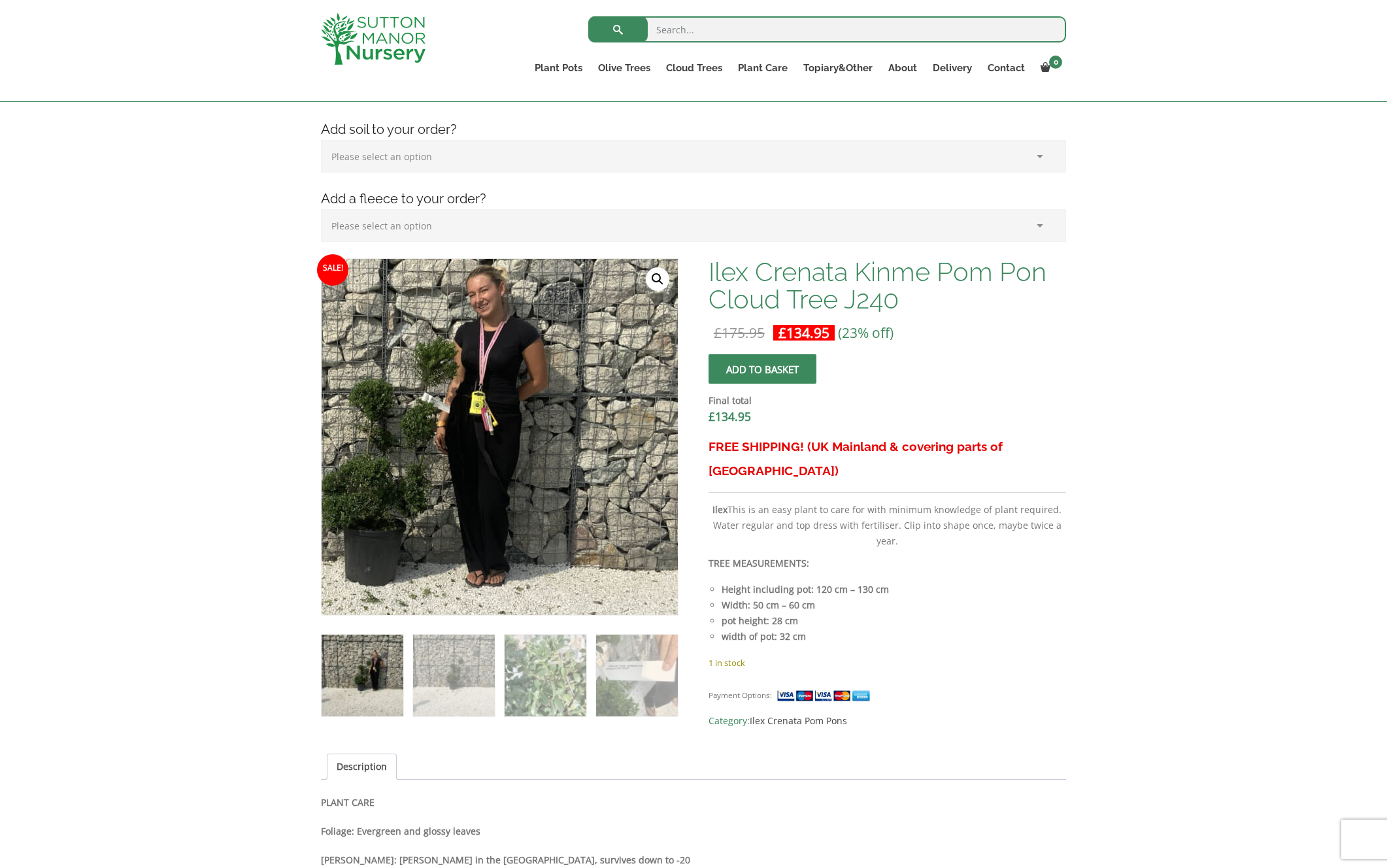
scroll to position [398, 0]
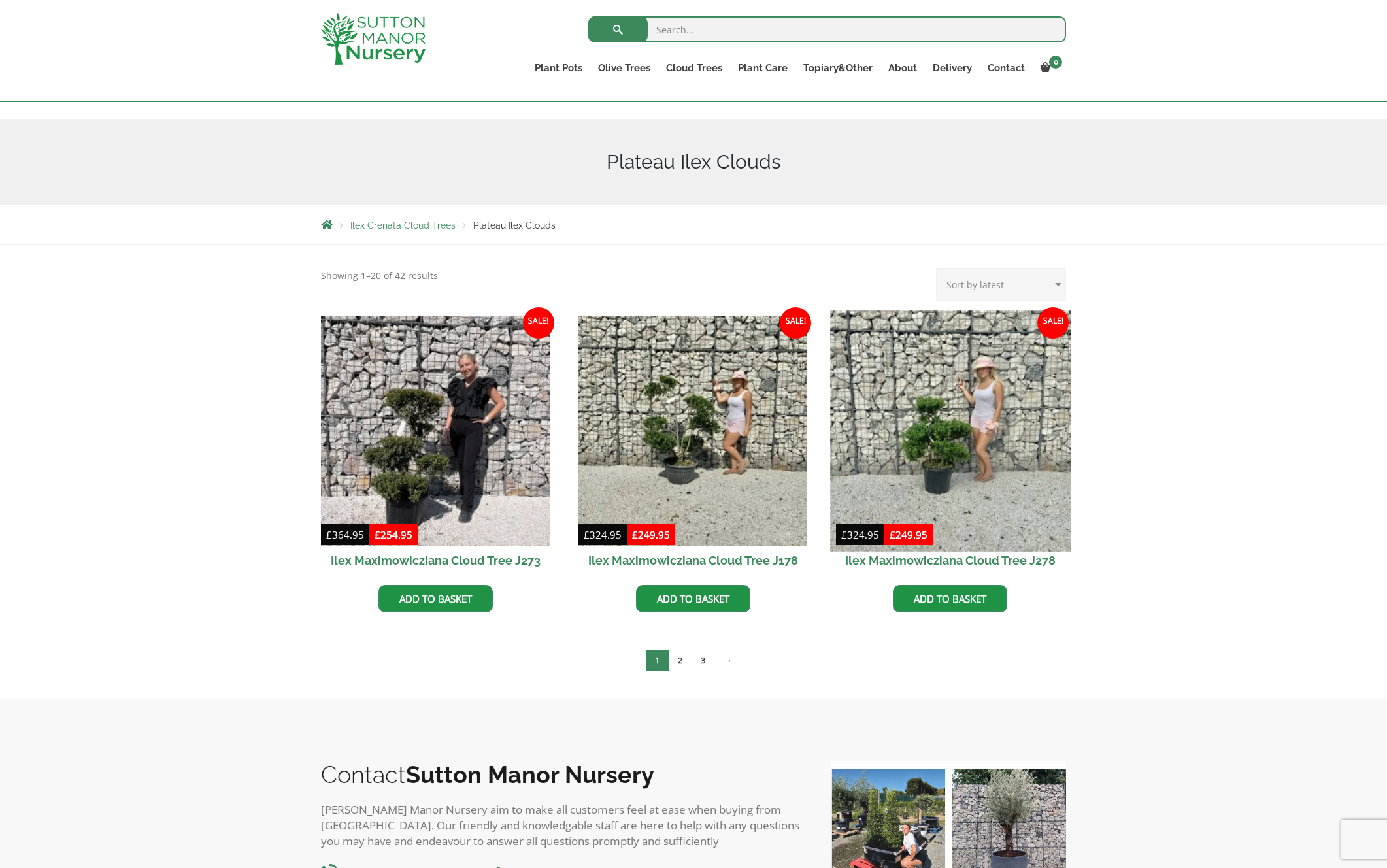
scroll to position [120, 0]
click at [893, 411] on img at bounding box center [951, 430] width 241 height 241
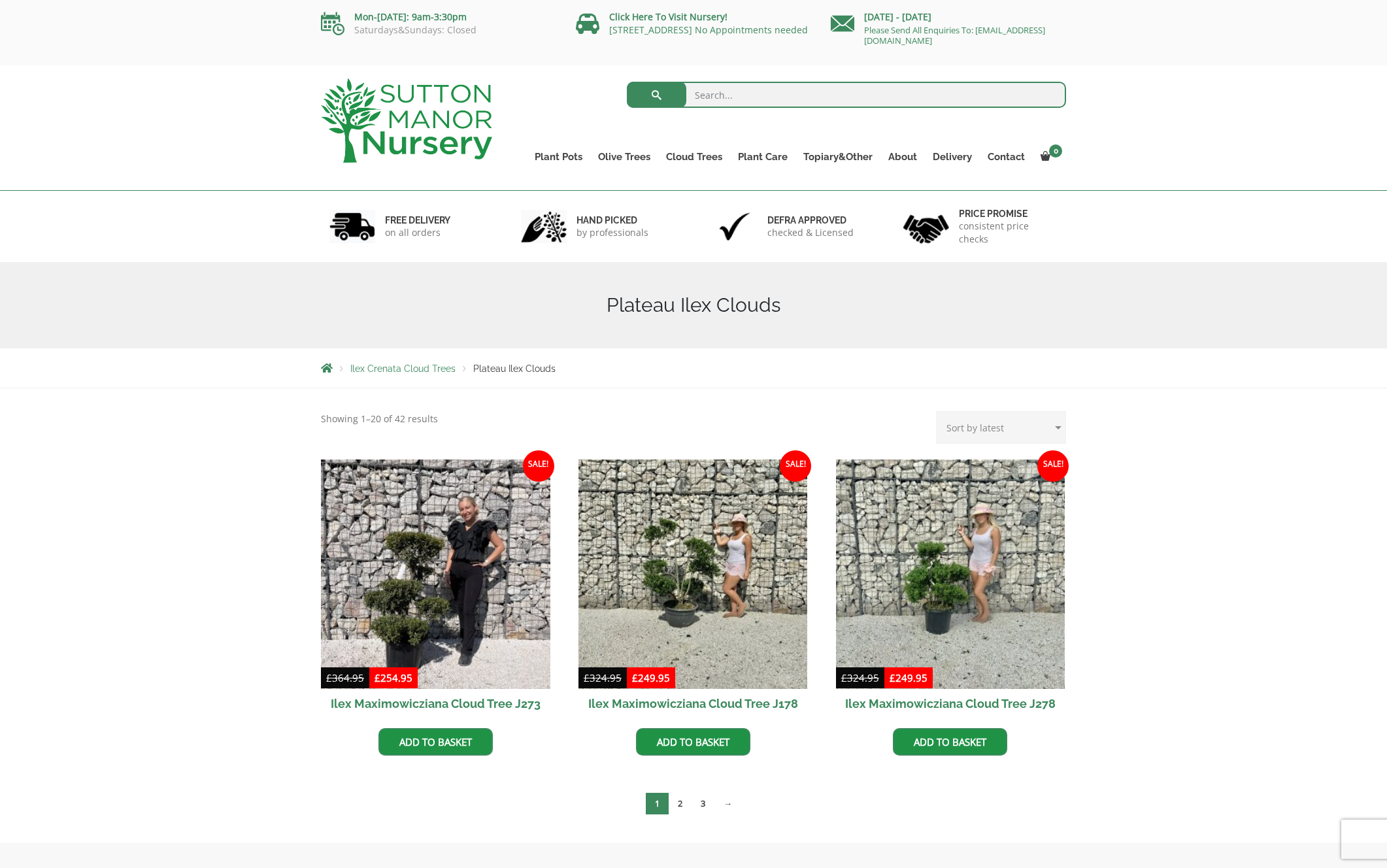
scroll to position [0, 0]
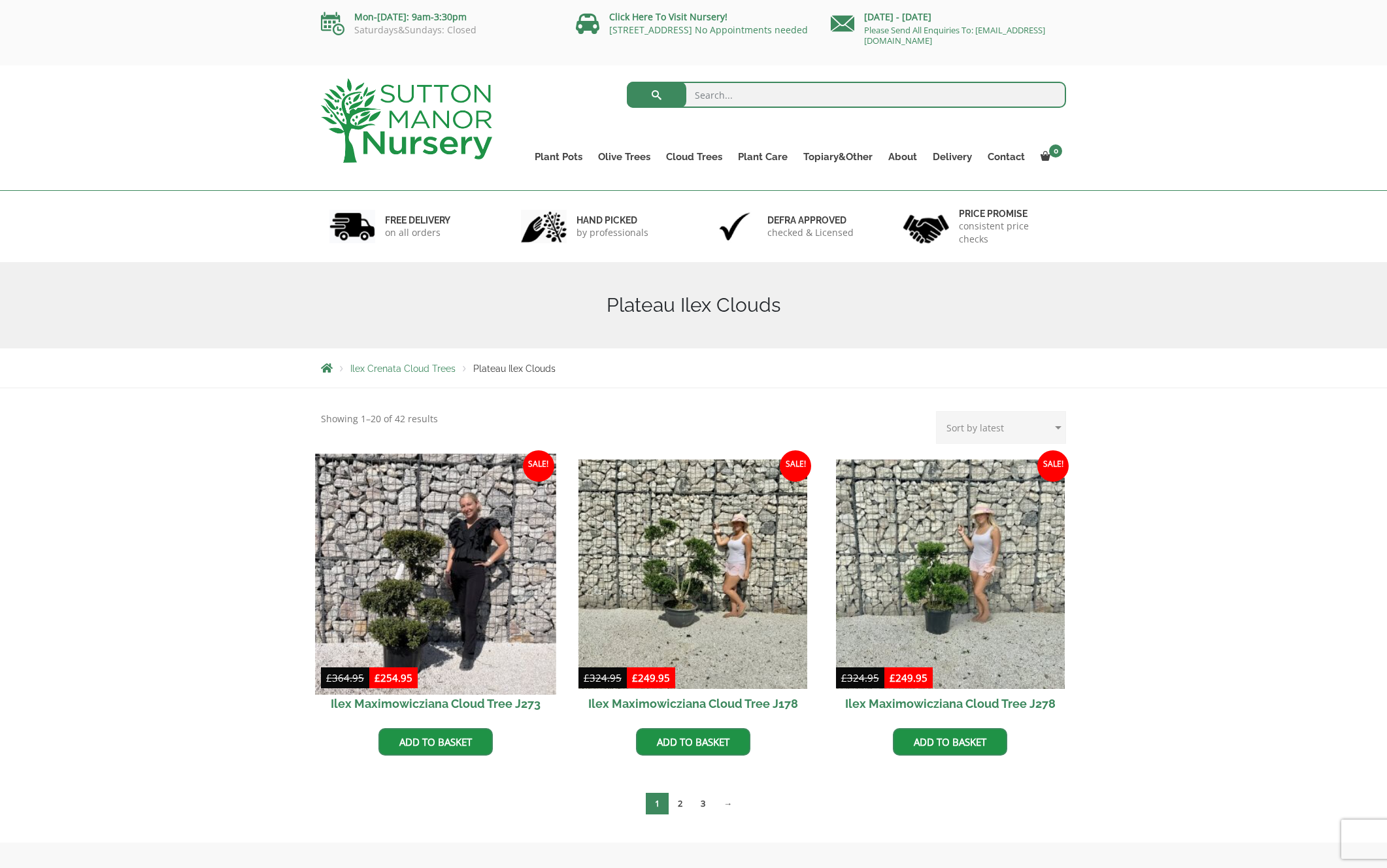
click at [403, 589] on img at bounding box center [435, 574] width 241 height 241
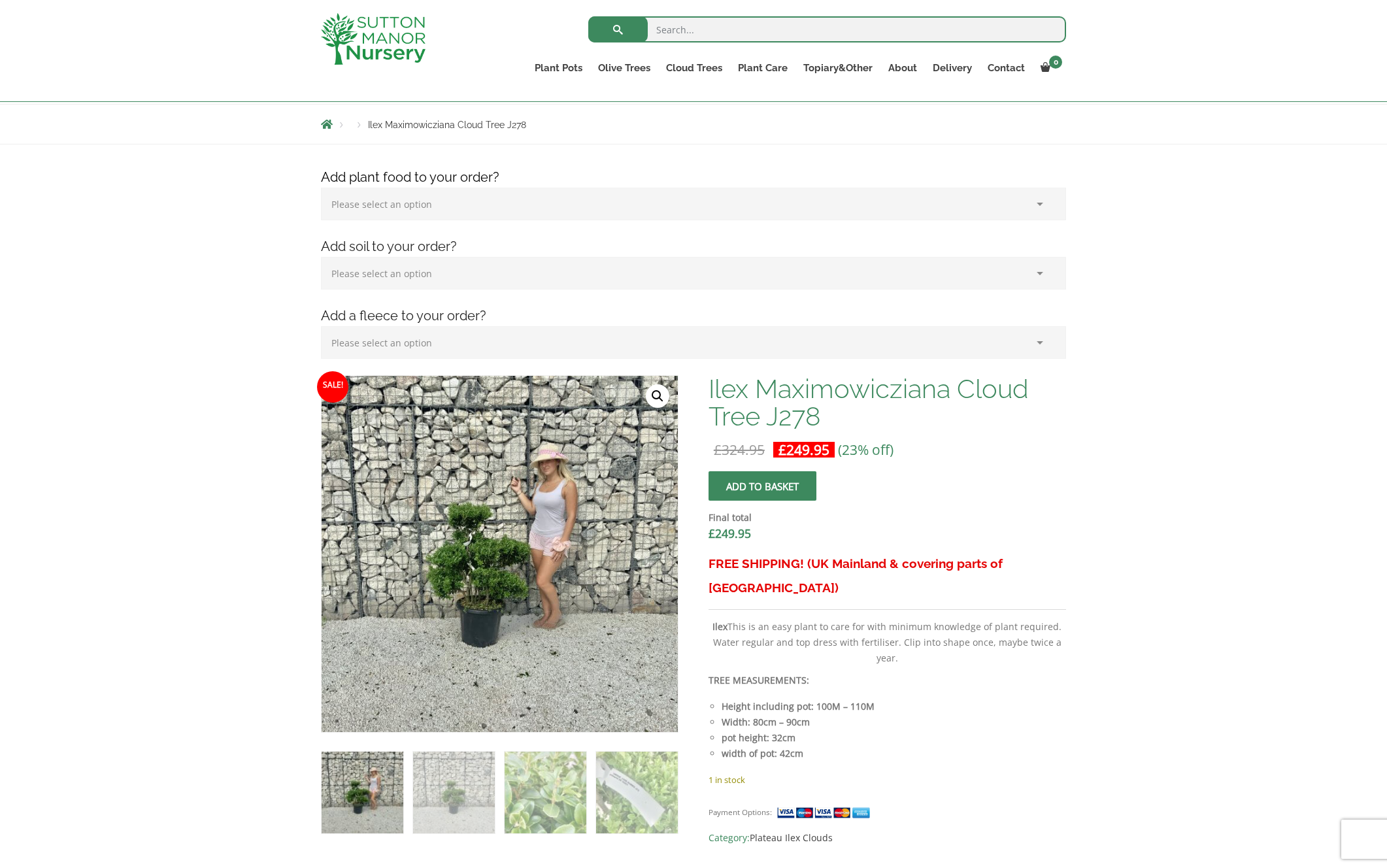
click at [509, 610] on img at bounding box center [484, 503] width 653 height 653
click at [652, 396] on link "🔍" at bounding box center [658, 396] width 24 height 24
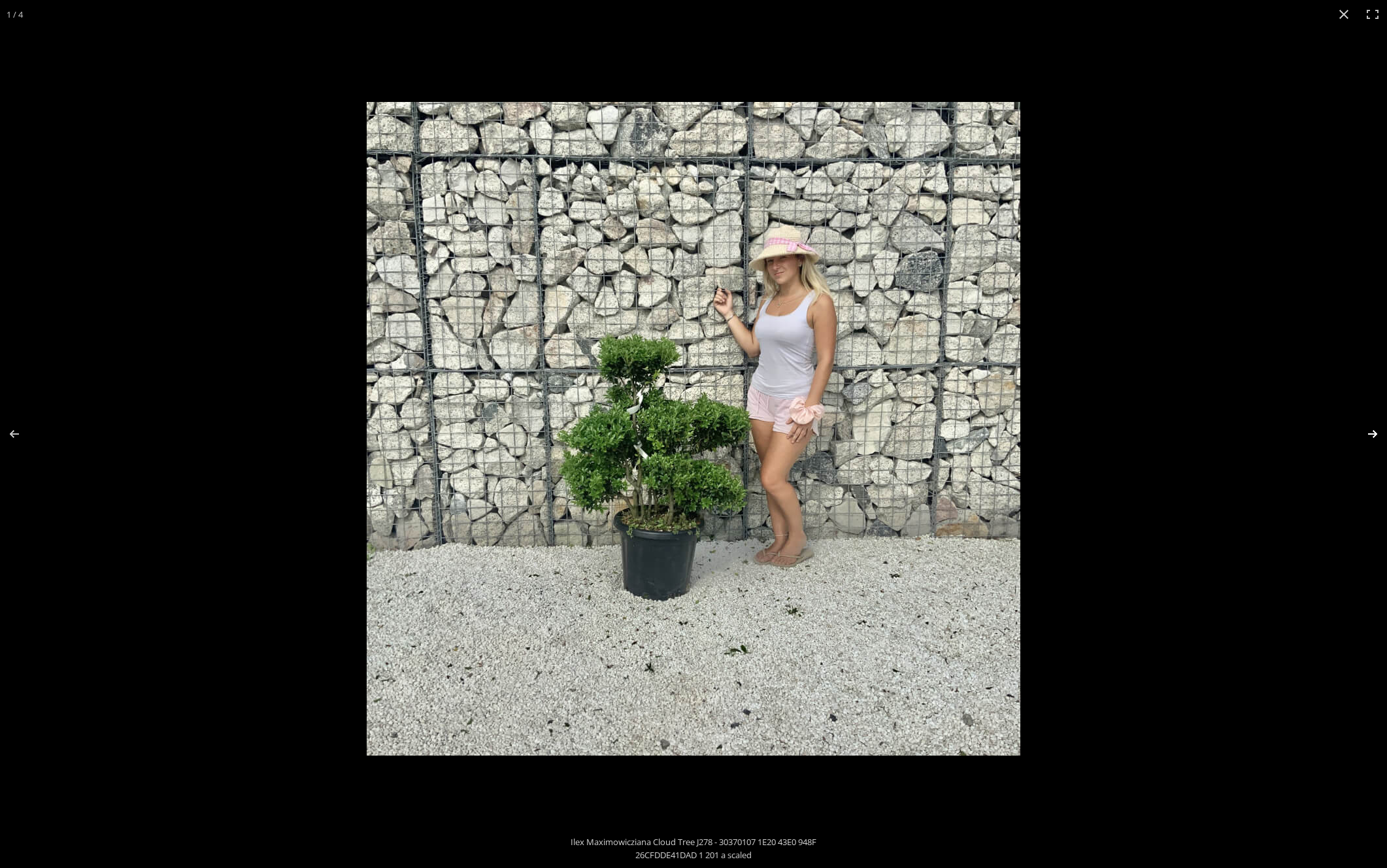
click at [1360, 431] on button "Next (arrow right)" at bounding box center [1365, 434] width 46 height 65
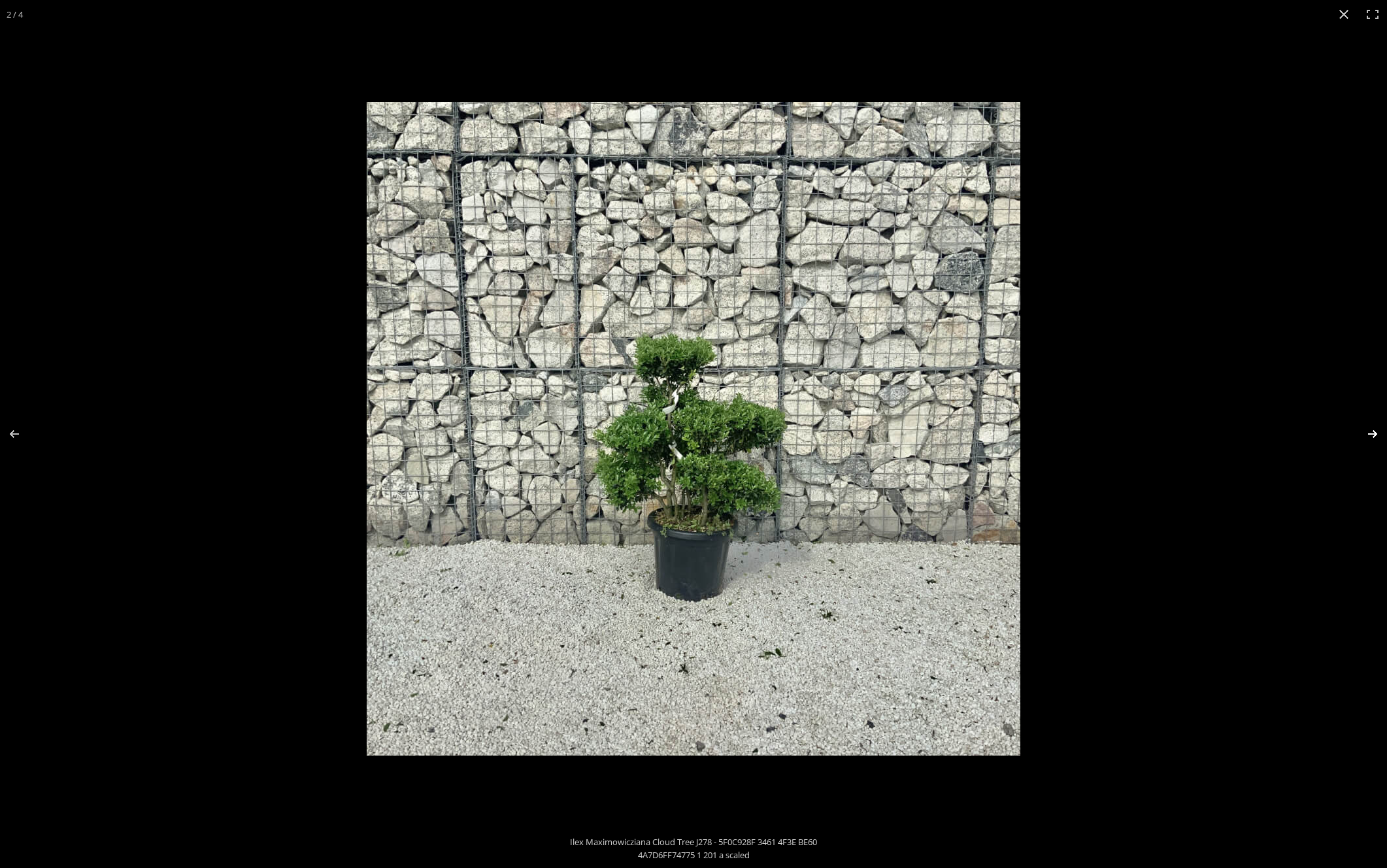
click at [1360, 431] on button "Next (arrow right)" at bounding box center [1365, 434] width 46 height 65
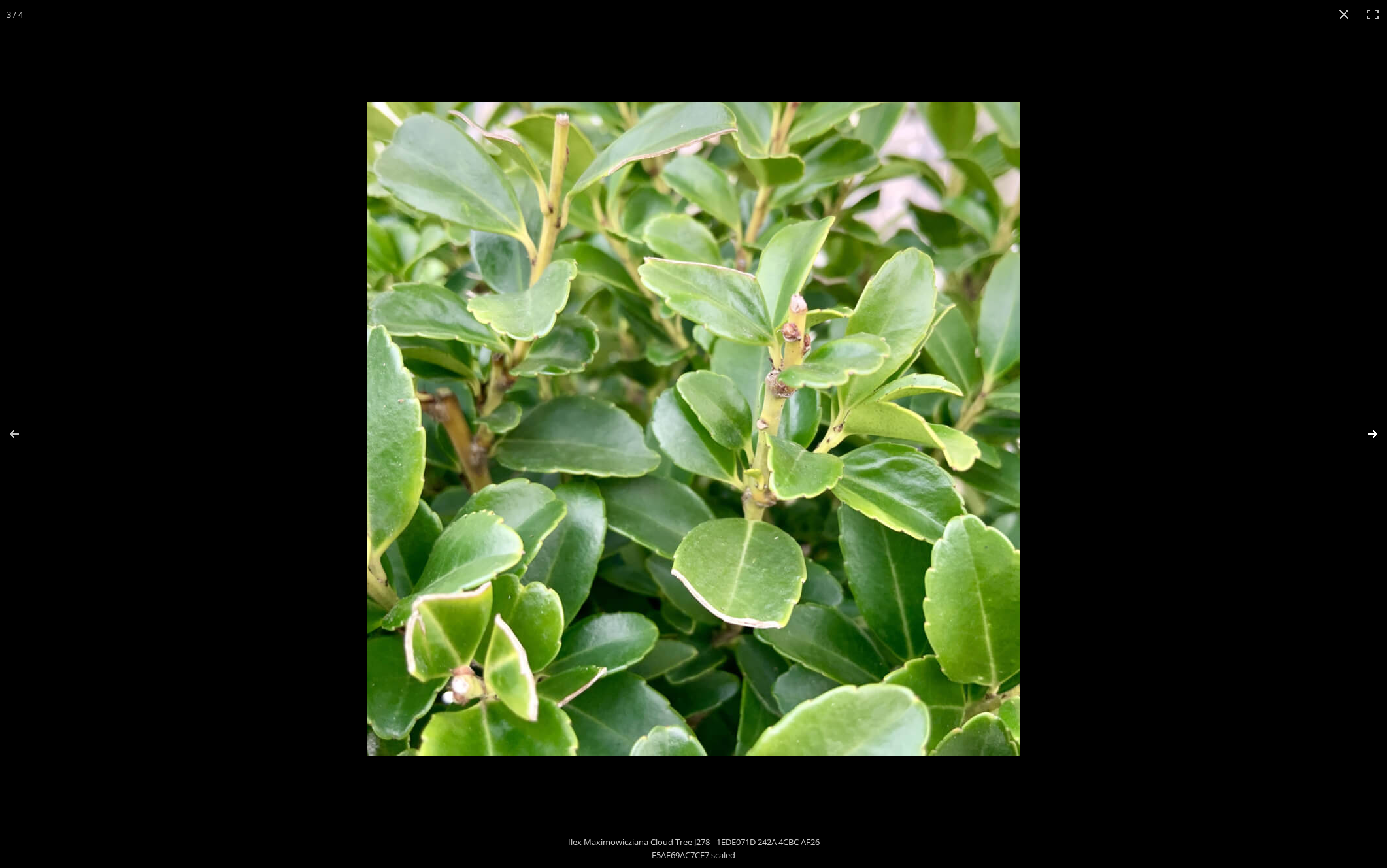
click at [1360, 431] on button "Next (arrow right)" at bounding box center [1365, 434] width 46 height 65
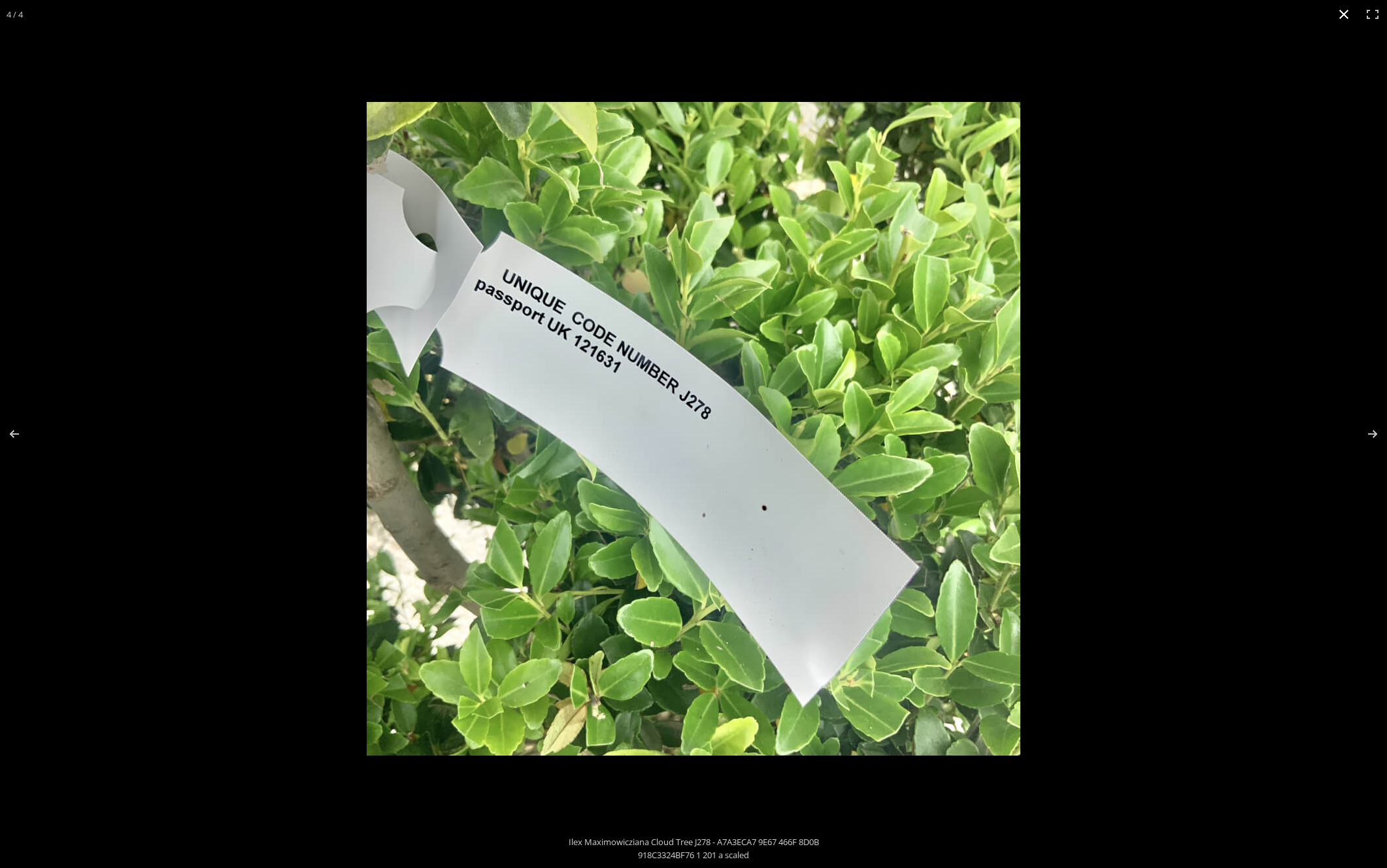
click at [1339, 16] on button "Close (Esc)" at bounding box center [1344, 14] width 29 height 29
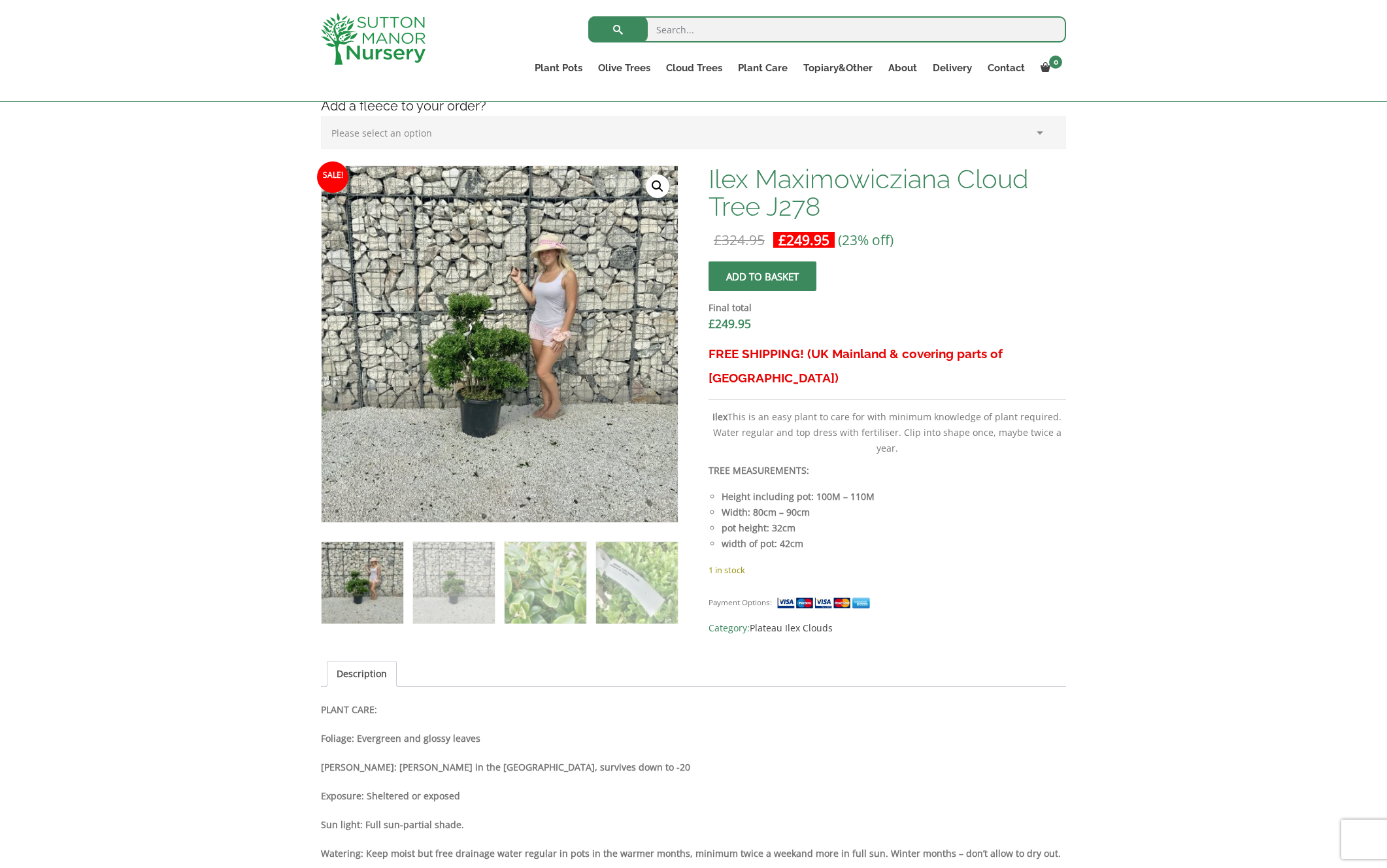
scroll to position [386, 0]
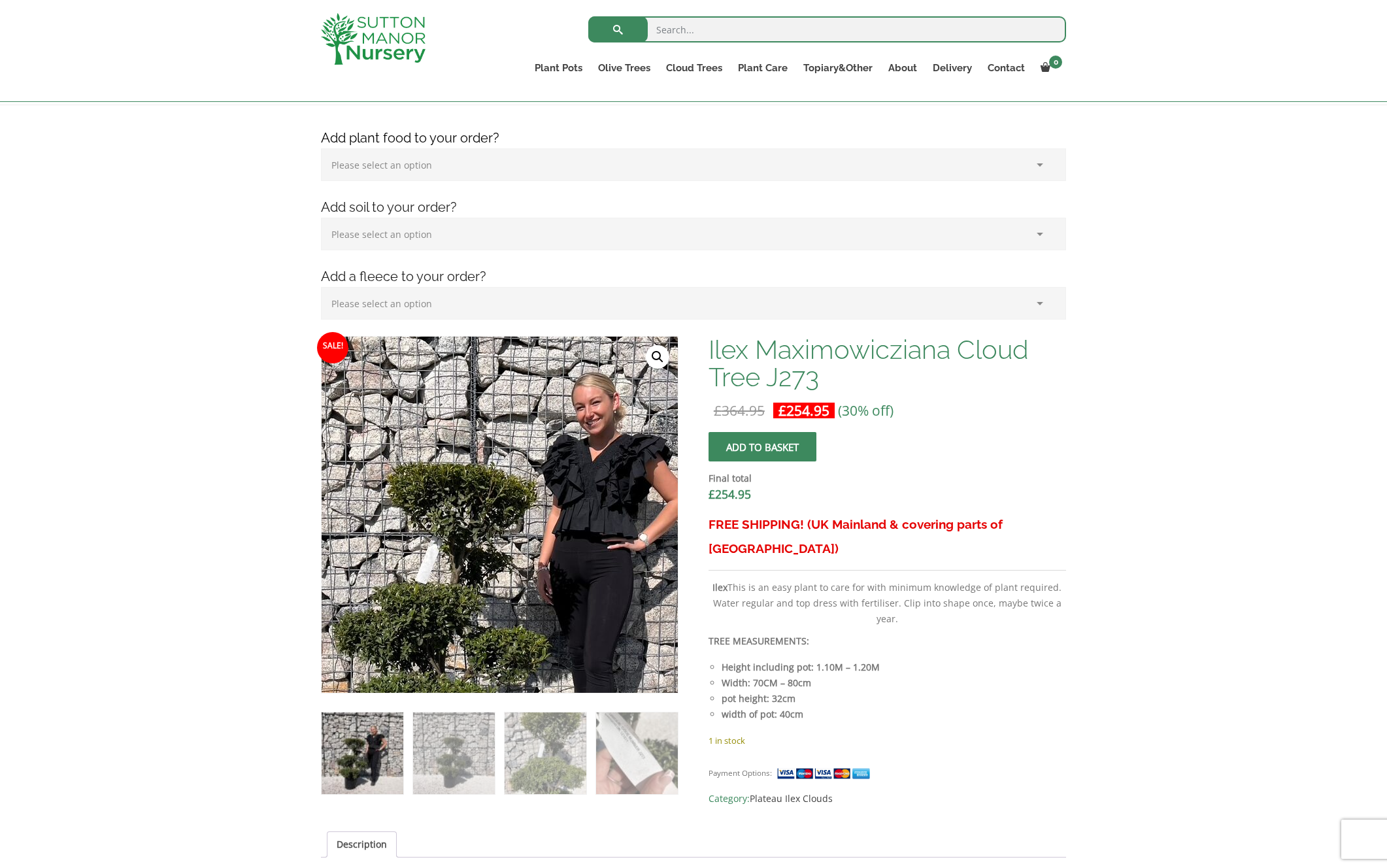
scroll to position [196, 0]
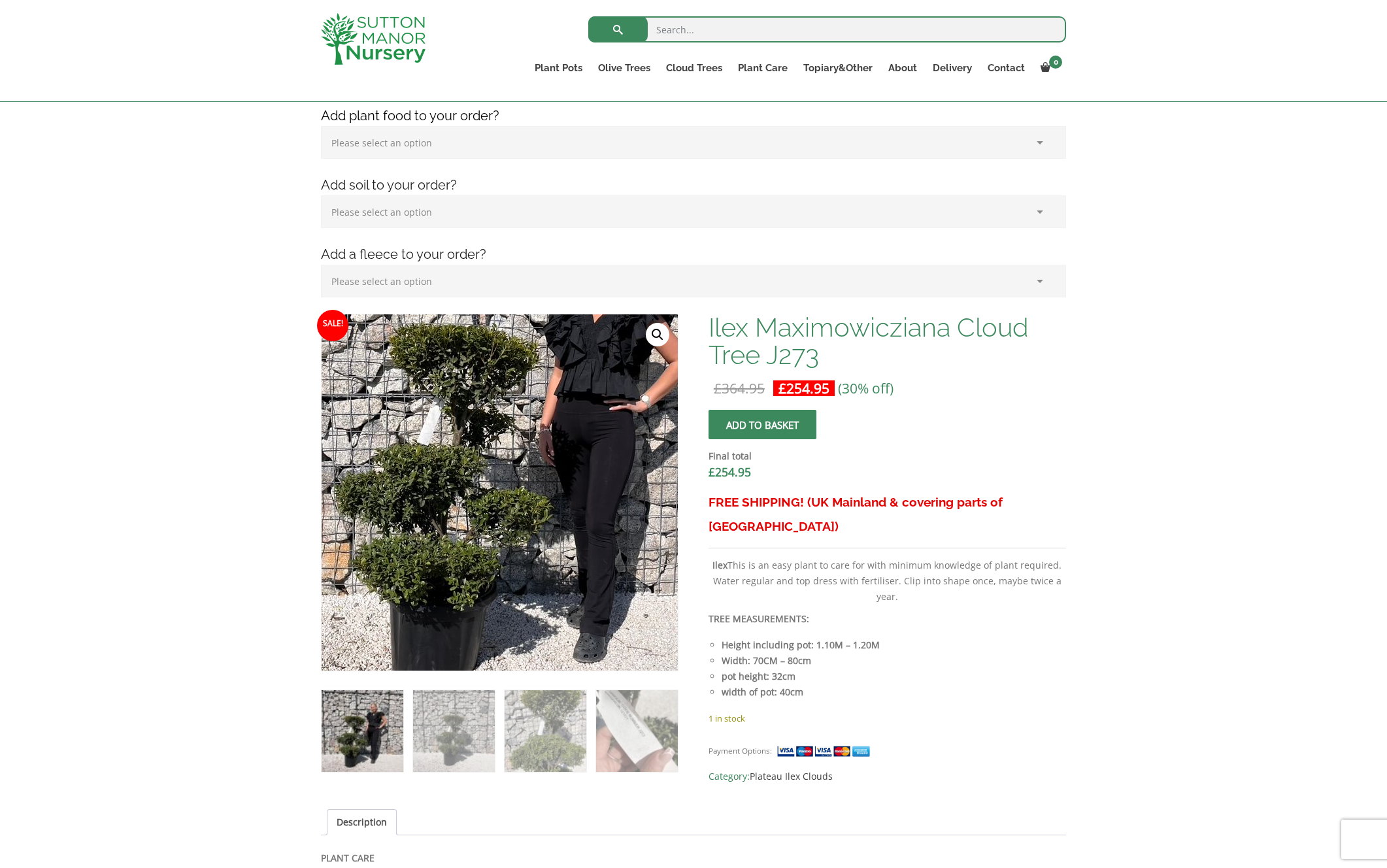
click at [473, 614] on img at bounding box center [517, 432] width 580 height 579
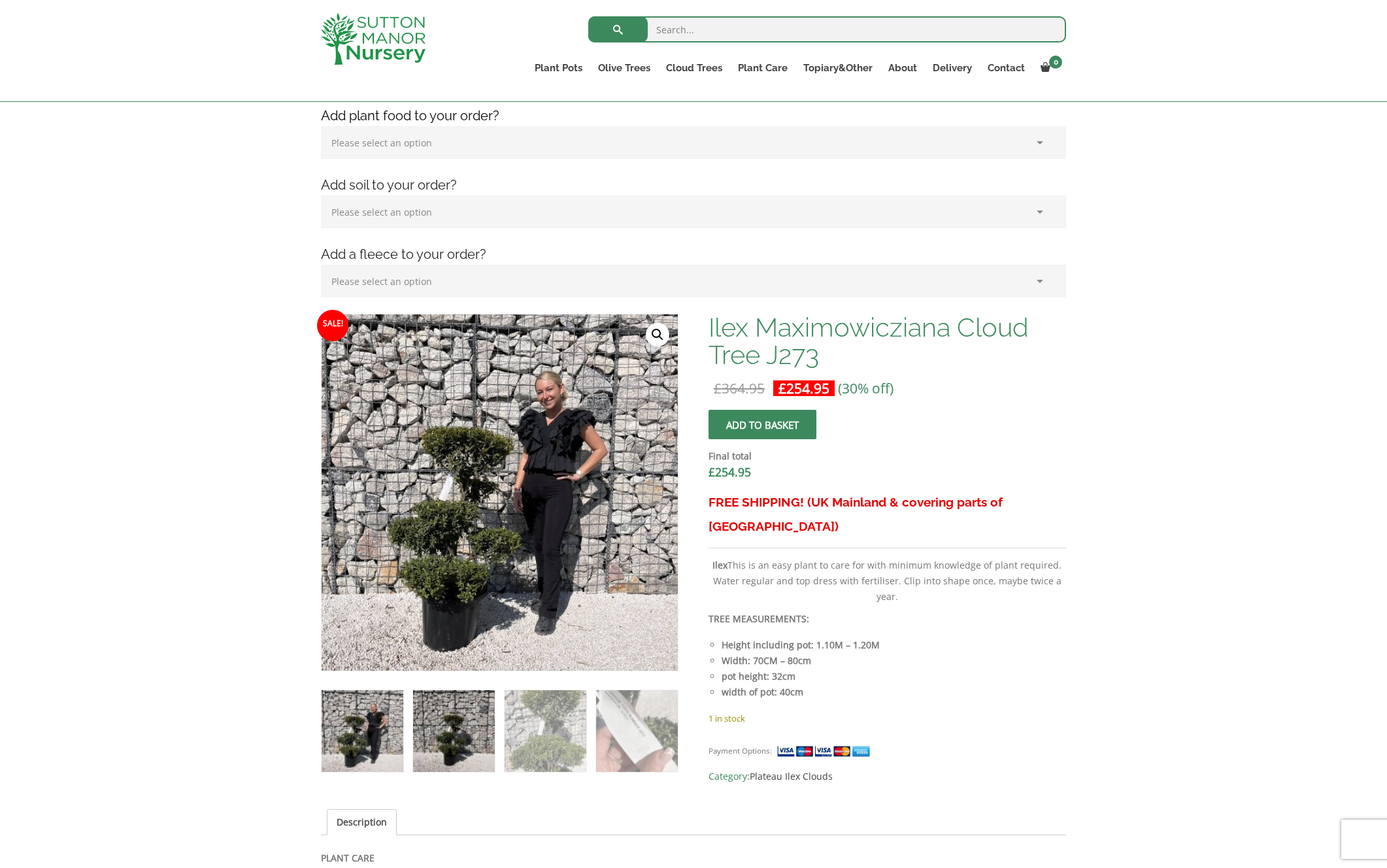
click at [447, 751] on img at bounding box center [454, 731] width 82 height 82
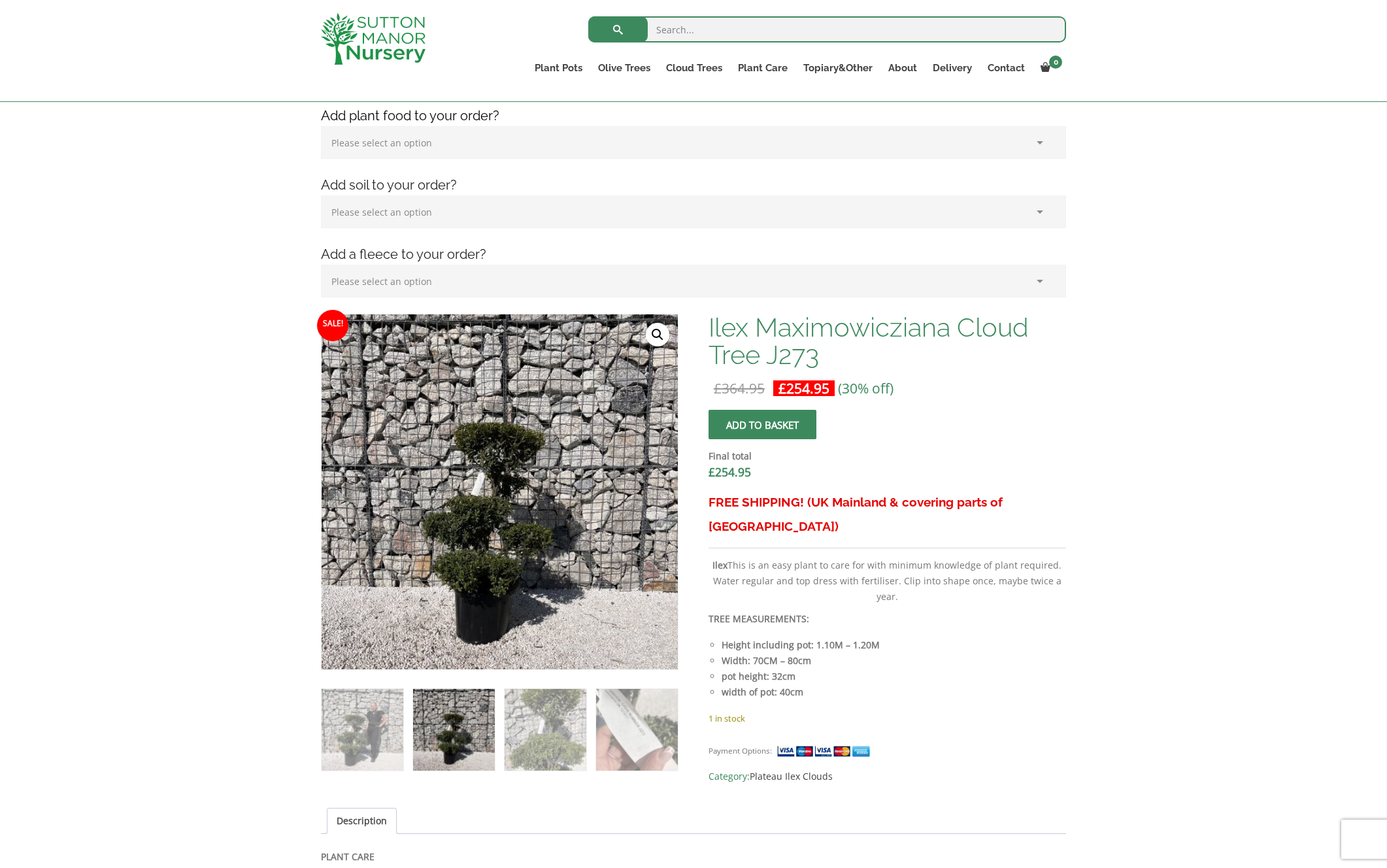
click at [589, 727] on ol at bounding box center [500, 720] width 358 height 101
click at [562, 727] on img at bounding box center [545, 730] width 82 height 82
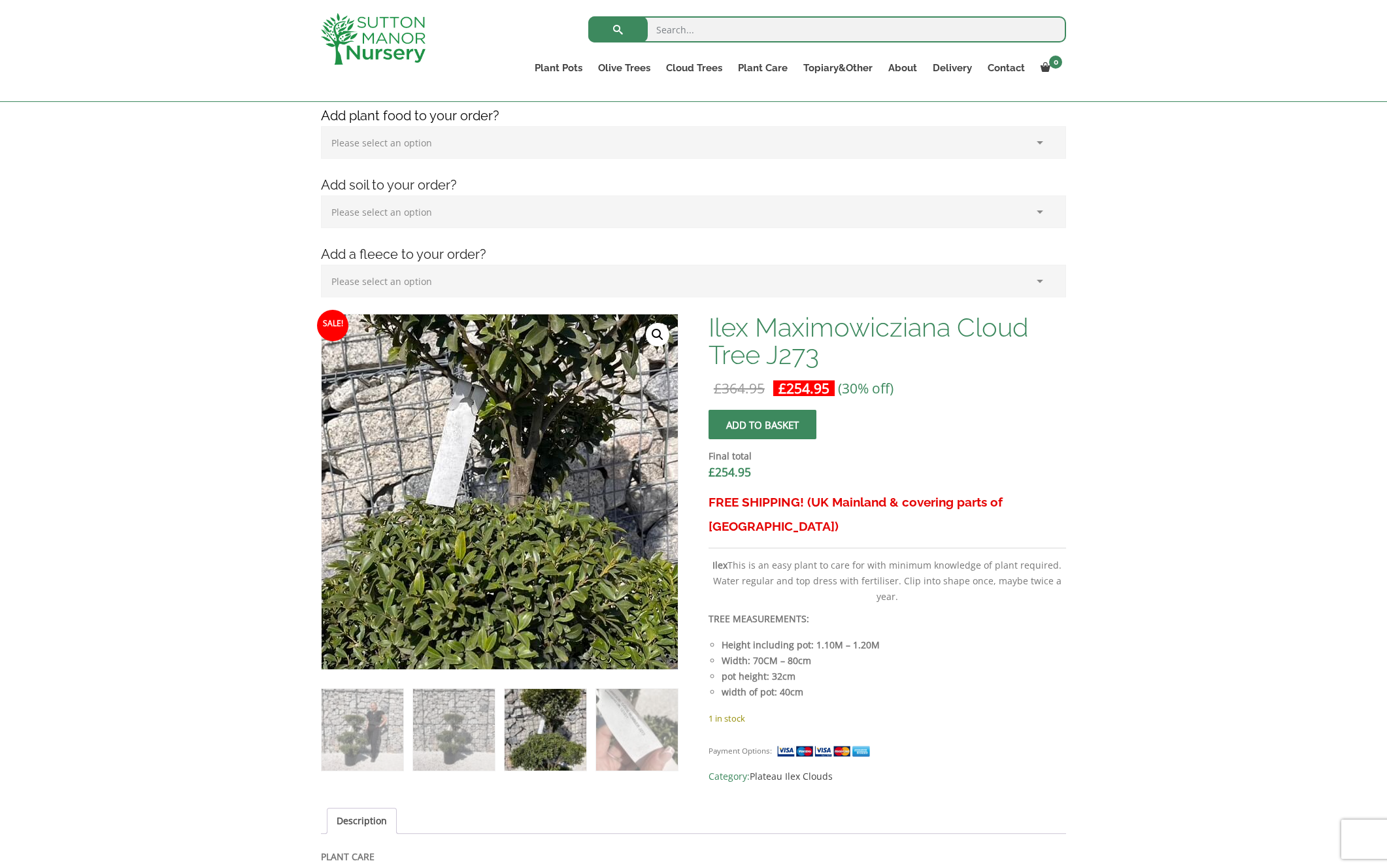
click at [531, 519] on img at bounding box center [482, 476] width 580 height 579
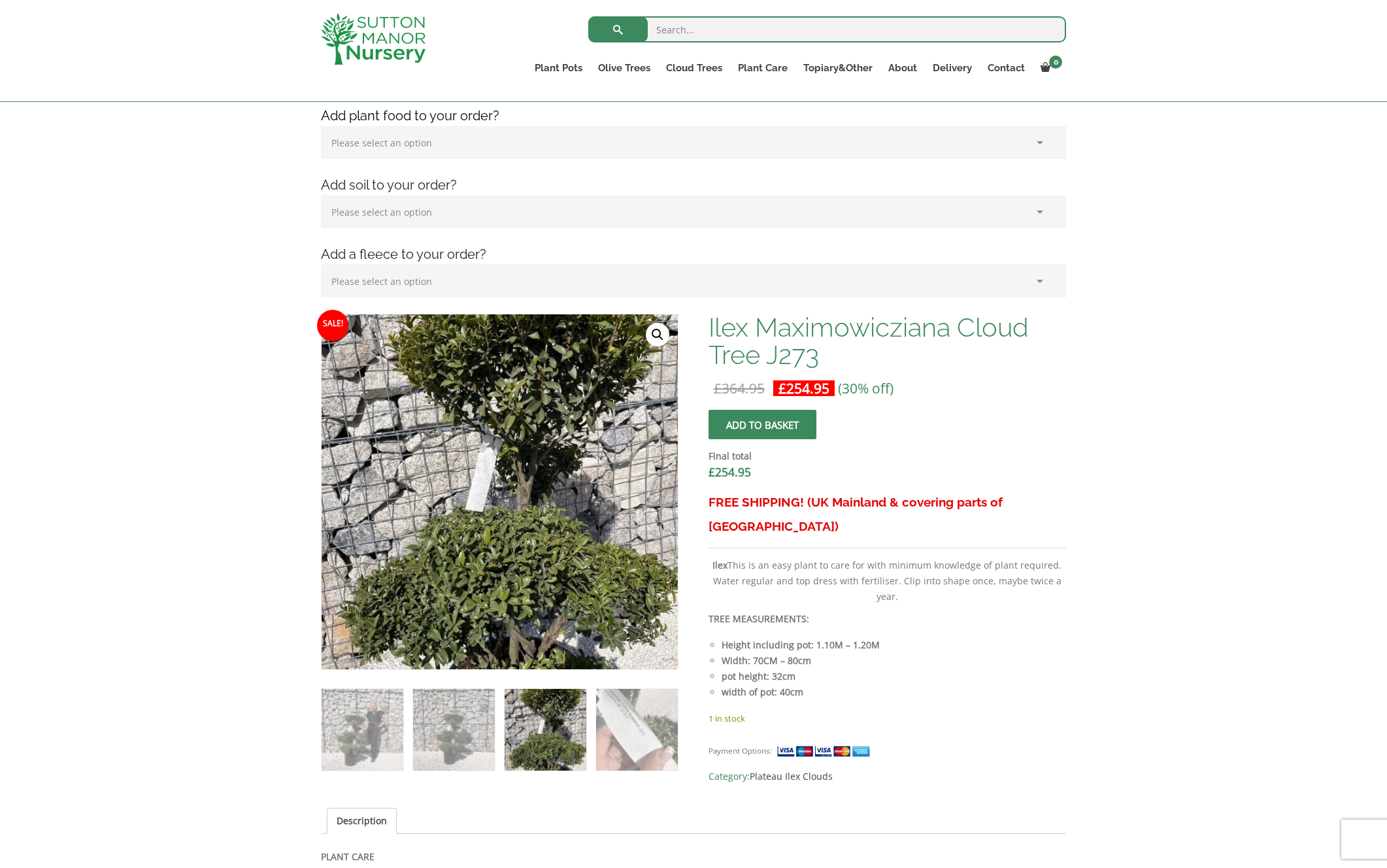
click at [653, 333] on link "🔍" at bounding box center [658, 335] width 24 height 24
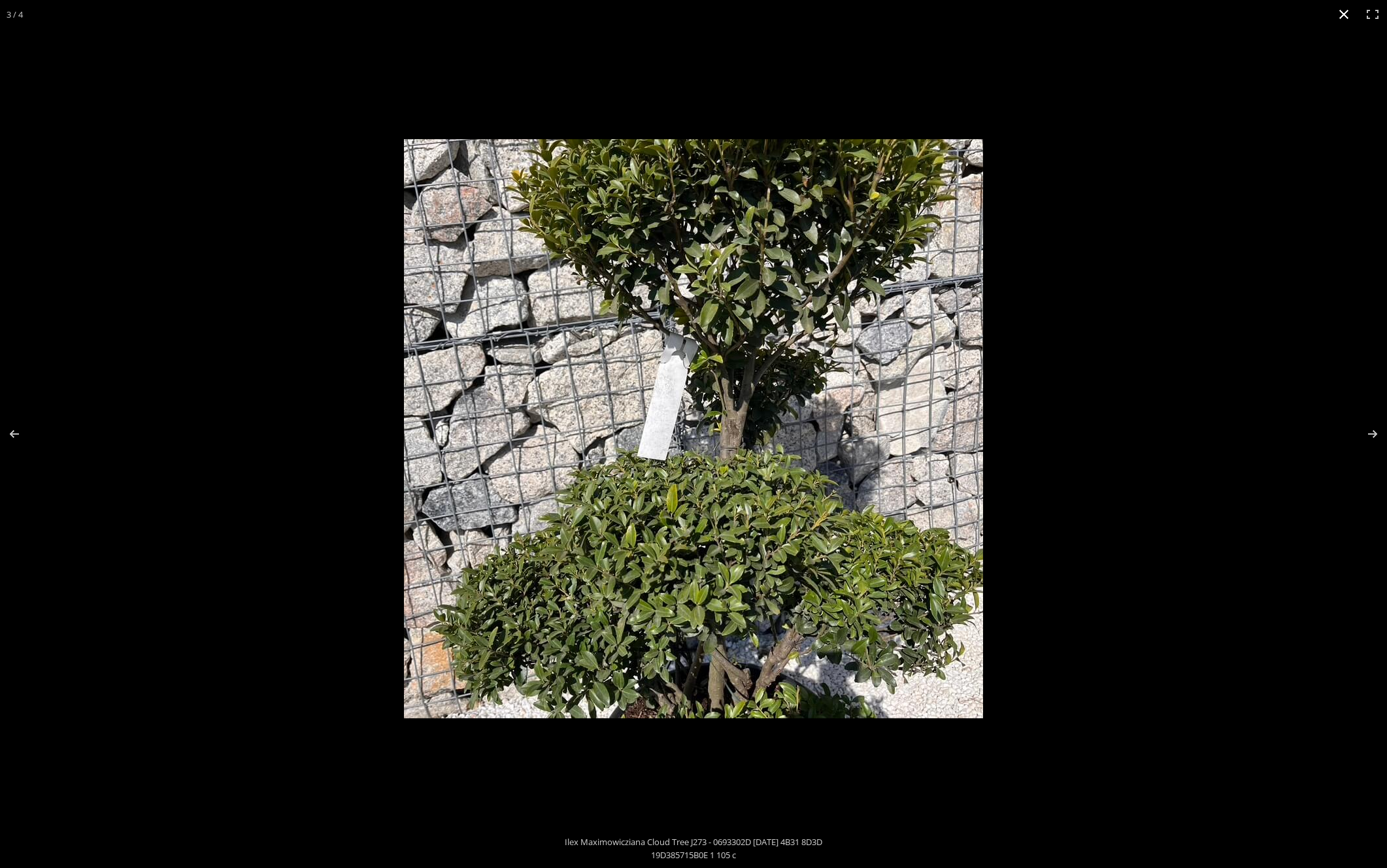
click at [1342, 12] on button "Close (Esc)" at bounding box center [1344, 14] width 29 height 29
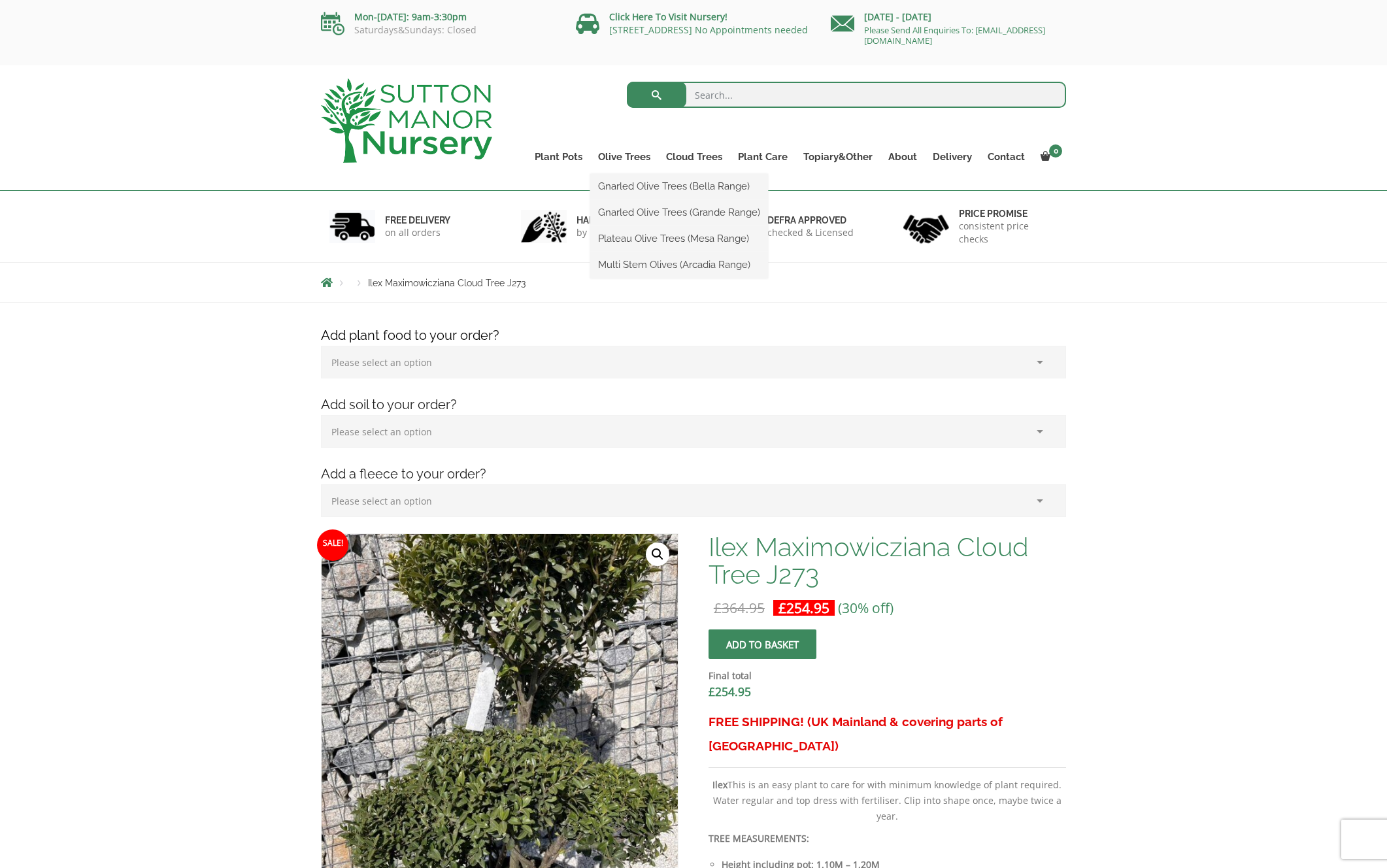
scroll to position [0, 0]
click at [683, 208] on link "Castlewellan" at bounding box center [721, 212] width 126 height 19
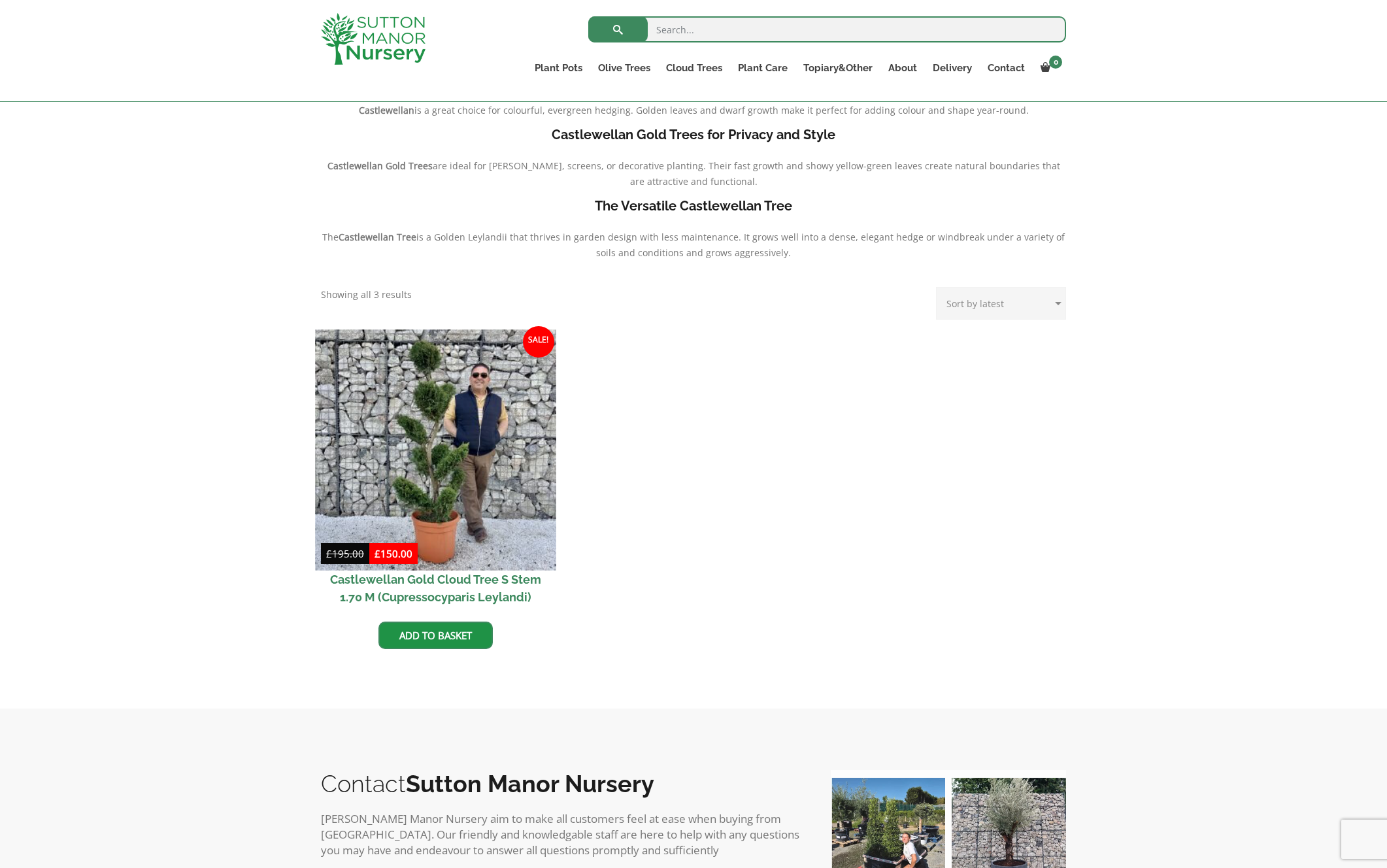
scroll to position [319, 0]
click at [499, 454] on img at bounding box center [435, 448] width 241 height 241
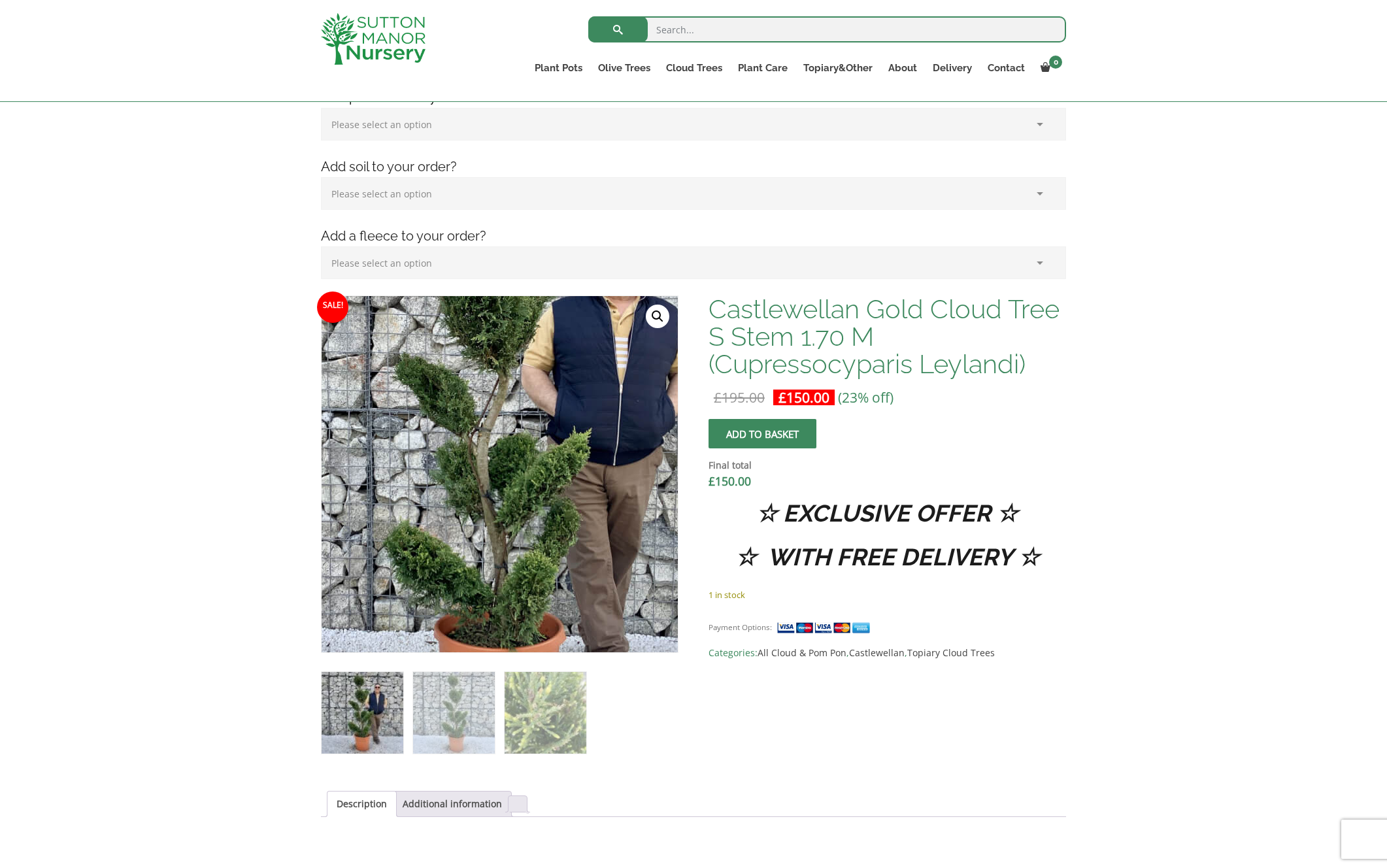
click at [499, 502] on img at bounding box center [500, 450] width 653 height 653
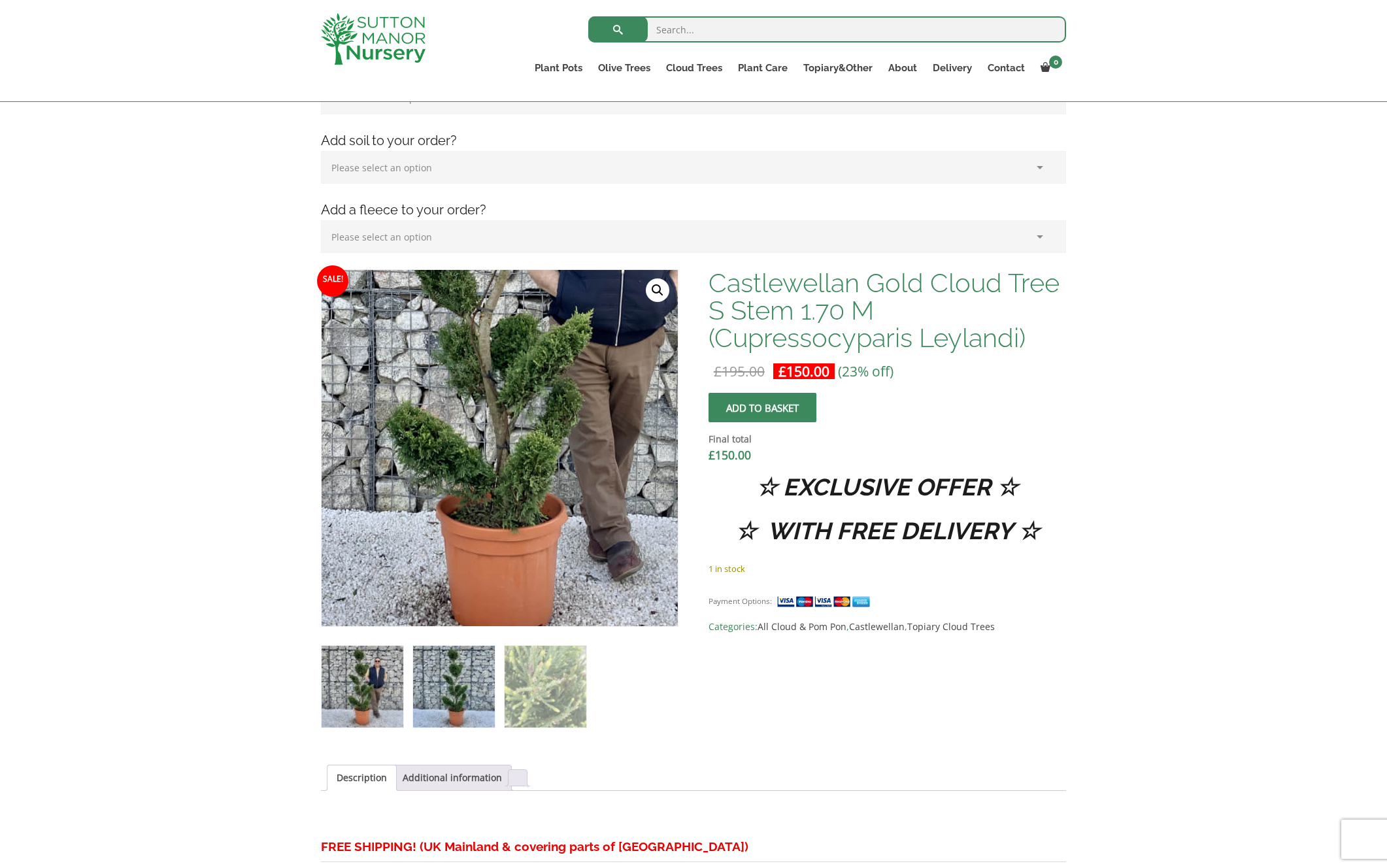
scroll to position [243, 0]
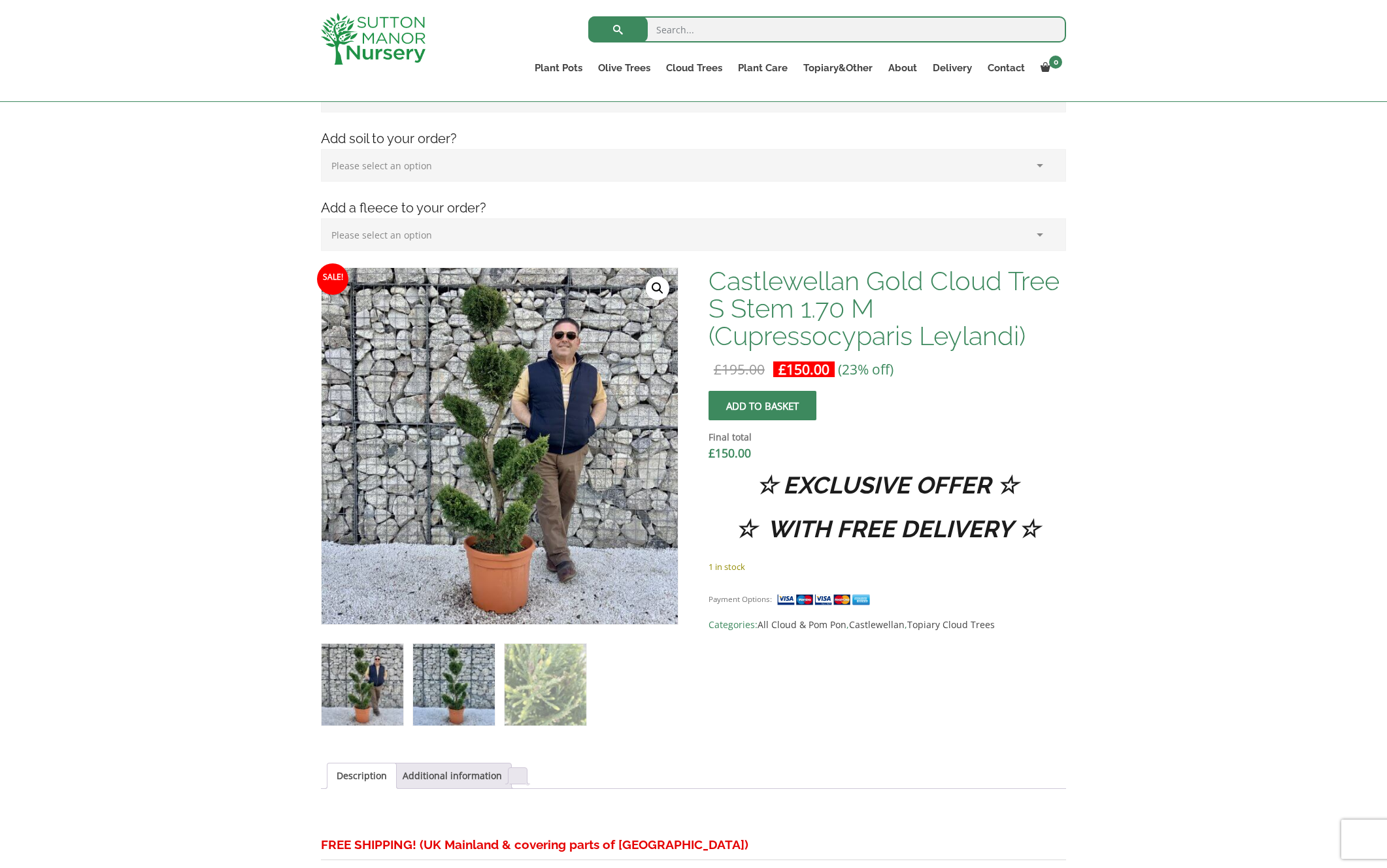
click at [478, 682] on img at bounding box center [454, 684] width 82 height 82
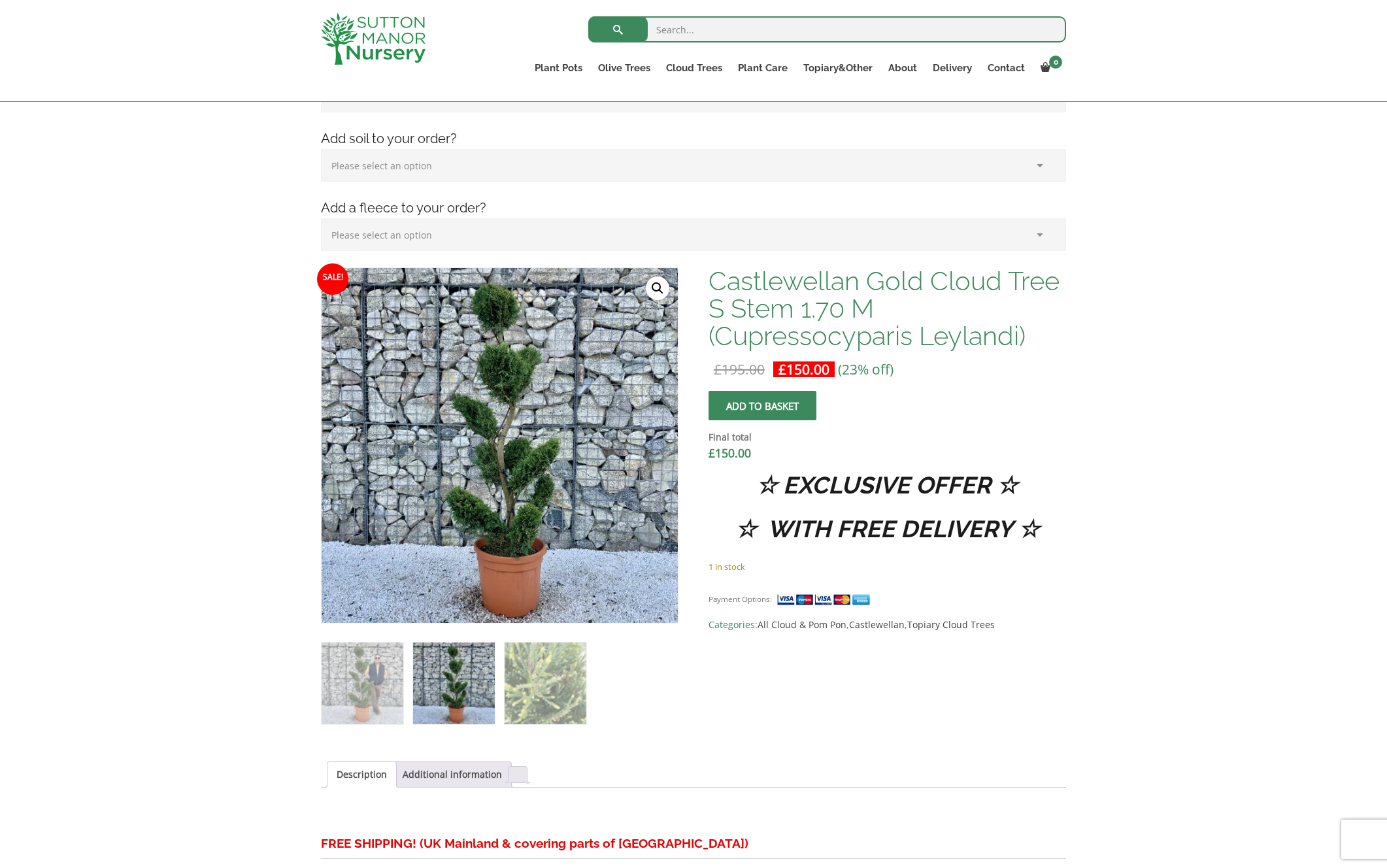
drag, startPoint x: 506, startPoint y: 514, endPoint x: 506, endPoint y: 449, distance: 65.0
click at [506, 449] on img at bounding box center [495, 444] width 653 height 653
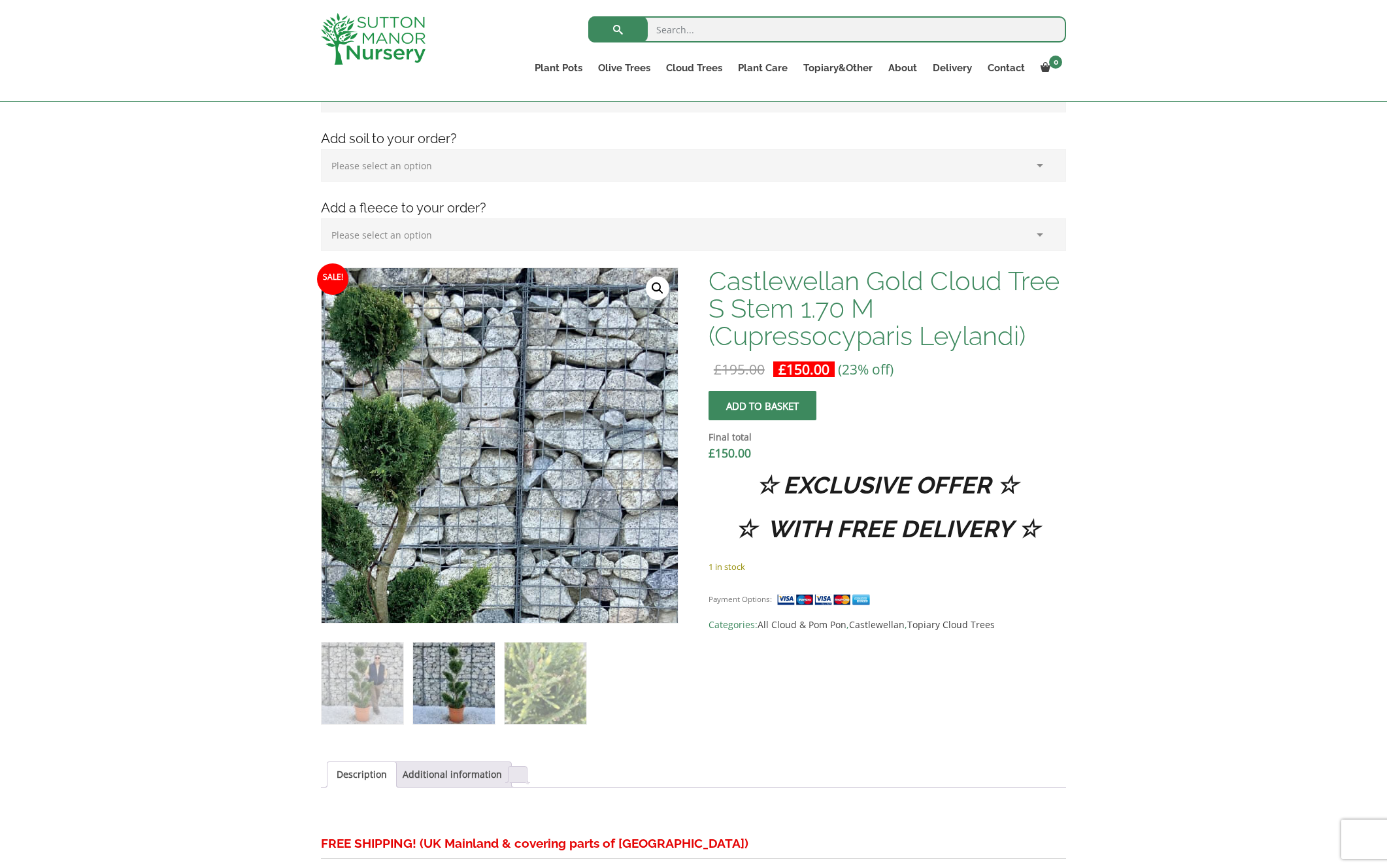
click at [645, 283] on img at bounding box center [379, 582] width 653 height 653
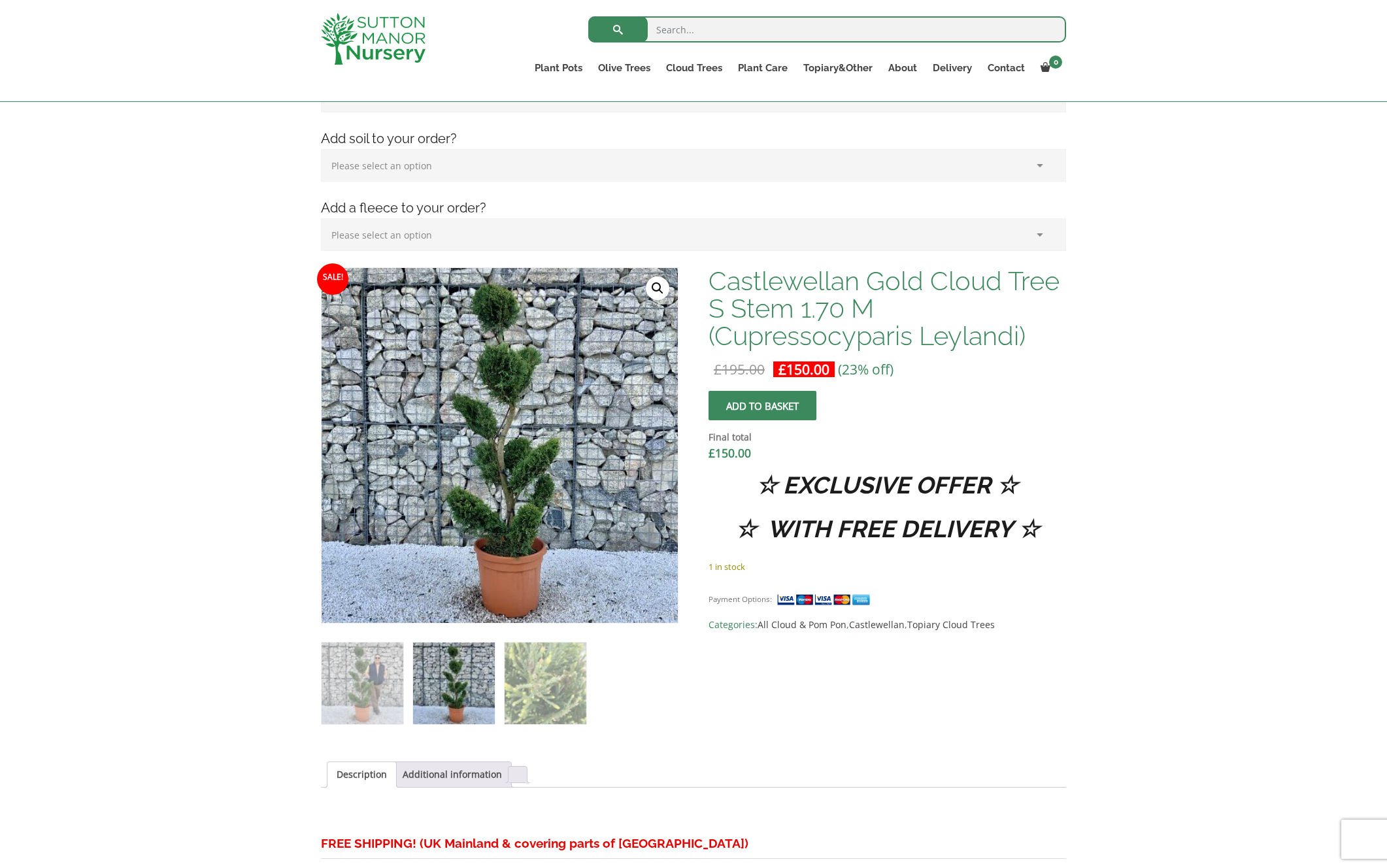
scroll to position [244, 0]
click at [652, 284] on link "🔍" at bounding box center [658, 287] width 24 height 24
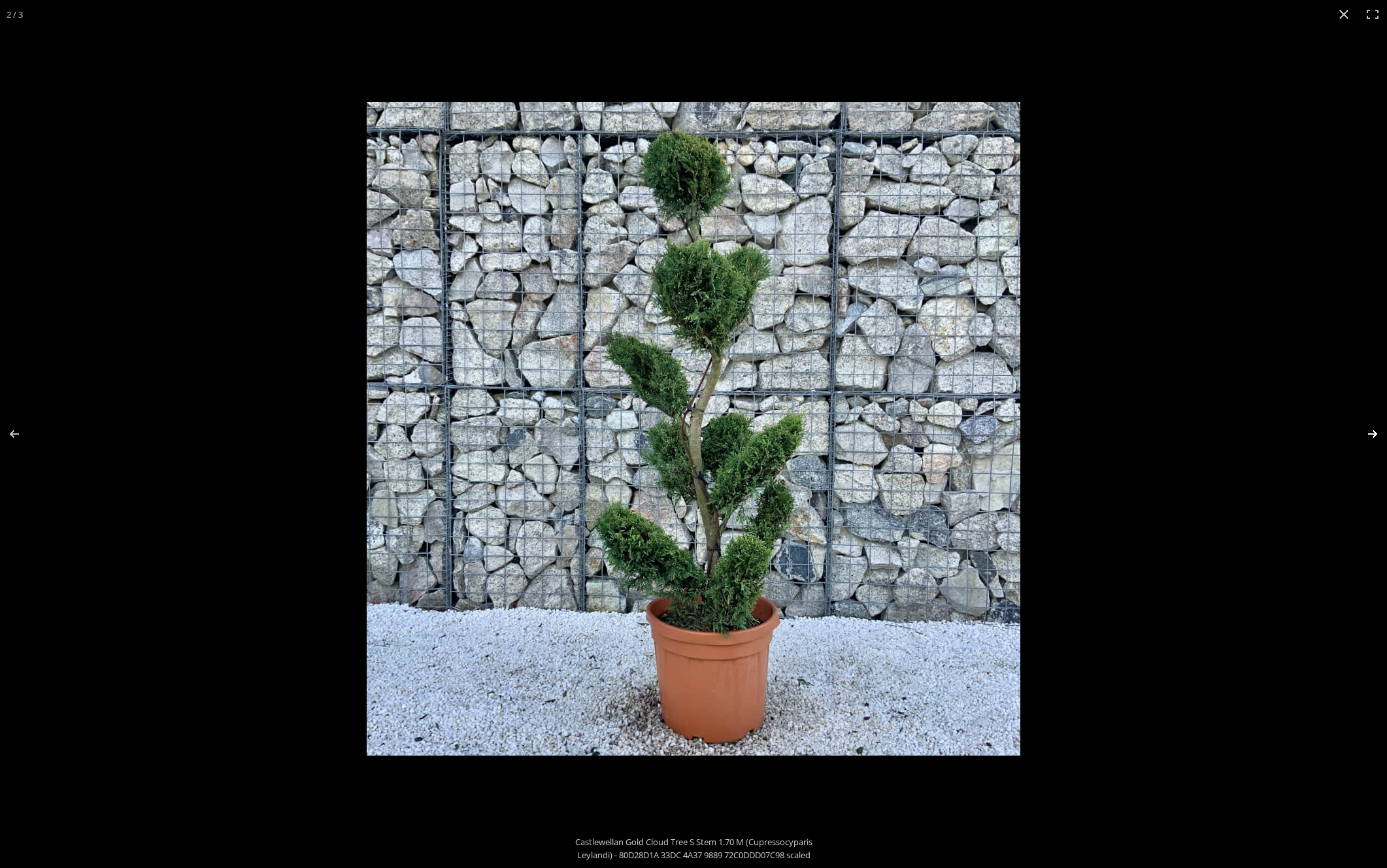
click at [1372, 434] on button "Next (arrow right)" at bounding box center [1365, 434] width 46 height 65
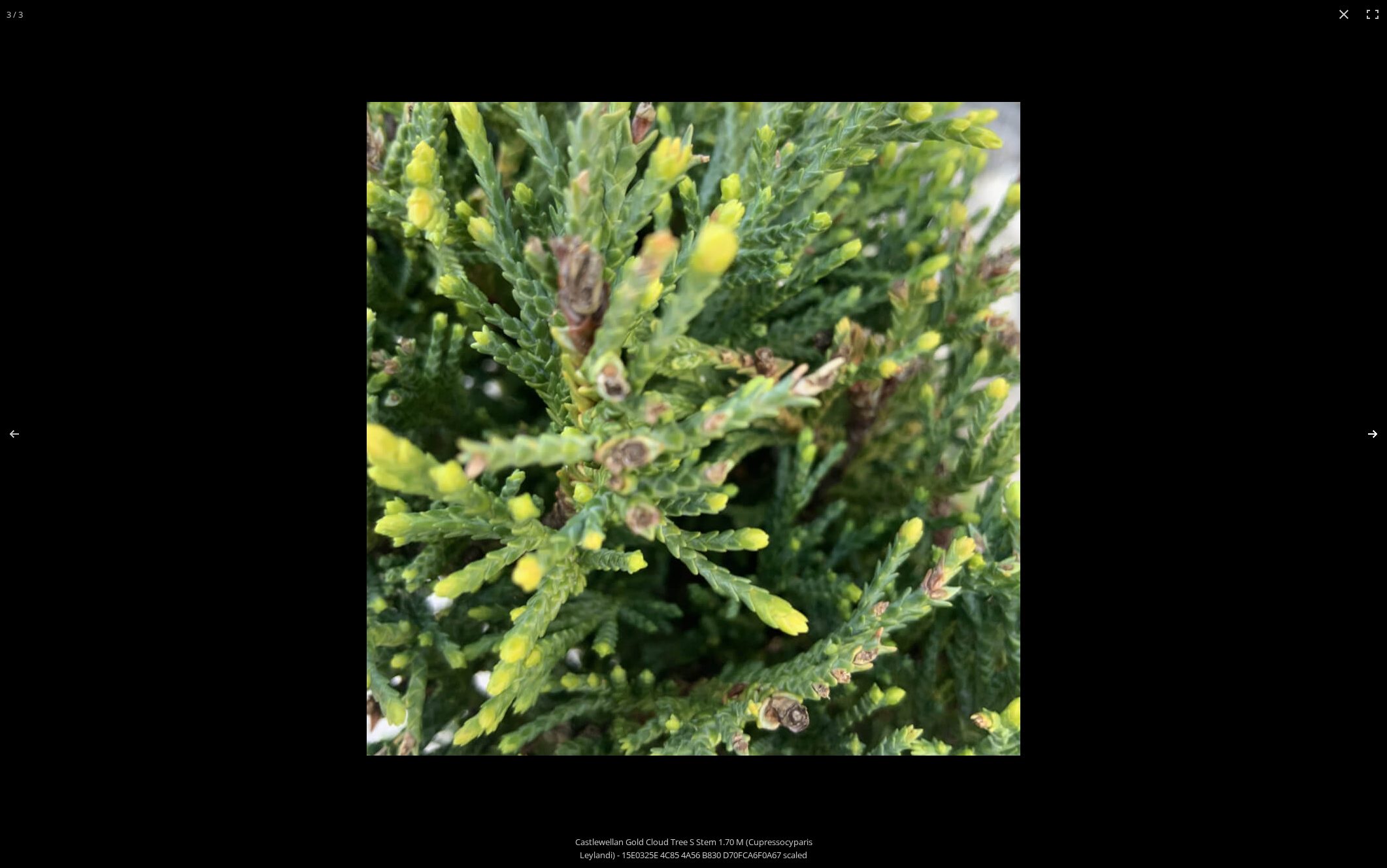
click at [1372, 434] on button "Next (arrow right)" at bounding box center [1365, 434] width 46 height 65
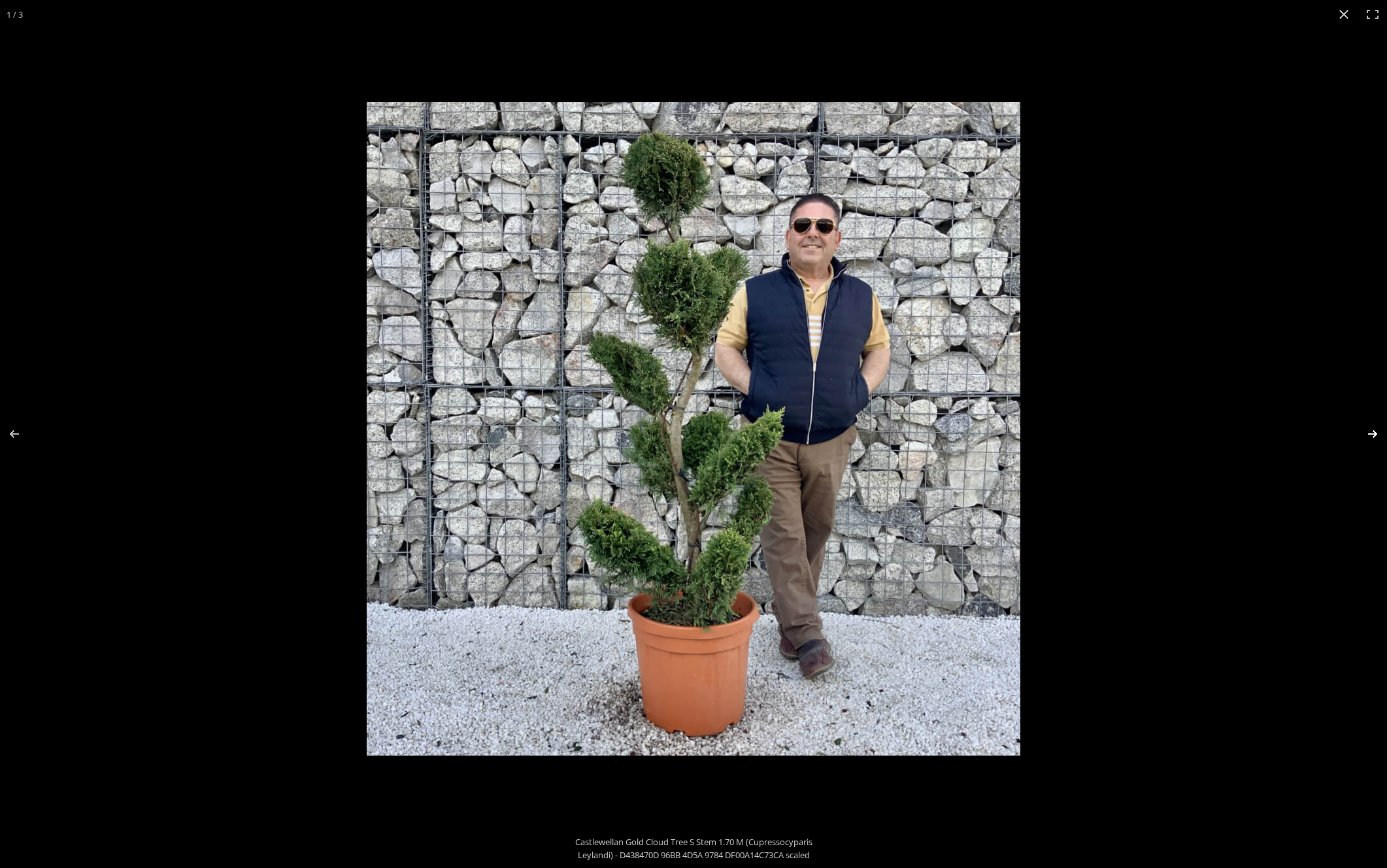
click at [1371, 432] on button "Next (arrow right)" at bounding box center [1365, 434] width 46 height 65
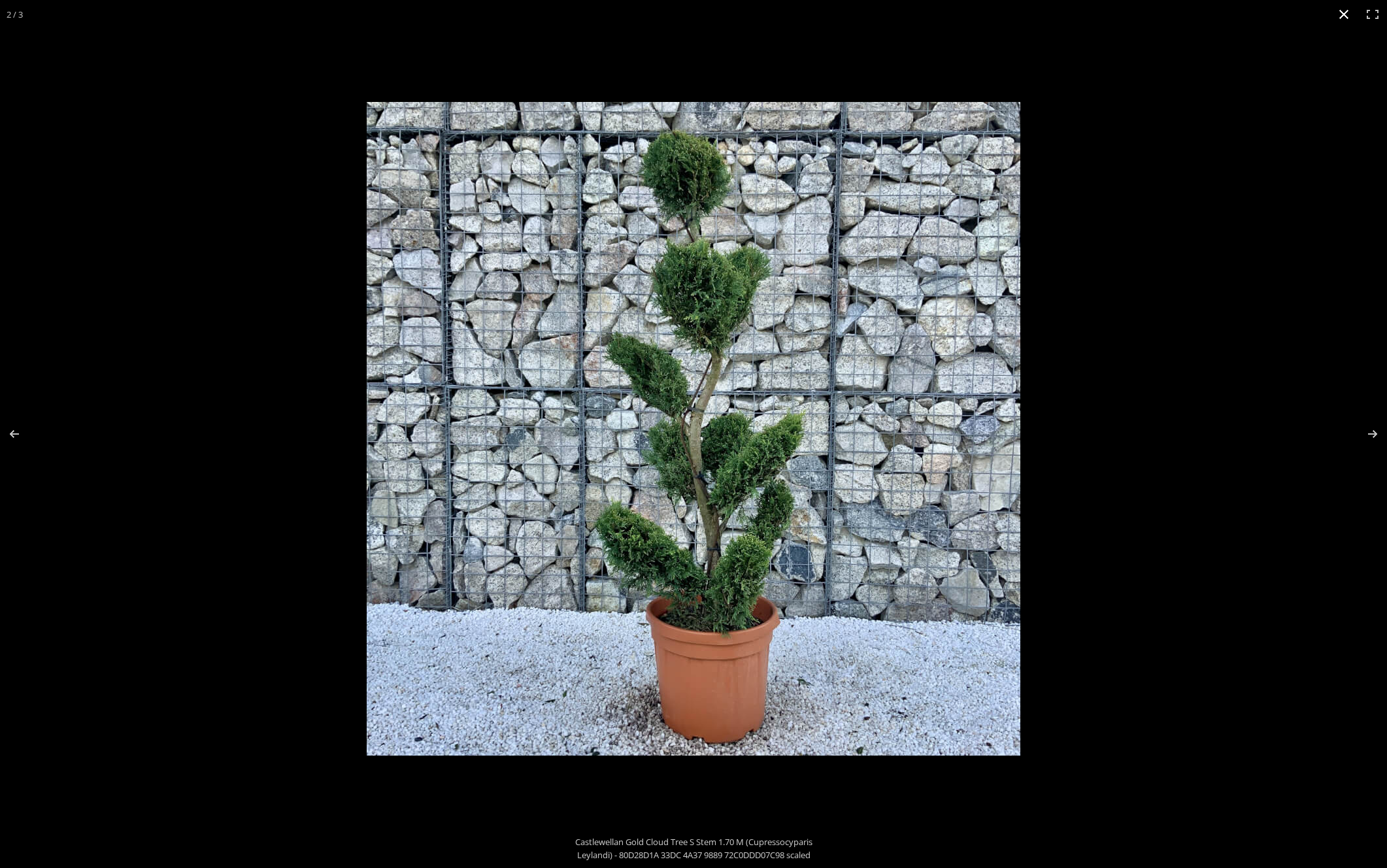
click at [1345, 11] on button "Close (Esc)" at bounding box center [1344, 14] width 29 height 29
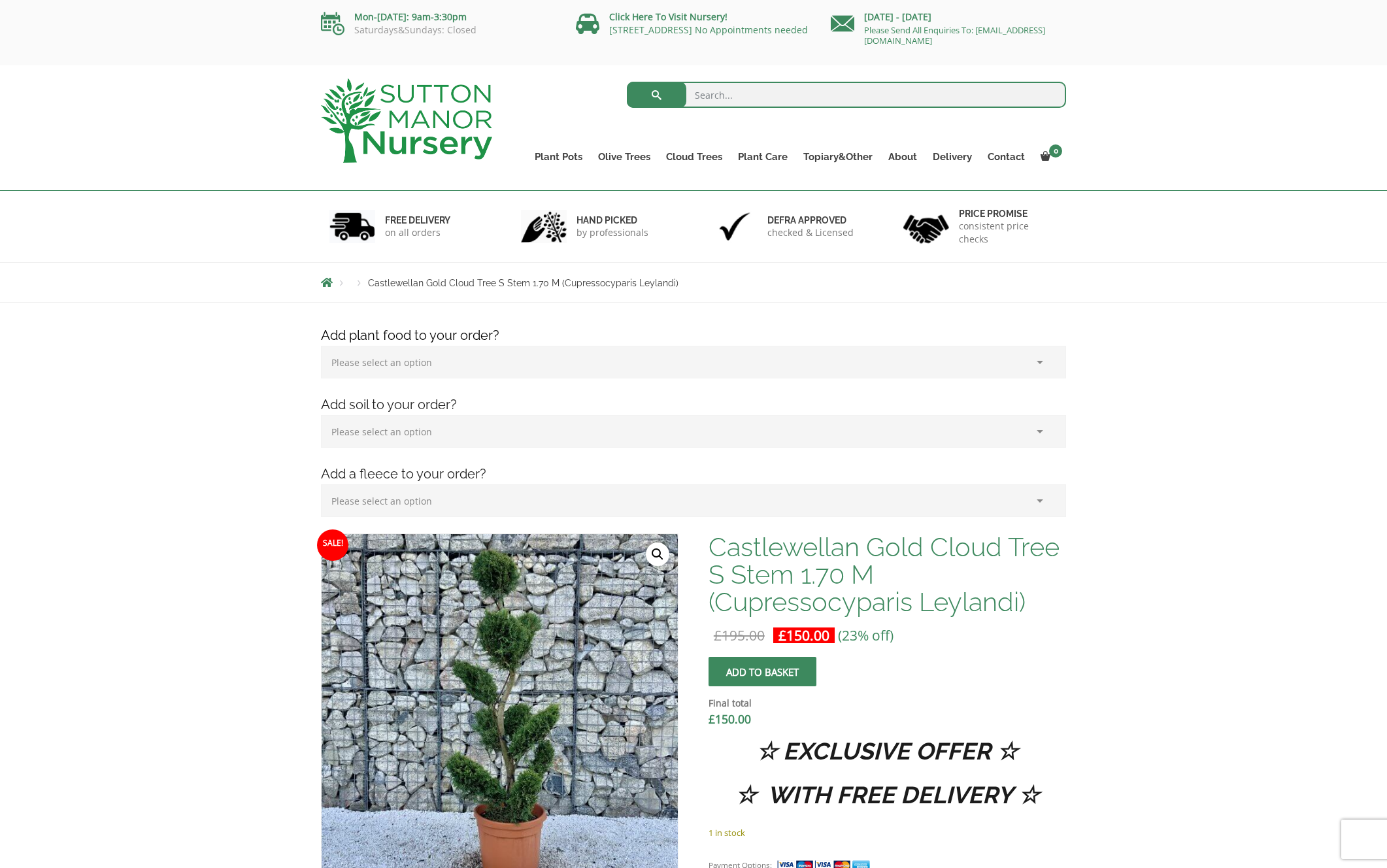
scroll to position [0, 0]
click at [682, 214] on link "Castlewellan" at bounding box center [721, 212] width 126 height 19
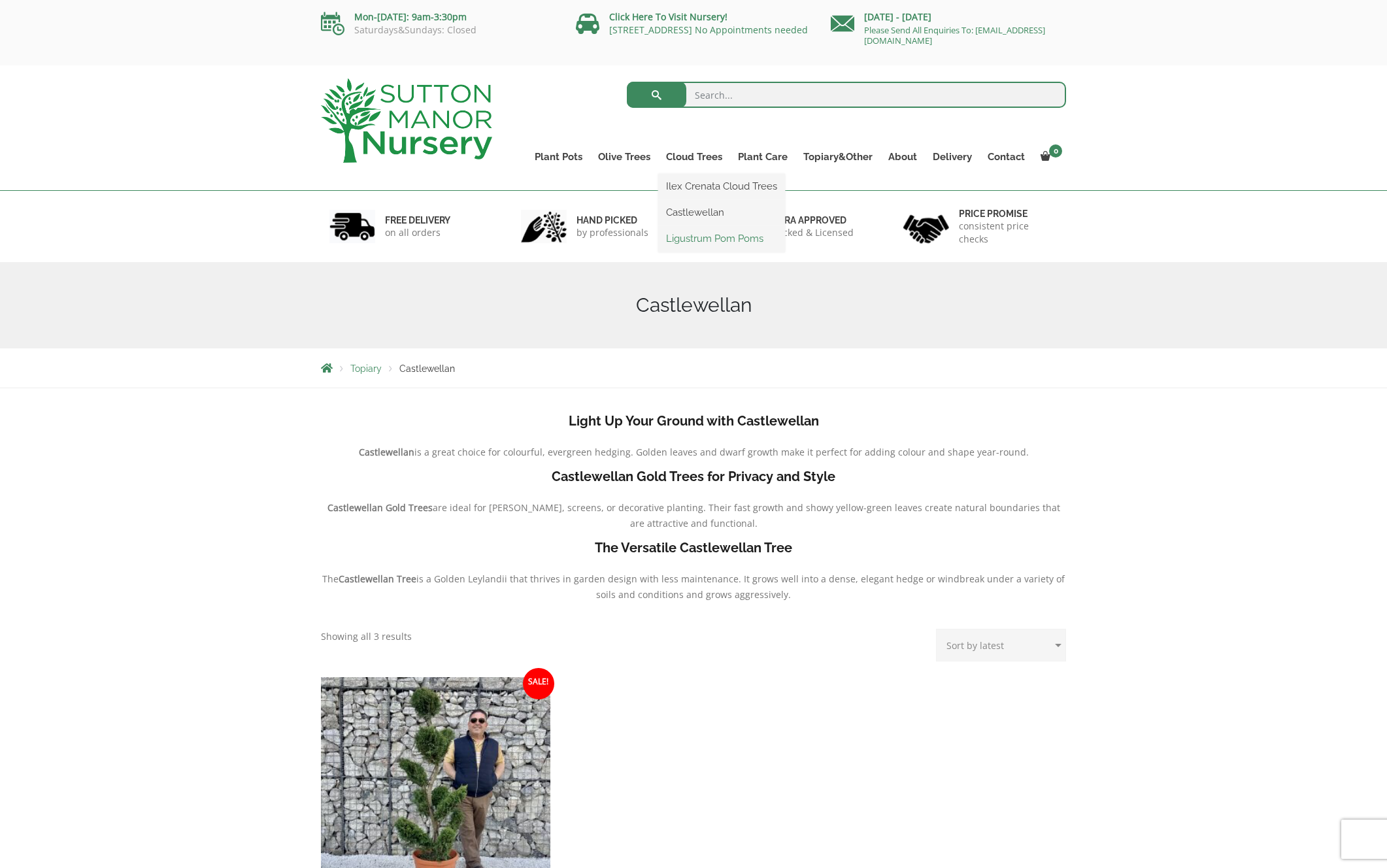
click at [688, 239] on link "Ligustrum Pom Poms" at bounding box center [721, 238] width 126 height 19
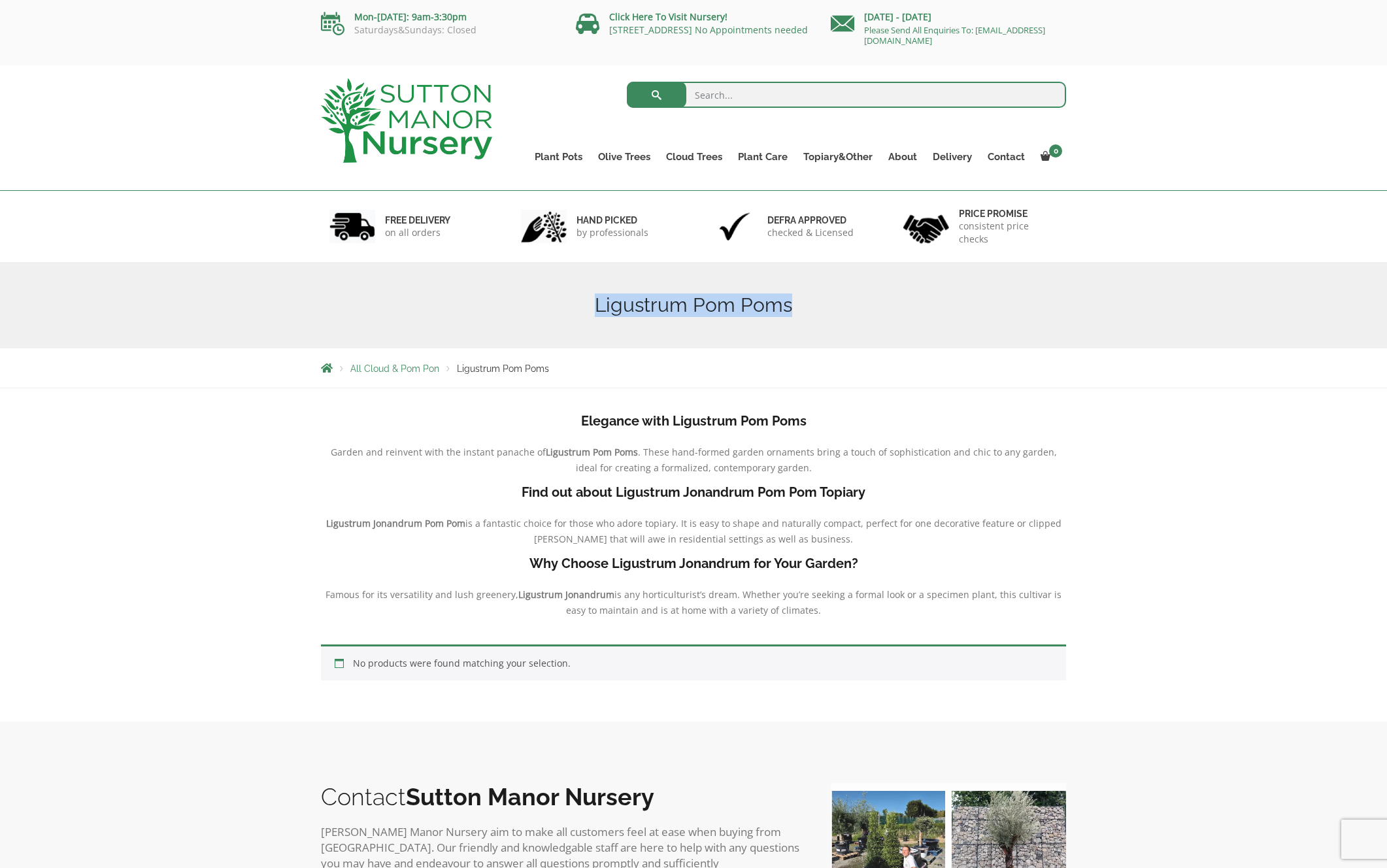
drag, startPoint x: 586, startPoint y: 307, endPoint x: 795, endPoint y: 307, distance: 209.0
click at [802, 307] on h1 "Ligustrum Pom Poms" at bounding box center [694, 305] width 746 height 24
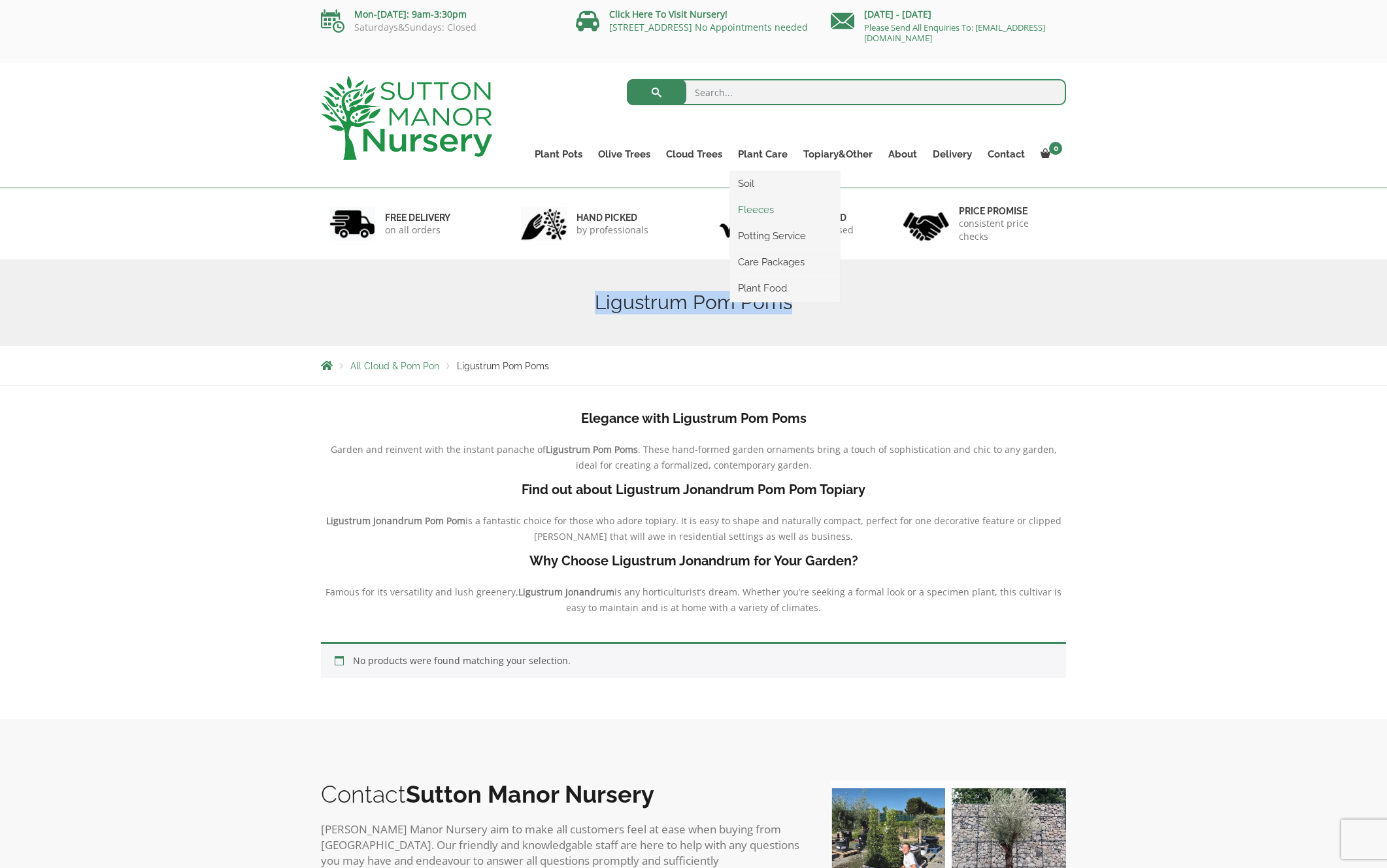
click at [757, 208] on link "Fleeces" at bounding box center [784, 209] width 110 height 19
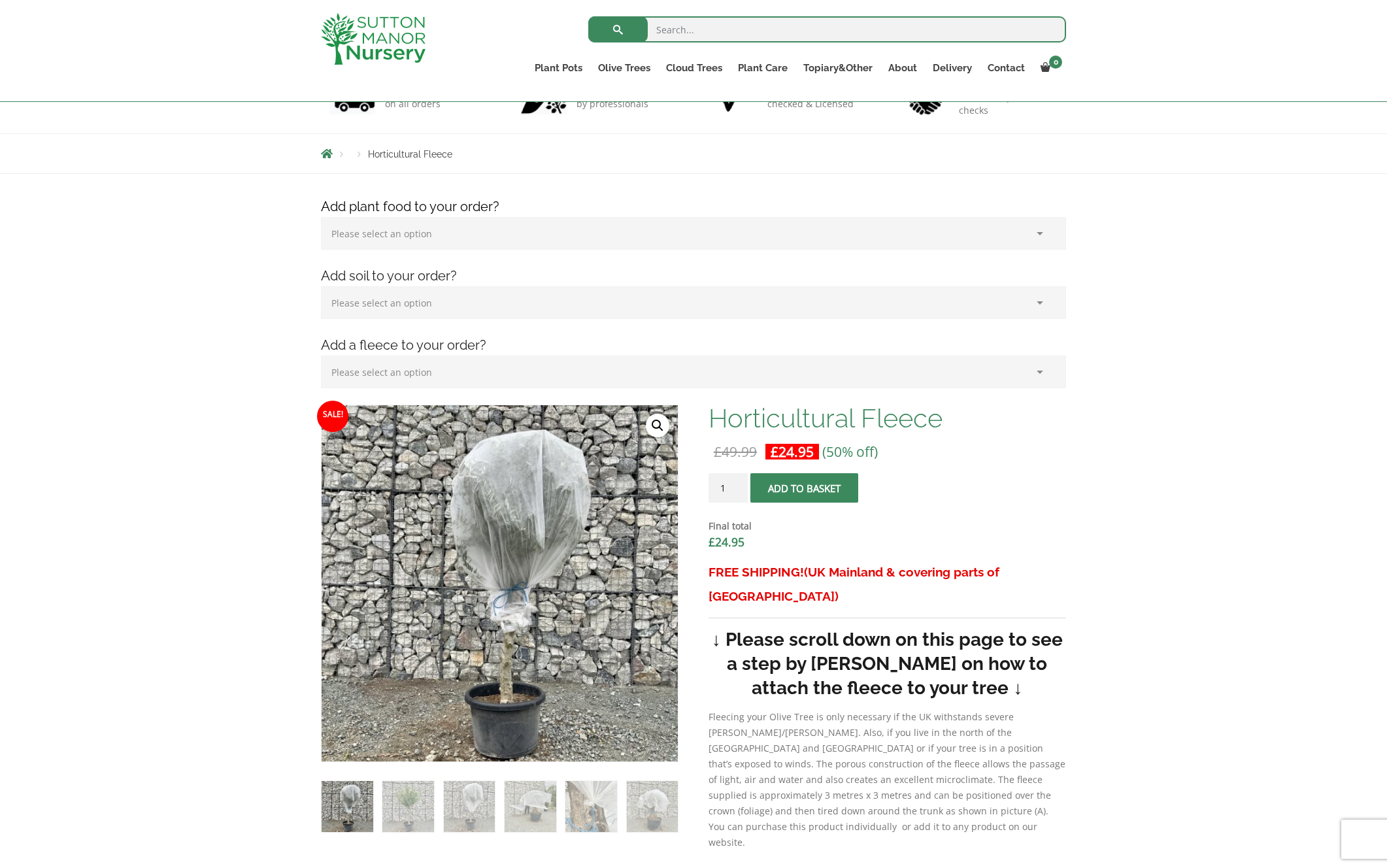
scroll to position [102, 0]
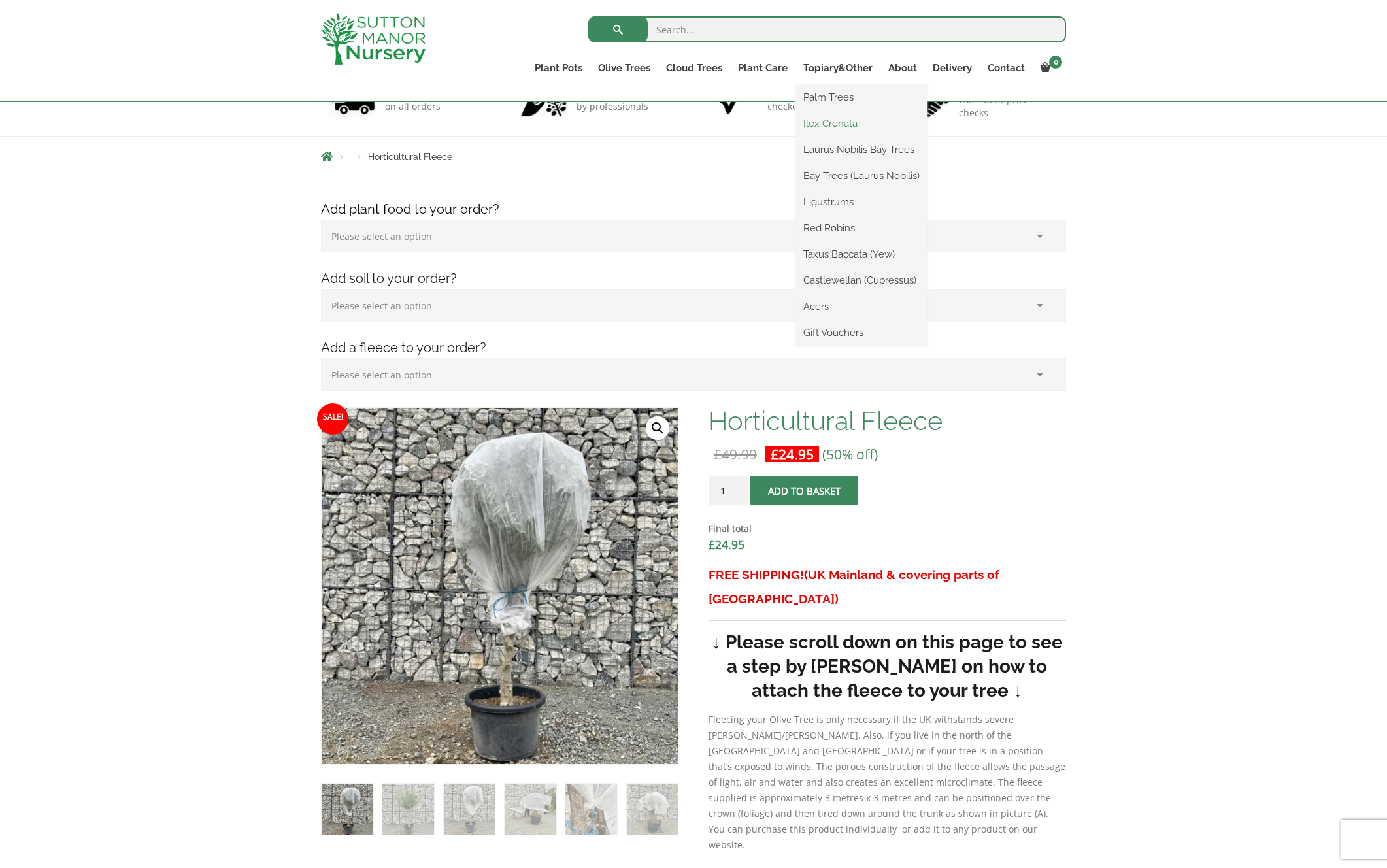
click at [839, 123] on link "Ilex Crenata" at bounding box center [861, 123] width 132 height 19
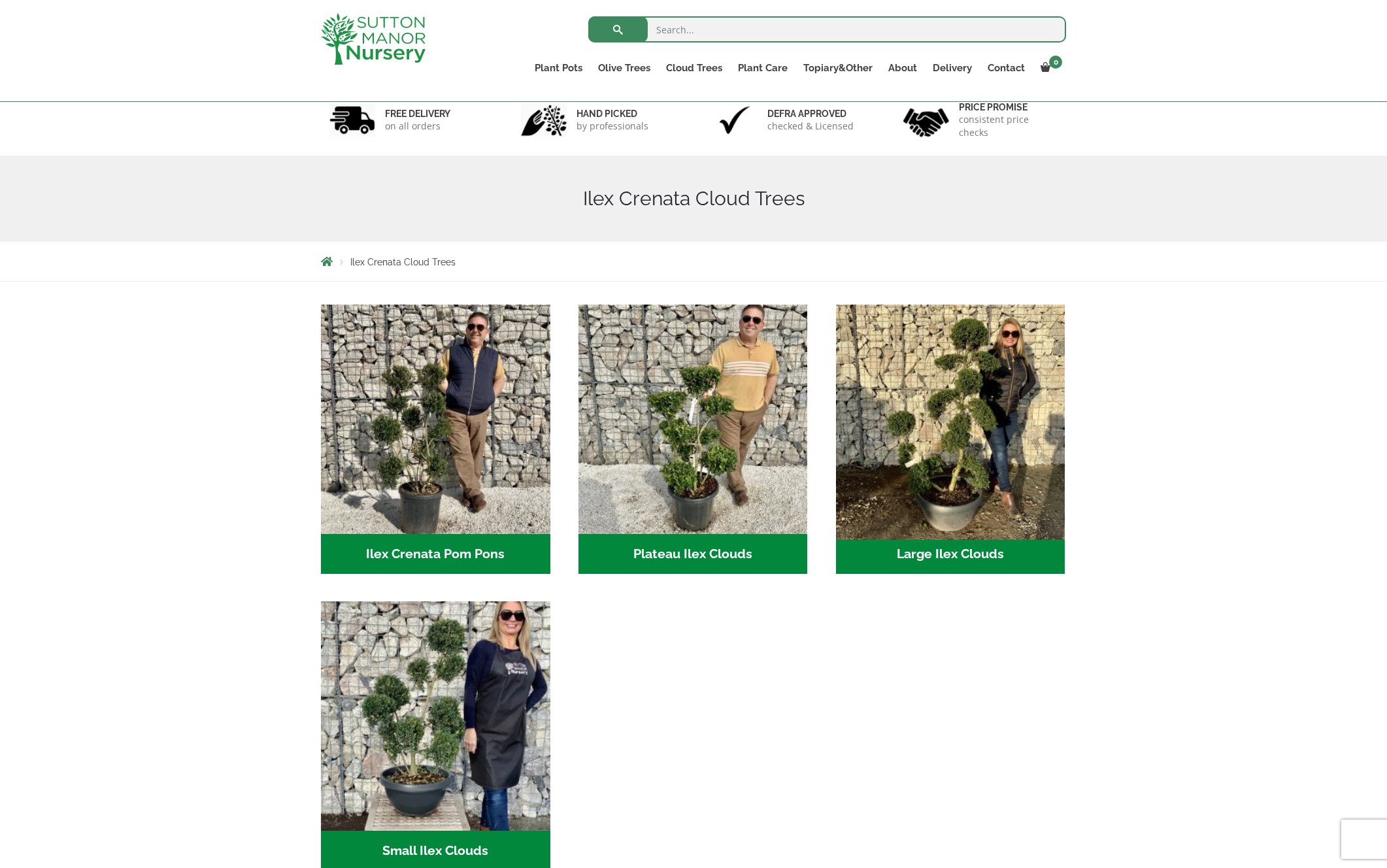
scroll to position [83, 0]
click at [962, 413] on img "Visit product category Large Ilex Clouds" at bounding box center [951, 419] width 241 height 241
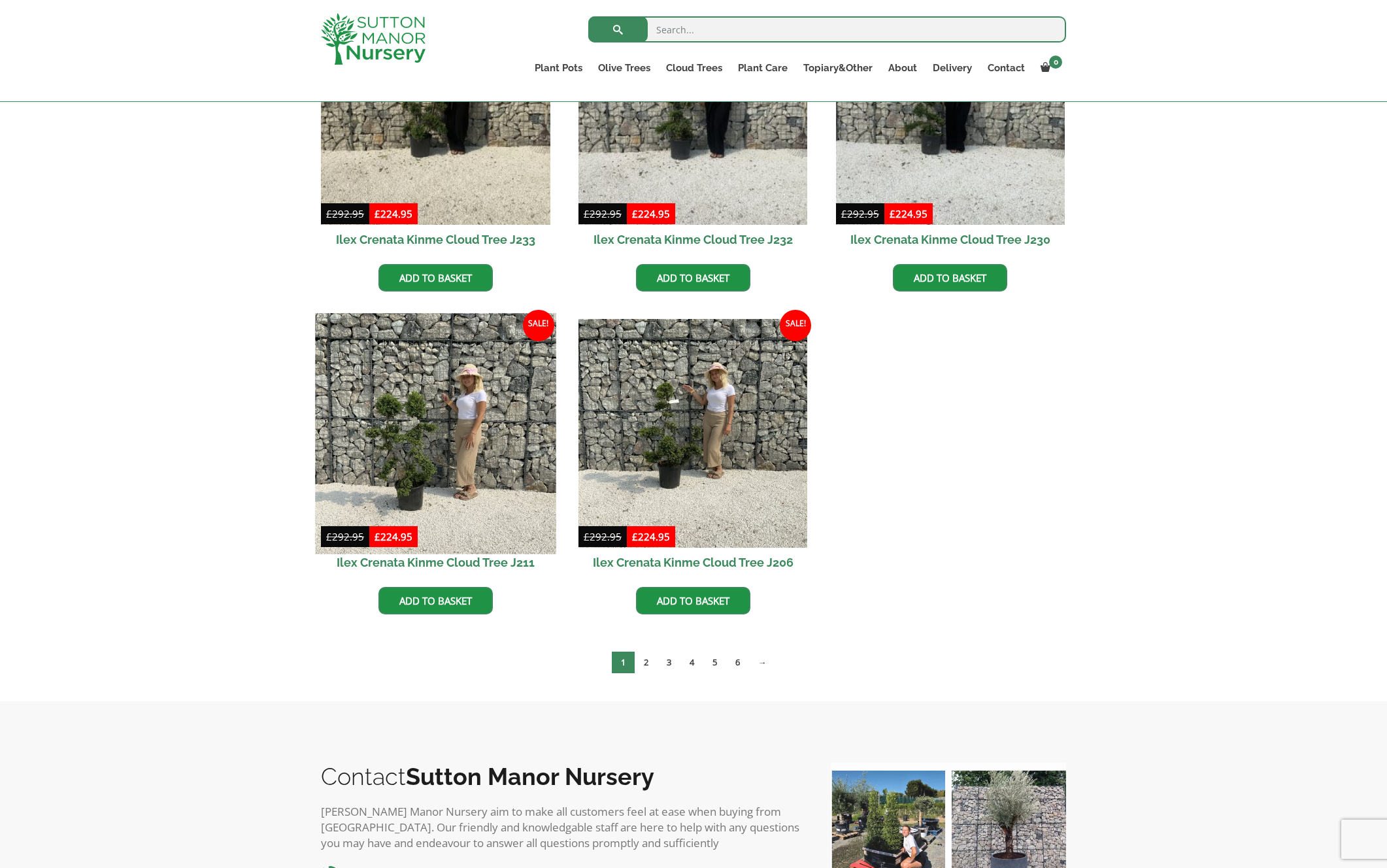
scroll to position [449, 0]
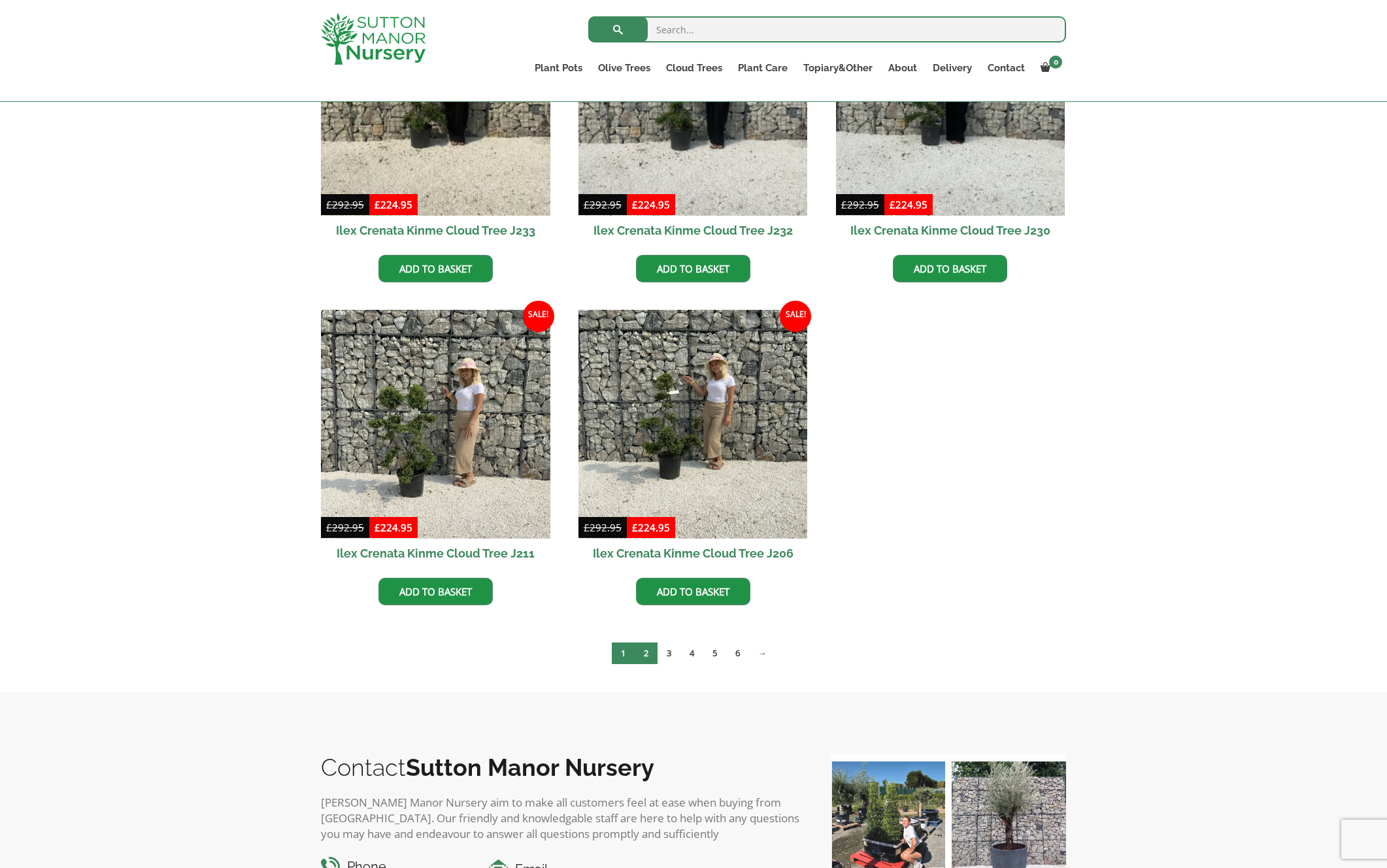
click at [640, 647] on link "2" at bounding box center [646, 652] width 23 height 21
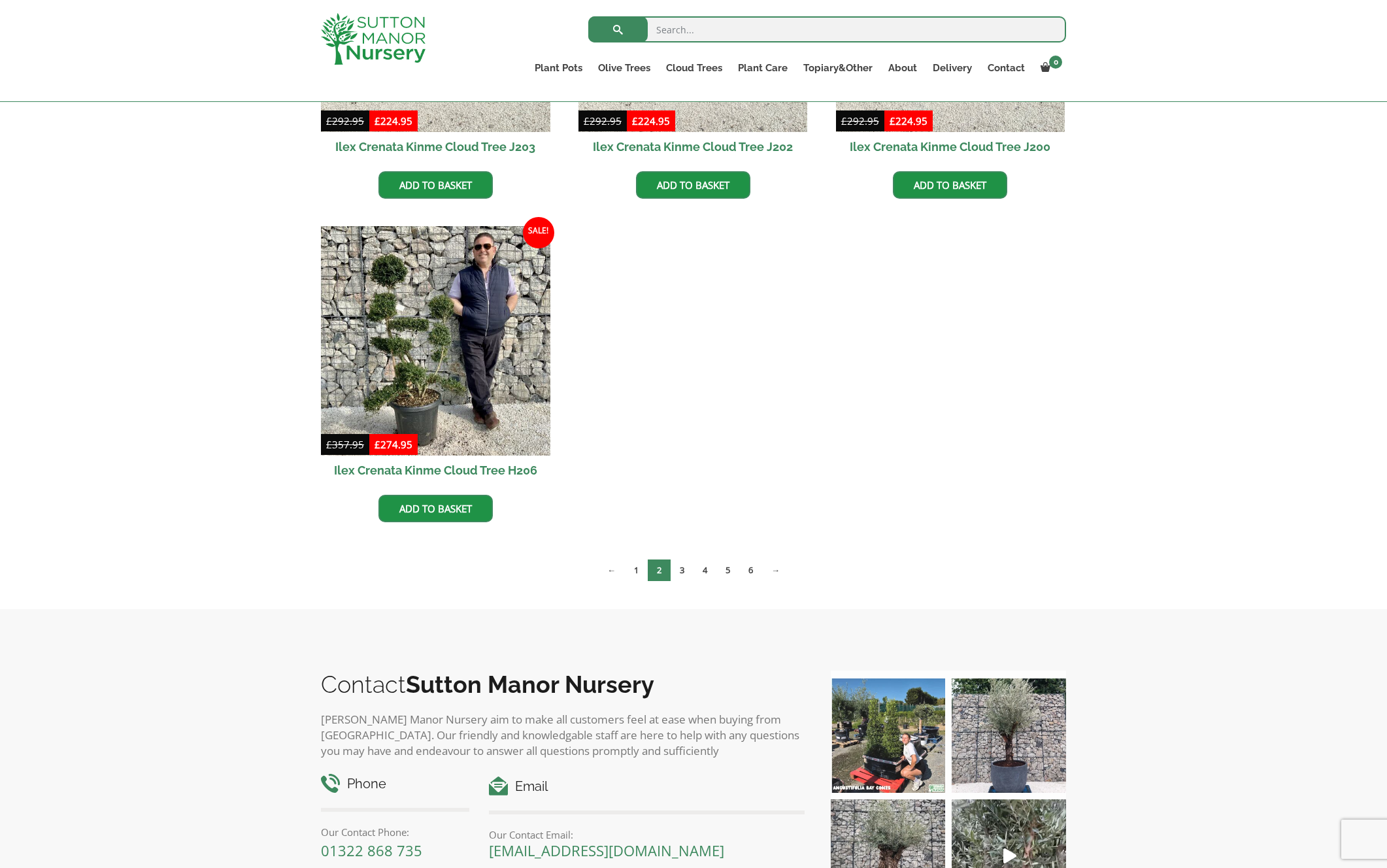
scroll to position [858, 0]
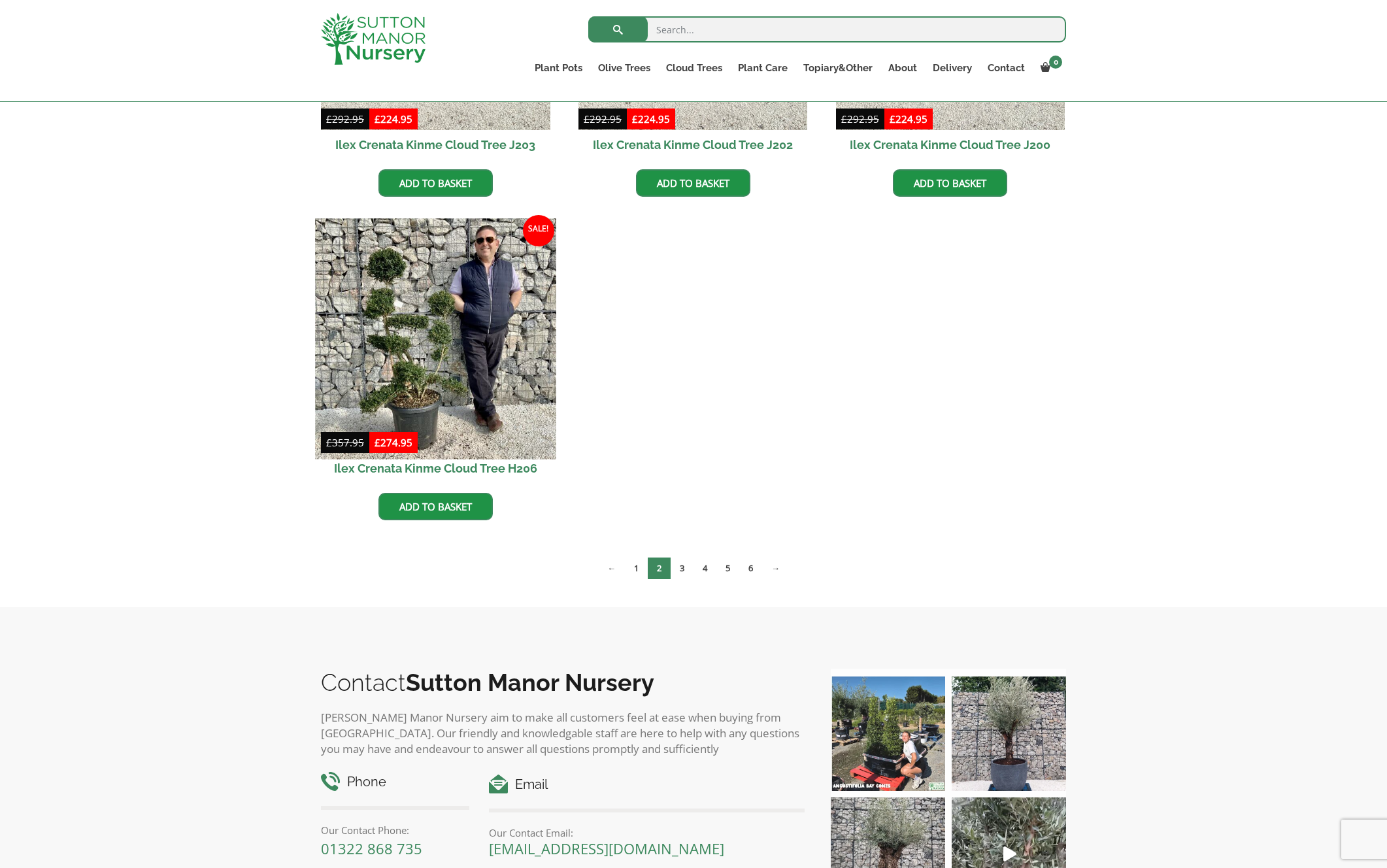
click at [398, 310] on img at bounding box center [435, 339] width 241 height 241
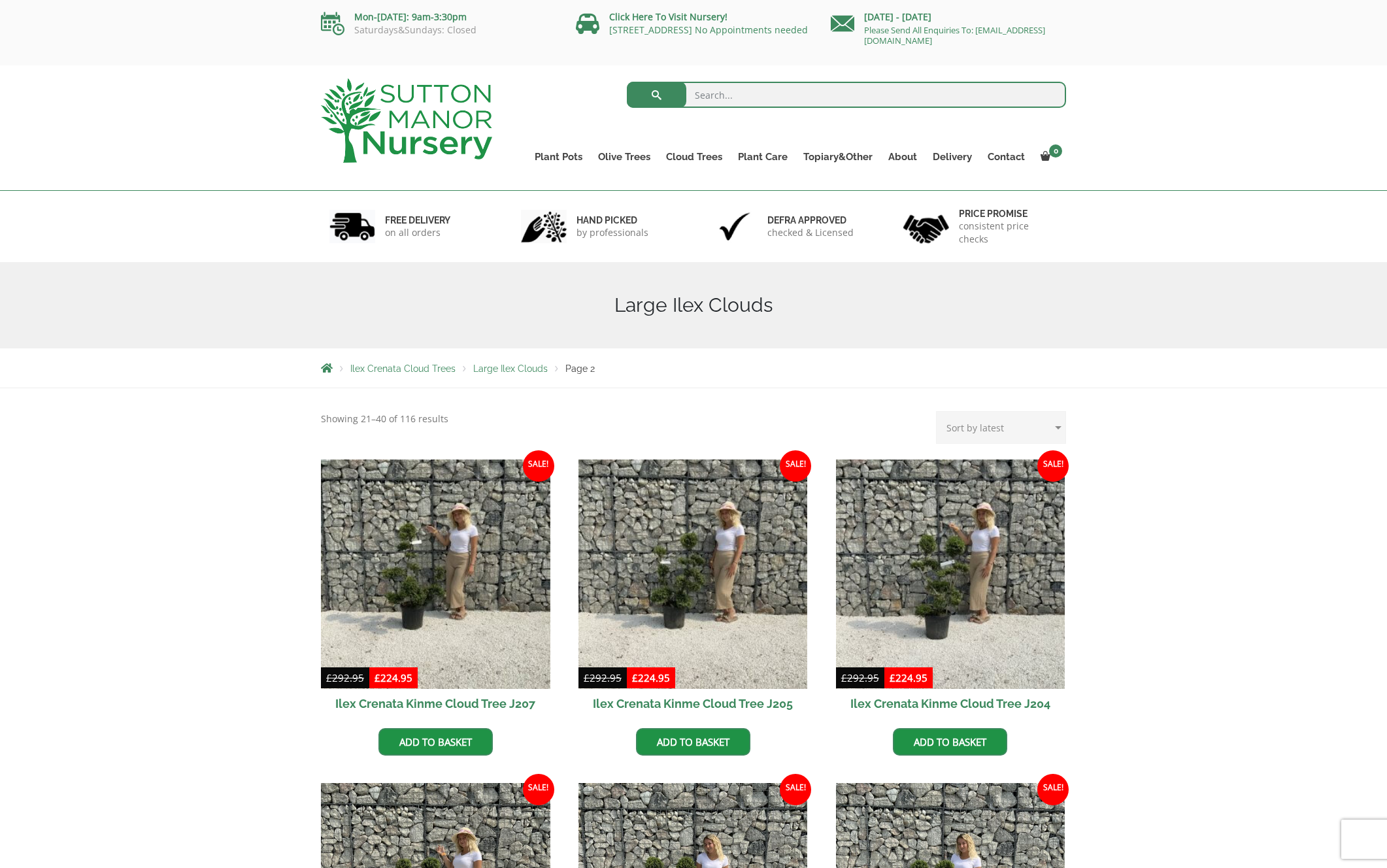
scroll to position [0, 0]
select select "price-desc"
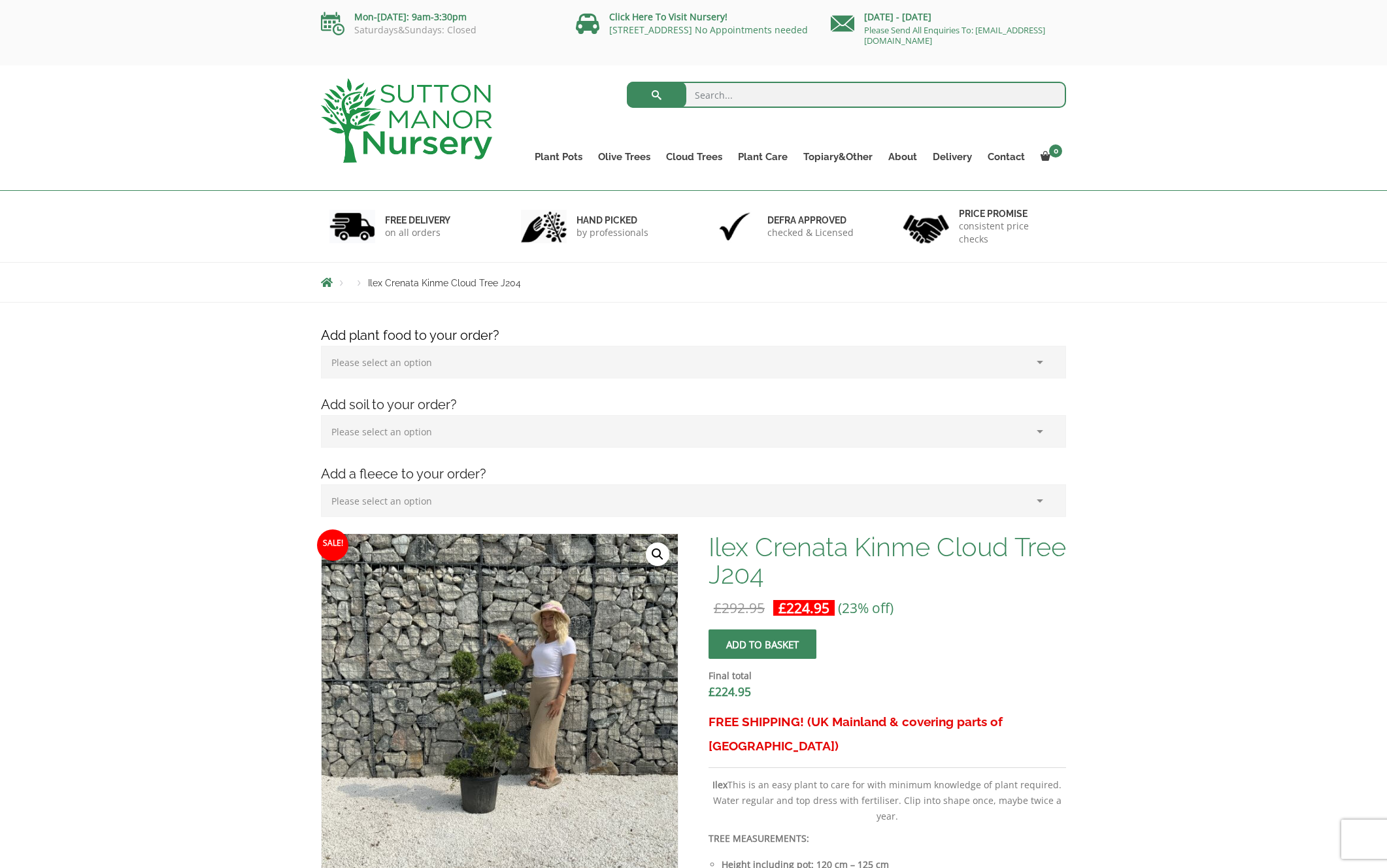
click at [656, 553] on link "🔍" at bounding box center [658, 554] width 24 height 24
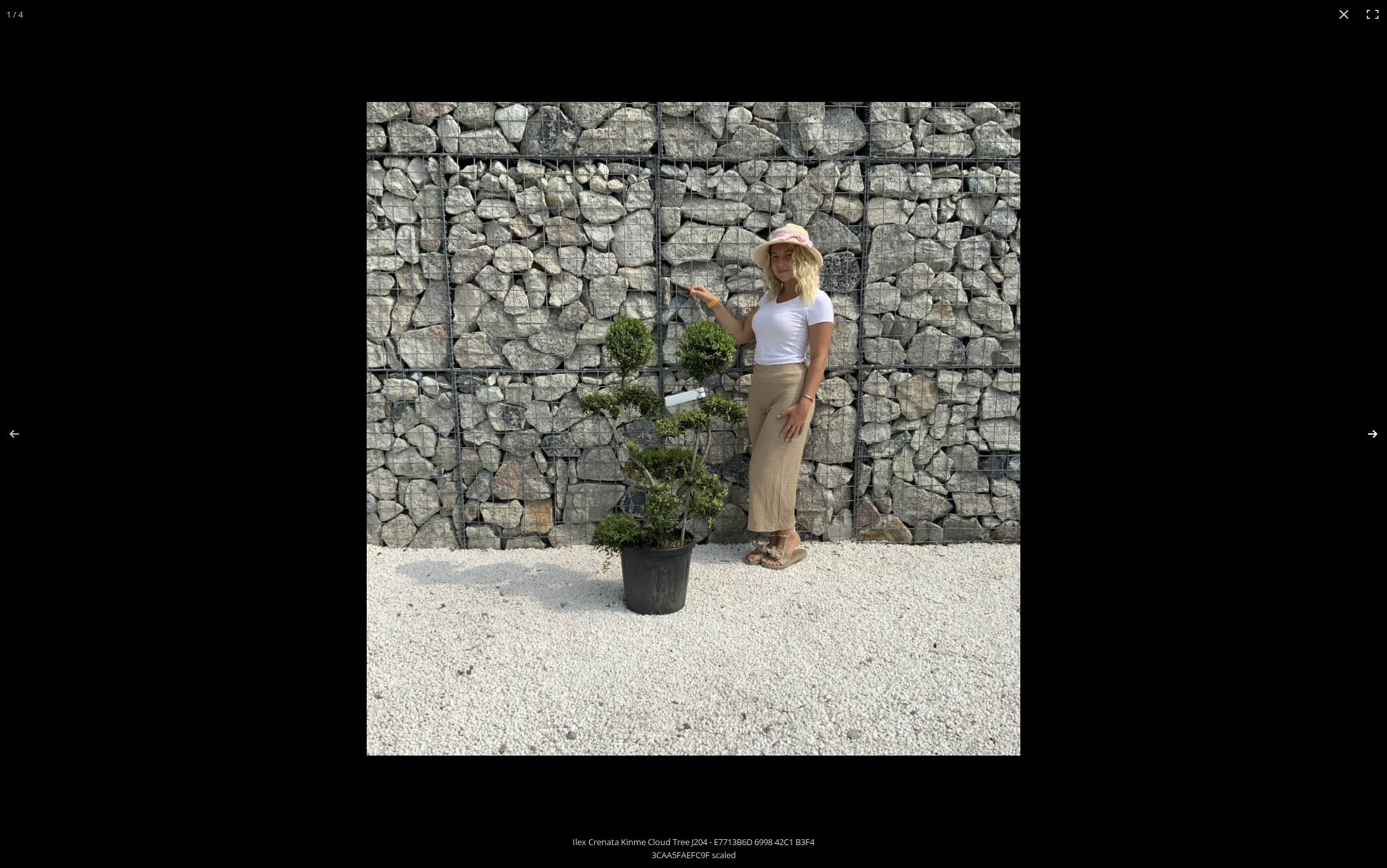
click at [1371, 433] on button "Next (arrow right)" at bounding box center [1365, 434] width 46 height 65
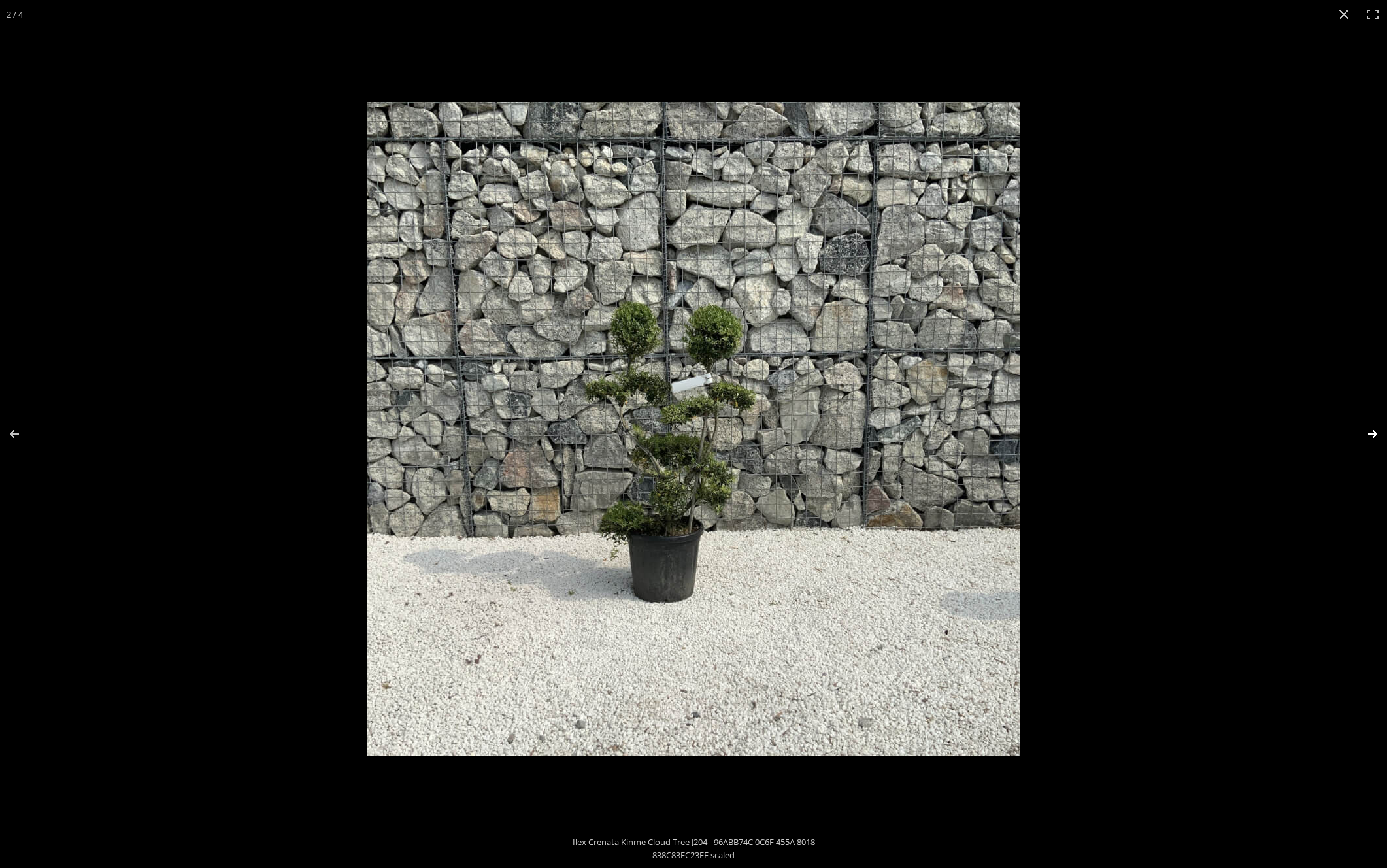
click at [1370, 432] on button "Next (arrow right)" at bounding box center [1365, 434] width 46 height 65
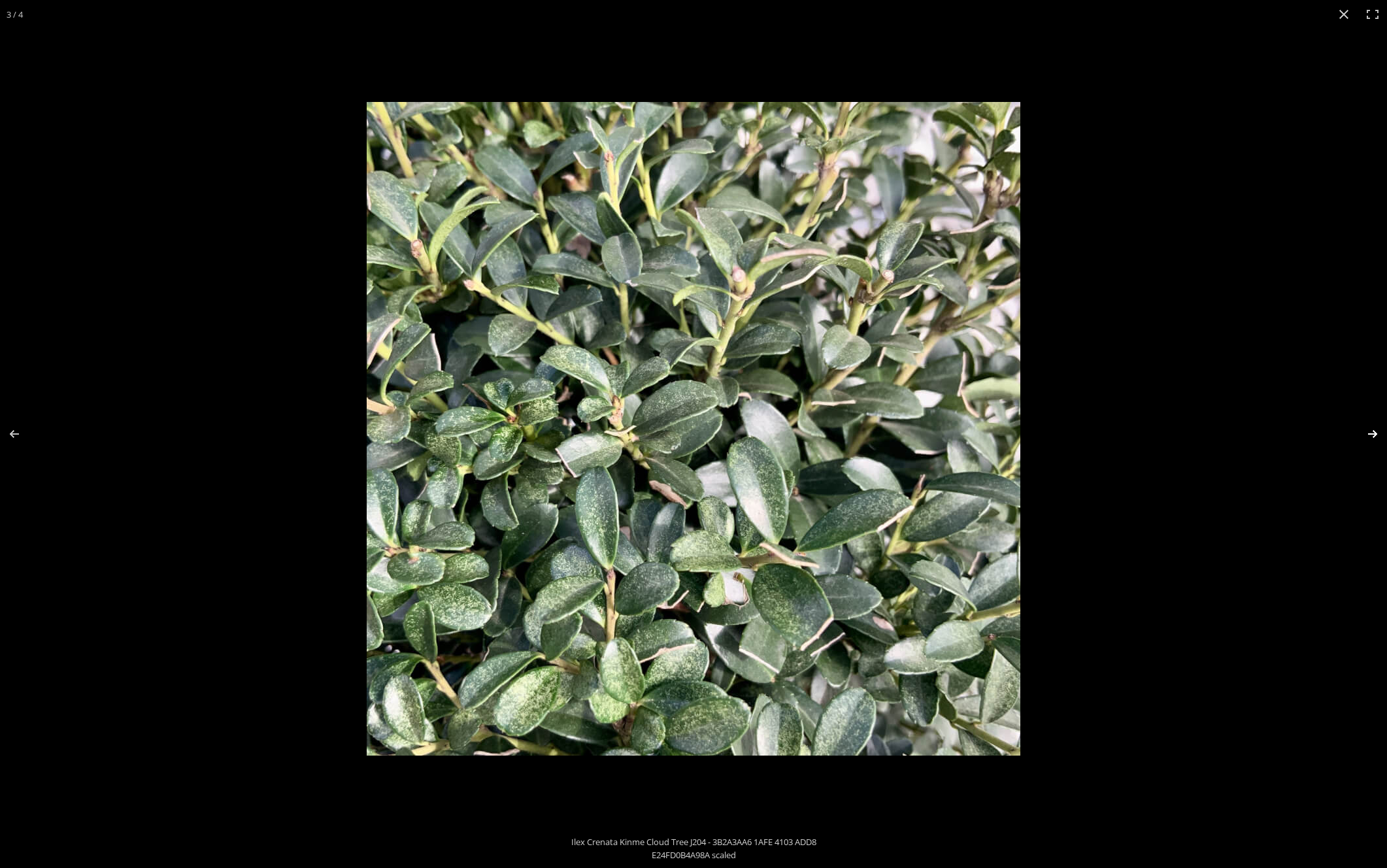
click at [1370, 432] on button "Next (arrow right)" at bounding box center [1365, 434] width 46 height 65
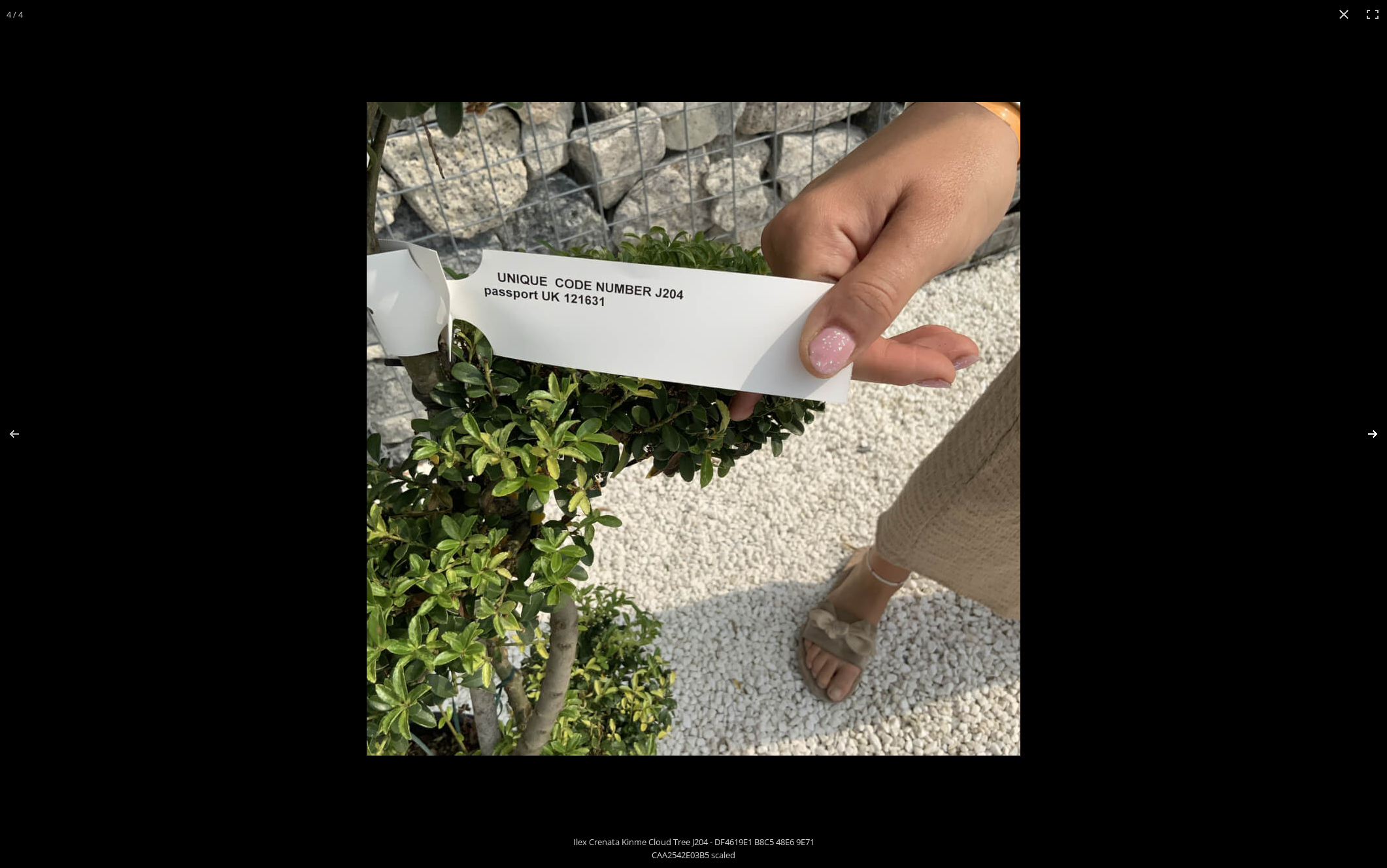
click at [1370, 432] on button "Next (arrow right)" at bounding box center [1365, 434] width 46 height 65
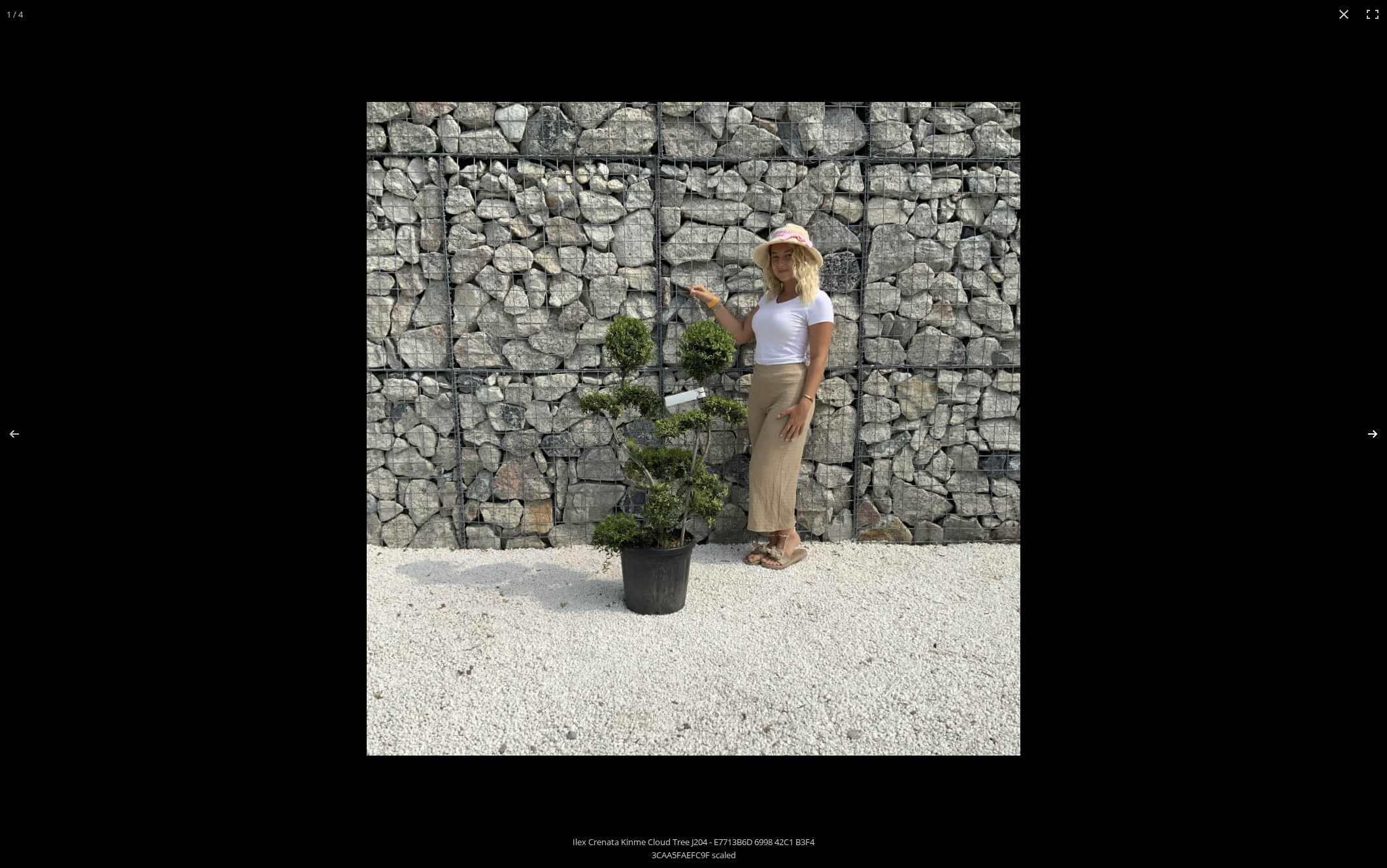
click at [1370, 432] on button "Next (arrow right)" at bounding box center [1365, 434] width 46 height 65
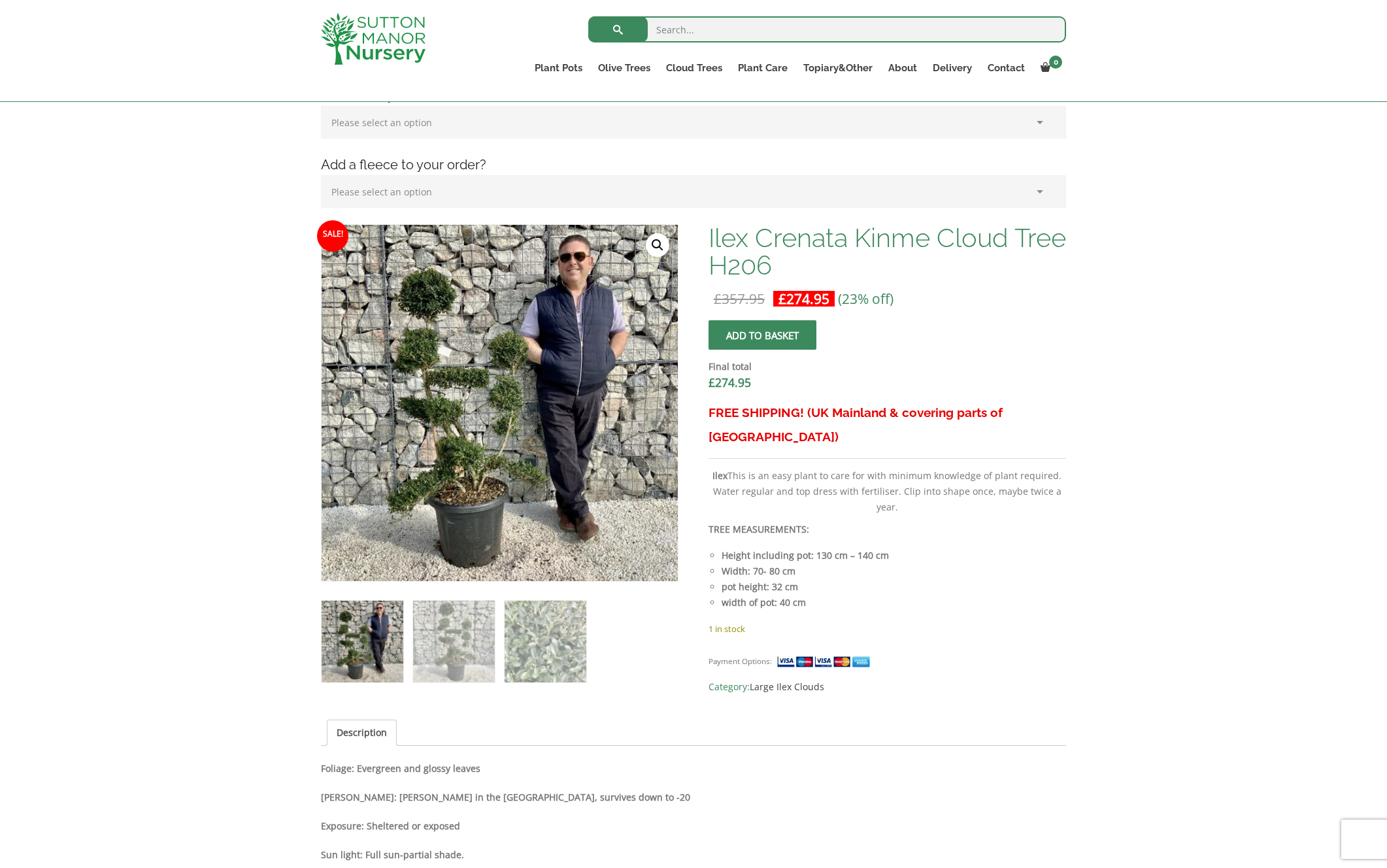
scroll to position [289, 0]
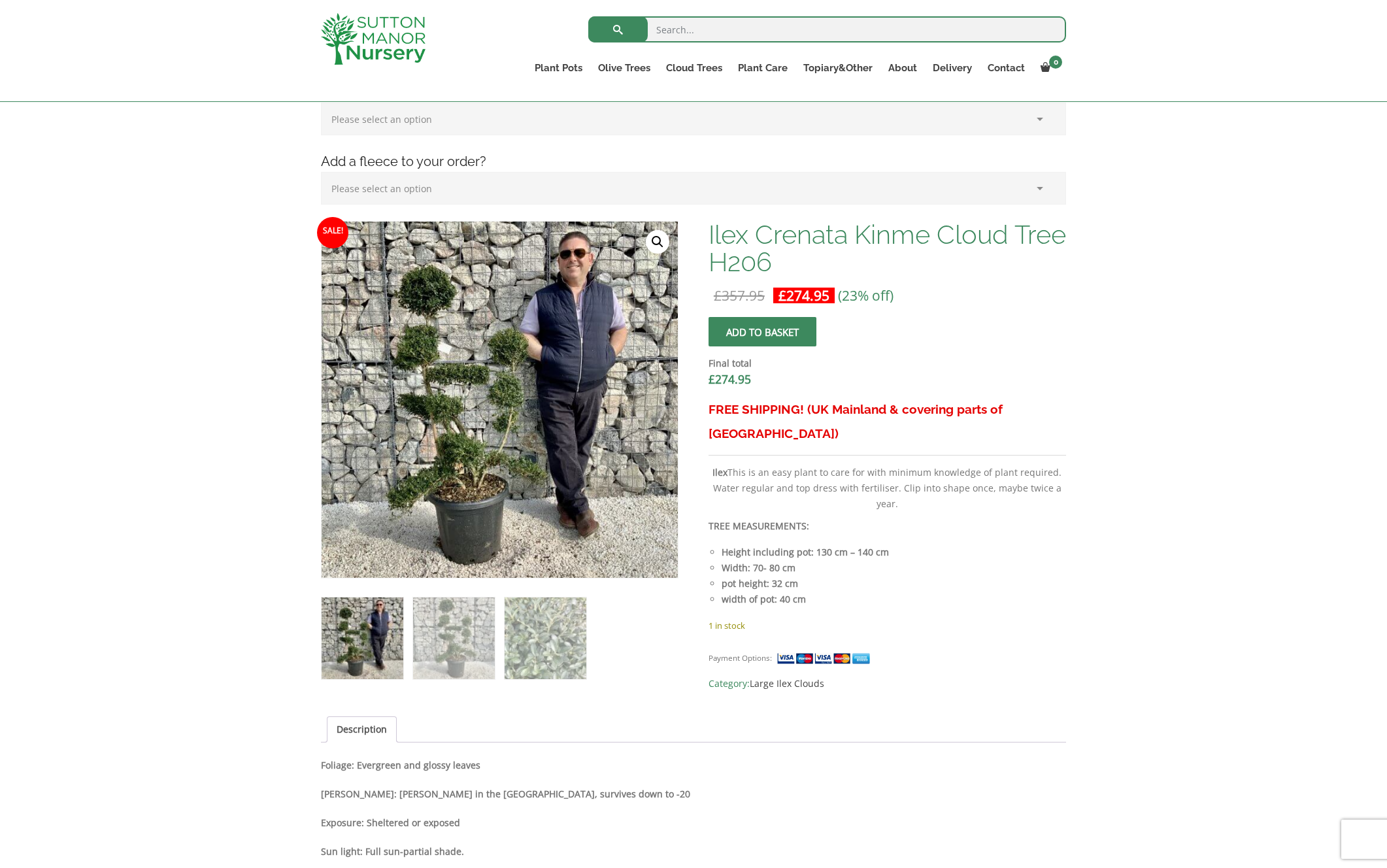
click at [407, 636] on ol at bounding box center [500, 629] width 358 height 101
click at [436, 637] on img at bounding box center [454, 638] width 82 height 82
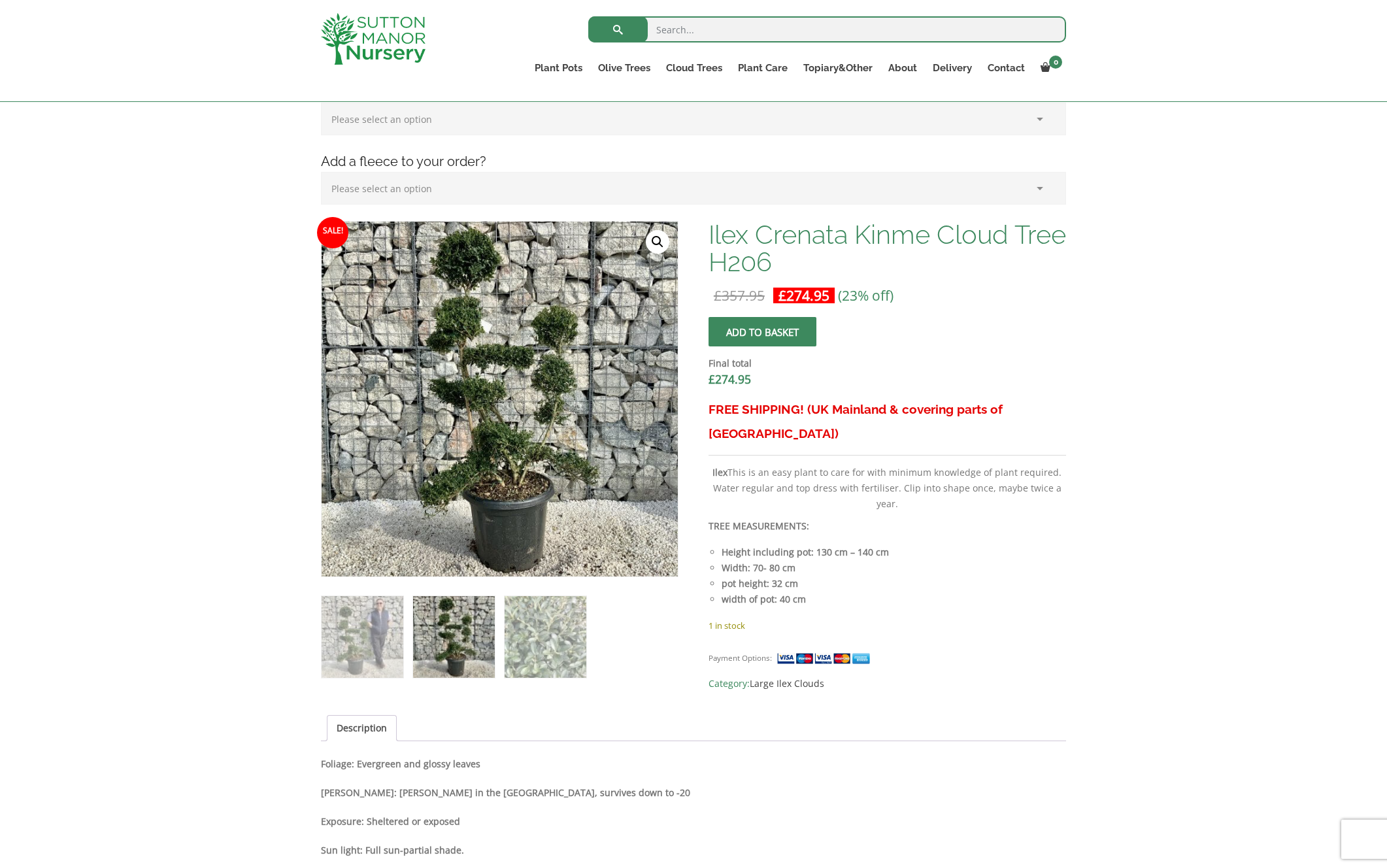
click at [509, 470] on img at bounding box center [492, 341] width 653 height 653
click at [652, 232] on link "🔍" at bounding box center [658, 242] width 24 height 24
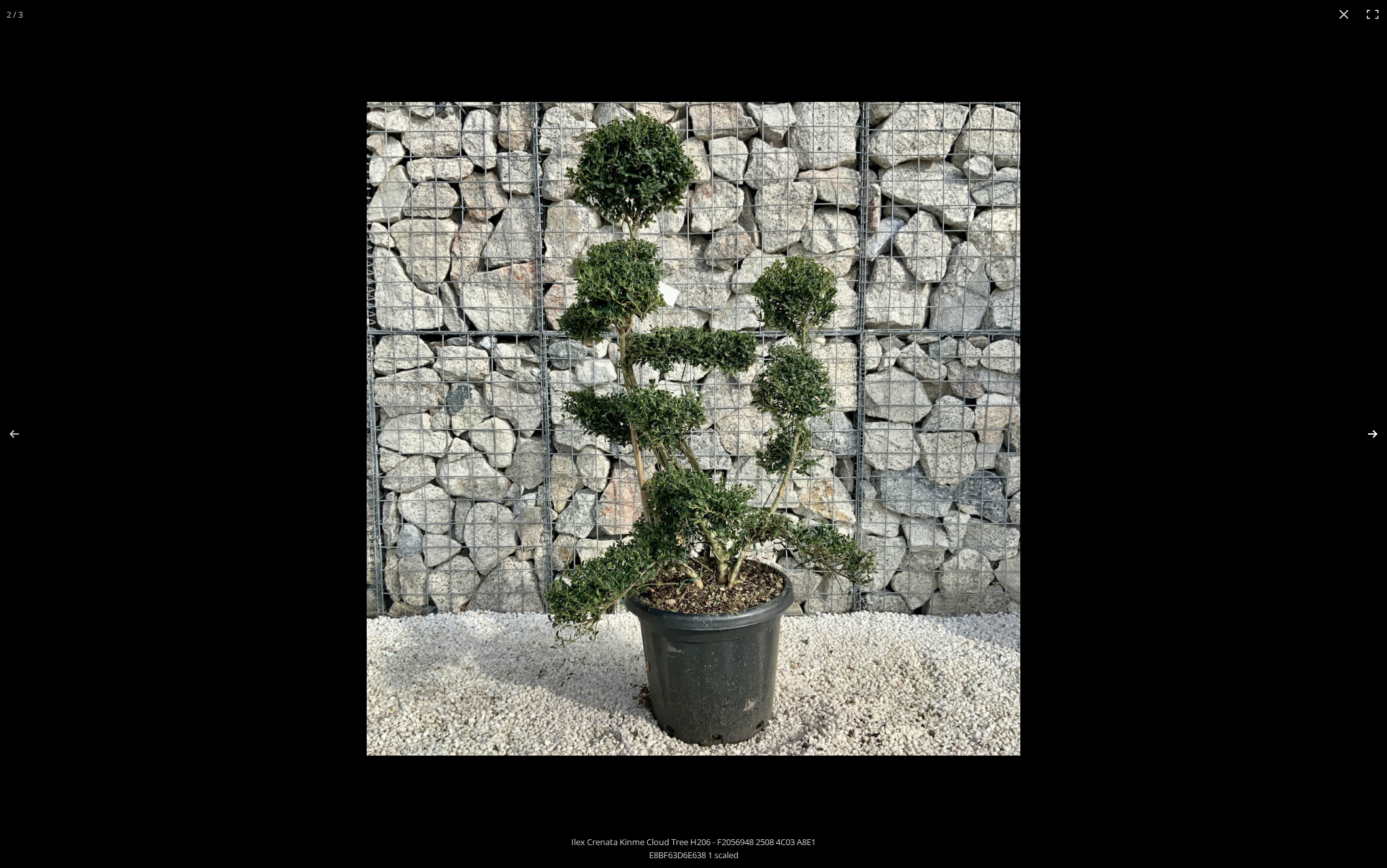
click at [1371, 434] on button "Next (arrow right)" at bounding box center [1365, 434] width 46 height 65
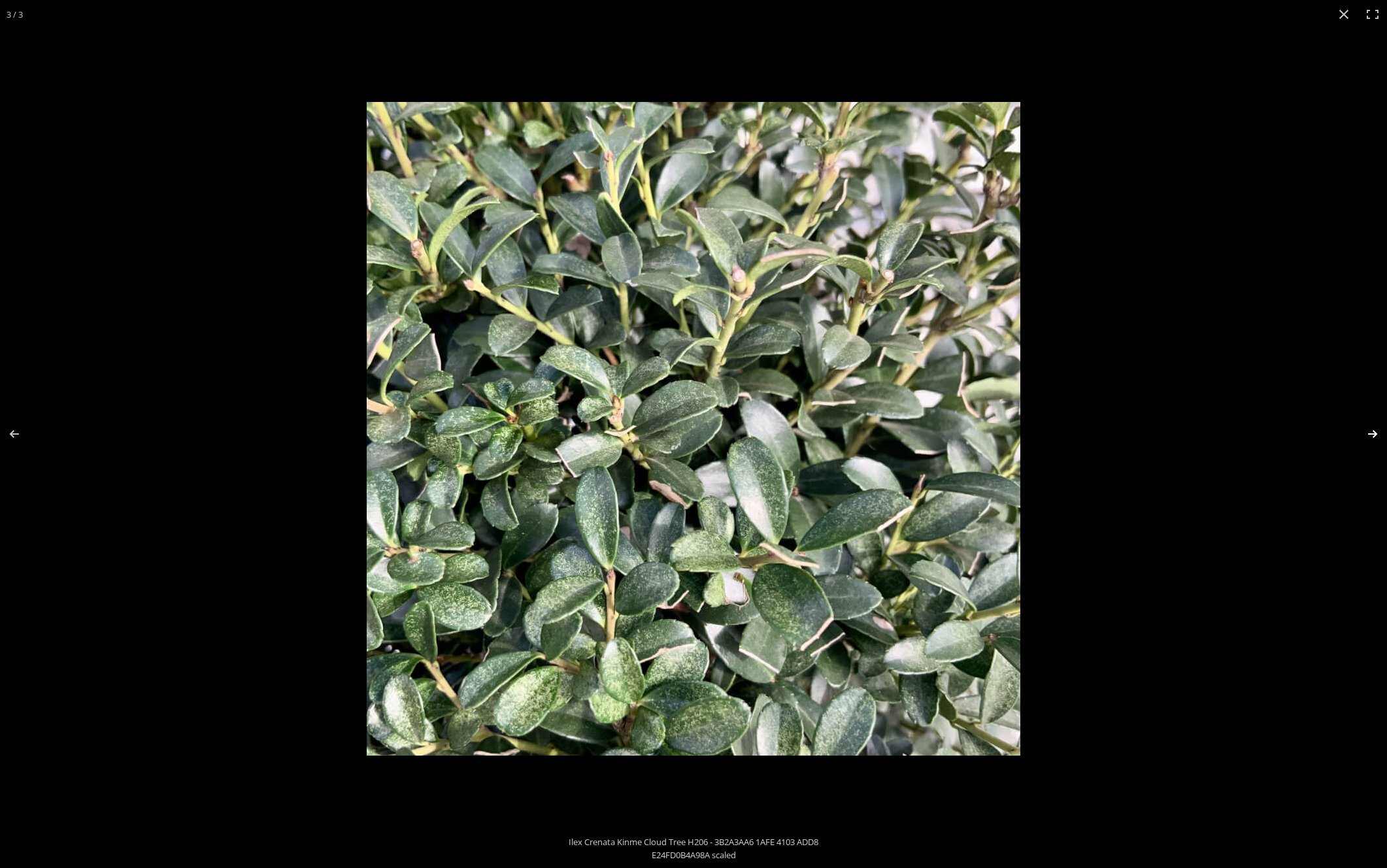
click at [1371, 434] on button "Next (arrow right)" at bounding box center [1365, 434] width 46 height 65
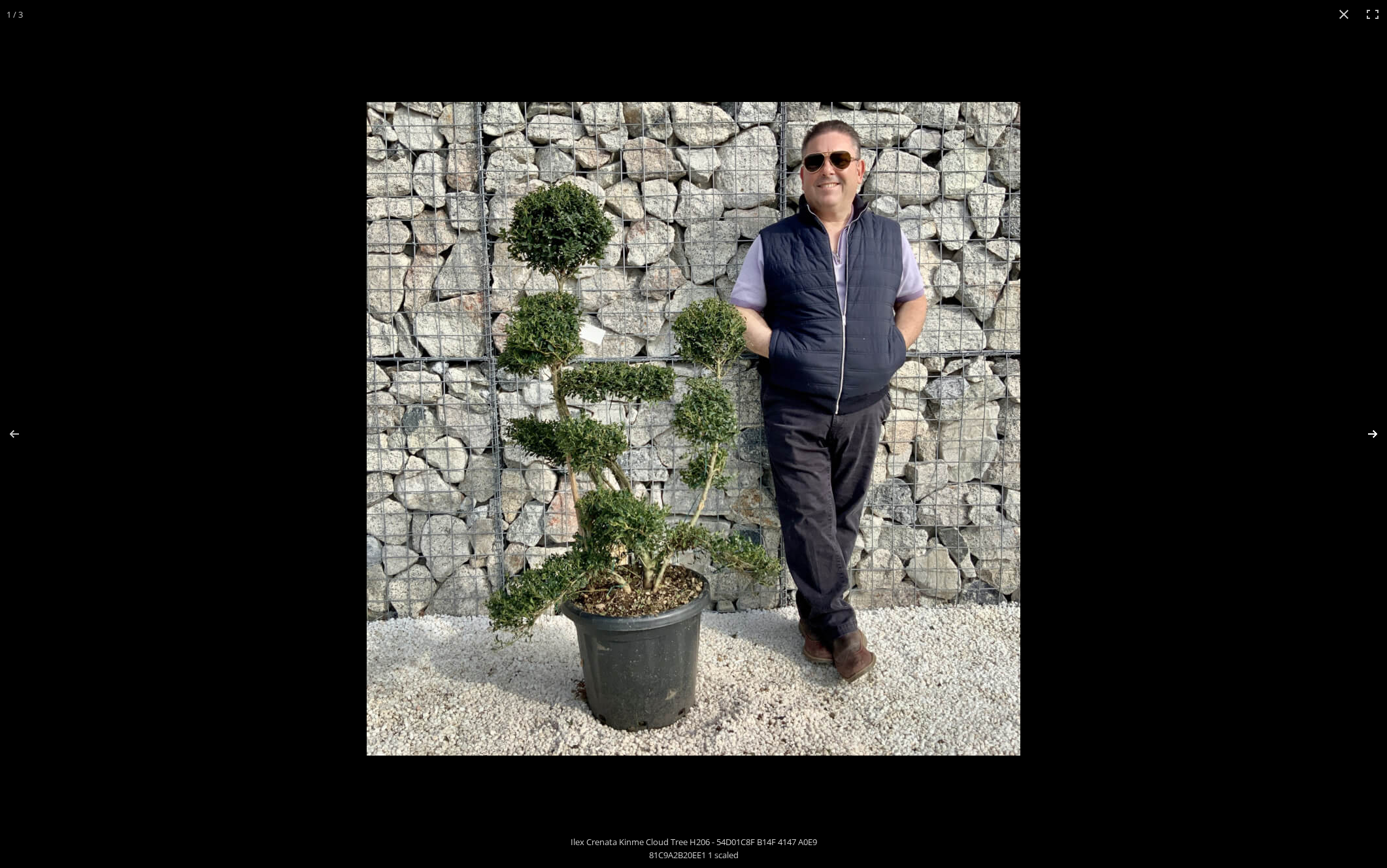
click at [1371, 434] on button "Next (arrow right)" at bounding box center [1365, 434] width 46 height 65
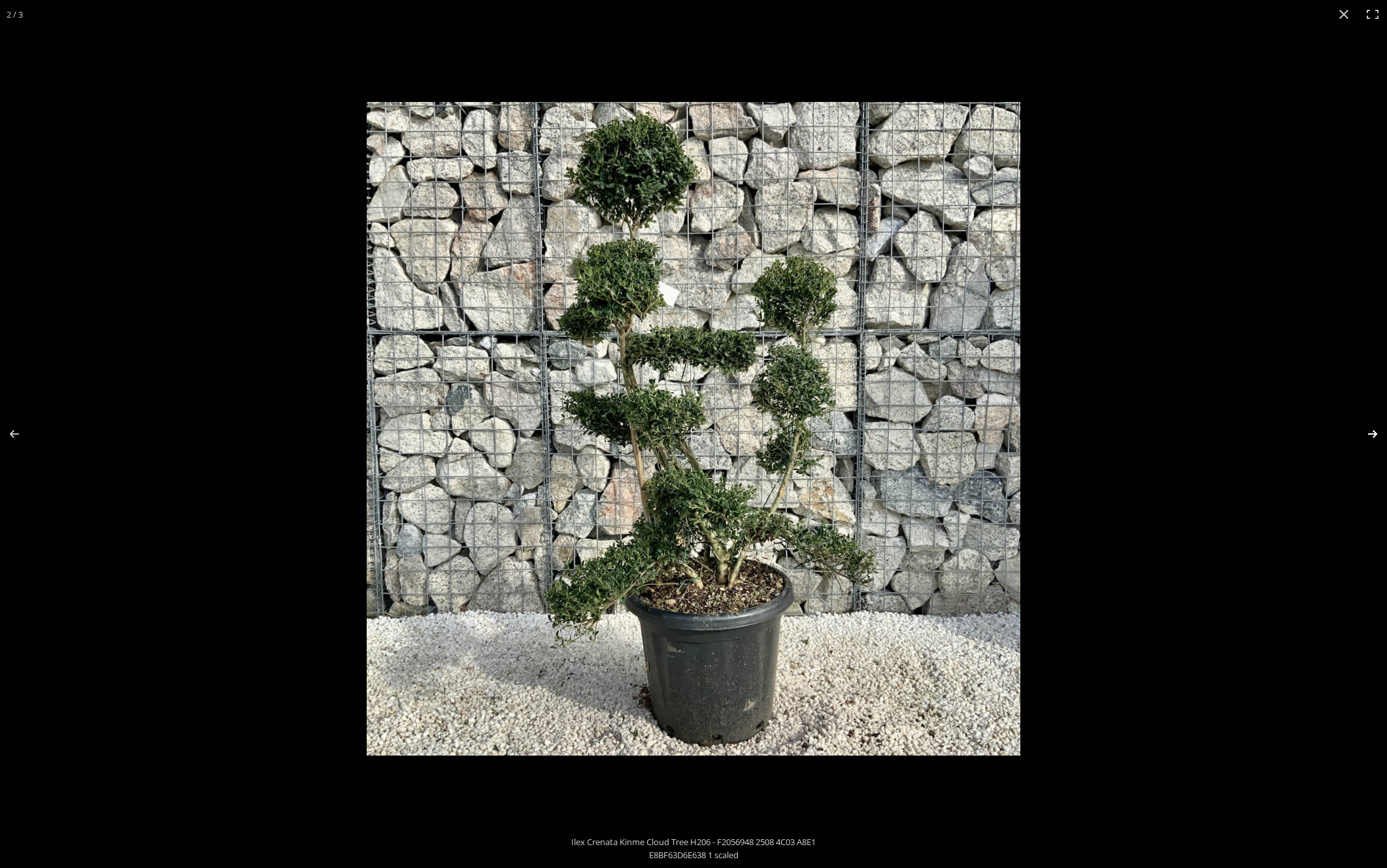
click at [1371, 434] on button "Next (arrow right)" at bounding box center [1365, 434] width 46 height 65
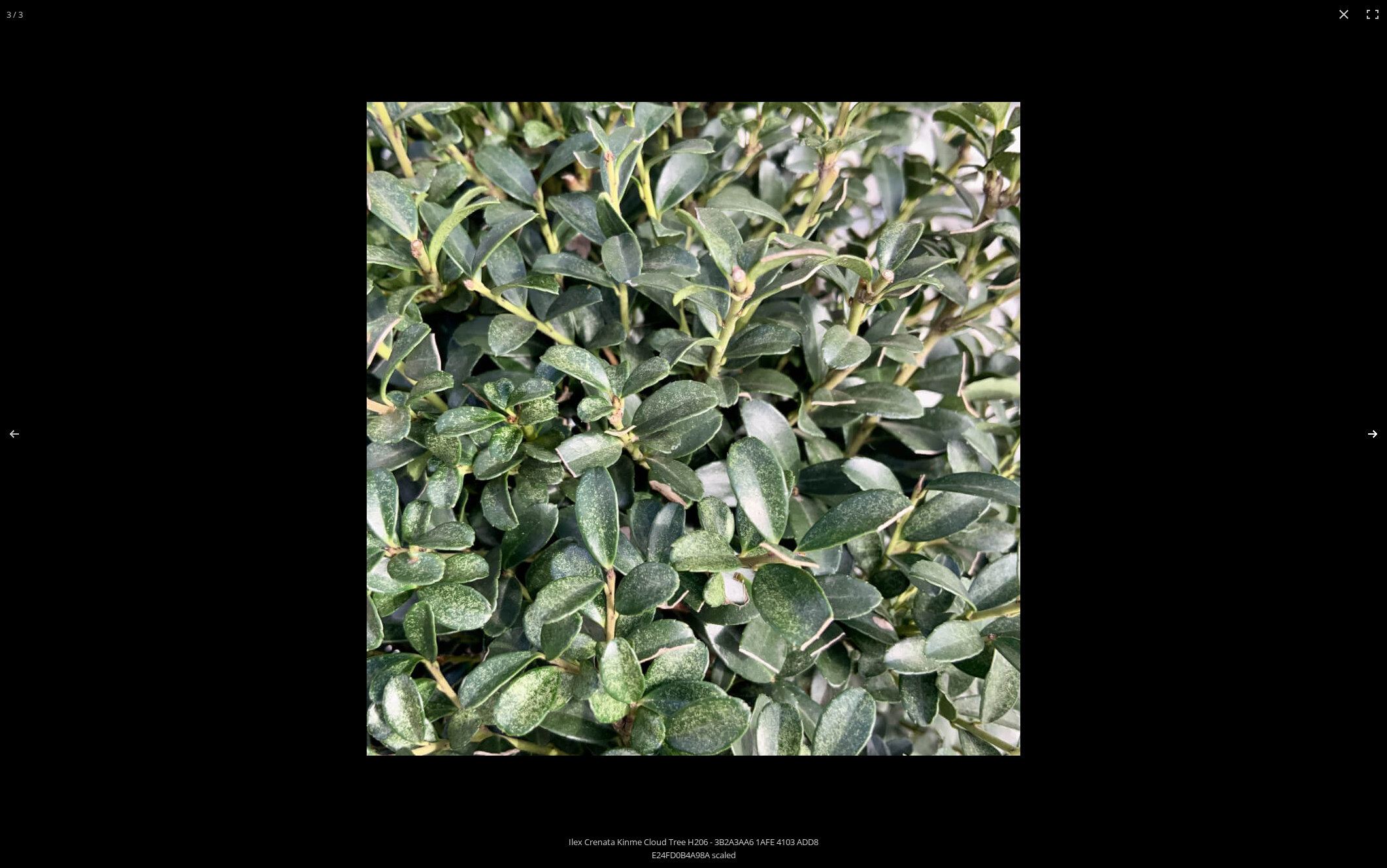
click at [1371, 434] on button "Next (arrow right)" at bounding box center [1365, 434] width 46 height 65
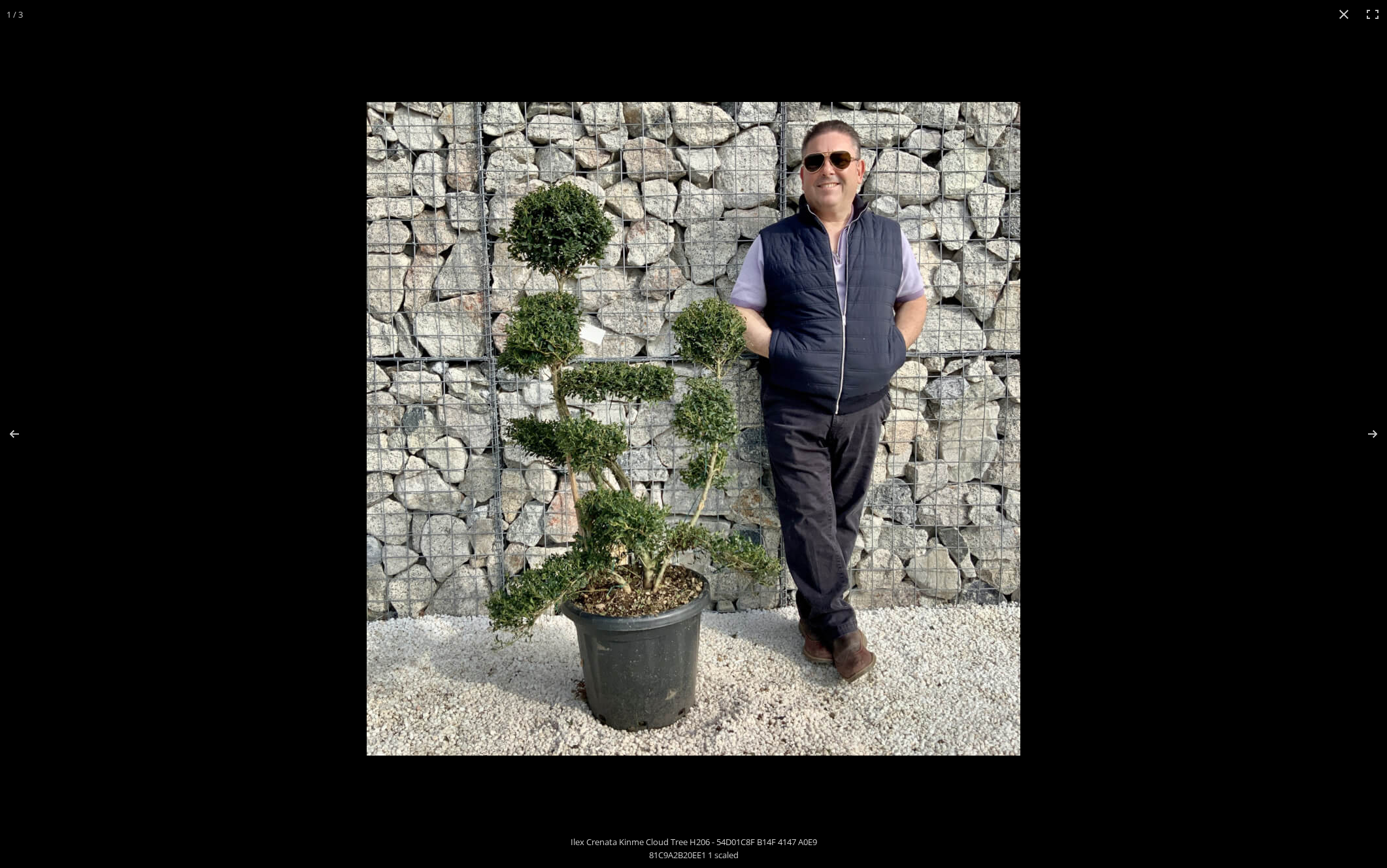
click at [1349, 15] on button "Close (Esc)" at bounding box center [1344, 14] width 29 height 29
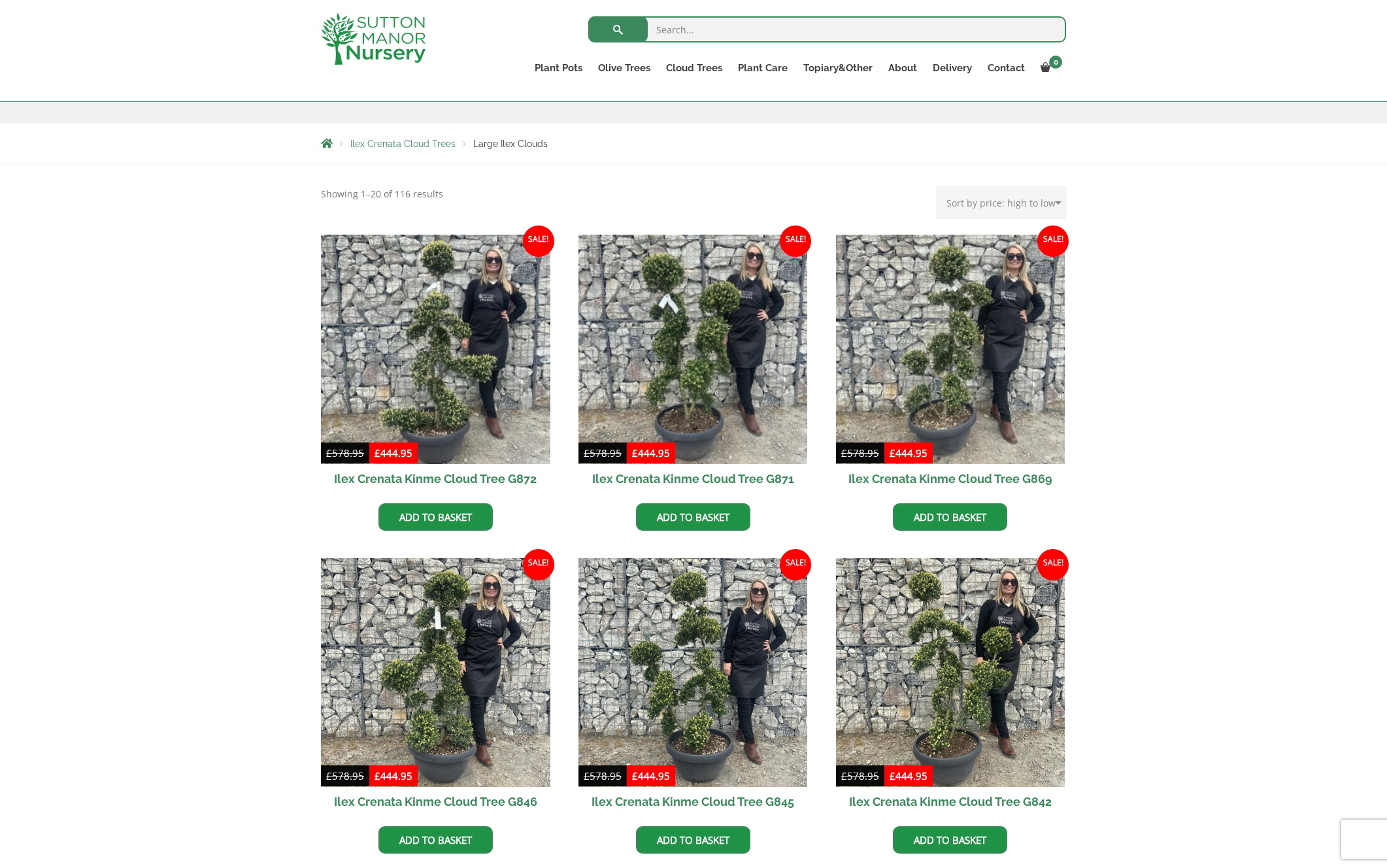
scroll to position [204, 0]
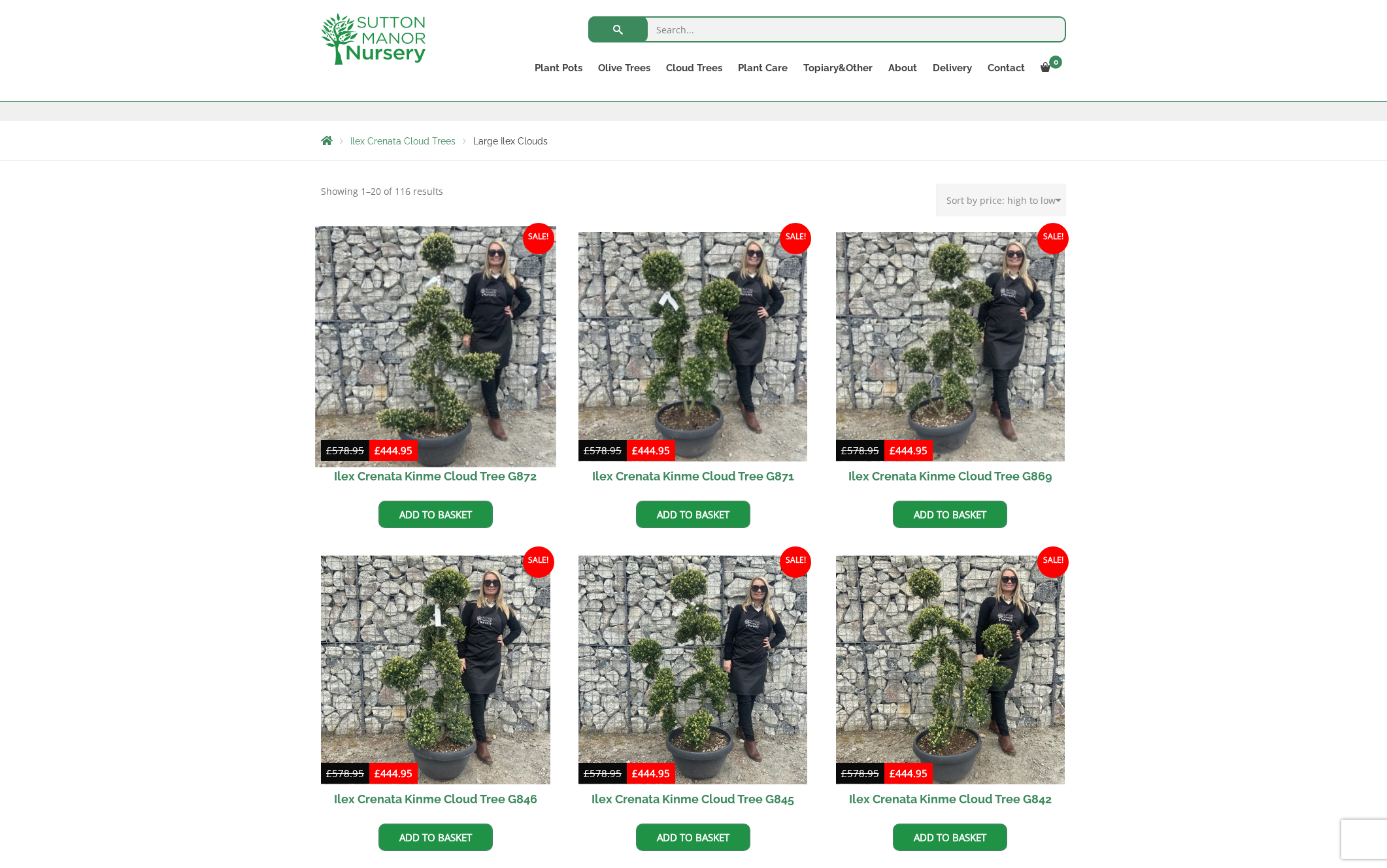
click at [413, 330] on img at bounding box center [435, 346] width 241 height 241
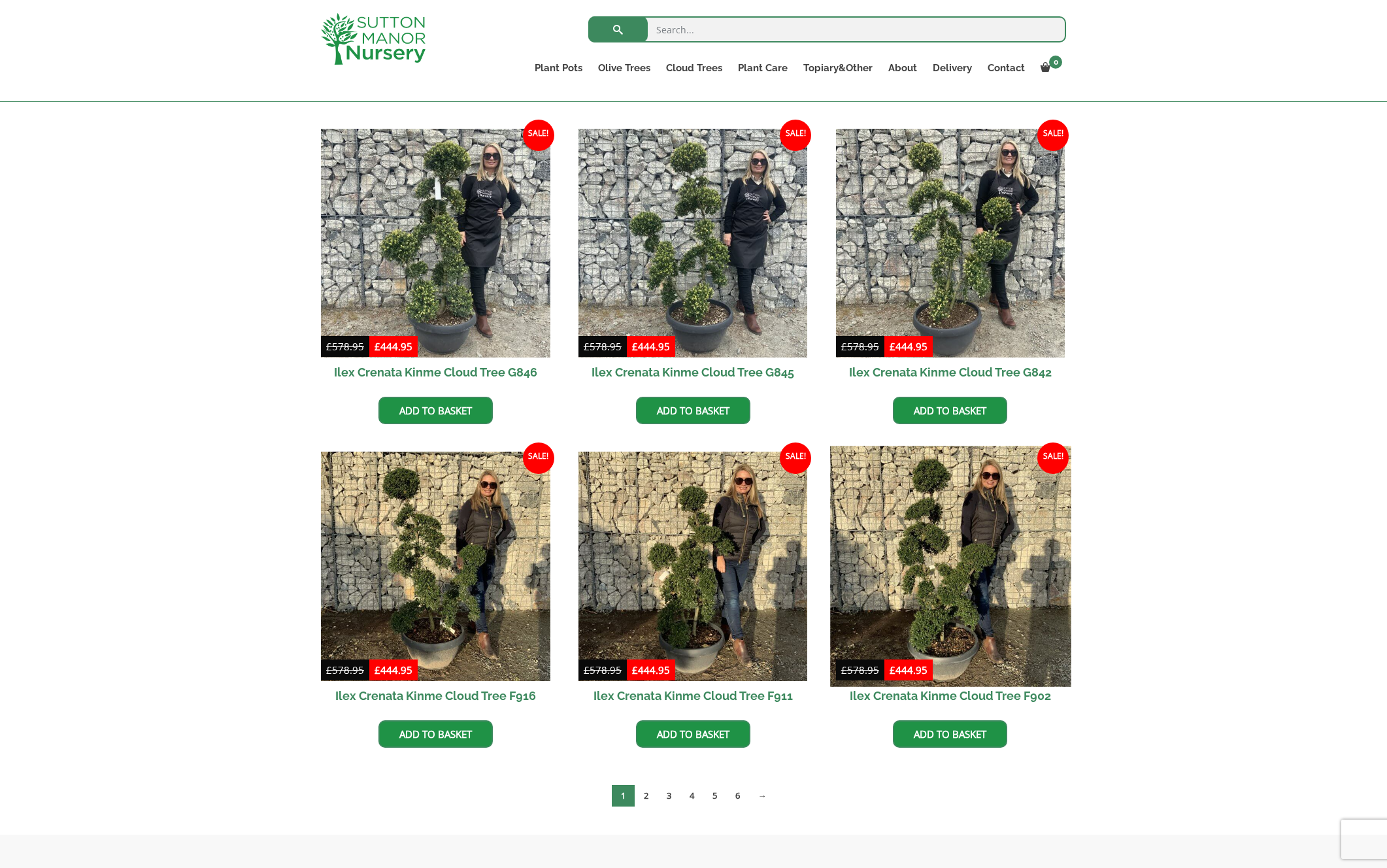
scroll to position [669, 0]
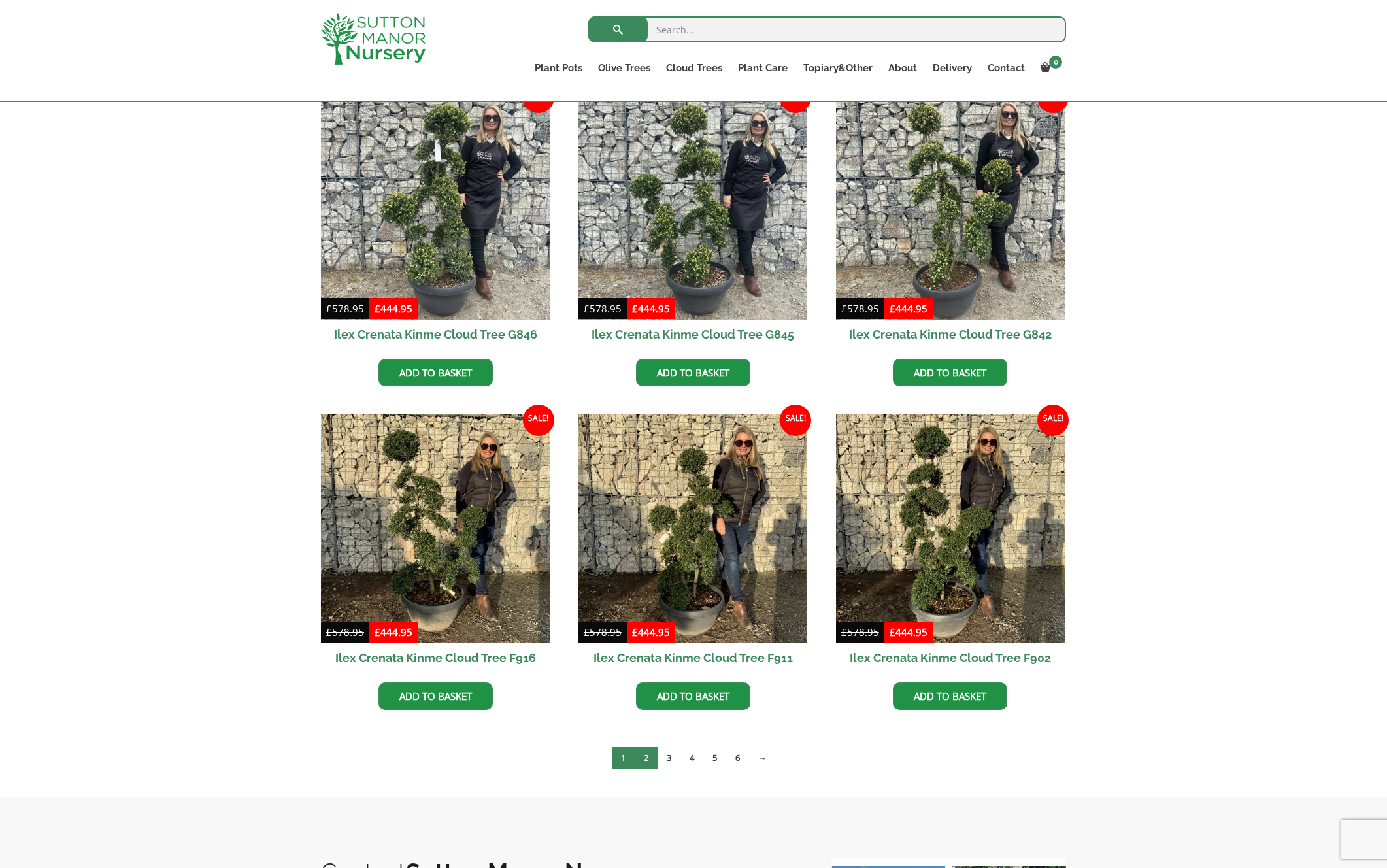
click at [646, 755] on link "2" at bounding box center [646, 757] width 23 height 21
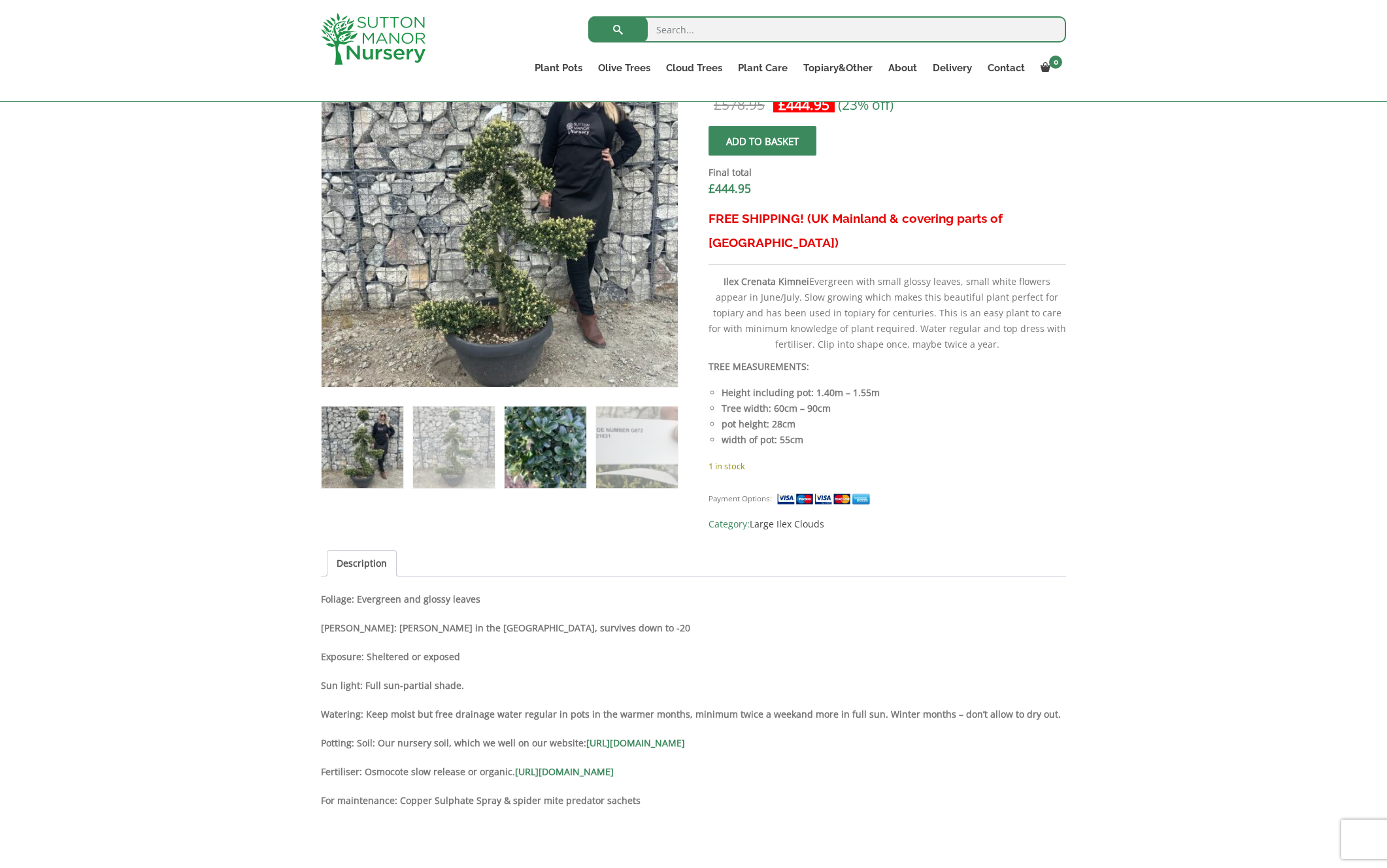
scroll to position [486, 0]
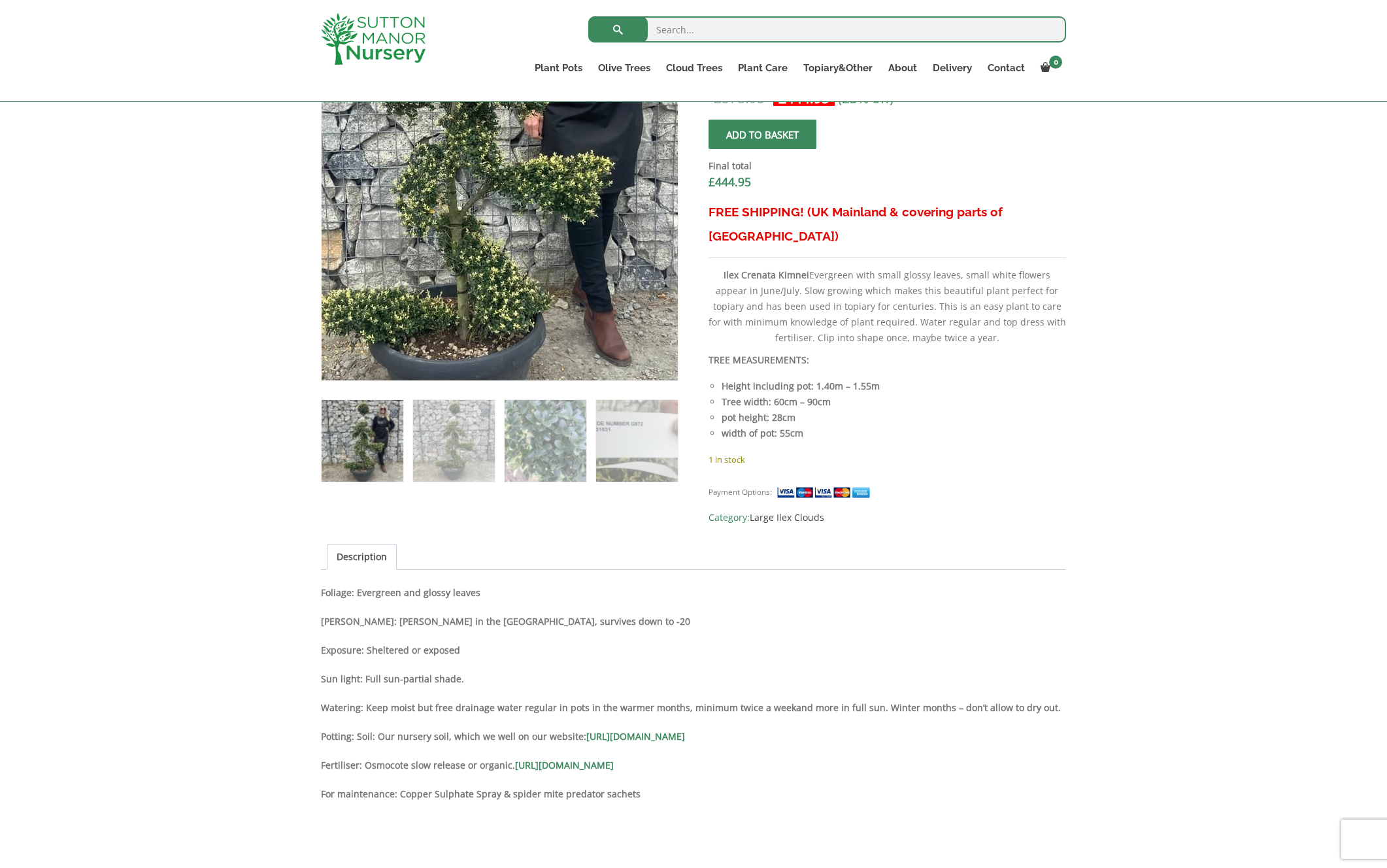
click at [565, 302] on img at bounding box center [459, 140] width 580 height 579
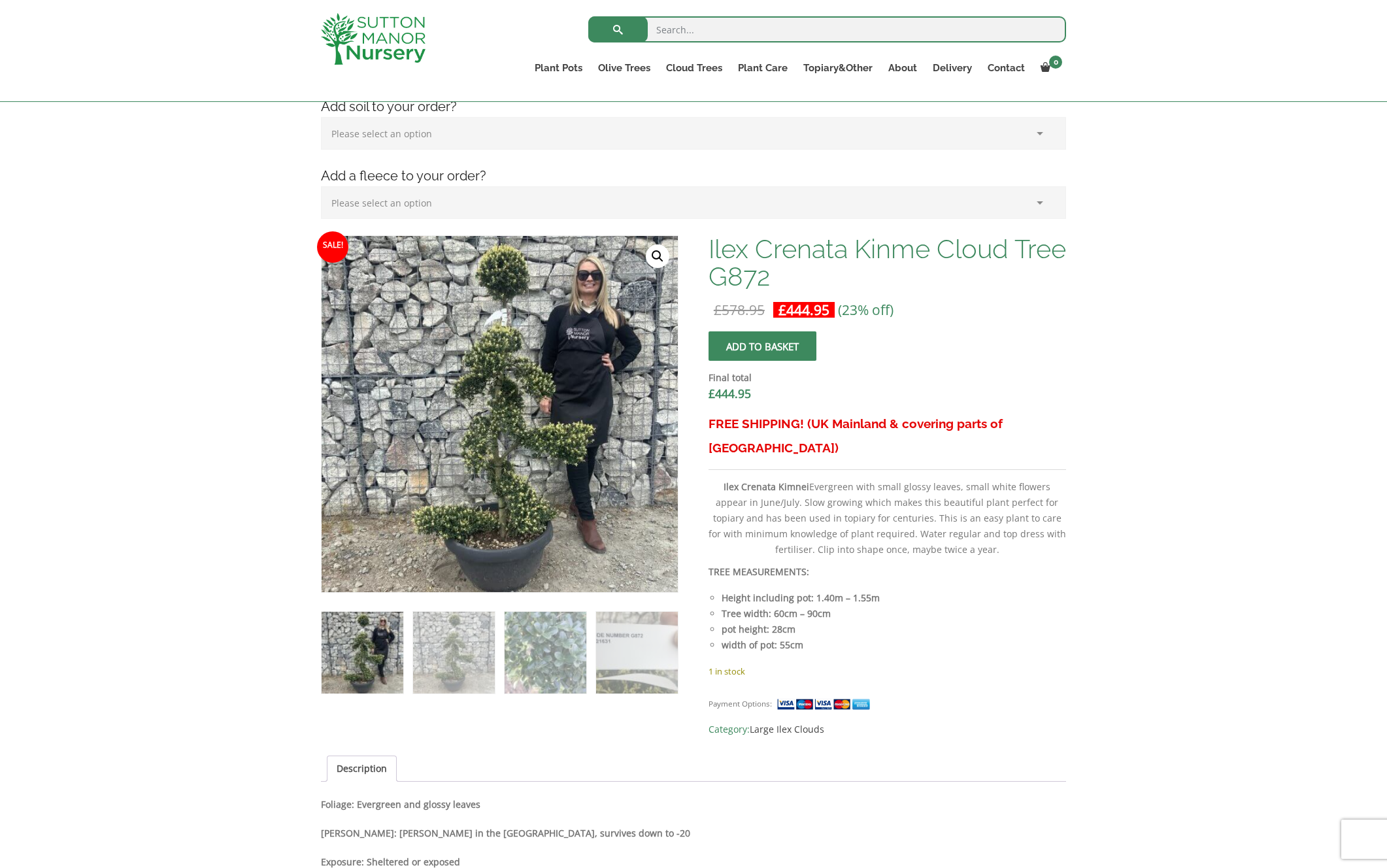
scroll to position [271, 0]
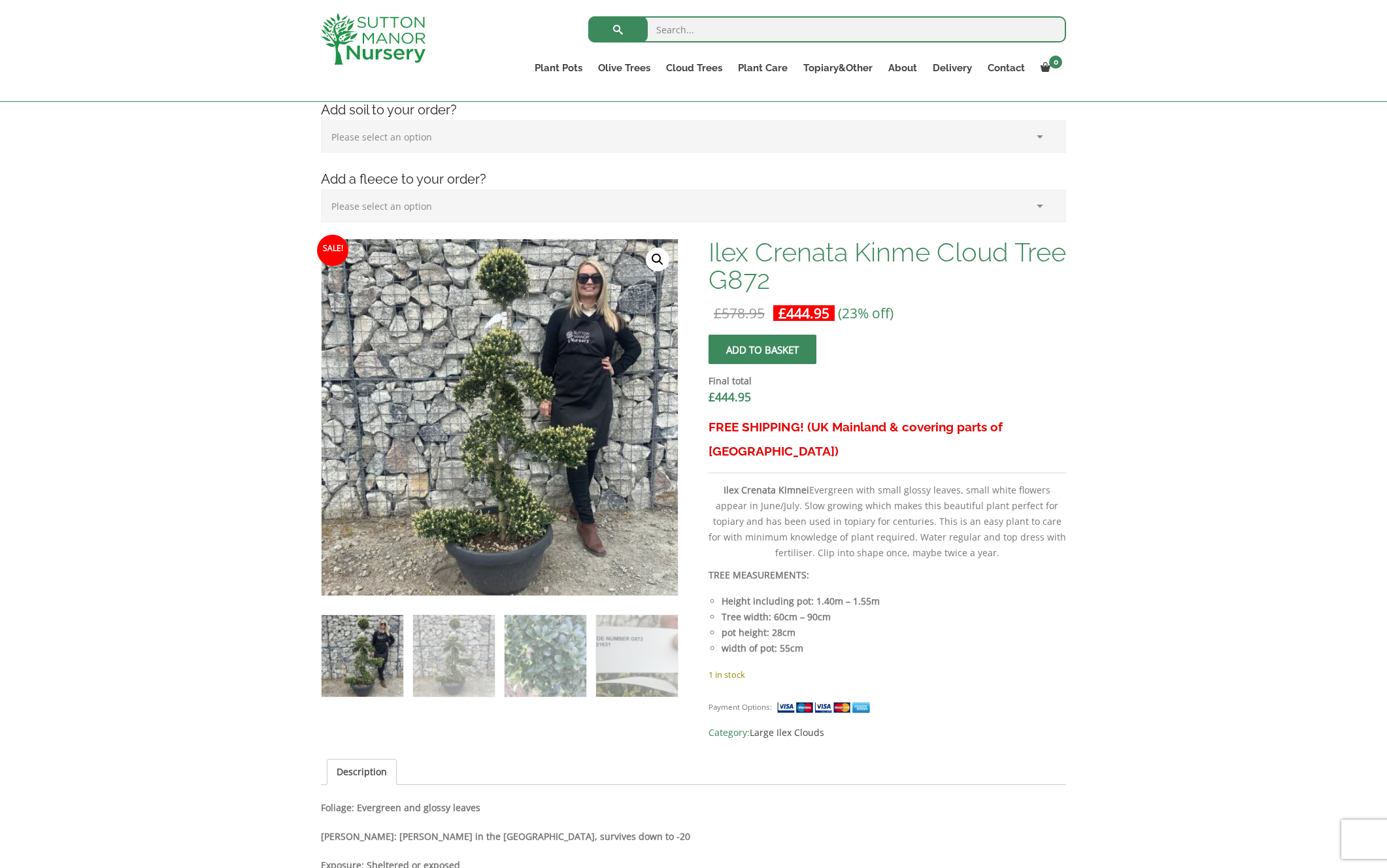
click at [653, 259] on link "🔍" at bounding box center [658, 260] width 24 height 24
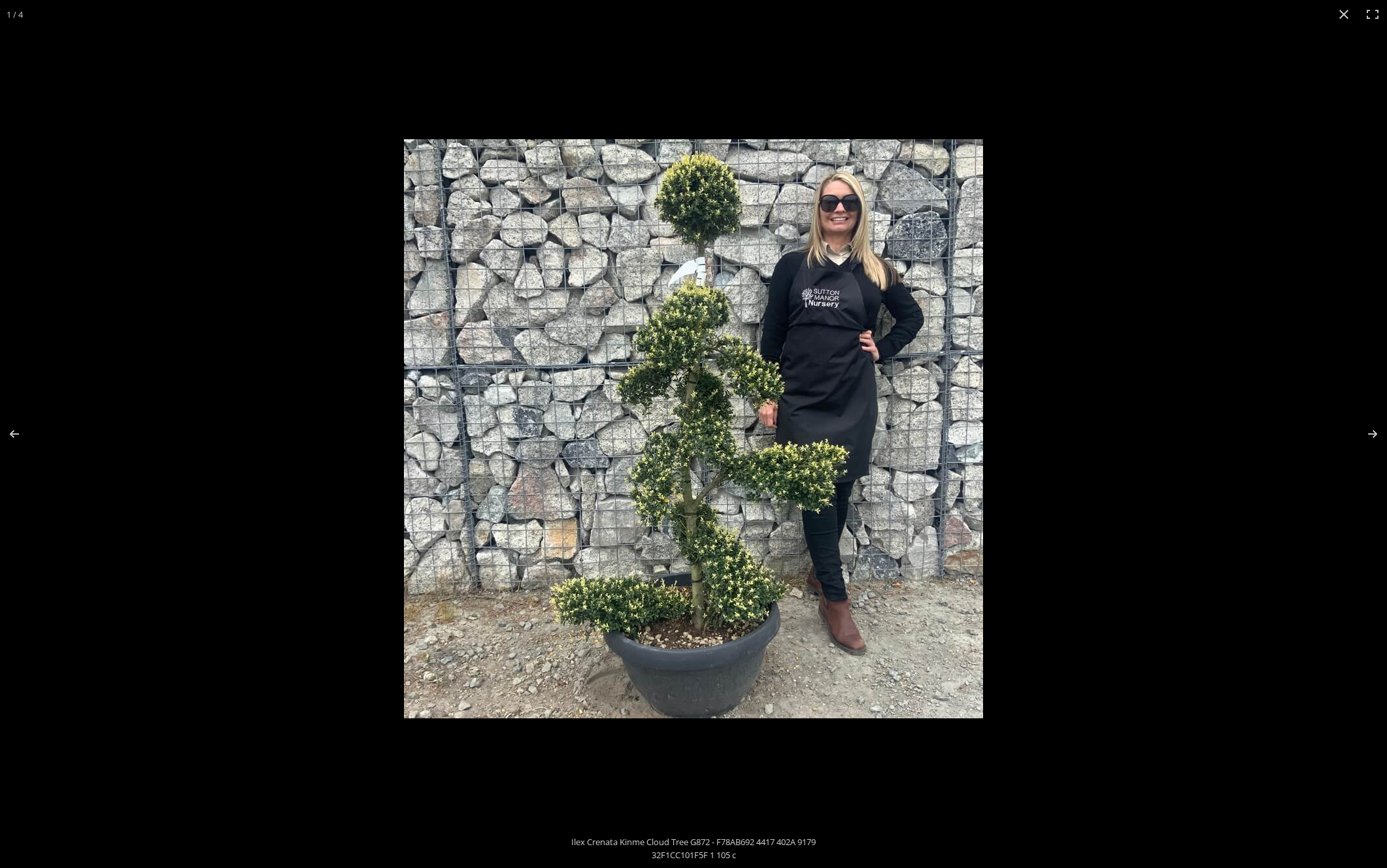
scroll to position [272, 0]
click at [1378, 434] on button "Next (arrow right)" at bounding box center [1365, 434] width 46 height 65
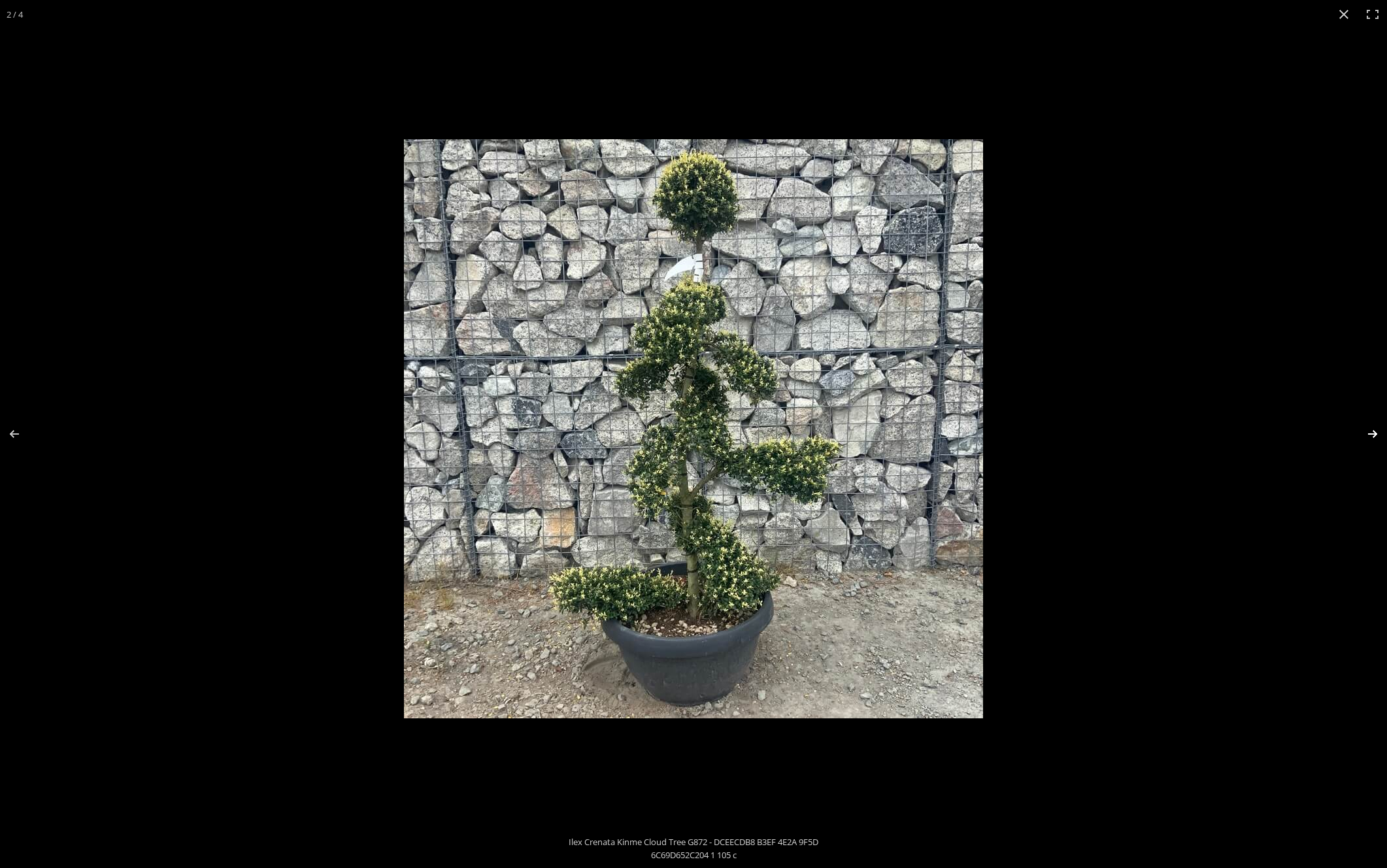
click at [1370, 432] on button "Next (arrow right)" at bounding box center [1365, 434] width 46 height 65
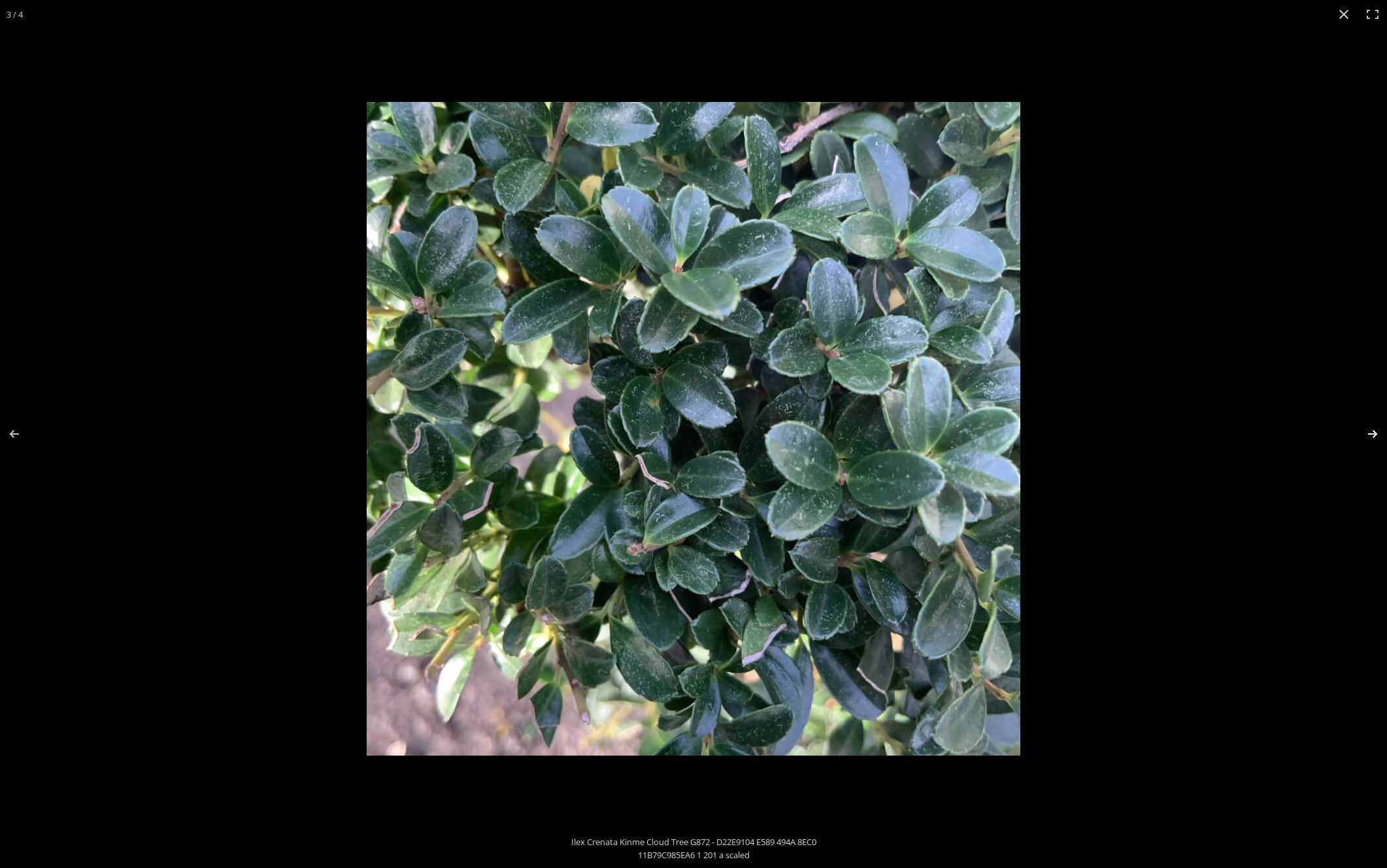
click at [1370, 432] on button "Next (arrow right)" at bounding box center [1365, 434] width 46 height 65
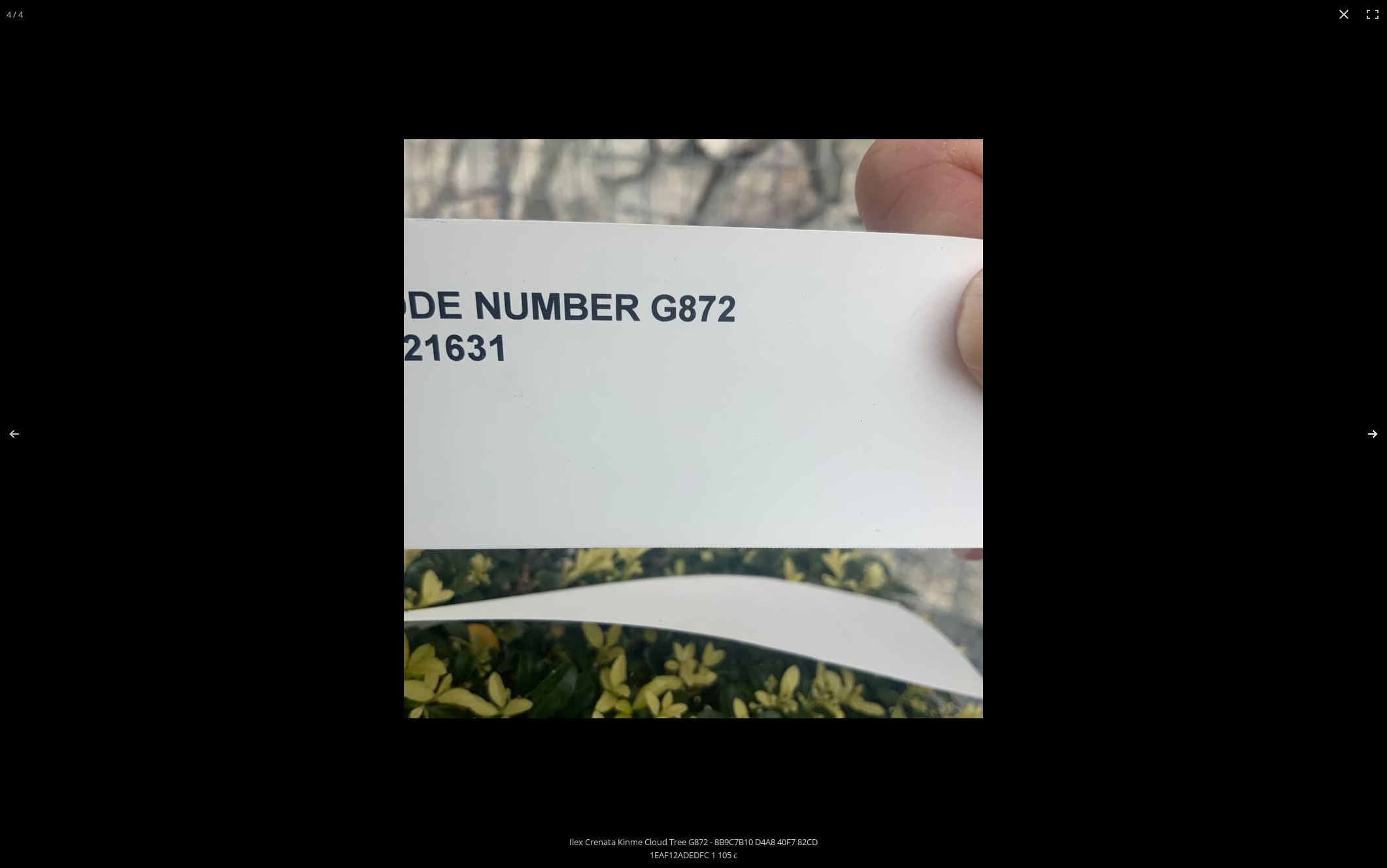
click at [1370, 432] on button "Next (arrow right)" at bounding box center [1365, 434] width 46 height 65
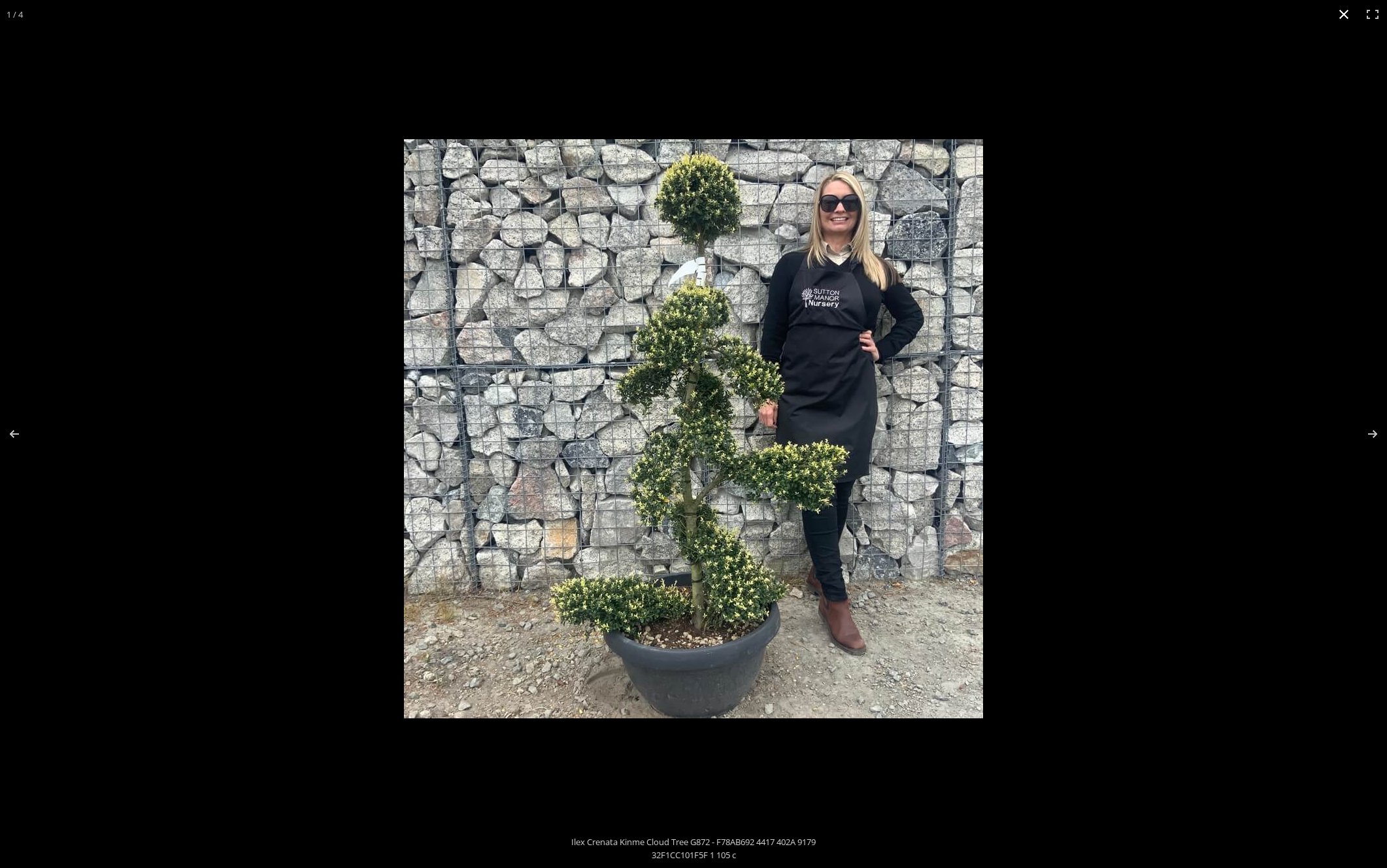
click at [1340, 12] on button "Close (Esc)" at bounding box center [1344, 14] width 29 height 29
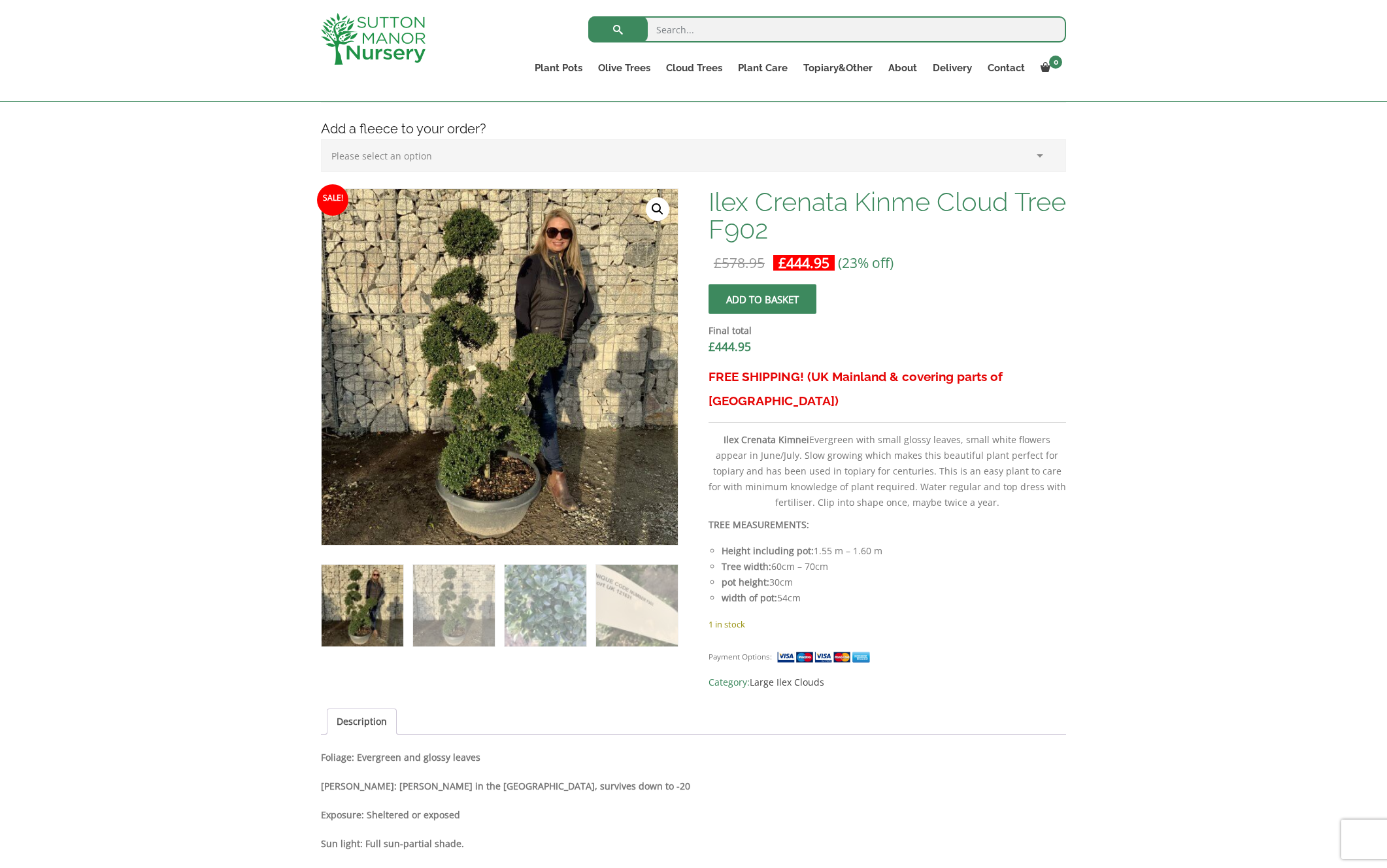
scroll to position [324, 0]
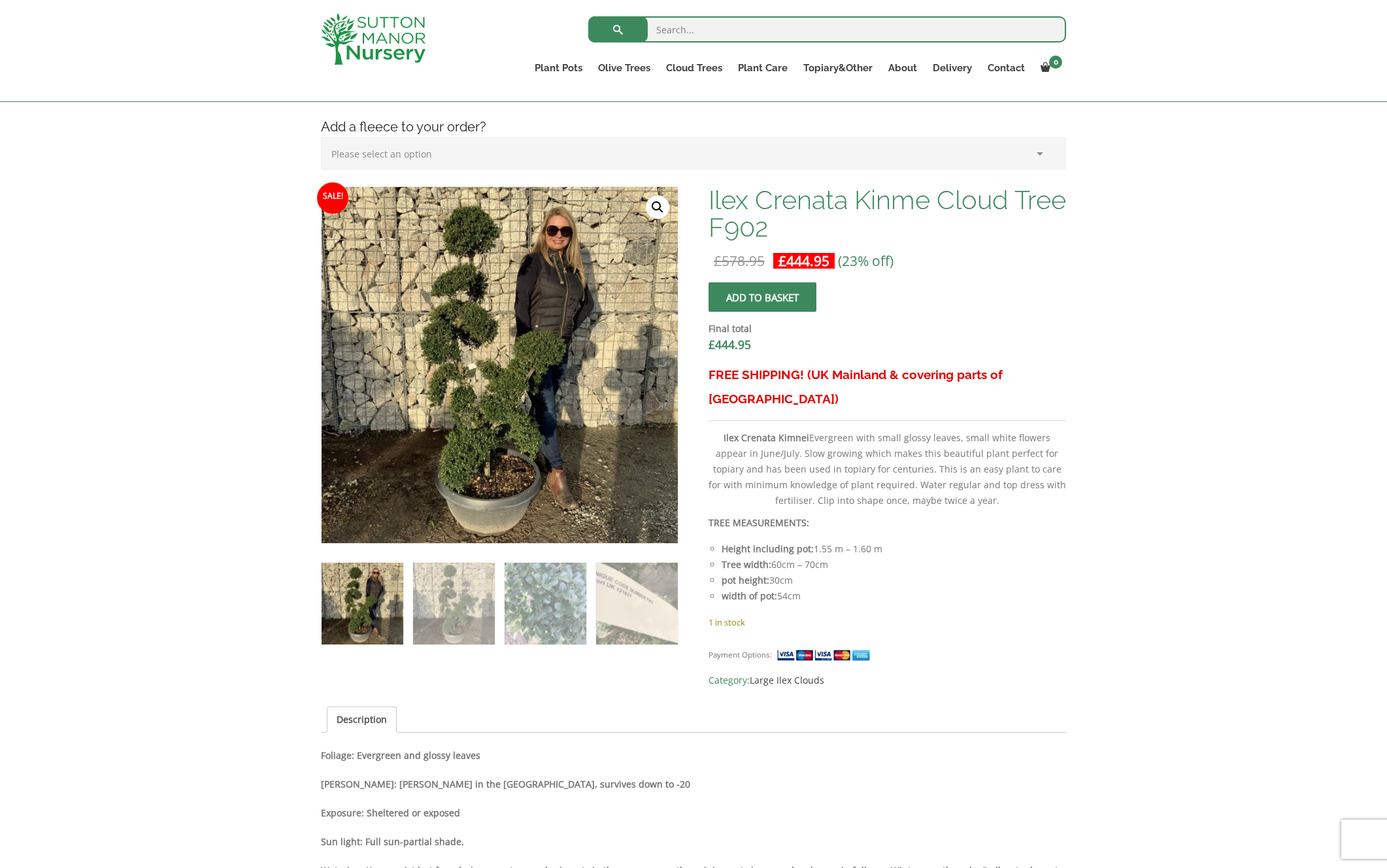
click at [656, 210] on link "🔍" at bounding box center [658, 208] width 24 height 24
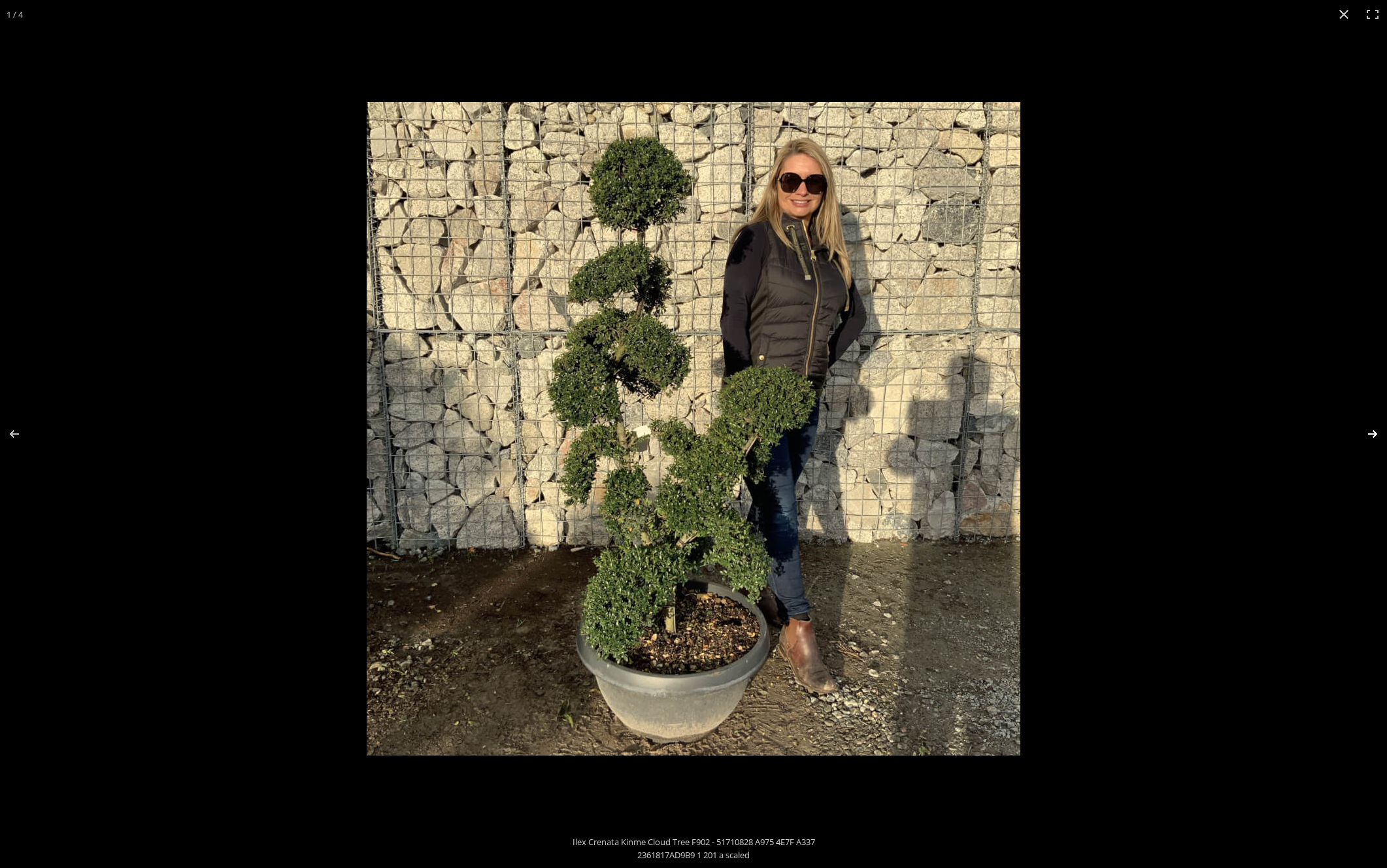
click at [1369, 436] on button "Next (arrow right)" at bounding box center [1365, 434] width 46 height 65
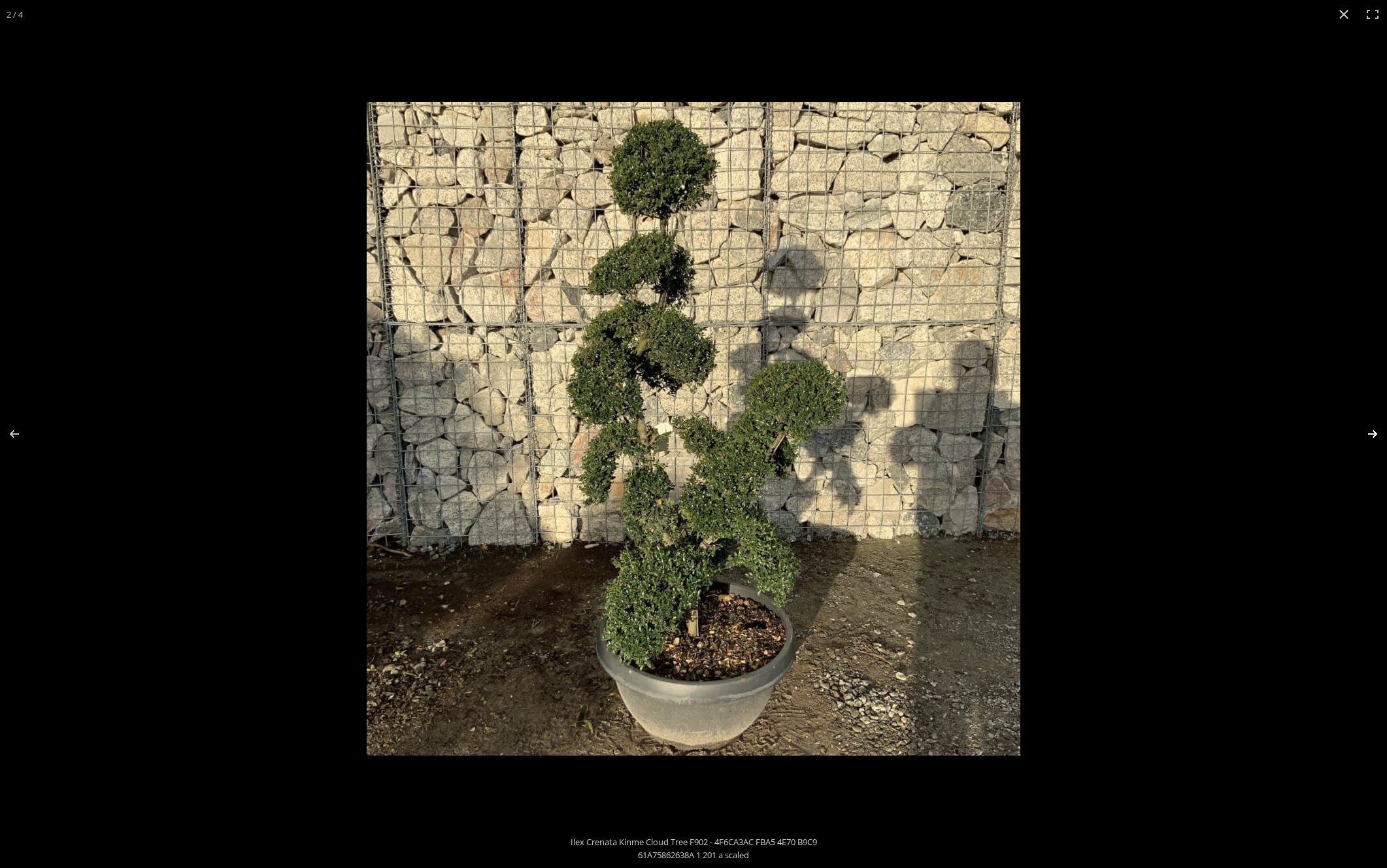
click at [1369, 436] on button "Next (arrow right)" at bounding box center [1365, 434] width 46 height 65
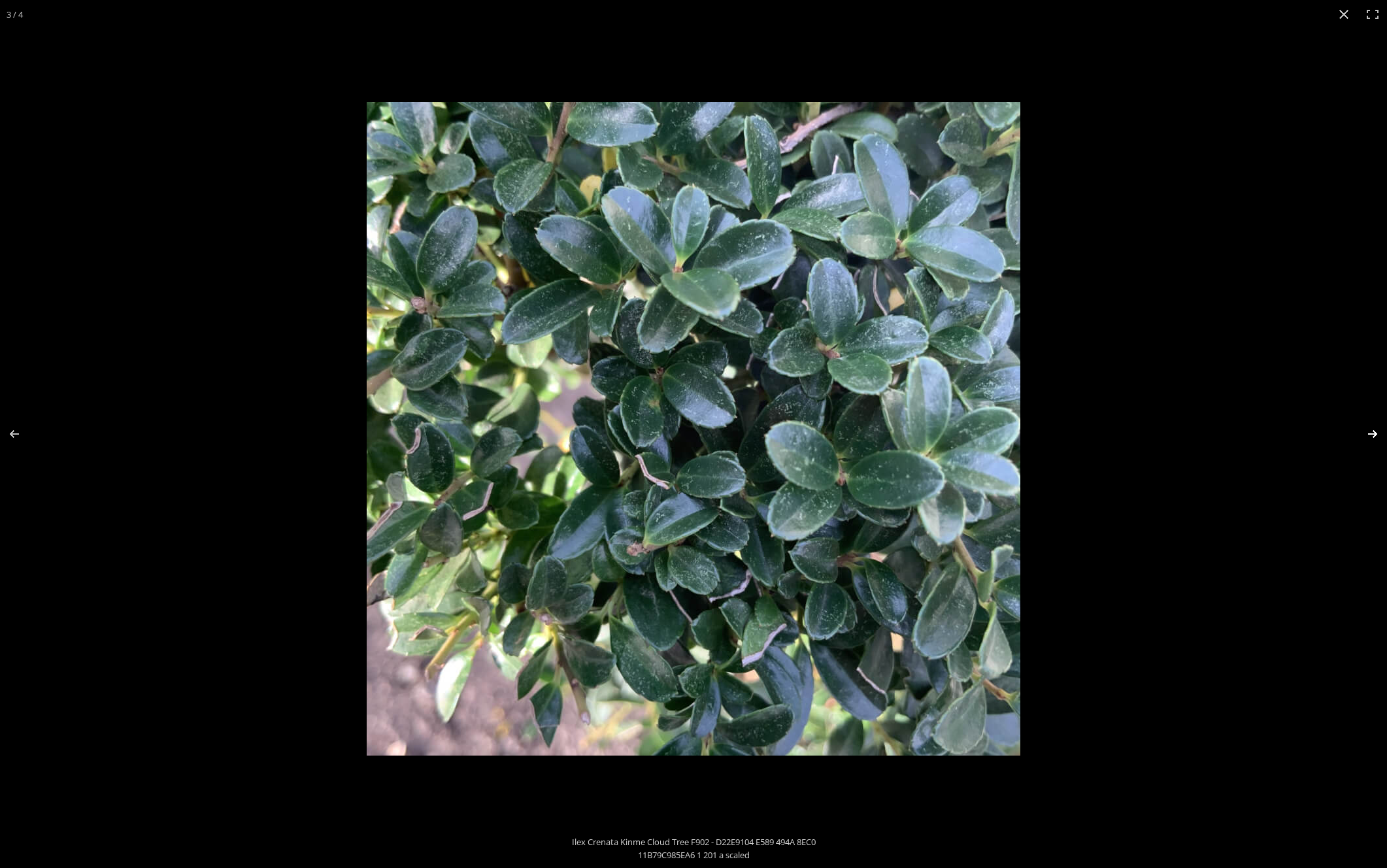
click at [1369, 436] on button "Next (arrow right)" at bounding box center [1365, 434] width 46 height 65
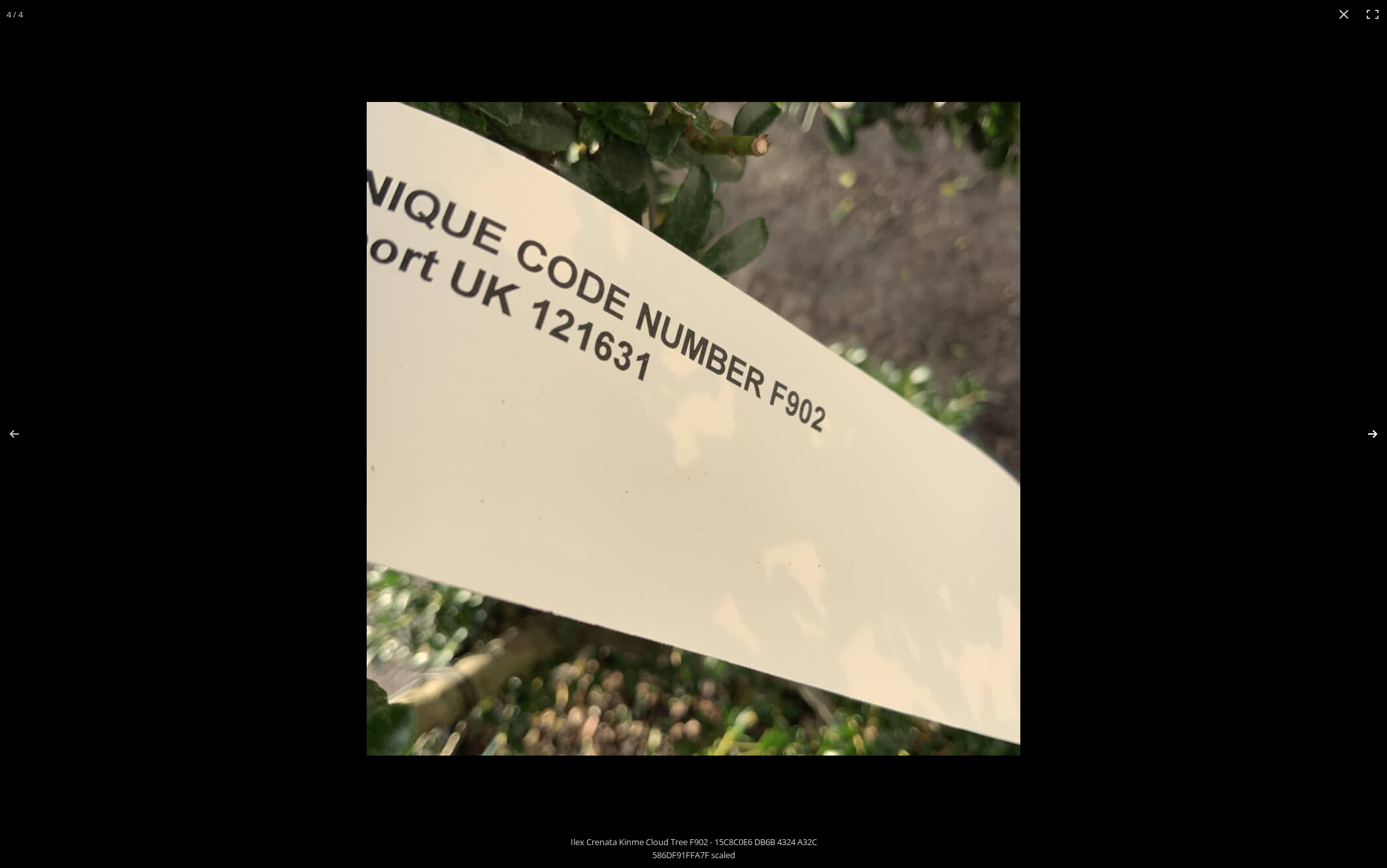
click at [1369, 436] on button "Next (arrow right)" at bounding box center [1365, 434] width 46 height 65
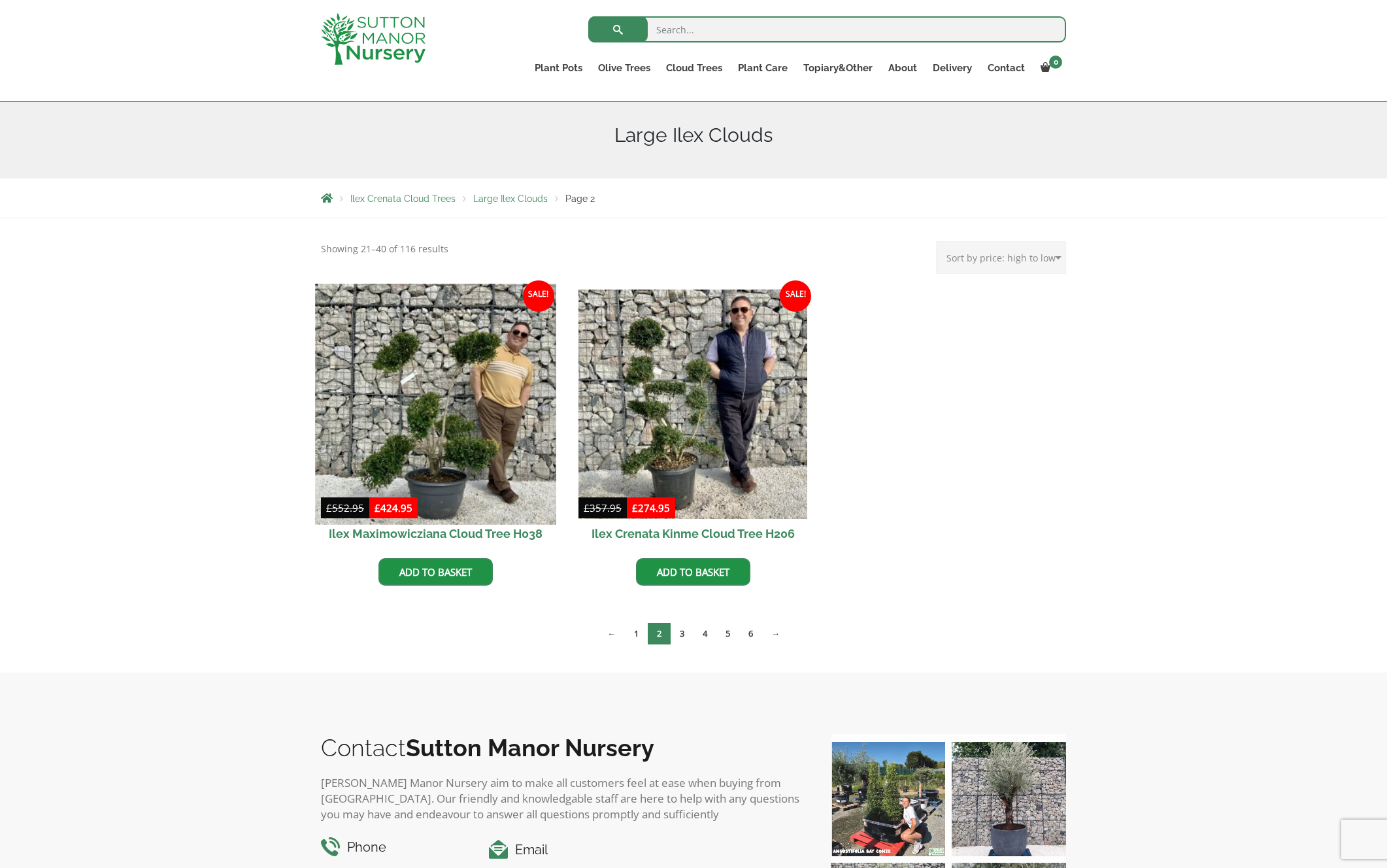
scroll to position [148, 0]
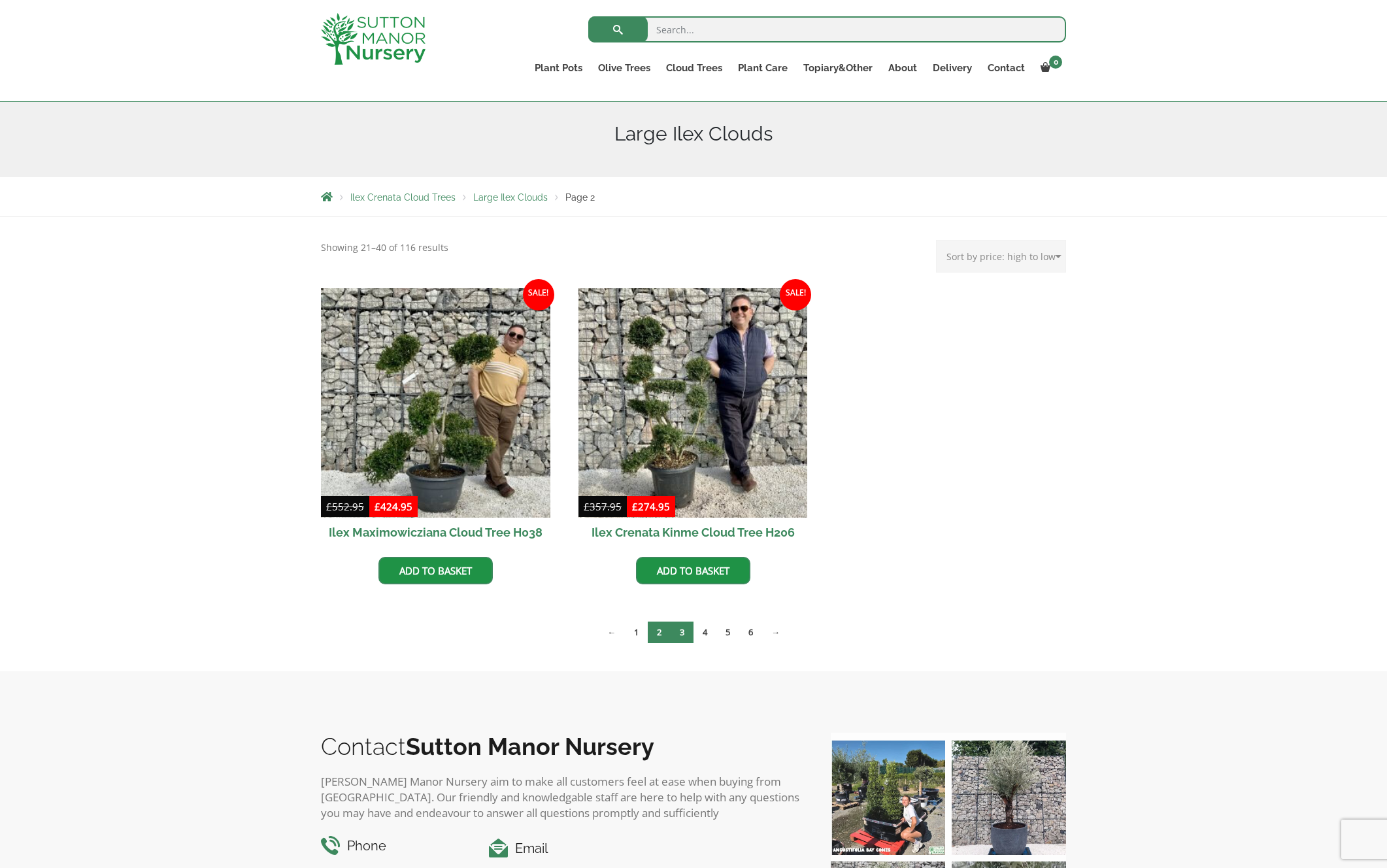
click at [681, 633] on link "3" at bounding box center [682, 632] width 23 height 21
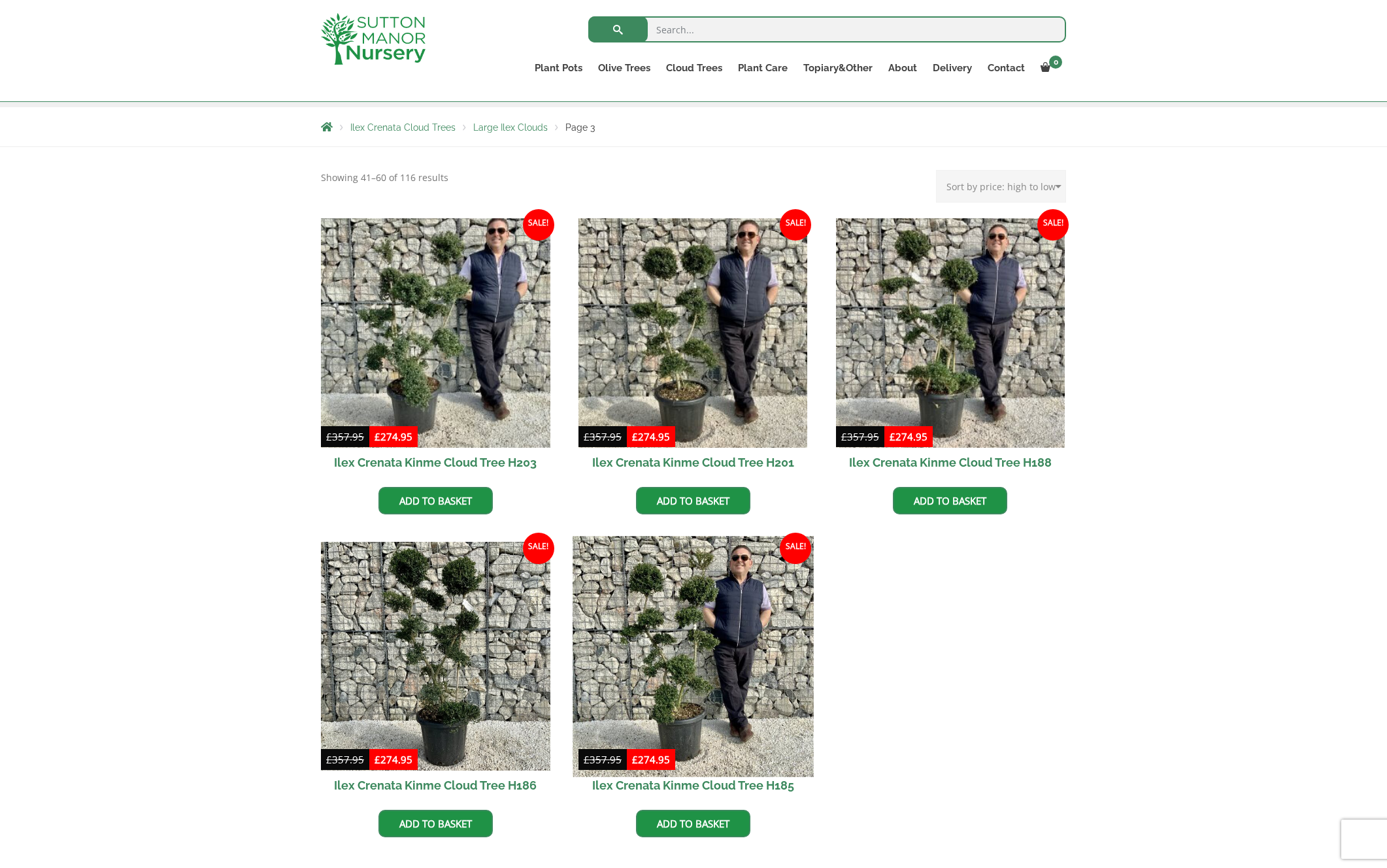
scroll to position [223, 0]
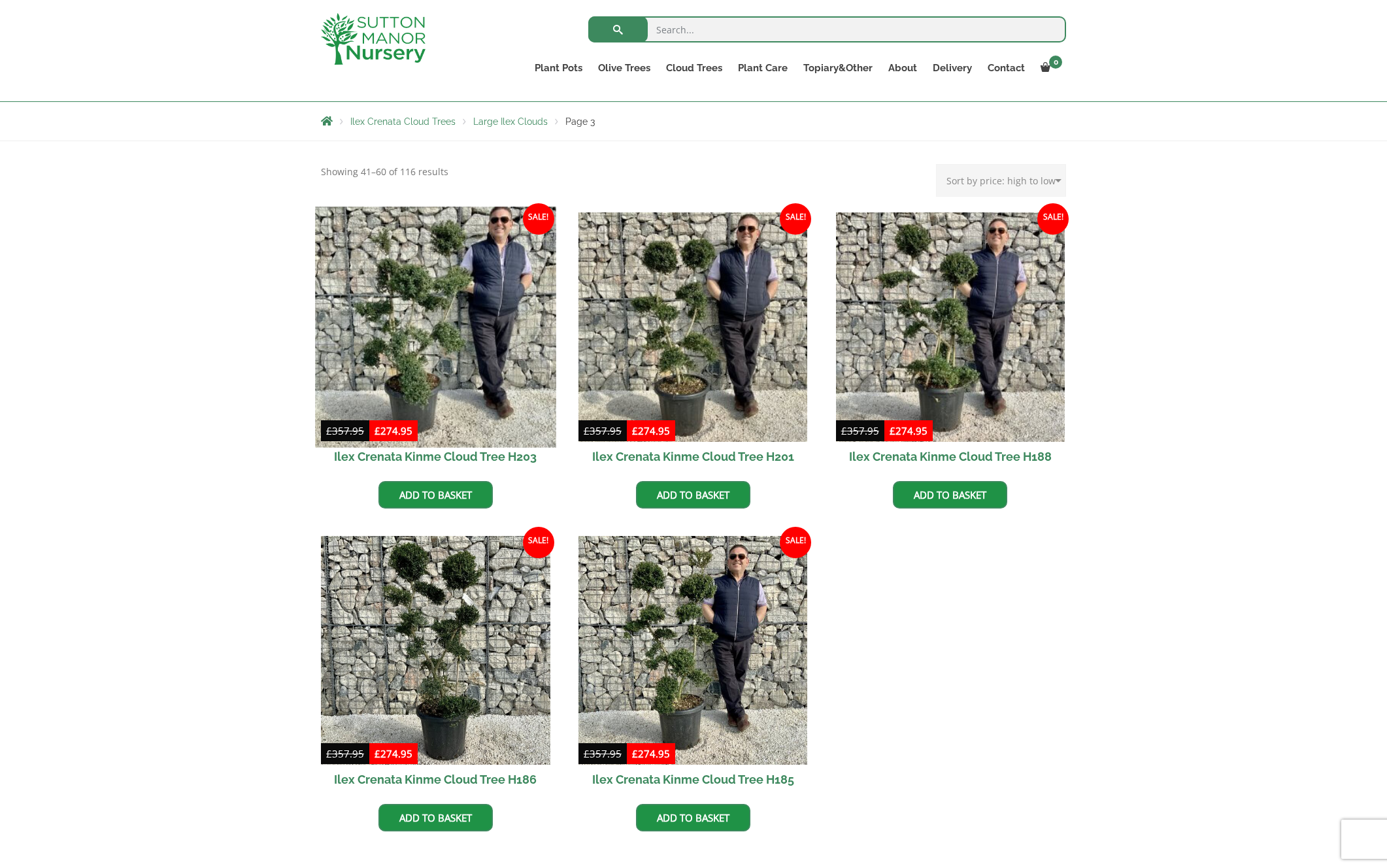
click at [412, 342] on img at bounding box center [435, 327] width 241 height 241
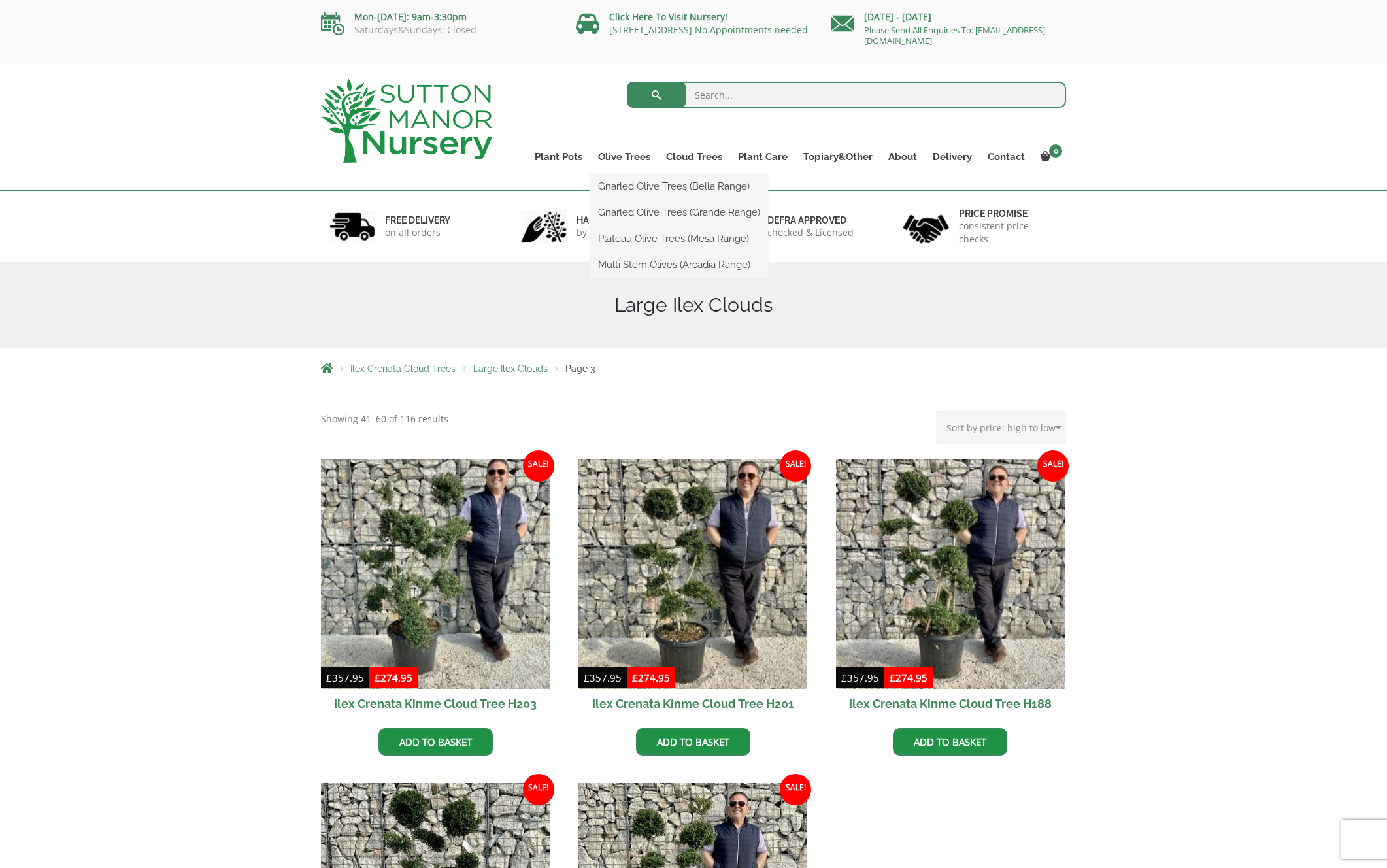
scroll to position [0, 0]
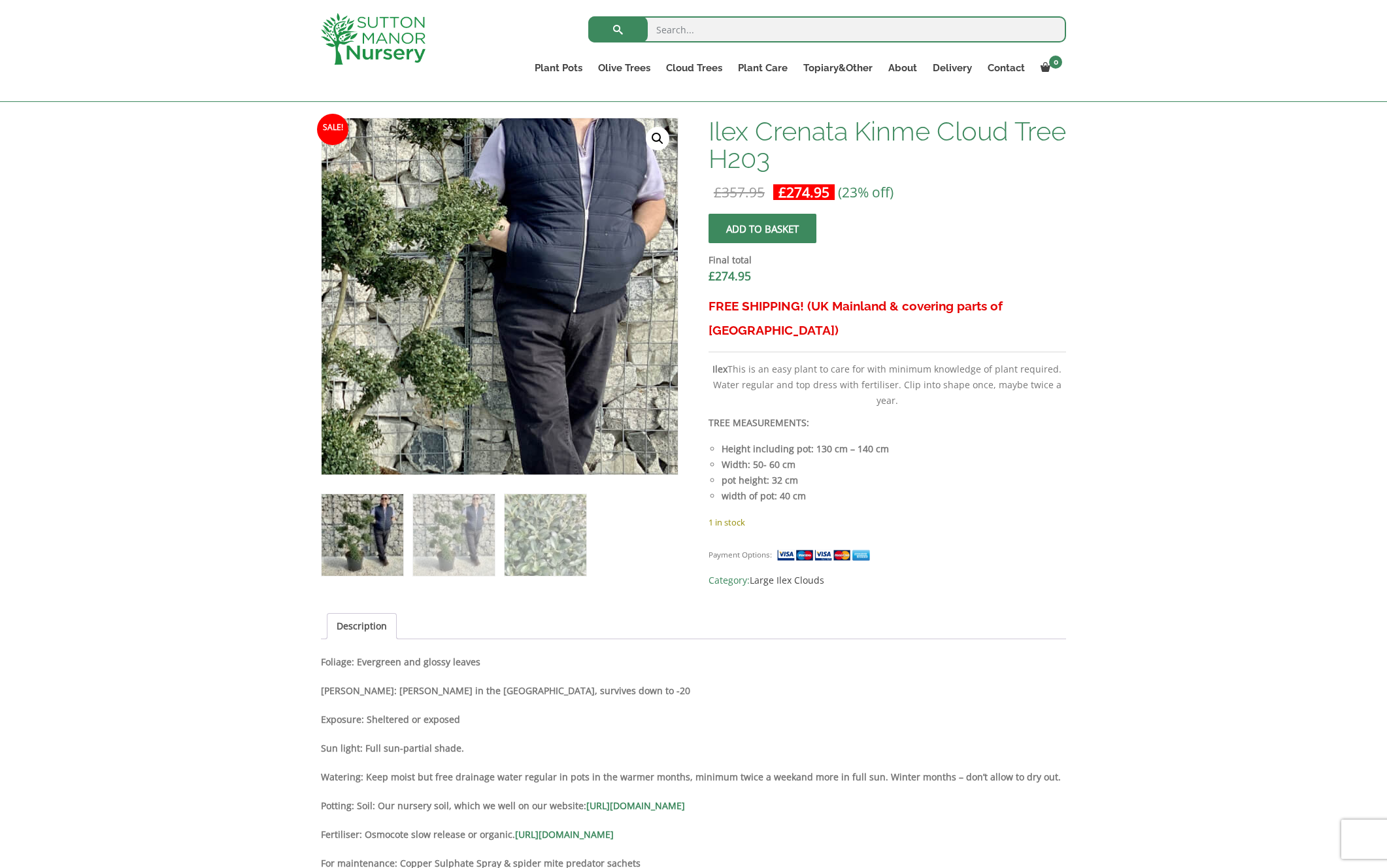
scroll to position [394, 0]
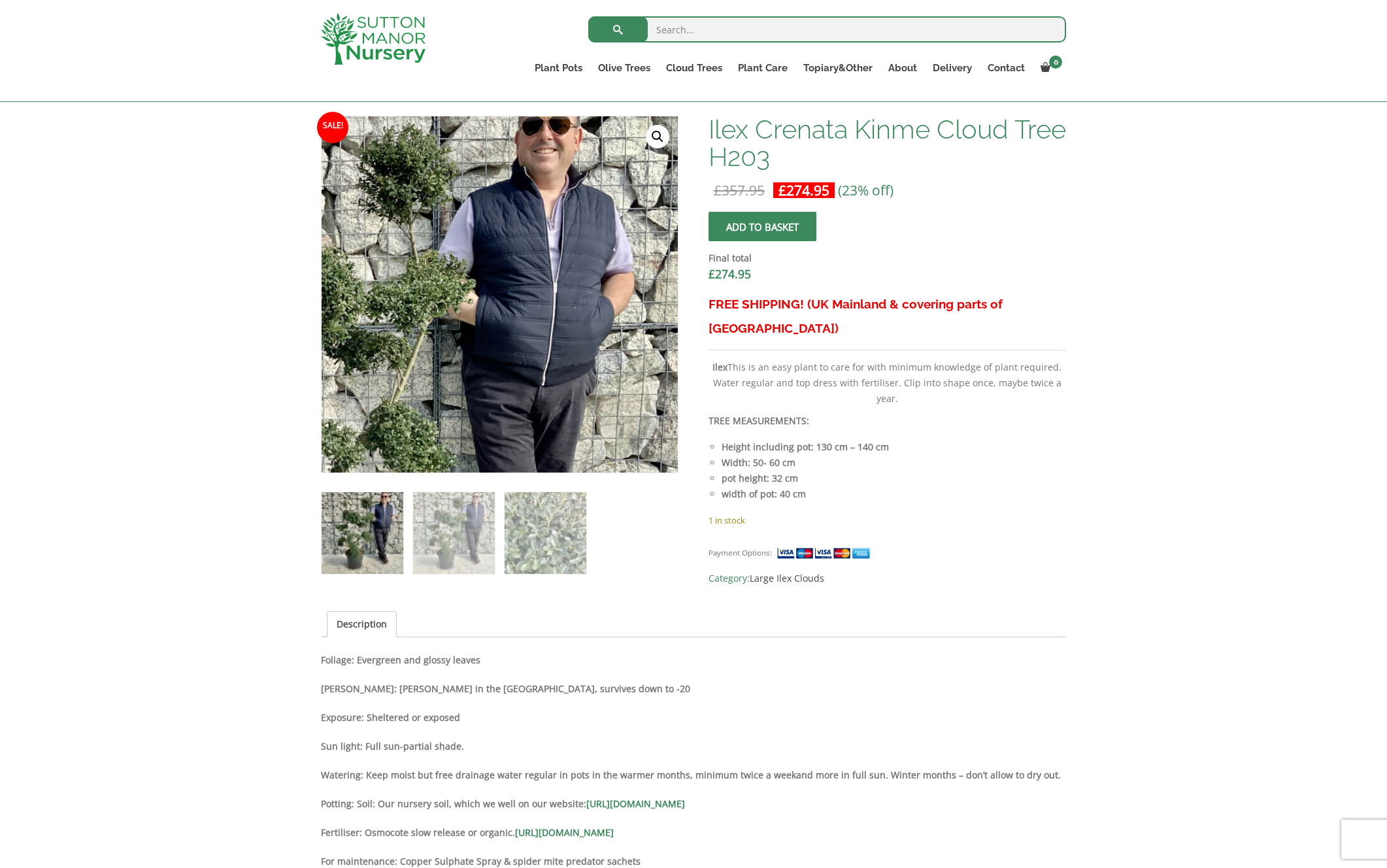
click at [652, 149] on img at bounding box center [373, 416] width 653 height 653
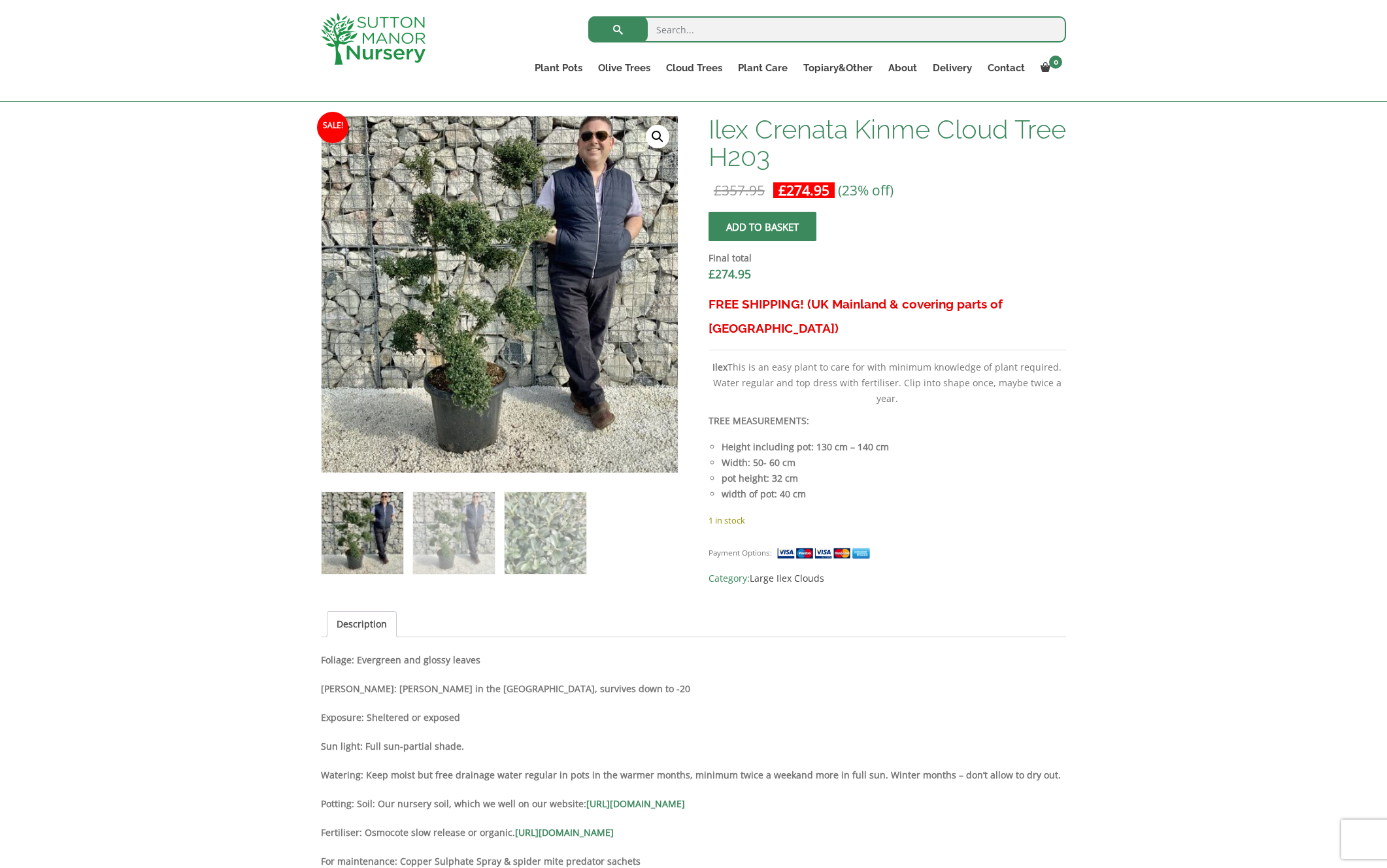
click at [658, 141] on link "🔍" at bounding box center [658, 137] width 24 height 24
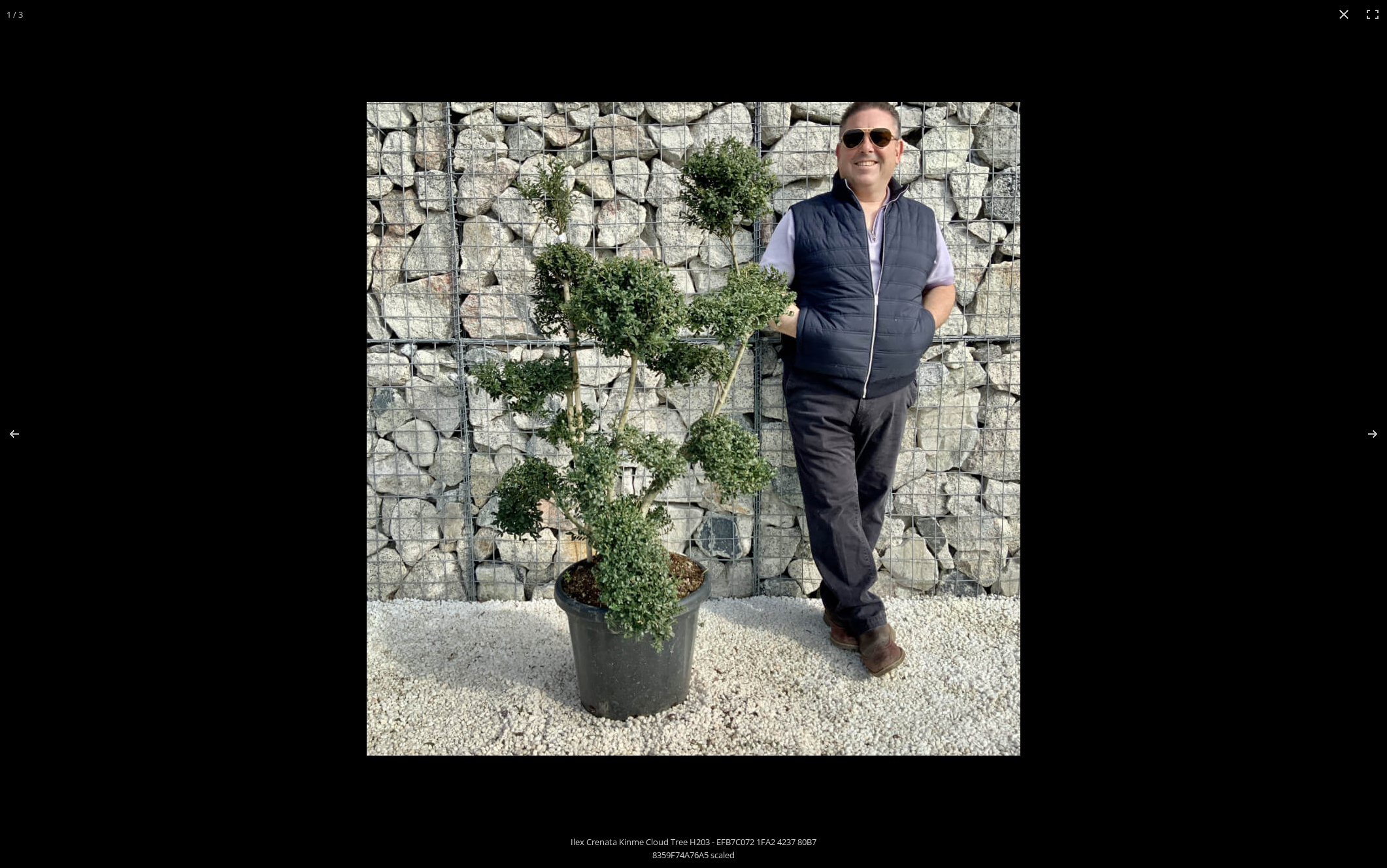
scroll to position [395, 0]
click at [1372, 429] on button "Next (arrow right)" at bounding box center [1365, 434] width 46 height 65
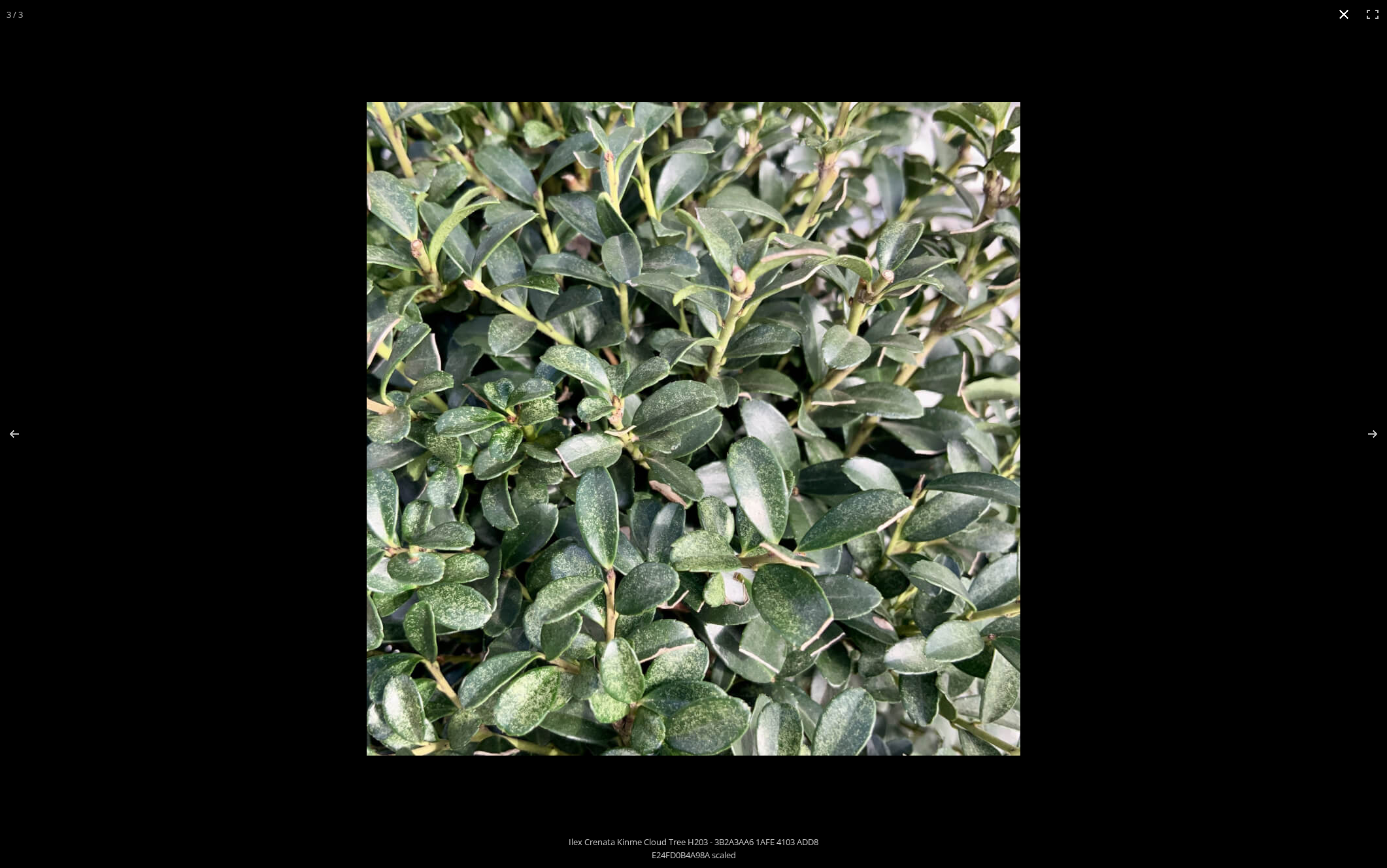
click at [1345, 17] on button "Close (Esc)" at bounding box center [1344, 14] width 29 height 29
